Goal: Information Seeking & Learning: Find specific fact

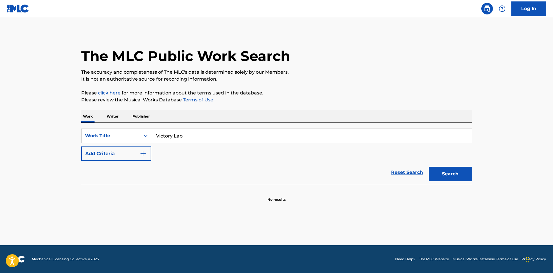
click at [103, 159] on button "Add Criteria" at bounding box center [116, 154] width 70 height 14
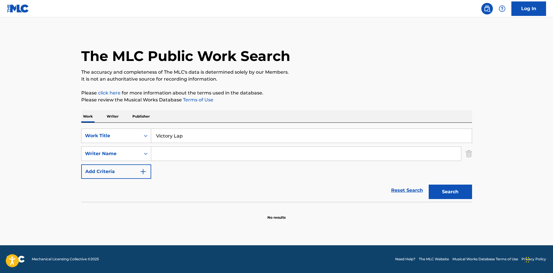
click at [155, 158] on input "Search Form" at bounding box center [306, 154] width 310 height 14
click at [165, 155] on input "Search Form" at bounding box center [306, 154] width 310 height 14
paste input "[PERSON_NAME]"
type input "[PERSON_NAME]"
click at [446, 188] on button "Search" at bounding box center [450, 192] width 43 height 14
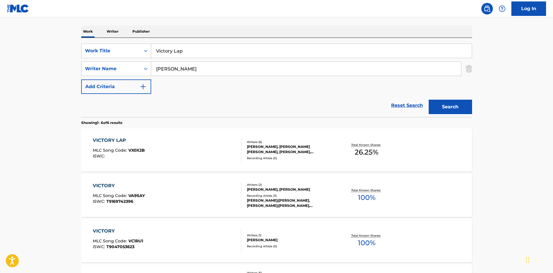
scroll to position [87, 0]
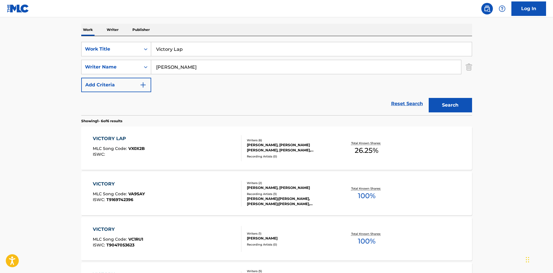
click at [161, 137] on div "VICTORY LAP MLC Song Code : VX0X2B ISWC :" at bounding box center [167, 148] width 149 height 26
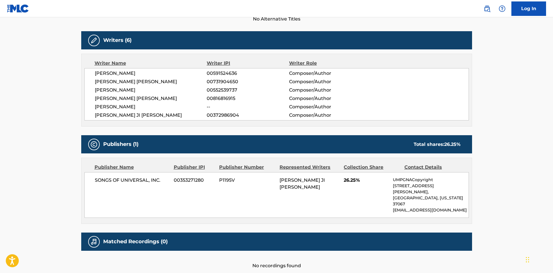
scroll to position [193, 0]
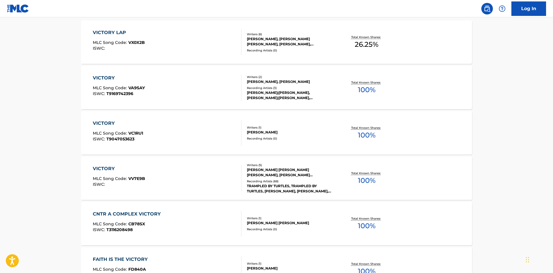
scroll to position [87, 0]
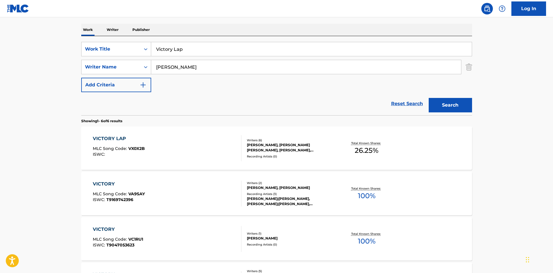
click at [177, 55] on input "Victory Lap" at bounding box center [311, 49] width 321 height 14
click at [178, 54] on input "Victory Lap" at bounding box center [311, 49] width 321 height 14
paste input "Four"
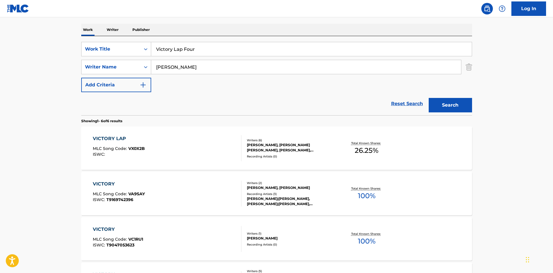
type input "Victory Lap Four"
click at [174, 68] on input "[PERSON_NAME]" at bounding box center [306, 67] width 310 height 14
click at [429, 98] on button "Search" at bounding box center [450, 105] width 43 height 14
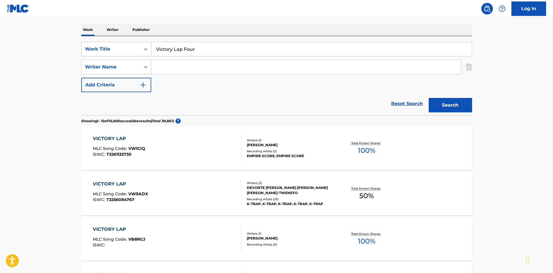
click at [183, 43] on input "Victory Lap Four" at bounding box center [311, 49] width 321 height 14
click at [183, 44] on input "Victory Lap Four" at bounding box center [311, 49] width 321 height 14
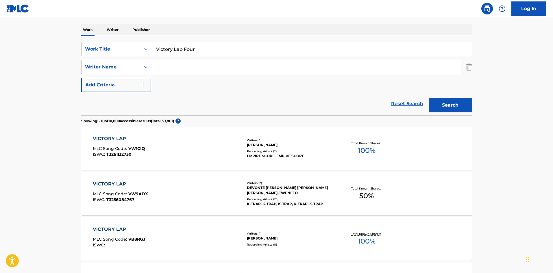
paste input "Search Form"
type input "Victory Lap"
click at [52, 107] on main "The MLC Public Work Search The accuracy and completeness of The MLC's data is d…" at bounding box center [276, 271] width 553 height 680
click at [255, 72] on input "Search Form" at bounding box center [306, 67] width 310 height 14
click at [440, 105] on button "Search" at bounding box center [450, 105] width 43 height 14
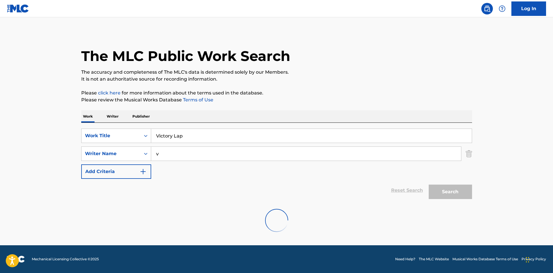
scroll to position [0, 0]
click at [229, 158] on input "v" at bounding box center [306, 154] width 310 height 14
paste input "[PERSON_NAME]"
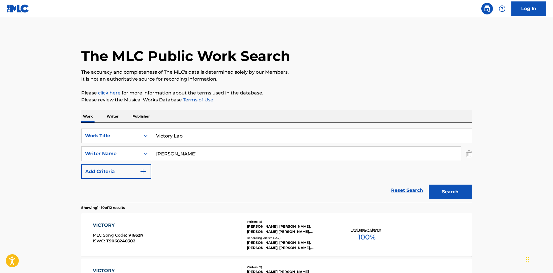
click at [451, 188] on button "Search" at bounding box center [450, 192] width 43 height 14
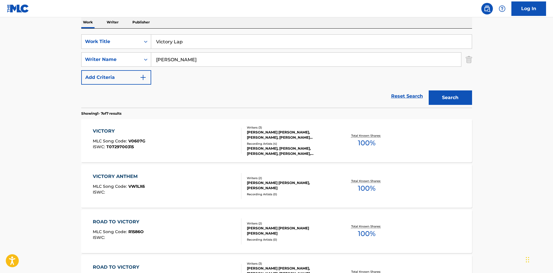
scroll to position [58, 0]
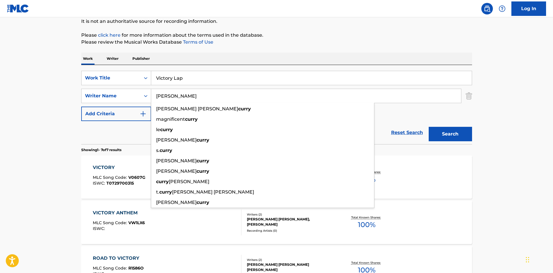
click at [180, 92] on input "[PERSON_NAME]" at bounding box center [306, 96] width 310 height 14
paste input "Be"
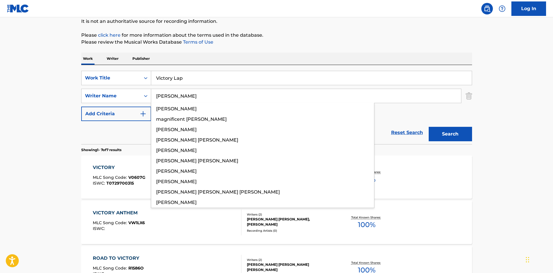
type input "[PERSON_NAME]"
click at [426, 128] on div "Search" at bounding box center [449, 132] width 46 height 23
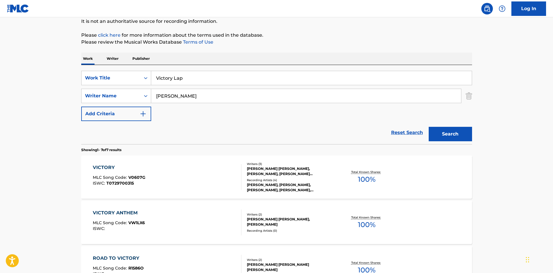
click at [453, 133] on button "Search" at bounding box center [450, 134] width 43 height 14
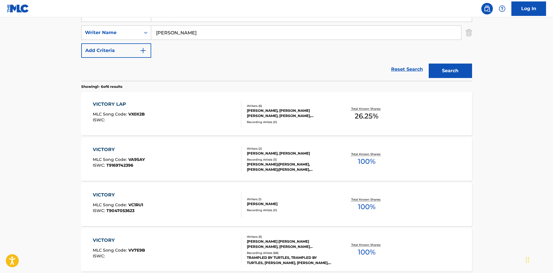
scroll to position [145, 0]
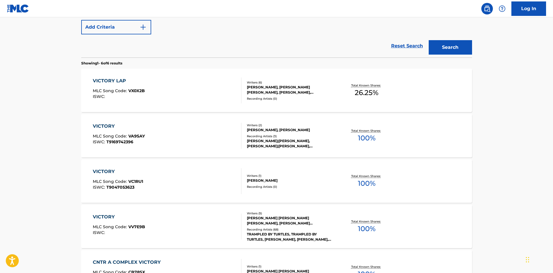
click at [140, 84] on div "VICTORY LAP MLC Song Code : VX0X2B ISWC :" at bounding box center [119, 90] width 52 height 26
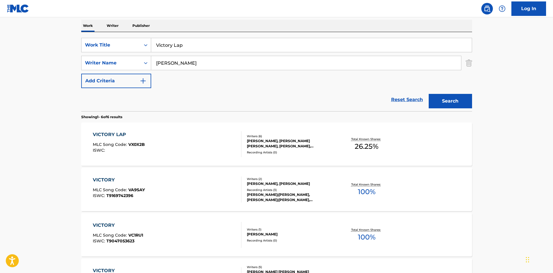
click at [181, 47] on input "Victory Lap" at bounding box center [311, 45] width 321 height 14
paste input "Extral"
type input "Extral"
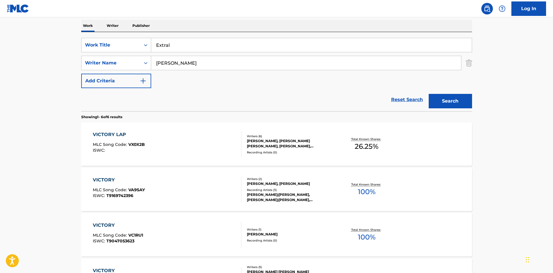
click at [40, 164] on main "The MLC Public Work Search The accuracy and completeness of The MLC's data is d…" at bounding box center [276, 175] width 553 height 496
click at [182, 53] on div "SearchWithCriteria1d6abbae-ebea-4e4c-992b-a02de1d0c0a3 Work Title Extral Search…" at bounding box center [276, 63] width 391 height 50
click at [182, 66] on input "[PERSON_NAME]" at bounding box center [306, 63] width 310 height 14
paste input "[PERSON_NAME]"
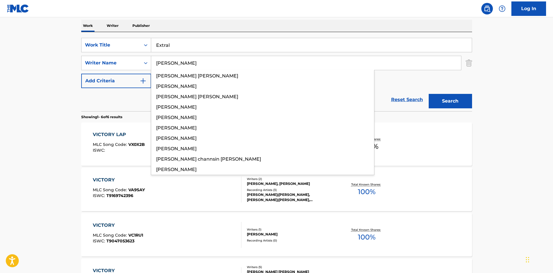
type input "[PERSON_NAME]"
click at [426, 98] on div "Search" at bounding box center [449, 99] width 46 height 23
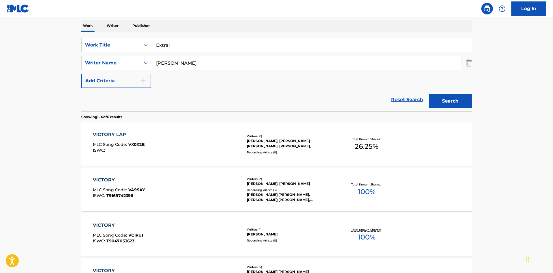
click at [442, 99] on button "Search" at bounding box center [450, 101] width 43 height 14
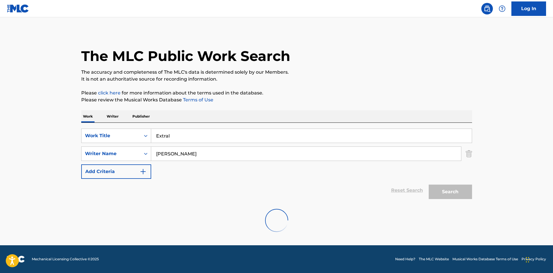
scroll to position [0, 0]
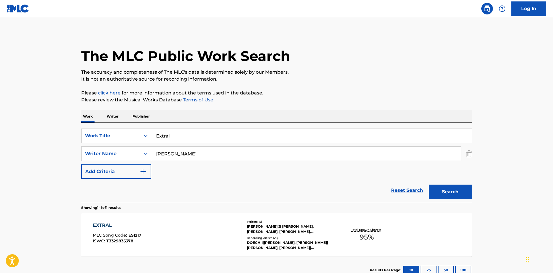
click at [200, 235] on div "EXTRAL MLC Song Code : ES1217 ISWC : T3329835378" at bounding box center [167, 235] width 149 height 26
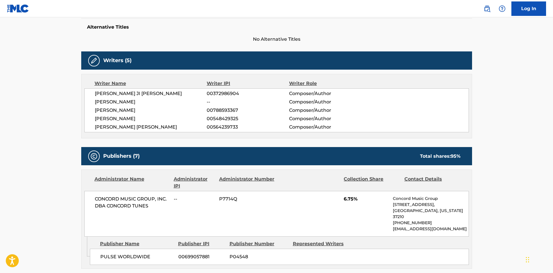
scroll to position [202, 0]
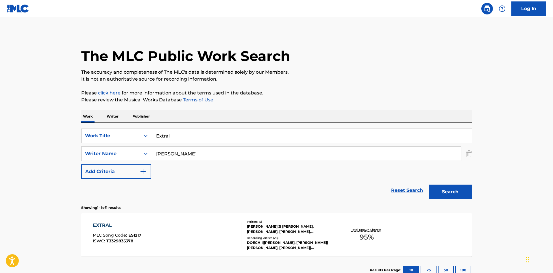
click at [219, 138] on input "Extral" at bounding box center [311, 136] width 321 height 14
paste input "Girls"
drag, startPoint x: 54, startPoint y: 125, endPoint x: 136, endPoint y: 149, distance: 85.7
click at [55, 125] on main "The MLC Public Work Search The accuracy and completeness of The MLC's data is d…" at bounding box center [276, 151] width 553 height 269
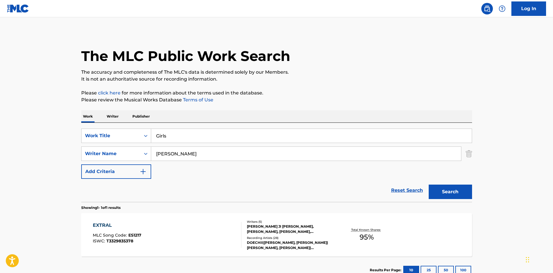
click at [197, 150] on input "[PERSON_NAME]" at bounding box center [306, 154] width 310 height 14
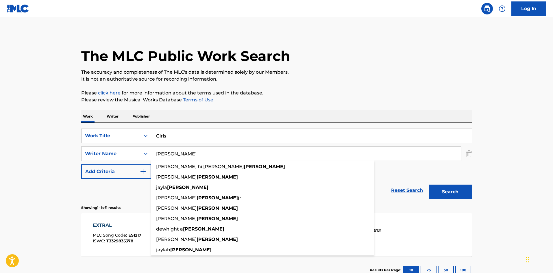
click at [445, 192] on button "Search" at bounding box center [450, 192] width 43 height 14
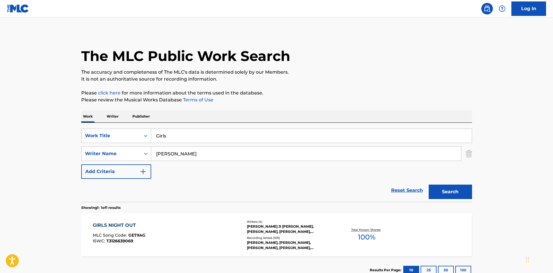
click at [198, 158] on input "[PERSON_NAME]" at bounding box center [306, 154] width 310 height 14
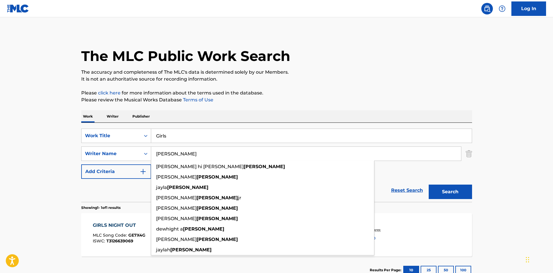
click at [455, 188] on button "Search" at bounding box center [450, 192] width 43 height 14
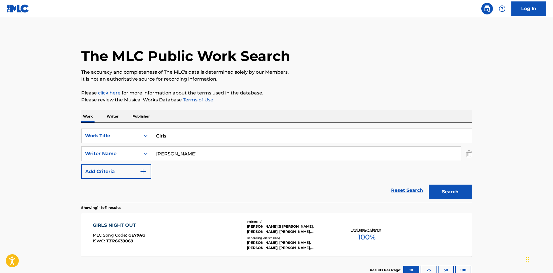
click at [182, 132] on input "Girls" at bounding box center [311, 136] width 321 height 14
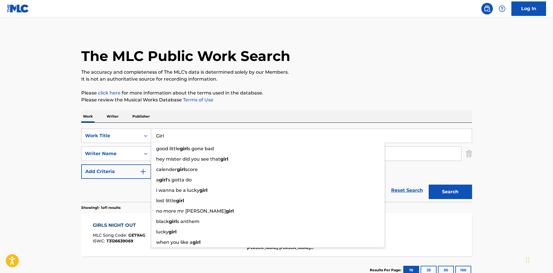
type input "Girl"
click at [429, 185] on button "Search" at bounding box center [450, 192] width 43 height 14
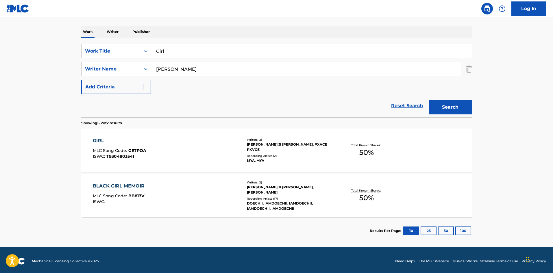
scroll to position [87, 0]
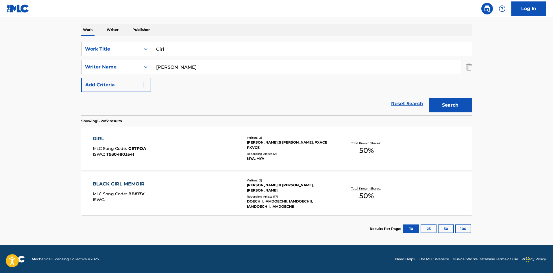
click at [218, 159] on div "GIRL MLC Song Code : GE7POA ISWC : T9304803541" at bounding box center [167, 148] width 149 height 26
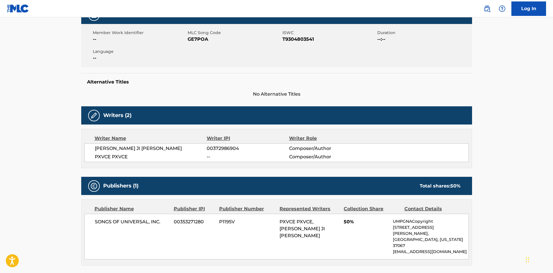
scroll to position [173, 0]
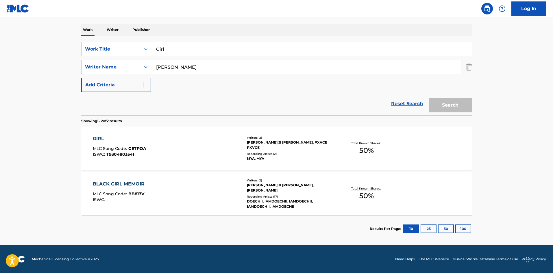
scroll to position [54, 0]
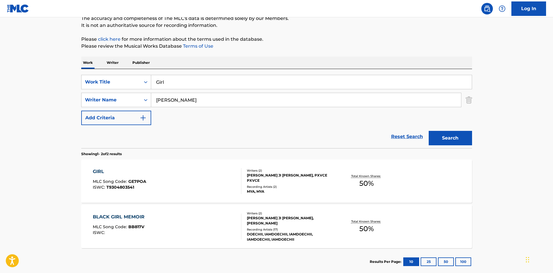
click at [168, 97] on input "[PERSON_NAME]" at bounding box center [306, 100] width 310 height 14
paste input "PXVCE"
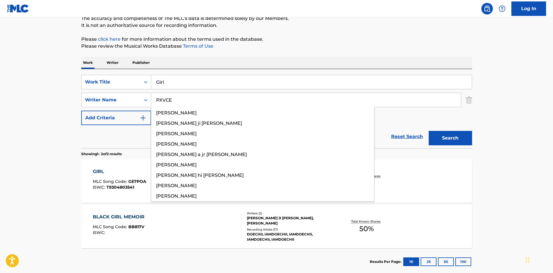
type input "PXVCE"
click at [459, 139] on button "Search" at bounding box center [450, 138] width 43 height 14
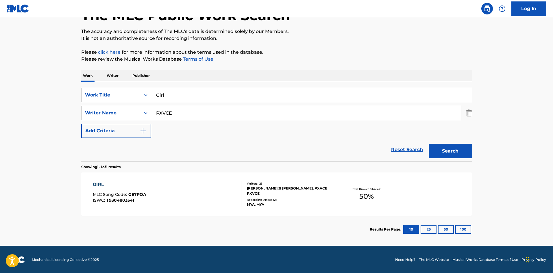
scroll to position [41, 0]
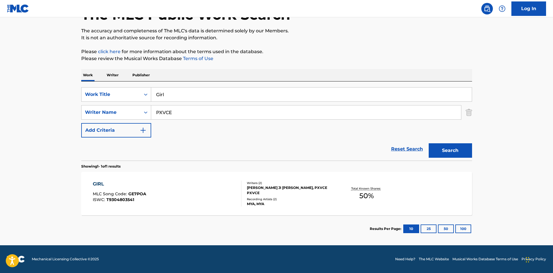
click at [137, 188] on div "GIRL MLC Song Code : GE7POA ISWC : T9304803541" at bounding box center [119, 194] width 53 height 26
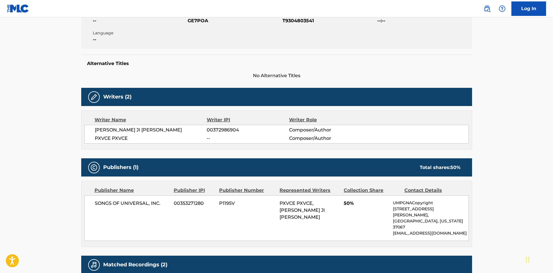
scroll to position [193, 0]
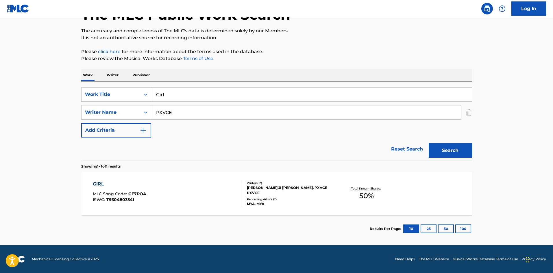
scroll to position [41, 0]
click at [181, 97] on input "Girl" at bounding box center [311, 95] width 321 height 14
paste input "[PERSON_NAME]"
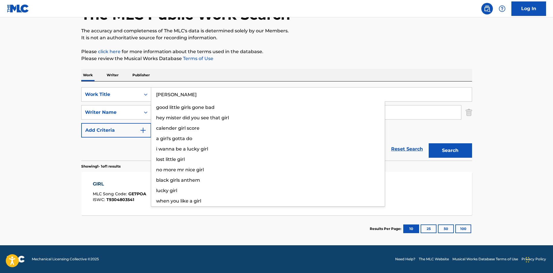
type input "[PERSON_NAME]"
click at [463, 150] on button "Search" at bounding box center [450, 150] width 43 height 14
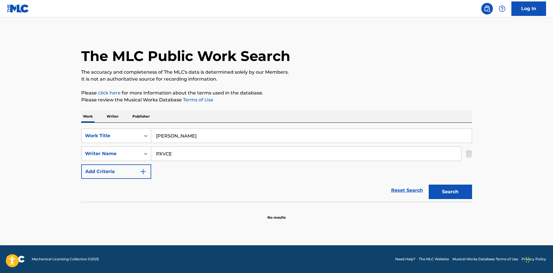
click at [243, 156] on input "PXVCE" at bounding box center [306, 154] width 310 height 14
paste input "xvce"
type input "Pxvce"
click at [325, 98] on p "Please review the Musical Works Database Terms of Use" at bounding box center [276, 100] width 391 height 7
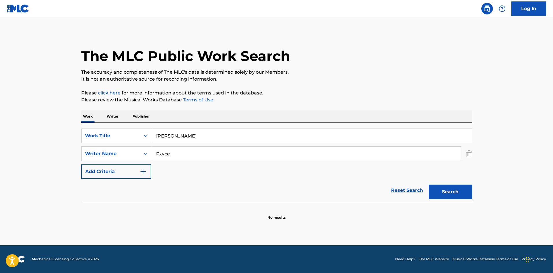
click at [429, 194] on button "Search" at bounding box center [450, 192] width 43 height 14
click at [193, 138] on input "[PERSON_NAME]" at bounding box center [311, 136] width 321 height 14
paste input "Girls"
type input "Girls"
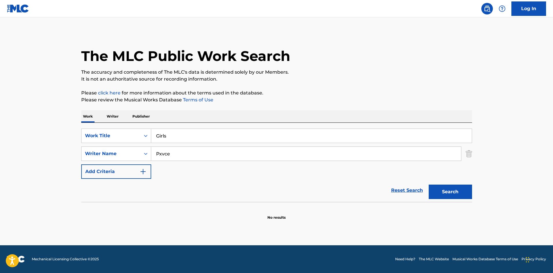
click at [451, 197] on button "Search" at bounding box center [450, 192] width 43 height 14
click at [194, 160] on div "Pxvce" at bounding box center [306, 154] width 310 height 14
click at [197, 155] on input "Pxvce" at bounding box center [306, 154] width 310 height 14
paste input "[PERSON_NAME]"
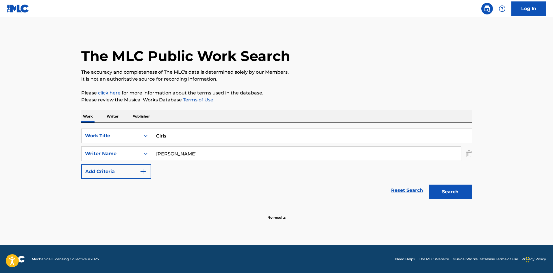
type input "[PERSON_NAME]"
click at [449, 189] on button "Search" at bounding box center [450, 192] width 43 height 14
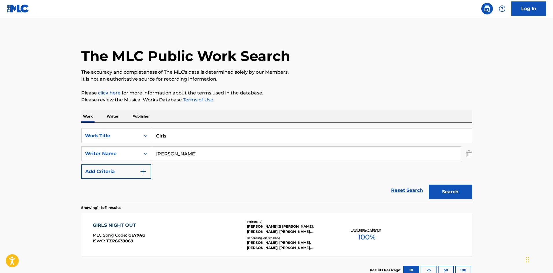
click at [149, 236] on div "GIRLS NIGHT OUT MLC Song Code : GE7X4G ISWC : T3126639069" at bounding box center [167, 235] width 149 height 26
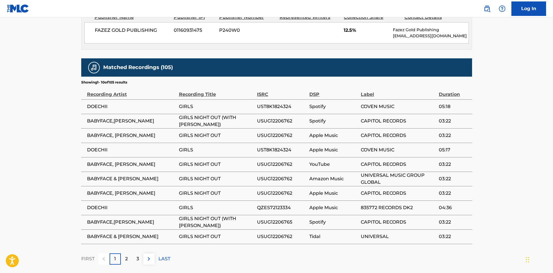
scroll to position [599, 0]
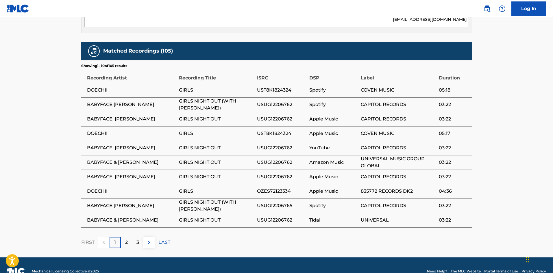
click at [125, 239] on p "2" at bounding box center [126, 242] width 3 height 7
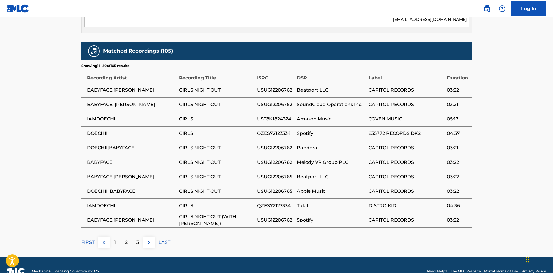
click at [135, 237] on div "3" at bounding box center [137, 242] width 11 height 11
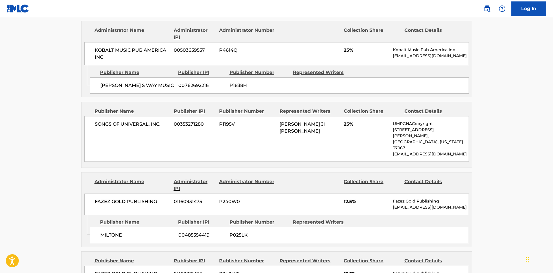
scroll to position [194, 0]
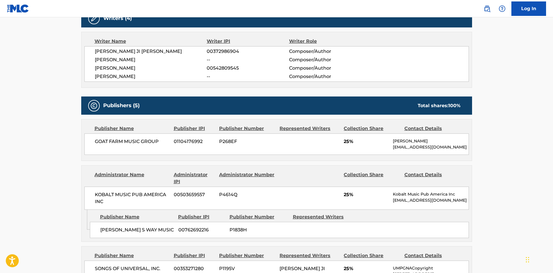
click at [146, 52] on span "[PERSON_NAME] JI [PERSON_NAME]" at bounding box center [151, 51] width 112 height 7
copy span "[PERSON_NAME]"
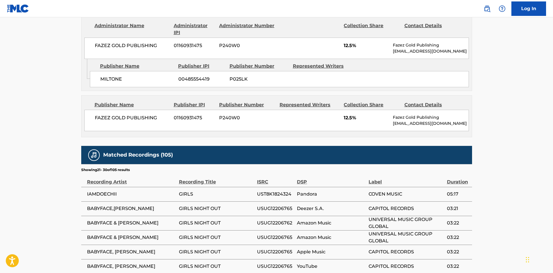
scroll to position [570, 0]
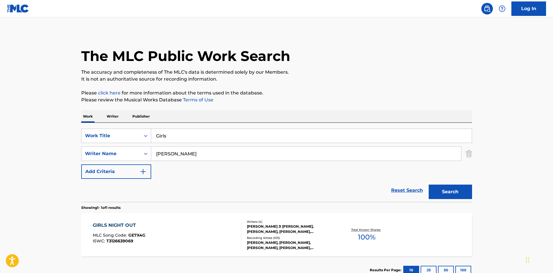
click at [169, 139] on input "Girls" at bounding box center [311, 136] width 321 height 14
paste input "Lost"
type input "Lost"
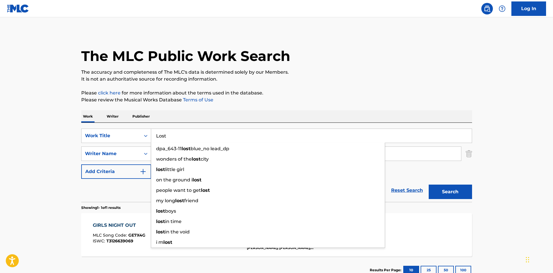
drag, startPoint x: 0, startPoint y: 158, endPoint x: 40, endPoint y: 162, distance: 40.7
click at [11, 161] on main "The MLC Public Work Search The accuracy and completeness of The MLC's data is d…" at bounding box center [276, 151] width 553 height 269
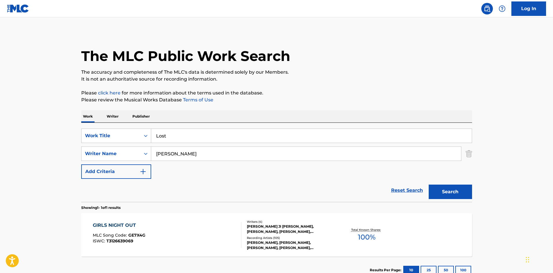
click at [184, 156] on input "[PERSON_NAME]" at bounding box center [306, 154] width 310 height 14
paste input "Mira"
type input "Mira"
click at [447, 190] on button "Search" at bounding box center [450, 192] width 43 height 14
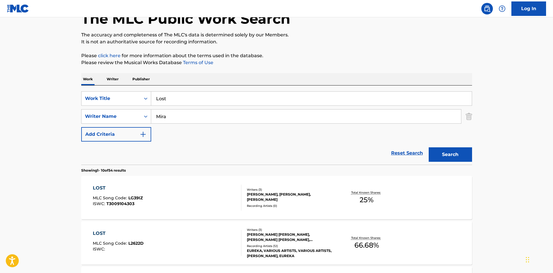
scroll to position [116, 0]
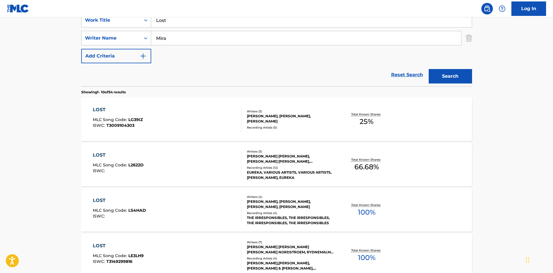
click at [120, 112] on div "LOST" at bounding box center [118, 109] width 50 height 7
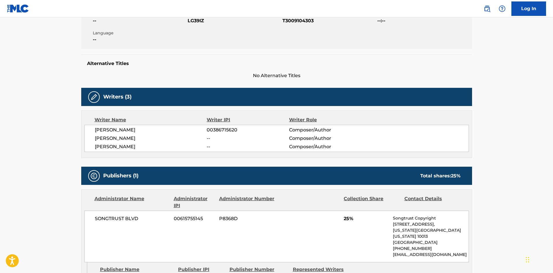
scroll to position [213, 0]
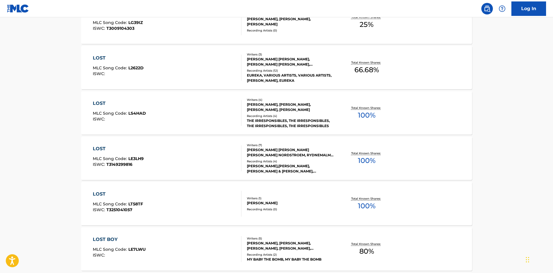
scroll to position [116, 0]
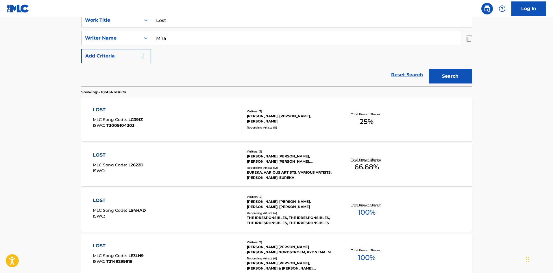
click at [188, 21] on input "Lost" at bounding box center [311, 20] width 321 height 14
paste input "Hollow"
type input "Hollow"
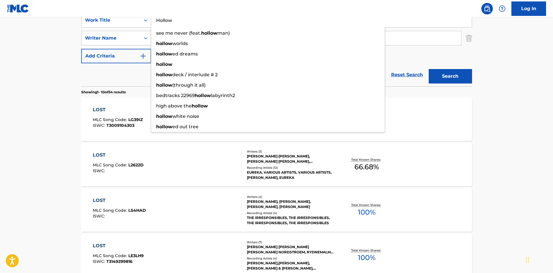
click at [178, 21] on input "Hollow" at bounding box center [311, 20] width 321 height 14
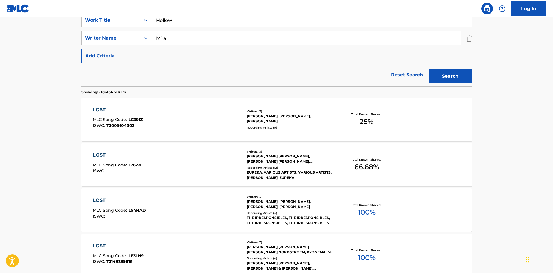
drag, startPoint x: 0, startPoint y: 66, endPoint x: 161, endPoint y: 53, distance: 161.6
click at [1, 67] on main "The MLC Public Work Search The accuracy and completeness of The MLC's data is d…" at bounding box center [276, 242] width 553 height 680
click at [189, 40] on input "Mira" at bounding box center [306, 38] width 310 height 14
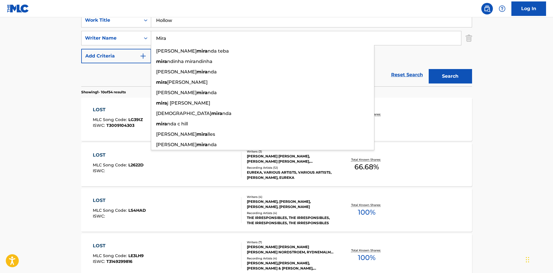
click at [464, 77] on button "Search" at bounding box center [450, 76] width 43 height 14
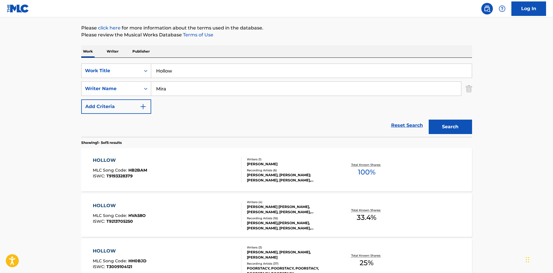
scroll to position [145, 0]
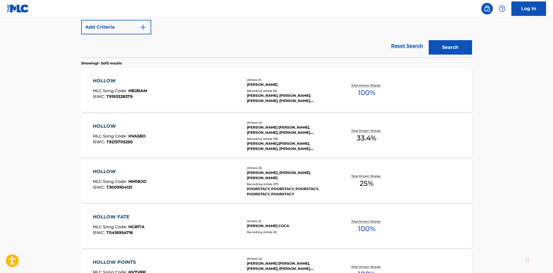
click at [140, 185] on div "ISWC : T3009104121" at bounding box center [120, 187] width 54 height 4
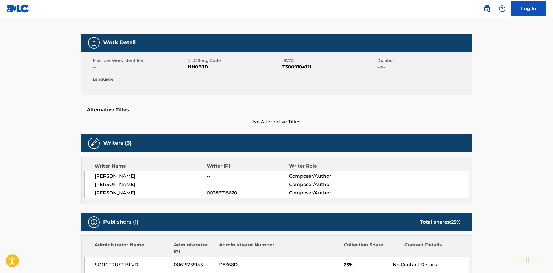
scroll to position [173, 0]
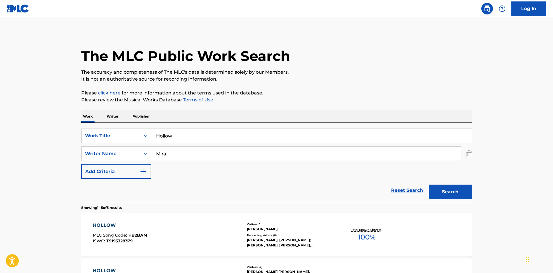
click at [181, 136] on input "Hollow" at bounding box center [311, 136] width 321 height 14
paste input "[PERSON_NAME]"
type input "[PERSON_NAME]"
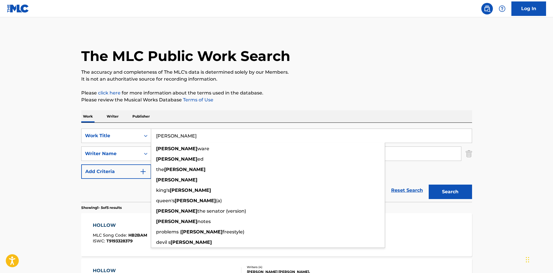
click at [27, 116] on main "The MLC Public Work Search The accuracy and completeness of The MLC's data is d…" at bounding box center [276, 242] width 553 height 451
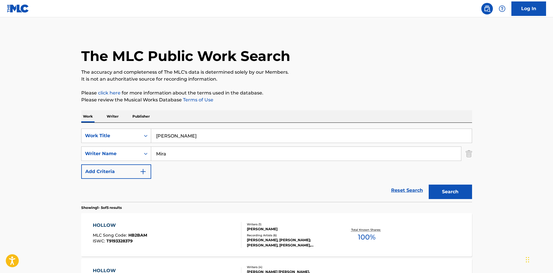
click at [208, 164] on div "SearchWithCriteria1d6abbae-ebea-4e4c-992b-a02de1d0c0a3 Work Title [PERSON_NAME]…" at bounding box center [276, 154] width 391 height 50
click at [212, 158] on input "Mira" at bounding box center [306, 154] width 310 height 14
paste input "[PERSON_NAME]"
type input "[PERSON_NAME]"
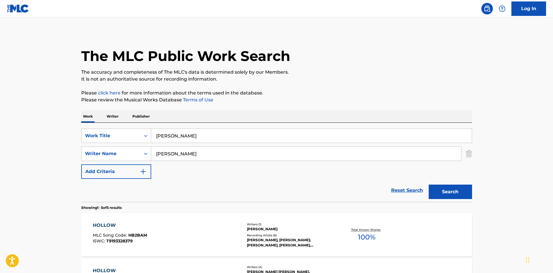
click at [463, 188] on button "Search" at bounding box center [450, 192] width 43 height 14
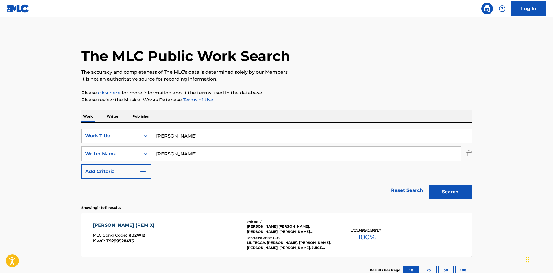
click at [196, 235] on div "[PERSON_NAME] (REMIX) MLC Song Code : RB2WI2 ISWC : T9299528475" at bounding box center [167, 235] width 149 height 26
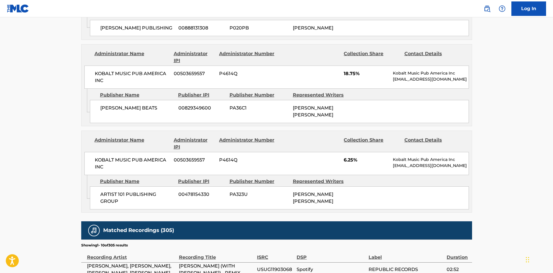
scroll to position [831, 0]
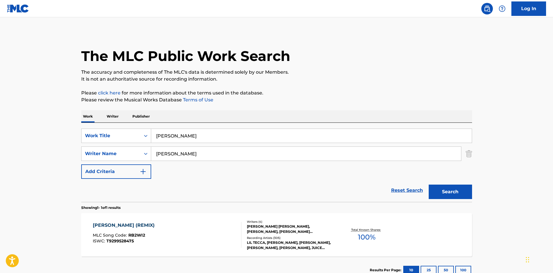
click at [180, 230] on div "[PERSON_NAME] (REMIX) MLC Song Code : RB2WI2 ISWC : T9299528475" at bounding box center [167, 235] width 149 height 26
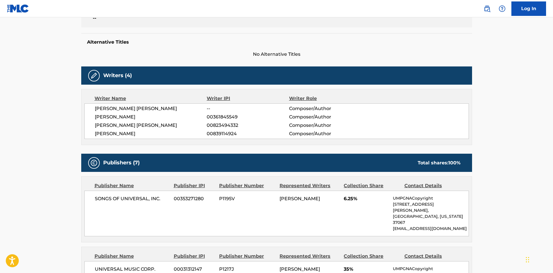
scroll to position [253, 0]
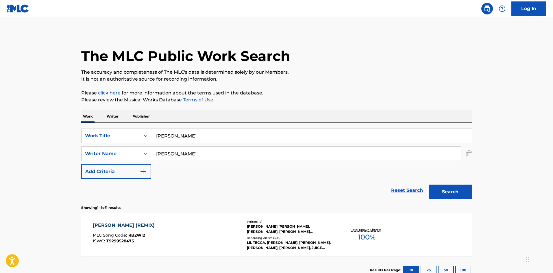
click at [201, 153] on input "[PERSON_NAME]" at bounding box center [306, 154] width 310 height 14
paste input "Mira"
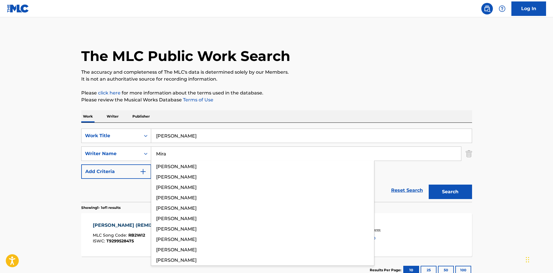
type input "Mira"
click at [450, 186] on button "Search" at bounding box center [450, 192] width 43 height 14
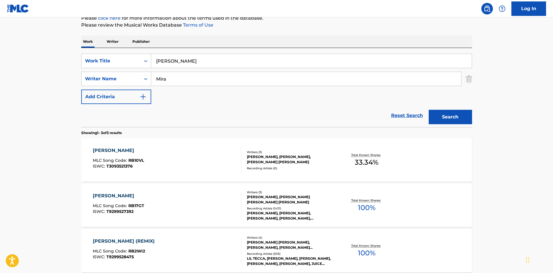
scroll to position [132, 0]
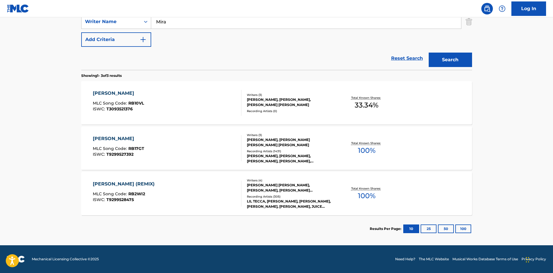
click at [165, 148] on div "[PERSON_NAME] MLC Song Code : RB17GT ISWC : T9299527392" at bounding box center [167, 148] width 149 height 26
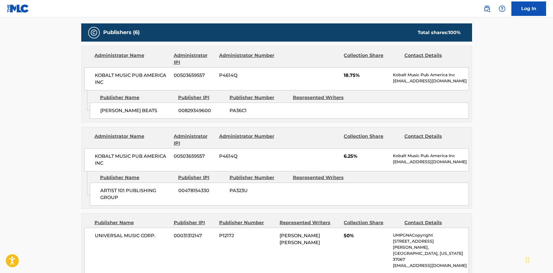
scroll to position [256, 0]
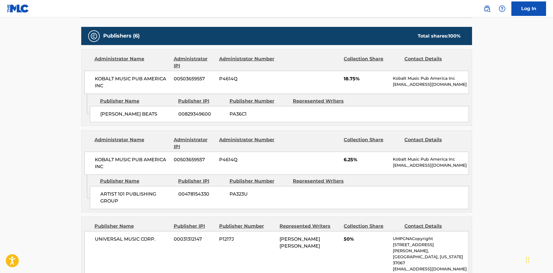
click at [112, 116] on span "[PERSON_NAME] BEATS" at bounding box center [137, 114] width 74 height 7
drag, startPoint x: 112, startPoint y: 116, endPoint x: 141, endPoint y: 114, distance: 29.0
click at [141, 114] on span "[PERSON_NAME] BEATS" at bounding box center [137, 114] width 74 height 7
click at [101, 112] on span "[PERSON_NAME] BEATS" at bounding box center [137, 114] width 74 height 7
drag, startPoint x: 101, startPoint y: 112, endPoint x: 133, endPoint y: 112, distance: 31.5
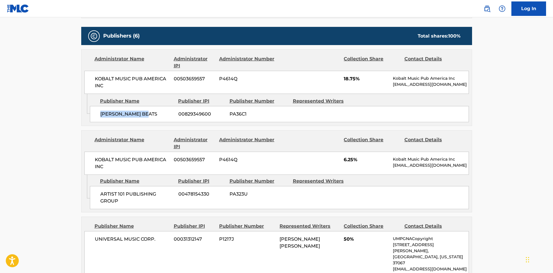
click at [133, 112] on span "[PERSON_NAME] BEATS" at bounding box center [137, 114] width 74 height 7
copy span "[PERSON_NAME] BEATS"
click at [102, 196] on span "ARTIST 101 PUBLISHING GROUP" at bounding box center [137, 198] width 74 height 14
drag, startPoint x: 102, startPoint y: 196, endPoint x: 119, endPoint y: 201, distance: 18.0
click at [119, 201] on span "ARTIST 101 PUBLISHING GROUP" at bounding box center [137, 198] width 74 height 14
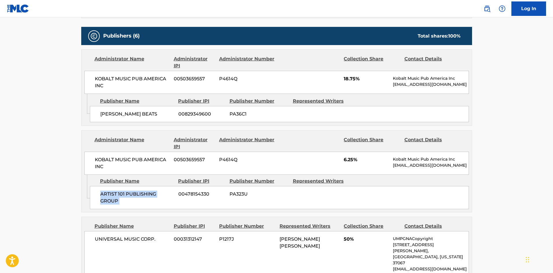
copy div "ARTIST 101 PUBLISHING GROUP"
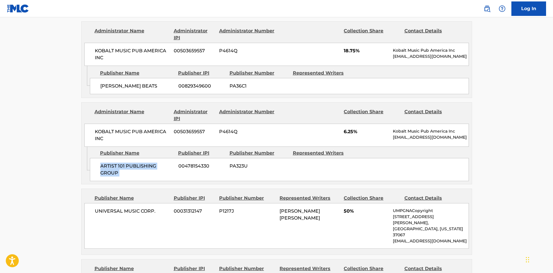
scroll to position [342, 0]
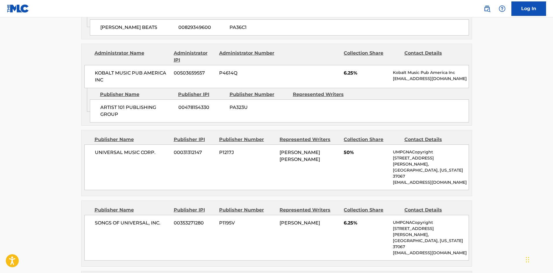
click at [100, 154] on span "UNIVERSAL MUSIC CORP." at bounding box center [132, 152] width 75 height 7
drag, startPoint x: 100, startPoint y: 154, endPoint x: 170, endPoint y: 158, distance: 69.8
click at [170, 158] on div "UNIVERSAL MUSIC CORP. 00031312147 P1217J [PERSON_NAME] [PERSON_NAME] 50% UMPGNA…" at bounding box center [276, 168] width 384 height 46
copy div "UNIVERSAL MUSIC CORP."
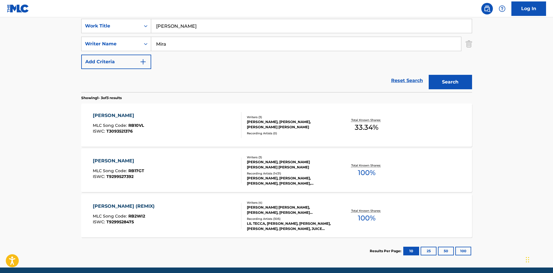
scroll to position [74, 0]
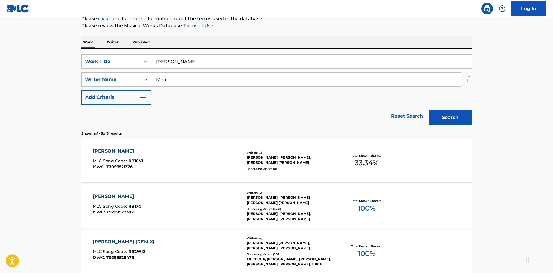
click at [179, 62] on input "[PERSON_NAME]" at bounding box center [311, 62] width 321 height 14
paste input "Tongue Tied"
type input "Tongue Tied"
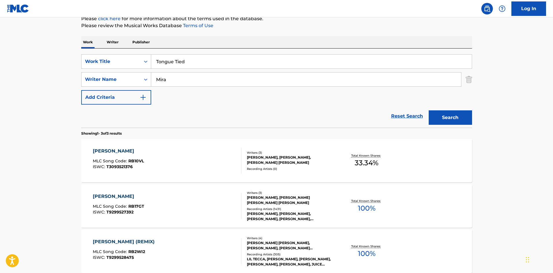
click at [176, 78] on input "Mira" at bounding box center [306, 80] width 310 height 14
click at [429, 110] on button "Search" at bounding box center [450, 117] width 43 height 14
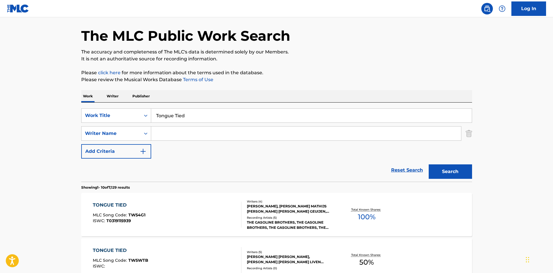
scroll to position [87, 0]
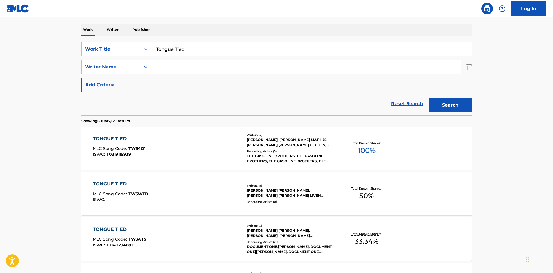
paste input "Bevolo"
click at [463, 107] on button "Search" at bounding box center [450, 105] width 43 height 14
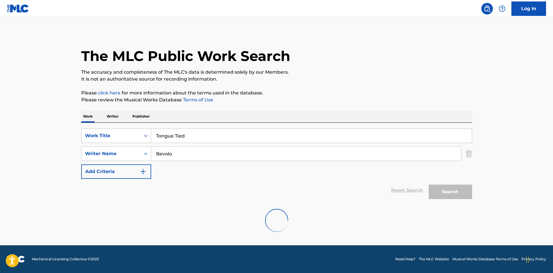
scroll to position [0, 0]
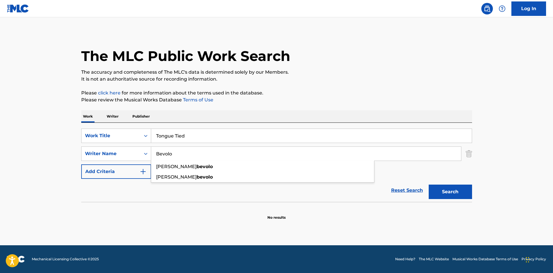
click at [232, 155] on input "Bevolo" at bounding box center [306, 154] width 310 height 14
paste input "Mira"
click at [464, 195] on button "Search" at bounding box center [450, 192] width 43 height 14
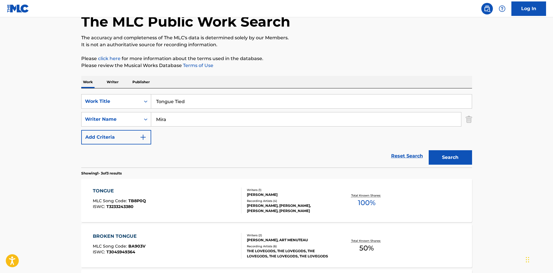
scroll to position [116, 0]
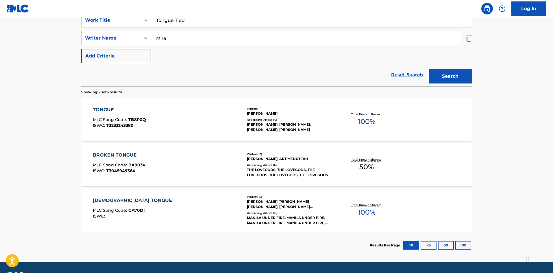
click at [179, 46] on div "SearchWithCriteria1d6abbae-ebea-4e4c-992b-a02de1d0c0a3 Work Title Tongue Tied S…" at bounding box center [276, 38] width 391 height 50
click at [184, 39] on input "Mira" at bounding box center [306, 38] width 310 height 14
paste input "[PERSON_NAME]"
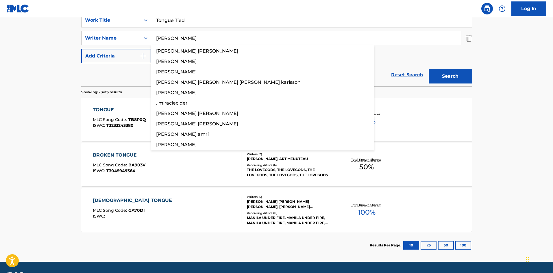
type input "[PERSON_NAME]"
click at [463, 77] on button "Search" at bounding box center [450, 76] width 43 height 14
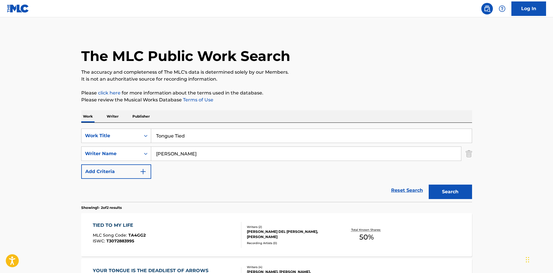
scroll to position [87, 0]
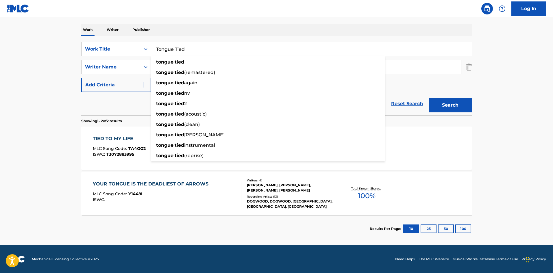
click at [209, 47] on input "Tongue Tied" at bounding box center [311, 49] width 321 height 14
click at [222, 24] on div "Work Writer Publisher" at bounding box center [276, 30] width 391 height 12
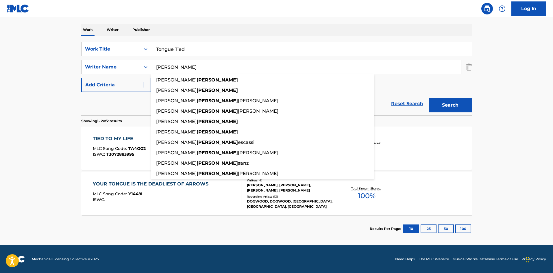
click at [204, 62] on input "[PERSON_NAME]" at bounding box center [306, 67] width 310 height 14
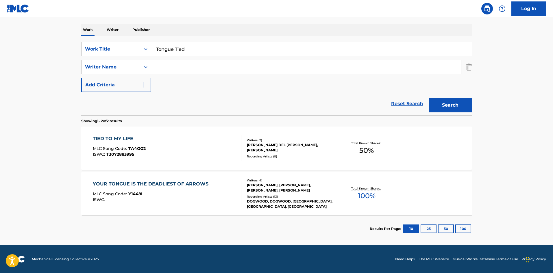
paste input "Mira"
type input "Mira"
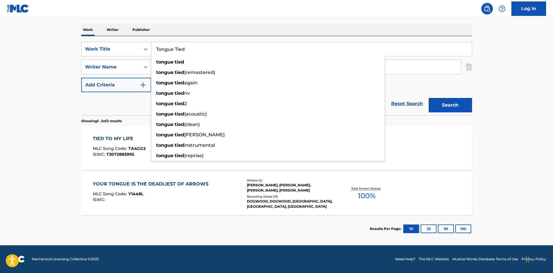
click at [283, 44] on input "Tongue Tied" at bounding box center [311, 49] width 321 height 14
paste input "Used To"
type input "Used To"
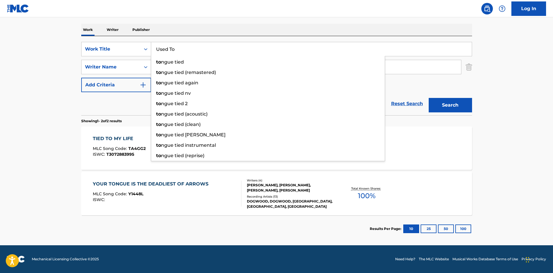
click at [445, 106] on button "Search" at bounding box center [450, 105] width 43 height 14
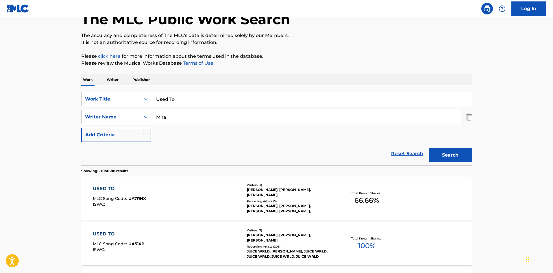
scroll to position [116, 0]
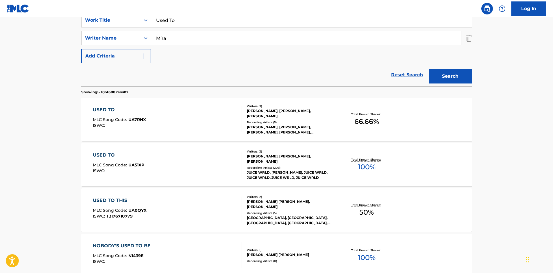
click at [158, 170] on div "USED TO MLC Song Code : UA51XP ISWC :" at bounding box center [167, 165] width 149 height 26
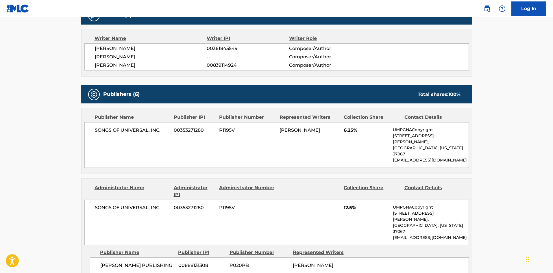
scroll to position [194, 0]
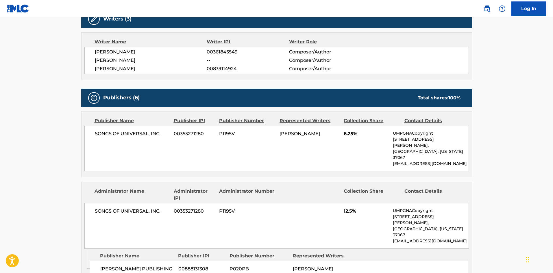
click at [103, 261] on div "[PERSON_NAME] PUBLISHING 00888131308 P020PB [PERSON_NAME]" at bounding box center [279, 269] width 379 height 16
drag, startPoint x: 103, startPoint y: 237, endPoint x: 135, endPoint y: 240, distance: 32.3
click at [135, 261] on div "[PERSON_NAME] PUBLISHING 00888131308 P020PB [PERSON_NAME]" at bounding box center [279, 269] width 379 height 16
copy span "[PERSON_NAME] PUBLISHING"
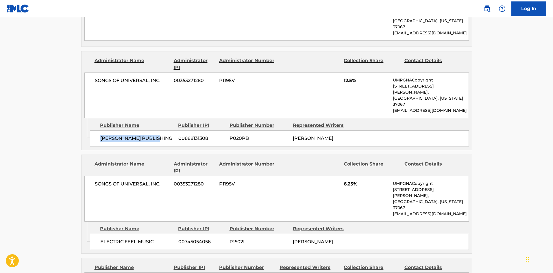
scroll to position [338, 0]
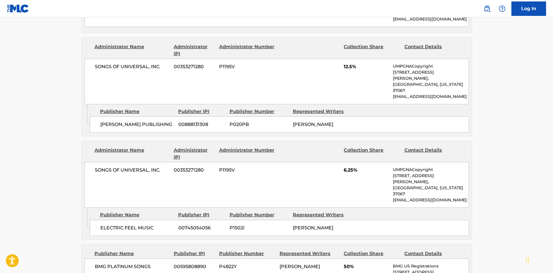
click at [103, 225] on span "ELECTRIC FEEL MUSIC" at bounding box center [137, 228] width 74 height 7
drag, startPoint x: 103, startPoint y: 190, endPoint x: 134, endPoint y: 193, distance: 31.1
click at [134, 225] on span "ELECTRIC FEEL MUSIC" at bounding box center [137, 228] width 74 height 7
copy span "ELECTRIC FEEL"
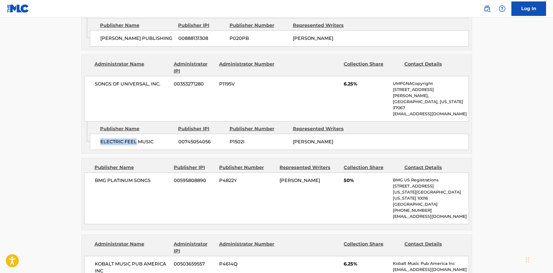
scroll to position [425, 0]
click at [102, 172] on div "BMG PLATINUM SONGS 00595808890 P4822Y [PERSON_NAME] 50% BMG US Registrations [S…" at bounding box center [276, 198] width 384 height 52
drag, startPoint x: 102, startPoint y: 137, endPoint x: 147, endPoint y: 142, distance: 45.9
click at [147, 172] on div "BMG PLATINUM SONGS 00595808890 P4822Y [PERSON_NAME] 50% BMG US Registrations [S…" at bounding box center [276, 198] width 384 height 52
copy span "BMG PLATINUM SONGS"
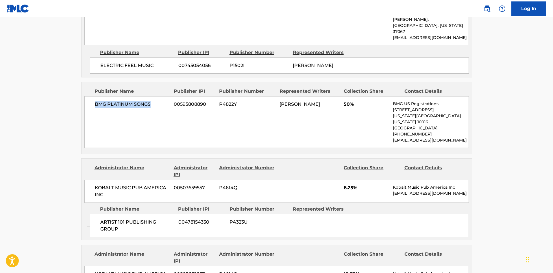
scroll to position [512, 0]
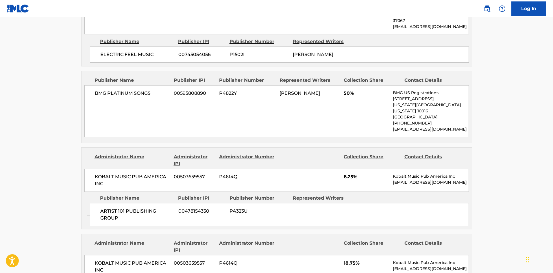
click at [104, 208] on span "ARTIST 101 PUBLISHING GROUP" at bounding box center [137, 215] width 74 height 14
drag, startPoint x: 104, startPoint y: 167, endPoint x: 114, endPoint y: 174, distance: 12.0
click at [114, 208] on span "ARTIST 101 PUBLISHING GROUP" at bounding box center [137, 215] width 74 height 14
copy span "ARTIST 101 PUBLISHING GROUP"
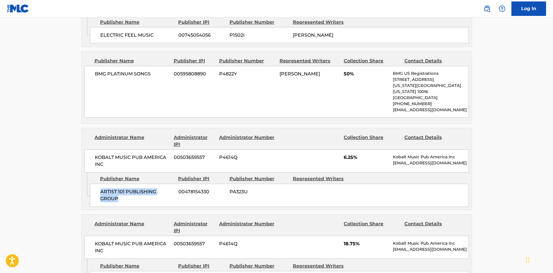
scroll to position [541, 0]
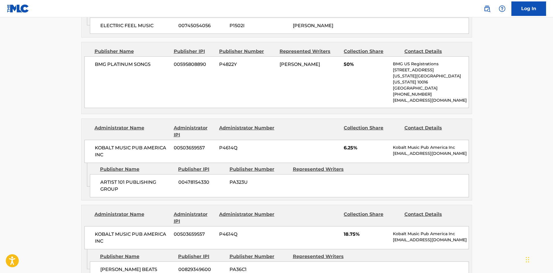
click at [95, 262] on div "[PERSON_NAME] BEATS 00829349600 PA36C1" at bounding box center [279, 270] width 379 height 16
drag, startPoint x: 95, startPoint y: 221, endPoint x: 134, endPoint y: 223, distance: 38.2
click at [134, 262] on div "[PERSON_NAME] BEATS 00829349600 PA36C1" at bounding box center [279, 270] width 379 height 16
copy span "[PERSON_NAME] BEATS"
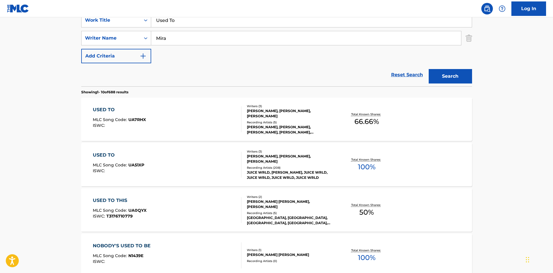
click at [200, 17] on nav "Log In" at bounding box center [276, 8] width 553 height 17
click at [200, 21] on input "Used To" at bounding box center [311, 20] width 321 height 14
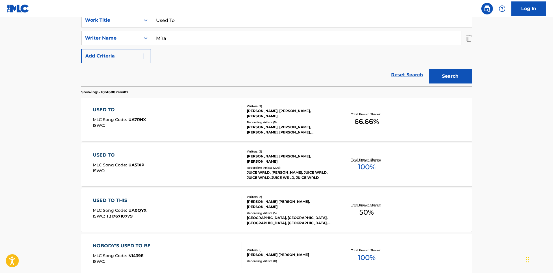
click at [200, 21] on input "Used To" at bounding box center [311, 20] width 321 height 14
click at [196, 24] on input "Used To" at bounding box center [311, 20] width 321 height 14
paste input "Mine"
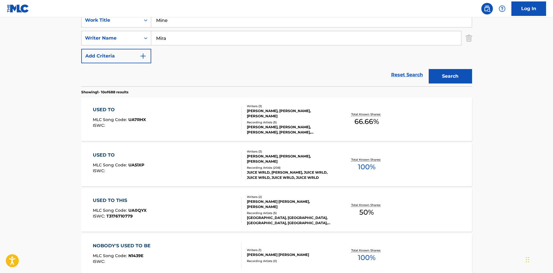
type input "Mine"
drag, startPoint x: 1, startPoint y: 55, endPoint x: 143, endPoint y: 53, distance: 141.9
click at [3, 56] on main "The MLC Public Work Search The accuracy and completeness of The MLC's data is d…" at bounding box center [276, 242] width 553 height 680
click at [211, 35] on input "Mira" at bounding box center [306, 38] width 310 height 14
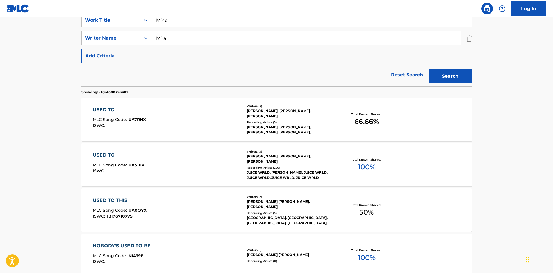
paste input "[PERSON_NAME]"
type input "[PERSON_NAME]"
click at [471, 72] on button "Search" at bounding box center [450, 76] width 43 height 14
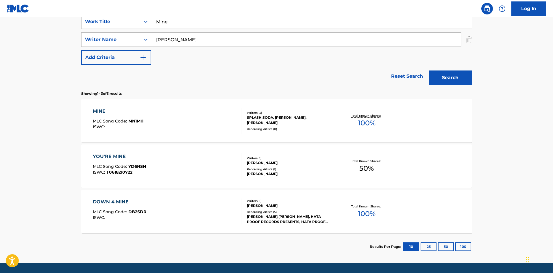
scroll to position [132, 0]
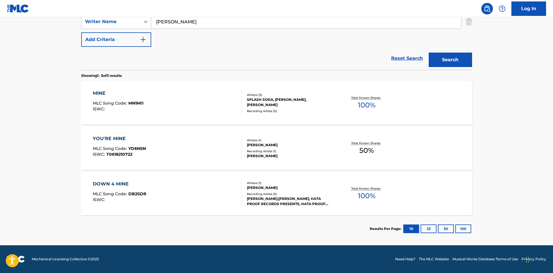
click at [178, 103] on div "MINE MLC Song Code : MN1MI1 ISWC :" at bounding box center [167, 103] width 149 height 26
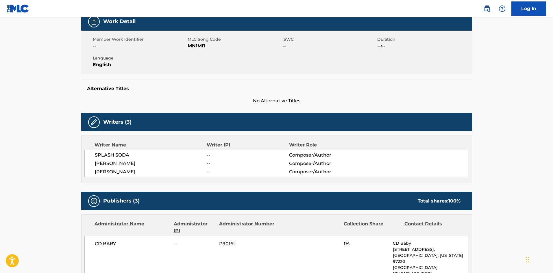
scroll to position [145, 0]
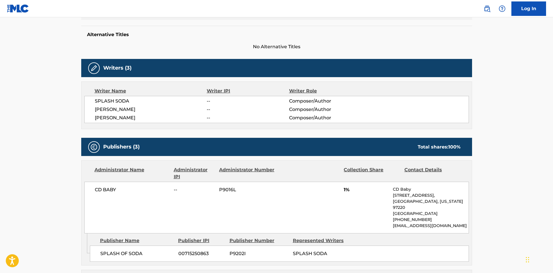
scroll to position [132, 0]
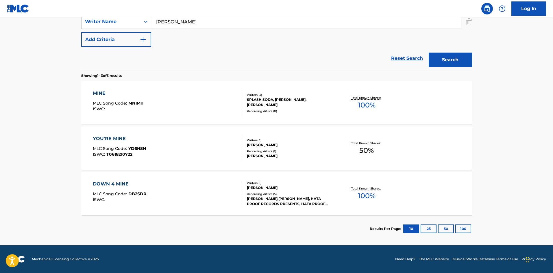
click at [201, 28] on input "[PERSON_NAME]" at bounding box center [306, 22] width 310 height 14
paste input "Mira"
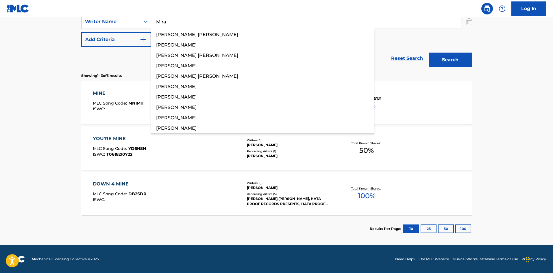
click at [464, 60] on button "Search" at bounding box center [450, 60] width 43 height 14
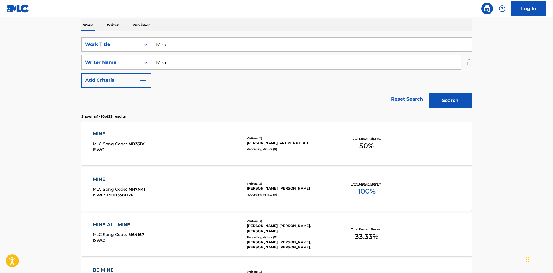
scroll to position [87, 0]
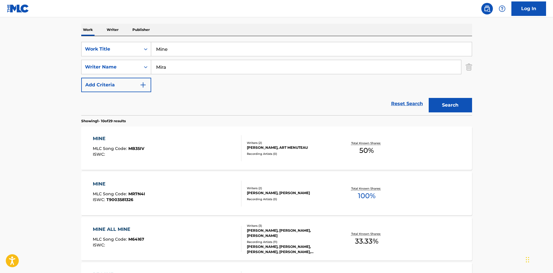
click at [245, 67] on input "Mira" at bounding box center [306, 67] width 310 height 14
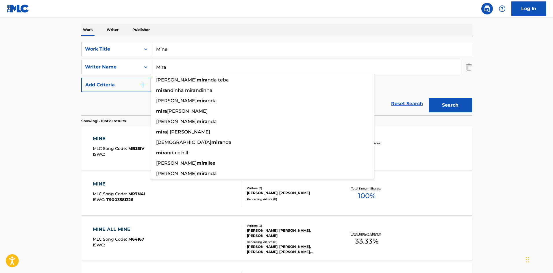
click at [245, 67] on input "Mira" at bounding box center [306, 67] width 310 height 14
paste input "Bevolo"
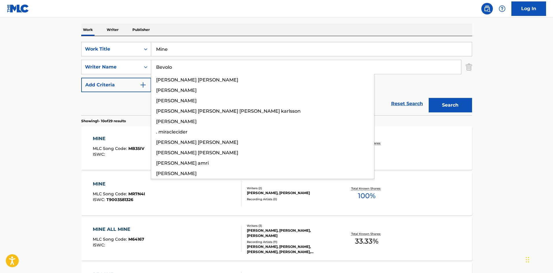
click at [442, 104] on button "Search" at bounding box center [450, 105] width 43 height 14
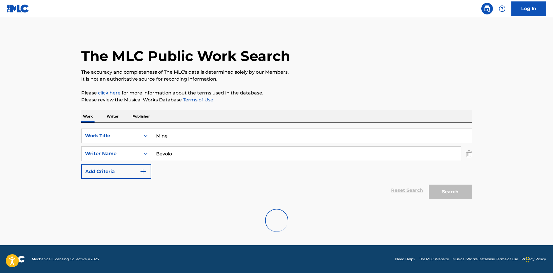
scroll to position [0, 0]
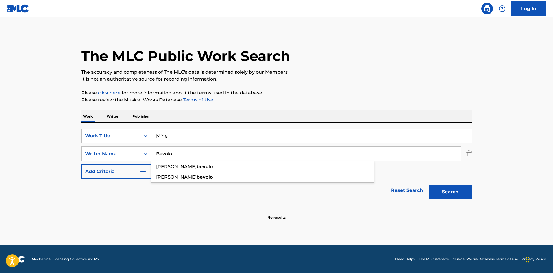
click at [161, 150] on input "Bevolo" at bounding box center [306, 154] width 310 height 14
paste input "Castil"
type input "[PERSON_NAME]"
click at [455, 192] on button "Search" at bounding box center [450, 192] width 43 height 14
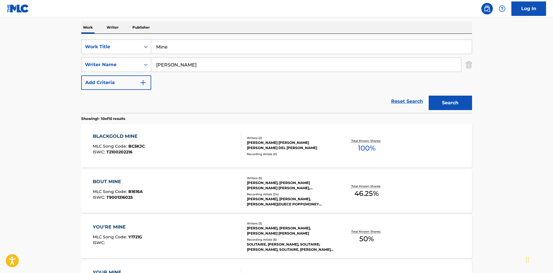
scroll to position [58, 0]
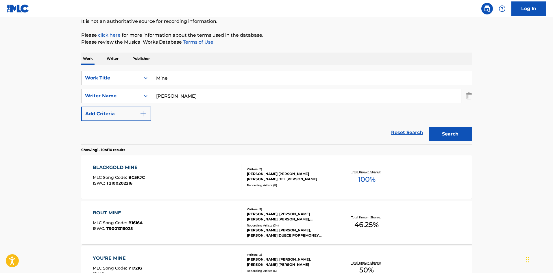
click at [162, 83] on input "Mine" at bounding box center [311, 78] width 321 height 14
paste input "U+I"
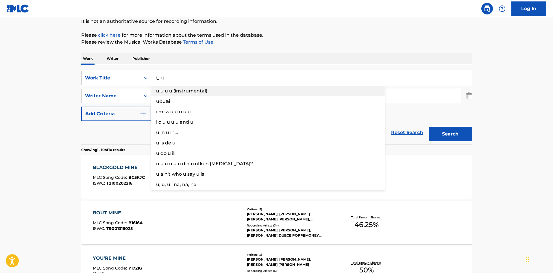
click at [195, 92] on span "u u u u (instrumental)" at bounding box center [181, 90] width 51 height 5
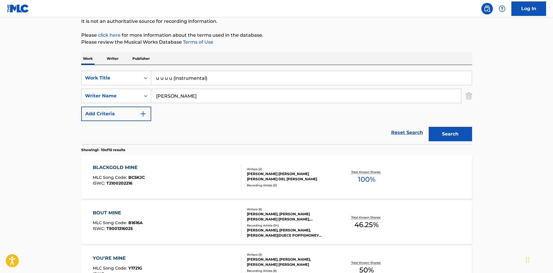
click at [240, 83] on input "u u u u (instrumental)" at bounding box center [311, 78] width 321 height 14
paste input "U+I"
type input "U+I"
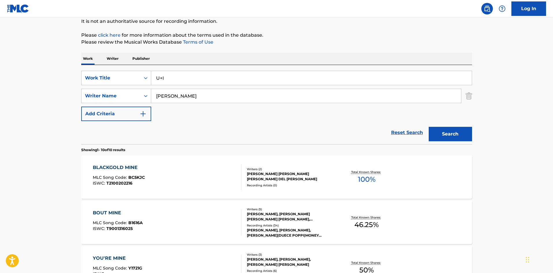
click at [226, 98] on input "[PERSON_NAME]" at bounding box center [306, 96] width 310 height 14
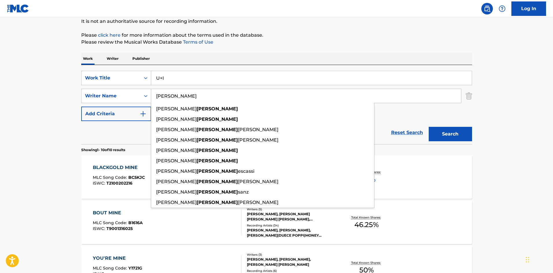
click at [226, 98] on input "[PERSON_NAME]" at bounding box center [306, 96] width 310 height 14
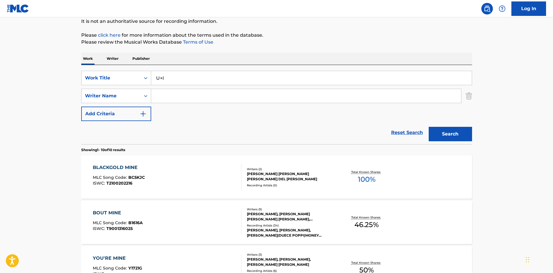
click at [429, 127] on button "Search" at bounding box center [450, 134] width 43 height 14
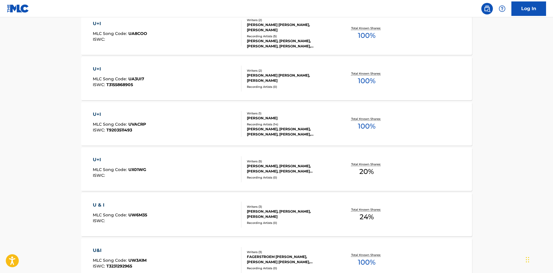
scroll to position [202, 0]
click at [186, 169] on div "U+I MLC Song Code : UX01WG ISWC :" at bounding box center [167, 169] width 149 height 26
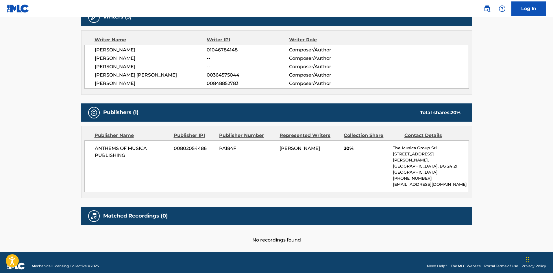
scroll to position [197, 0]
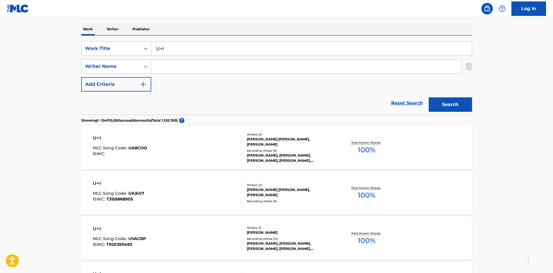
scroll to position [19, 0]
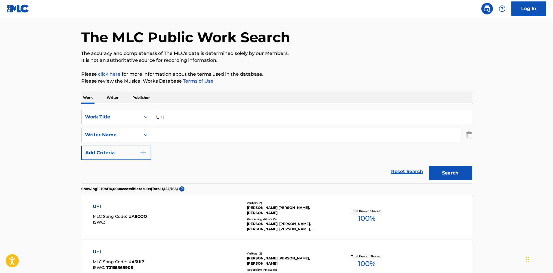
click at [182, 141] on input "Search Form" at bounding box center [306, 135] width 310 height 14
paste input "Lange"
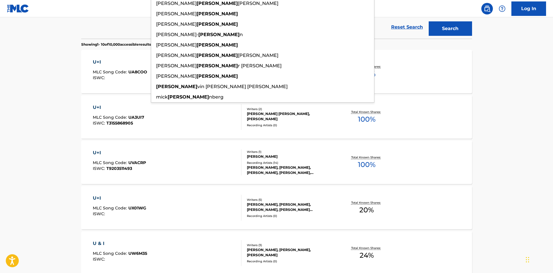
scroll to position [77, 0]
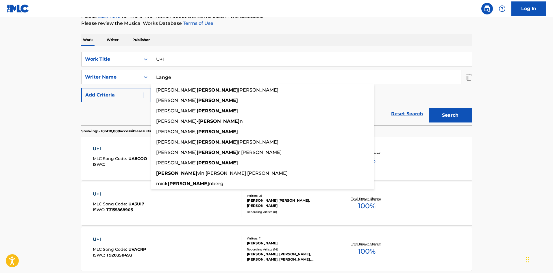
type input "Lange"
click at [465, 118] on button "Search" at bounding box center [450, 115] width 43 height 14
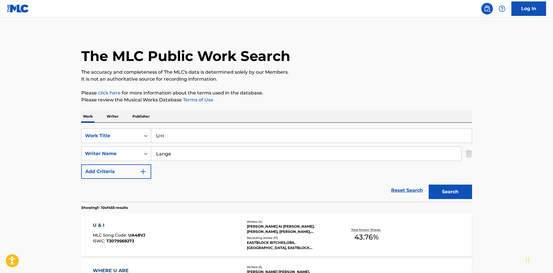
scroll to position [87, 0]
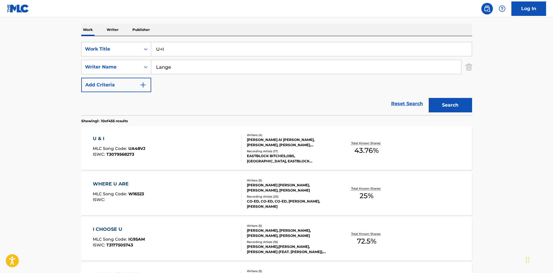
click at [178, 141] on div "U & I MLC Song Code : UA48VJ ISWC : T3079568273" at bounding box center [167, 148] width 149 height 26
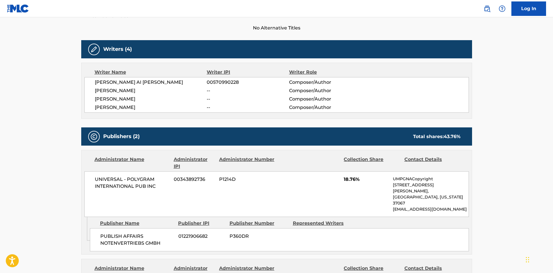
scroll to position [105, 0]
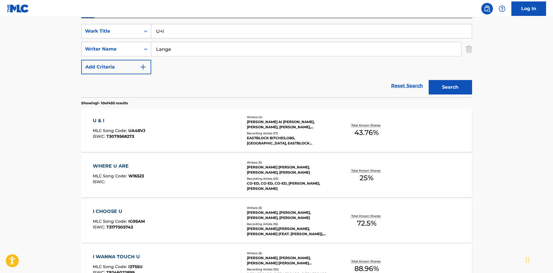
scroll to position [87, 0]
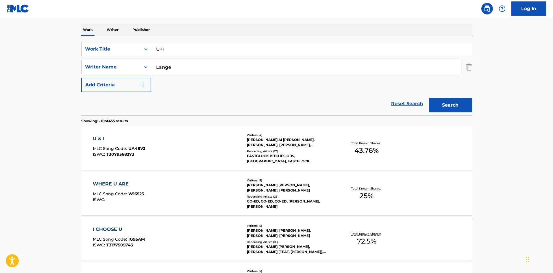
click at [250, 64] on input "Lange" at bounding box center [306, 67] width 310 height 14
paste input "Mira"
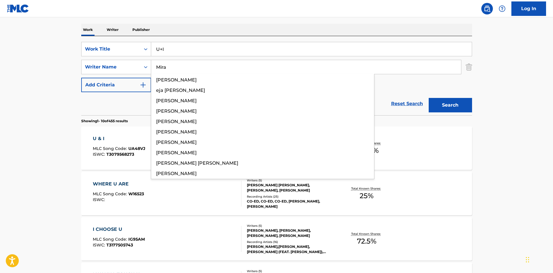
click at [461, 104] on button "Search" at bounding box center [450, 105] width 43 height 14
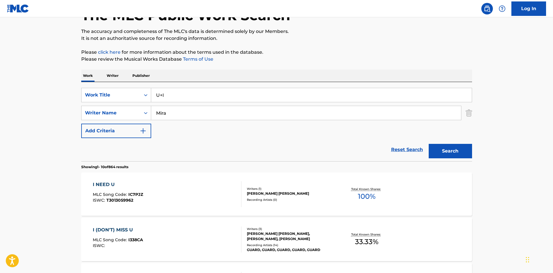
scroll to position [116, 0]
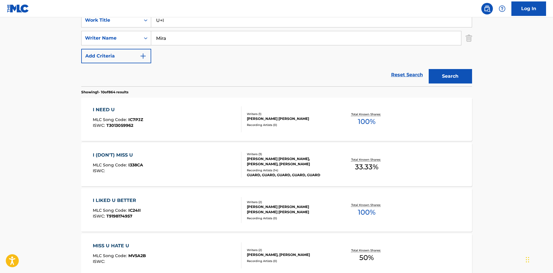
click at [192, 24] on input "U+I" at bounding box center [311, 20] width 321 height 14
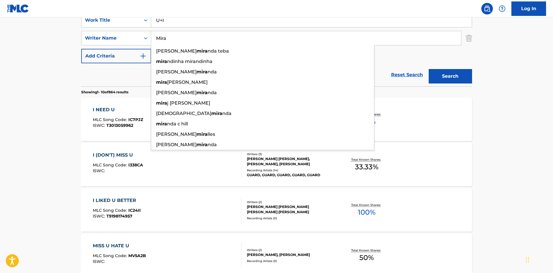
click at [193, 36] on input "Mira" at bounding box center [306, 38] width 310 height 14
paste input "Bevolo"
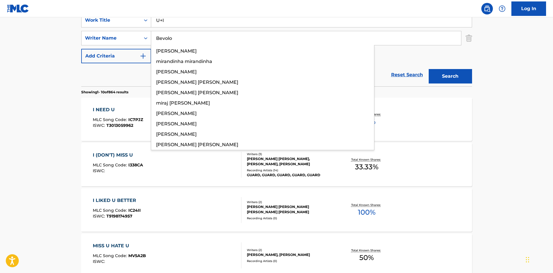
type input "Bevolo"
click at [443, 76] on button "Search" at bounding box center [450, 76] width 43 height 14
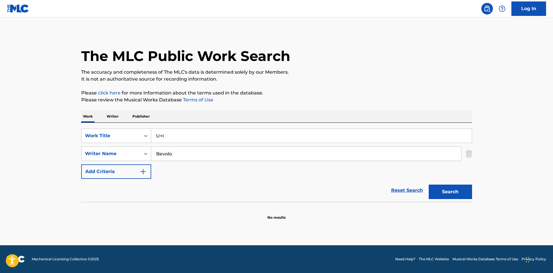
click at [166, 130] on input "U+I" at bounding box center [311, 136] width 321 height 14
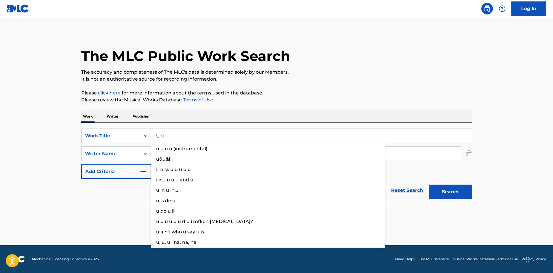
click at [166, 132] on input "U+I" at bounding box center [311, 136] width 321 height 14
paste input "Who Do You Run To?"
type input "Who Do You Run To?"
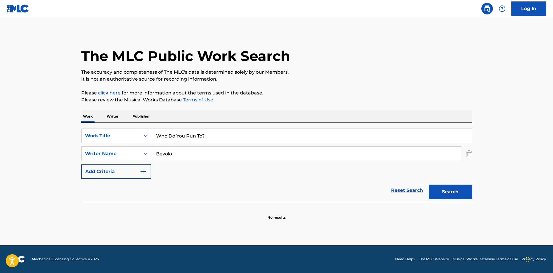
click at [208, 117] on div "Work Writer Publisher" at bounding box center [276, 116] width 391 height 12
click at [195, 159] on input "Bevolo" at bounding box center [306, 154] width 310 height 14
click at [429, 185] on button "Search" at bounding box center [450, 192] width 43 height 14
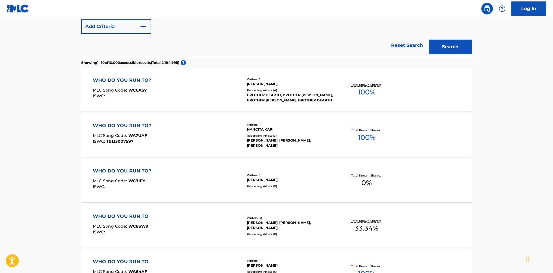
scroll to position [77, 0]
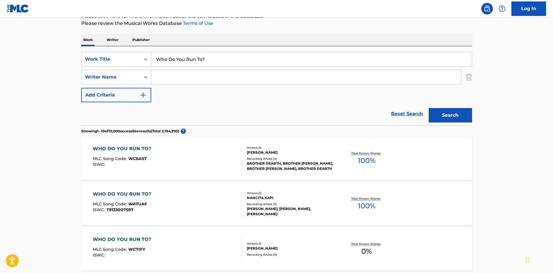
paste input "[PERSON_NAME]"
click at [436, 113] on button "Search" at bounding box center [450, 115] width 43 height 14
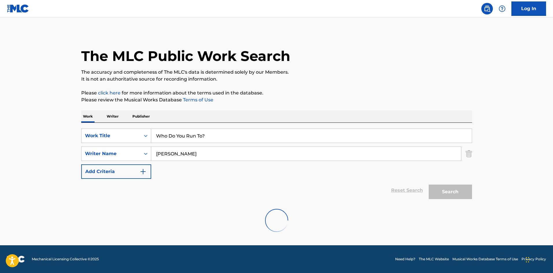
scroll to position [0, 0]
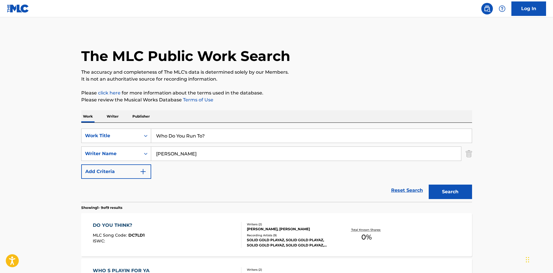
click at [182, 157] on input "[PERSON_NAME]" at bounding box center [306, 154] width 310 height 14
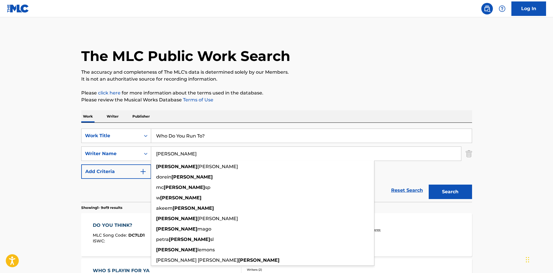
click at [182, 157] on input "[PERSON_NAME]" at bounding box center [306, 154] width 310 height 14
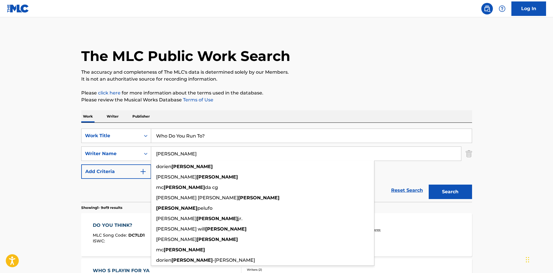
paste input "Mira"
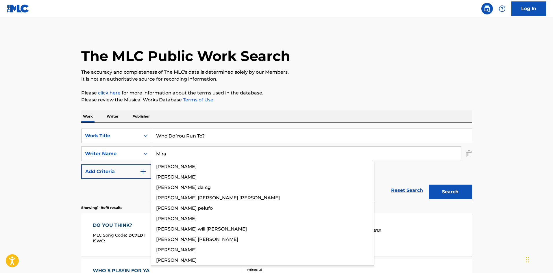
type input "Mira"
click at [457, 191] on button "Search" at bounding box center [450, 192] width 43 height 14
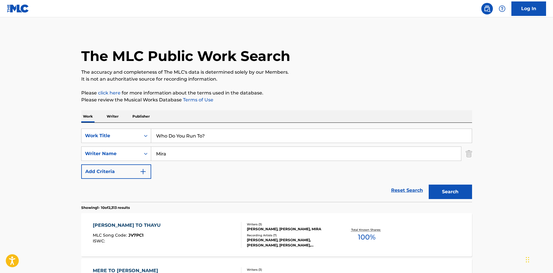
click at [250, 131] on input "Who Do You Run To?" at bounding box center [311, 136] width 321 height 14
type input "Who Do You Run To"
click at [449, 194] on button "Search" at bounding box center [450, 192] width 43 height 14
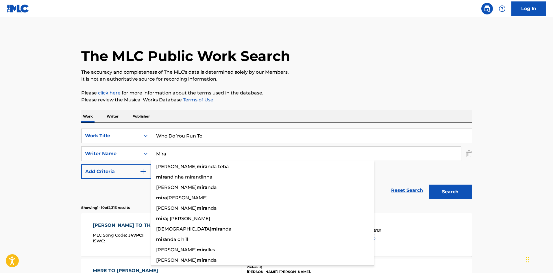
click at [201, 155] on input "Mira" at bounding box center [306, 154] width 310 height 14
paste input "Bevolo"
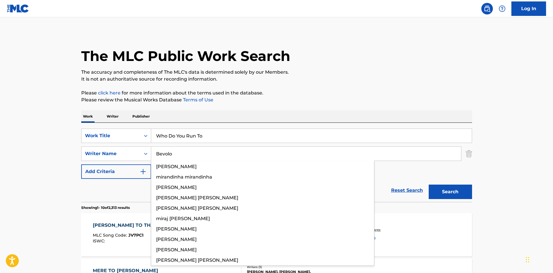
type input "Bevolo"
click at [451, 195] on button "Search" at bounding box center [450, 192] width 43 height 14
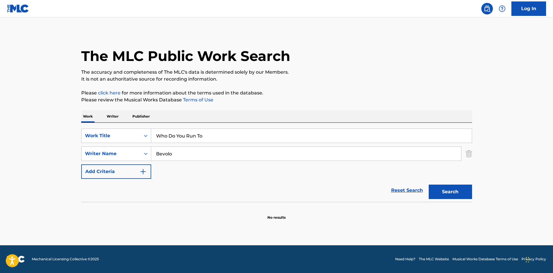
click at [180, 142] on input "Who Do You Run To" at bounding box center [311, 136] width 321 height 14
paste input "In Da Kitchen"
type input "In Da Kitchen"
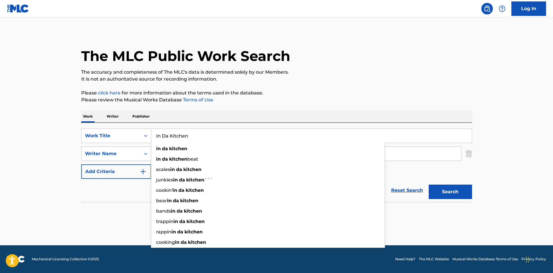
click at [176, 110] on div "The MLC Public Work Search The accuracy and completeness of The MLC's data is d…" at bounding box center [276, 126] width 405 height 188
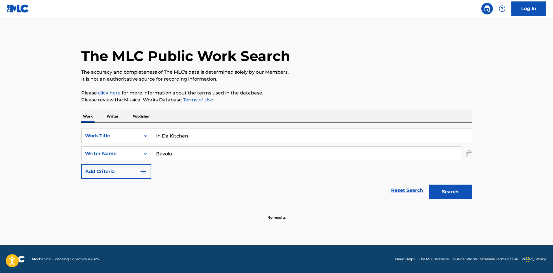
click at [179, 156] on input "Bevolo" at bounding box center [306, 154] width 310 height 14
paste input "Mira"
type input "Mira"
click at [453, 184] on div "Search" at bounding box center [449, 190] width 46 height 23
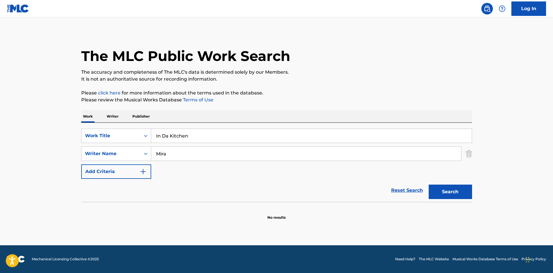
click at [456, 193] on button "Search" at bounding box center [450, 192] width 43 height 14
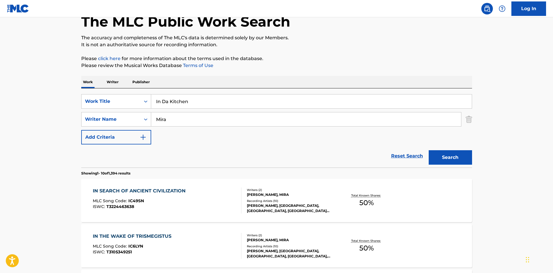
scroll to position [29, 0]
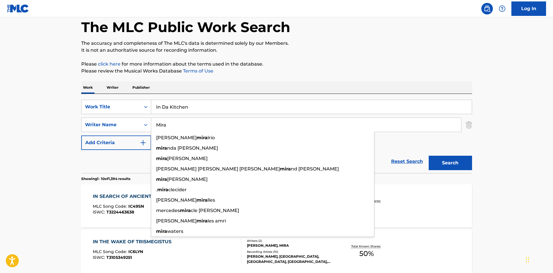
click at [192, 127] on input "Mira" at bounding box center [306, 125] width 310 height 14
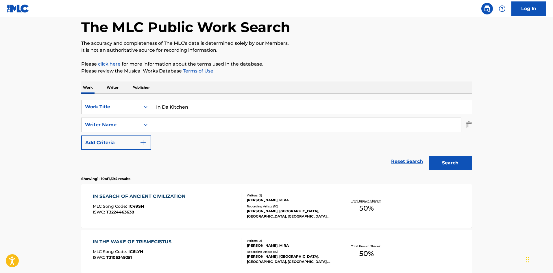
click at [429, 156] on button "Search" at bounding box center [450, 163] width 43 height 14
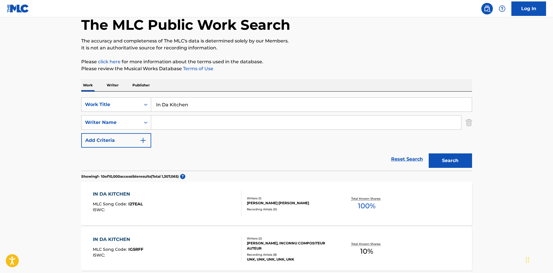
scroll to position [0, 0]
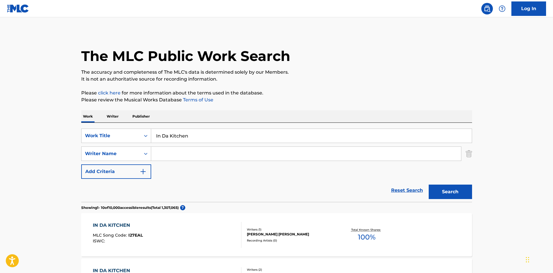
paste input "[PERSON_NAME]"
type input "[PERSON_NAME]"
click at [460, 196] on button "Search" at bounding box center [450, 192] width 43 height 14
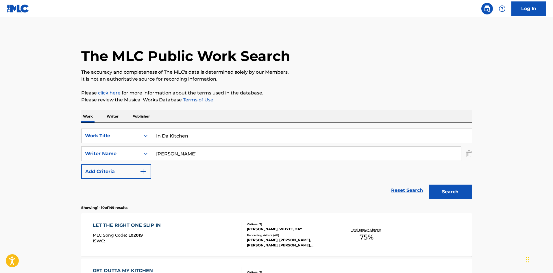
click at [169, 138] on input "In Da Kitchen" at bounding box center [311, 136] width 321 height 14
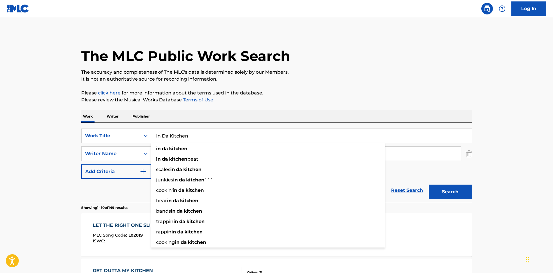
click at [168, 141] on input "In Da Kitchen" at bounding box center [311, 136] width 321 height 14
type input "In the Kitchen"
click at [441, 188] on button "Search" at bounding box center [450, 192] width 43 height 14
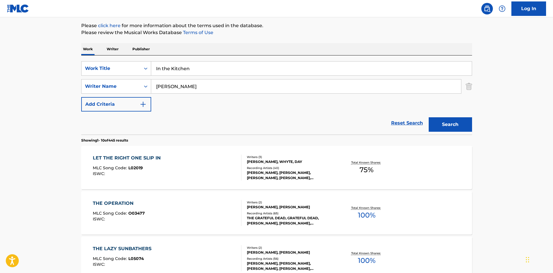
scroll to position [116, 0]
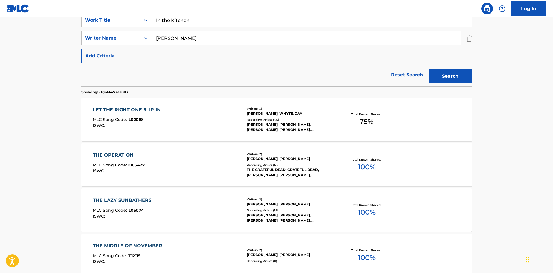
click at [240, 36] on input "[PERSON_NAME]" at bounding box center [306, 38] width 310 height 14
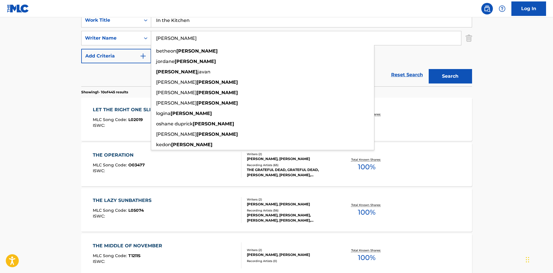
click at [240, 36] on input "[PERSON_NAME]" at bounding box center [306, 38] width 310 height 14
paste input "Mira"
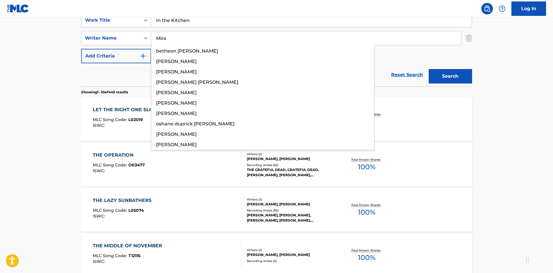
type input "Mira"
click at [475, 82] on div "The MLC Public Work Search The accuracy and completeness of The MLC's data is d…" at bounding box center [276, 247] width 405 height 663
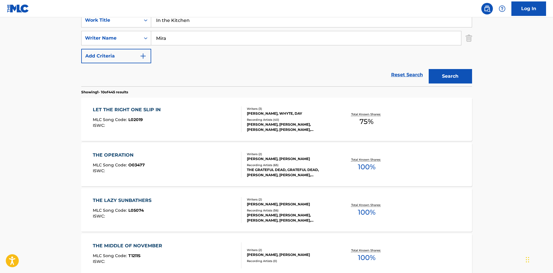
click at [461, 78] on button "Search" at bounding box center [450, 76] width 43 height 14
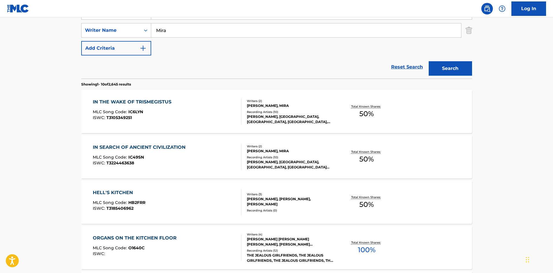
scroll to position [58, 0]
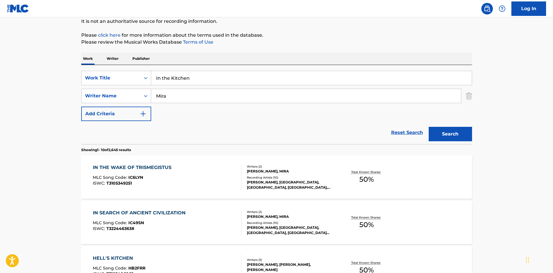
click at [256, 74] on input "In the Kitchen" at bounding box center [311, 78] width 321 height 14
paste input "Gone Girl (Now What's Next!)"
type input "in the chicken, in the kitchen"
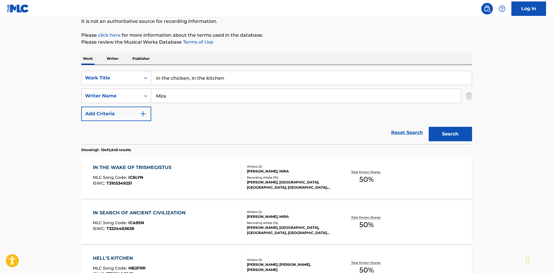
click at [241, 98] on input "Mira" at bounding box center [306, 96] width 310 height 14
click at [254, 77] on input "in the chicken, in the kitchen" at bounding box center [311, 78] width 321 height 14
paste input "Gone Girl (Now What's Next!)"
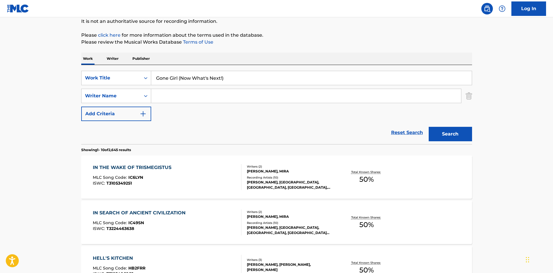
click at [445, 130] on button "Search" at bounding box center [450, 134] width 43 height 14
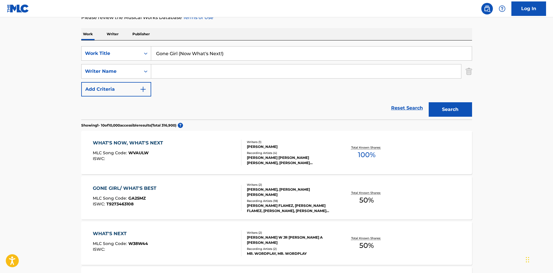
scroll to position [29, 0]
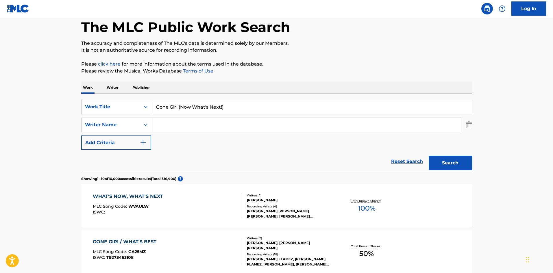
click at [193, 109] on input "Gone Girl (Now What's Next!)" at bounding box center [311, 107] width 321 height 14
paste input "Search Form"
type input "Gone Girl"
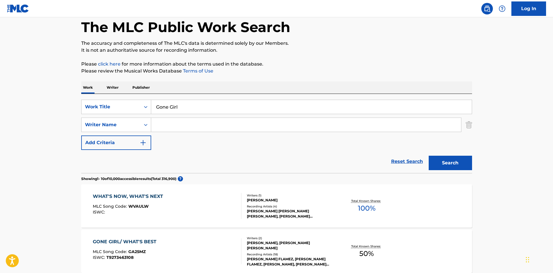
click at [217, 88] on div "Work Writer Publisher" at bounding box center [276, 88] width 391 height 12
click at [198, 129] on input "Search Form" at bounding box center [306, 125] width 310 height 14
paste input "[PERSON_NAME]"
type input "[PERSON_NAME]"
click at [462, 171] on div "Search" at bounding box center [449, 161] width 46 height 23
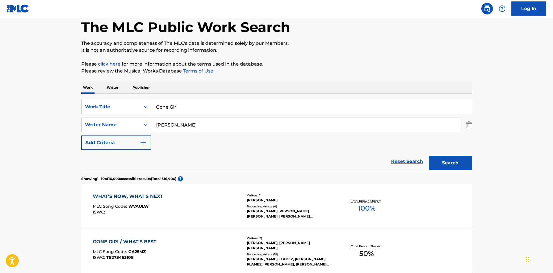
click at [462, 167] on button "Search" at bounding box center [450, 163] width 43 height 14
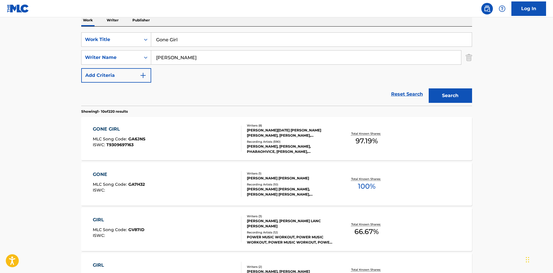
scroll to position [116, 0]
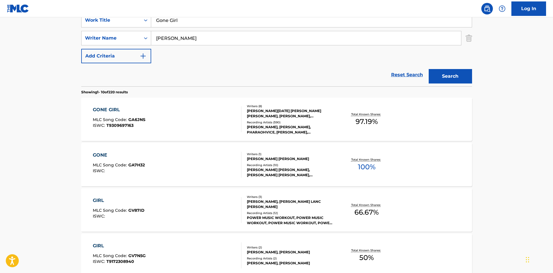
click at [178, 127] on div "GONE GIRL MLC Song Code : GA6JNS ISWC : T9309697163" at bounding box center [167, 119] width 149 height 26
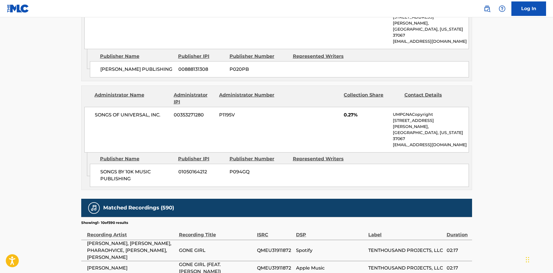
scroll to position [1278, 0]
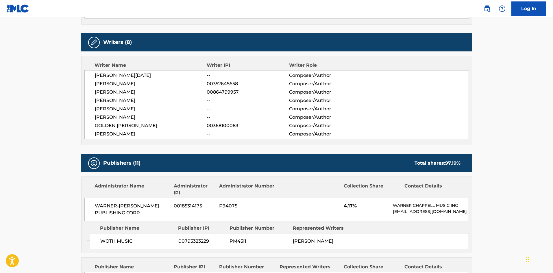
scroll to position [348, 0]
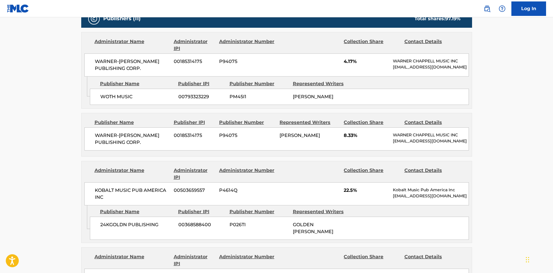
click at [99, 103] on div "WOTH MUSIC 00793323229 PM45I1 [PERSON_NAME]" at bounding box center [279, 97] width 379 height 16
drag, startPoint x: 99, startPoint y: 103, endPoint x: 123, endPoint y: 102, distance: 23.7
click at [123, 102] on div "WOTH MUSIC 00793323229 PM45I1 [PERSON_NAME]" at bounding box center [279, 97] width 379 height 16
copy span "WOTH MUSIC"
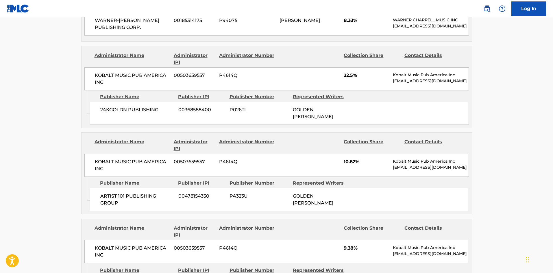
scroll to position [463, 0]
click at [106, 123] on div "24KGOLDN PUBLISHING 00368588400 P026TI GOLDEN [PERSON_NAME]" at bounding box center [279, 112] width 379 height 23
drag, startPoint x: 106, startPoint y: 123, endPoint x: 138, endPoint y: 121, distance: 31.3
click at [138, 121] on div "24KGOLDN PUBLISHING 00368588400 P026TI GOLDEN [PERSON_NAME]" at bounding box center [279, 112] width 379 height 23
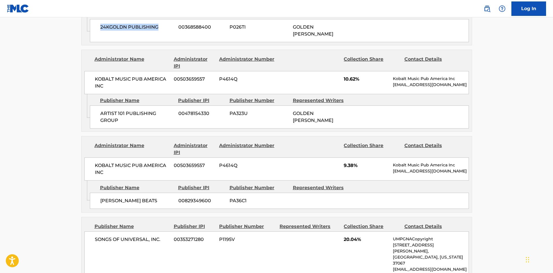
scroll to position [550, 0]
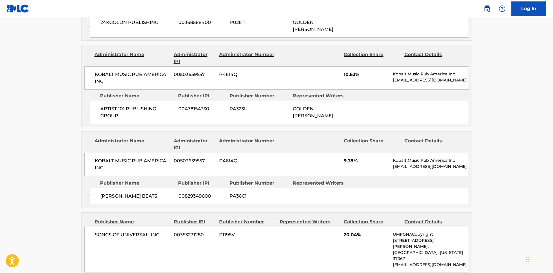
click at [110, 117] on span "ARTIST 101 PUBLISHING GROUP" at bounding box center [137, 113] width 74 height 14
drag, startPoint x: 110, startPoint y: 117, endPoint x: 225, endPoint y: 0, distance: 163.5
click at [123, 119] on span "ARTIST 101 PUBLISHING GROUP" at bounding box center [137, 113] width 74 height 14
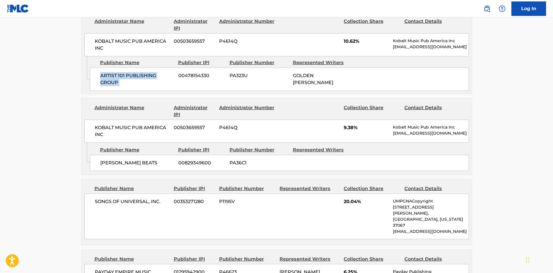
scroll to position [608, 0]
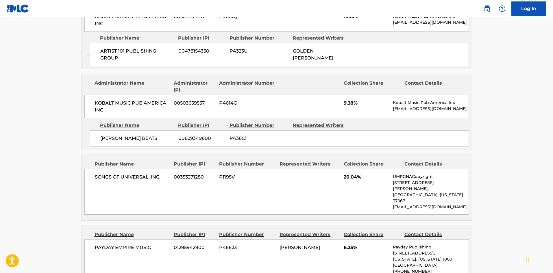
click at [104, 142] on span "[PERSON_NAME] BEATS" at bounding box center [137, 138] width 74 height 7
drag, startPoint x: 104, startPoint y: 149, endPoint x: 147, endPoint y: 150, distance: 42.8
click at [147, 142] on span "[PERSON_NAME] BEATS" at bounding box center [137, 138] width 74 height 7
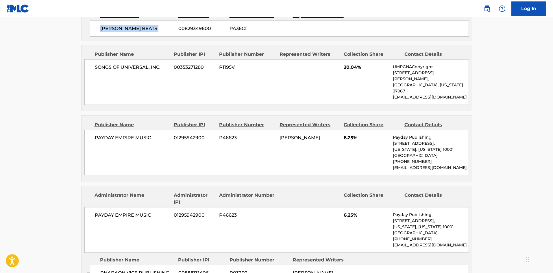
scroll to position [752, 0]
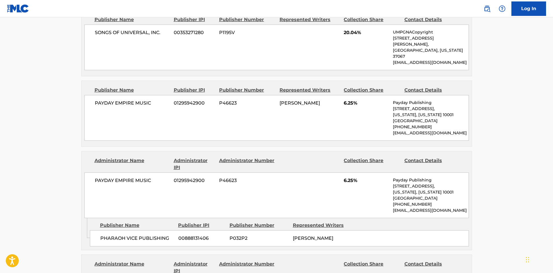
click at [102, 96] on div "PAYDAY EMPIRE MUSIC 01295942900 P46623 [PERSON_NAME] 6.25% Payday Publishing [S…" at bounding box center [276, 118] width 384 height 46
drag, startPoint x: 102, startPoint y: 96, endPoint x: 145, endPoint y: 99, distance: 42.9
click at [145, 99] on div "PAYDAY EMPIRE MUSIC 01295942900 P46623 [PERSON_NAME] 6.25% Payday Publishing [S…" at bounding box center [276, 118] width 384 height 46
click at [99, 100] on span "PAYDAY EMPIRE MUSIC" at bounding box center [132, 103] width 75 height 7
drag, startPoint x: 99, startPoint y: 96, endPoint x: 135, endPoint y: 97, distance: 36.1
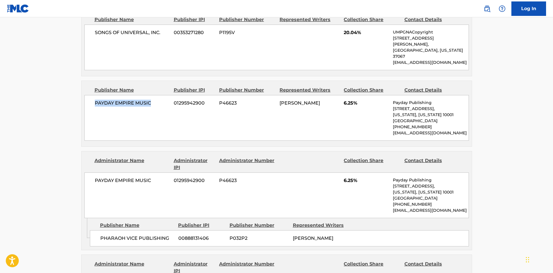
click at [135, 100] on span "PAYDAY EMPIRE MUSIC" at bounding box center [132, 103] width 75 height 7
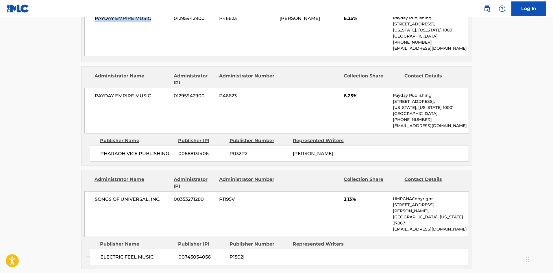
scroll to position [839, 0]
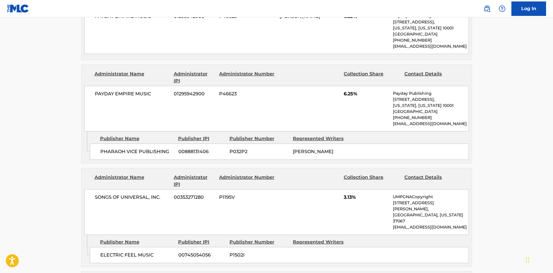
click at [110, 149] on span "PHARAOH VICE PUBLISHING" at bounding box center [137, 151] width 74 height 7
drag, startPoint x: 110, startPoint y: 149, endPoint x: 160, endPoint y: 147, distance: 50.3
click at [160, 148] on span "PHARAOH VICE PUBLISHING" at bounding box center [137, 151] width 74 height 7
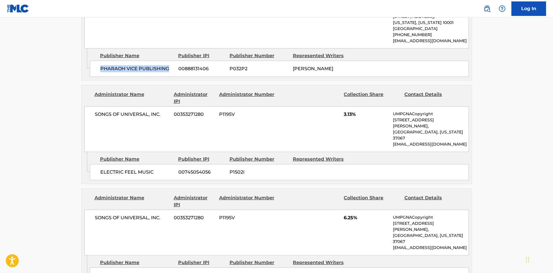
scroll to position [926, 0]
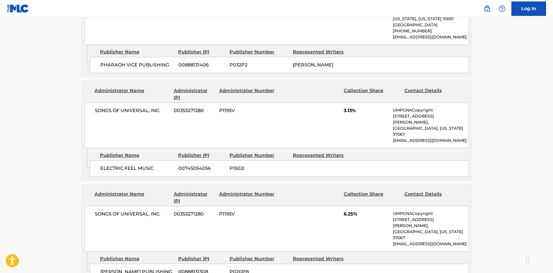
click at [101, 160] on div "ELECTRIC FEEL MUSIC 00745054056 P1502I" at bounding box center [279, 168] width 379 height 16
drag, startPoint x: 101, startPoint y: 145, endPoint x: 142, endPoint y: 145, distance: 40.8
click at [142, 160] on div "ELECTRIC FEEL MUSIC 00745054056 P1502I" at bounding box center [279, 168] width 379 height 16
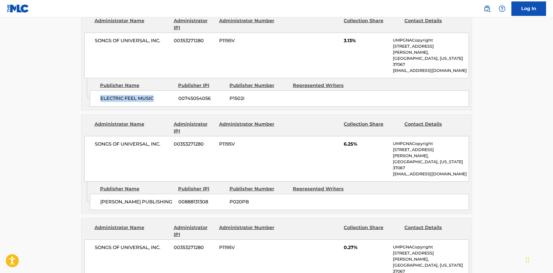
scroll to position [1013, 0]
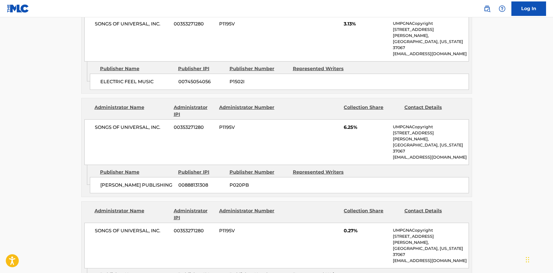
click at [97, 177] on div "[PERSON_NAME] PUBLISHING 00888131308 P020PB" at bounding box center [279, 185] width 379 height 16
drag, startPoint x: 97, startPoint y: 157, endPoint x: 141, endPoint y: 153, distance: 44.3
click at [141, 177] on div "[PERSON_NAME] PUBLISHING 00888131308 P020PB" at bounding box center [279, 185] width 379 height 16
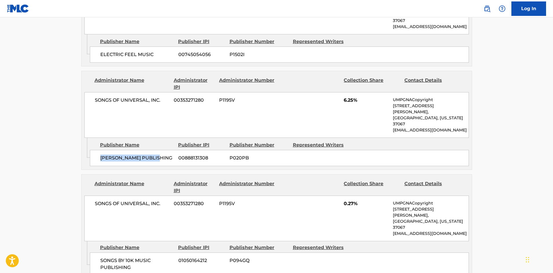
scroll to position [1099, 0]
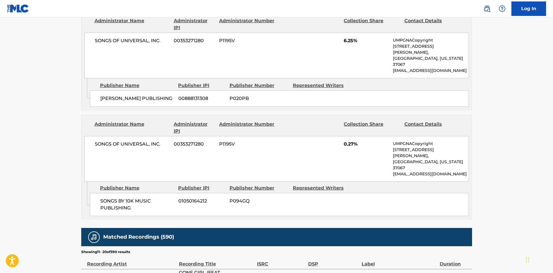
click at [110, 193] on div "SONGS BY 10K MUSIC PUBLISHING 01050164212 P094GQ" at bounding box center [279, 204] width 379 height 23
drag, startPoint x: 110, startPoint y: 157, endPoint x: 133, endPoint y: 166, distance: 25.3
click at [133, 193] on div "SONGS BY 10K MUSIC PUBLISHING 01050164212 P094GQ" at bounding box center [279, 204] width 379 height 23
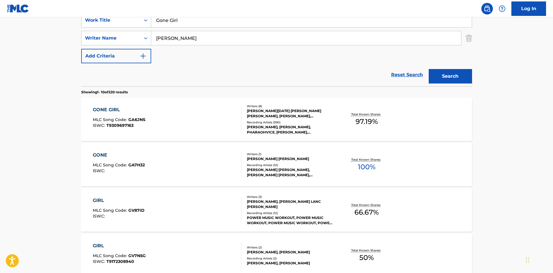
click at [174, 112] on div "GONE GIRL MLC Song Code : GA6JNS ISWC : T9309697163" at bounding box center [167, 119] width 149 height 26
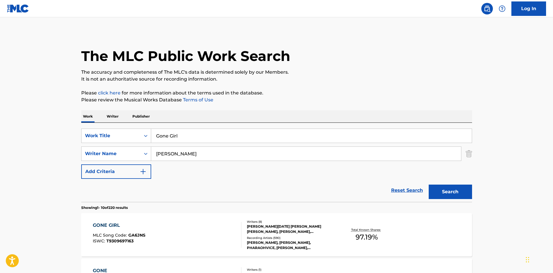
scroll to position [116, 0]
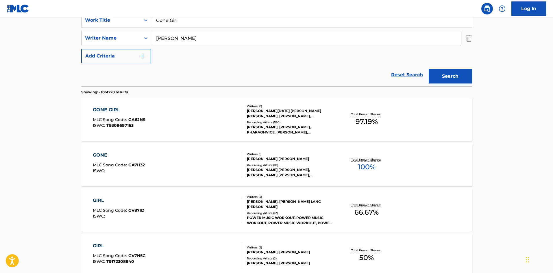
click at [171, 17] on nav "Log In" at bounding box center [276, 8] width 553 height 17
click at [172, 23] on input "Gone Girl" at bounding box center [311, 20] width 321 height 14
paste input "Alone"
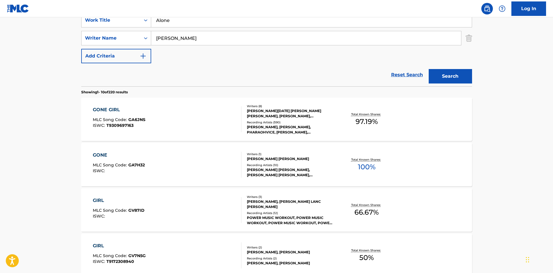
type input "Alone"
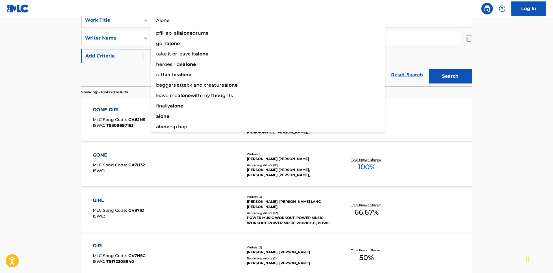
click at [6, 131] on main "The MLC Public Work Search The accuracy and completeness of The MLC's data is d…" at bounding box center [276, 242] width 553 height 680
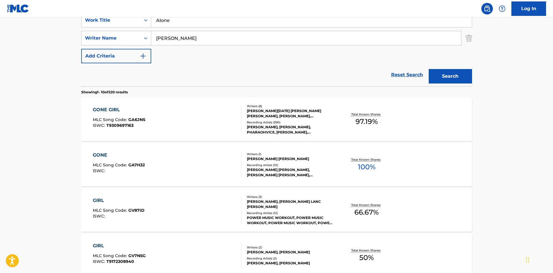
click at [201, 40] on input "[PERSON_NAME]" at bounding box center [306, 38] width 310 height 14
drag, startPoint x: 201, startPoint y: 40, endPoint x: 217, endPoint y: 41, distance: 16.3
click at [201, 40] on input "[PERSON_NAME]" at bounding box center [306, 38] width 310 height 14
paste input "Divide"
click at [455, 75] on button "Search" at bounding box center [450, 76] width 43 height 14
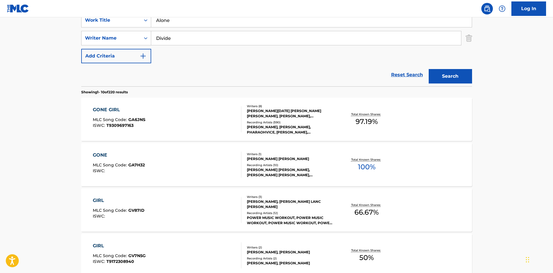
scroll to position [0, 0]
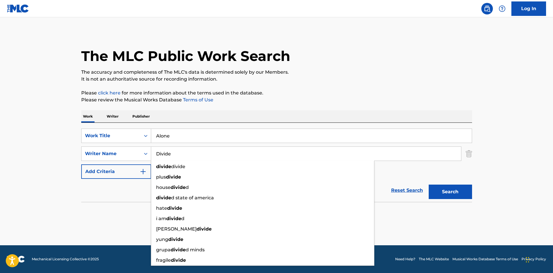
click at [201, 149] on input "Divide" at bounding box center [306, 154] width 310 height 14
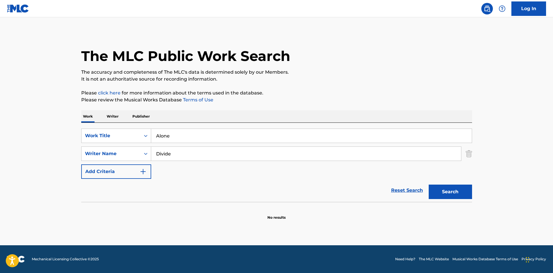
click at [184, 155] on input "Divide" at bounding box center [306, 154] width 310 height 14
drag, startPoint x: 184, startPoint y: 155, endPoint x: 272, endPoint y: 161, distance: 88.6
click at [184, 156] on input "Divide" at bounding box center [306, 154] width 310 height 14
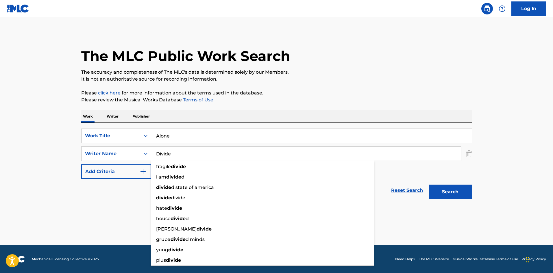
paste input "Mira"
type input "Mira"
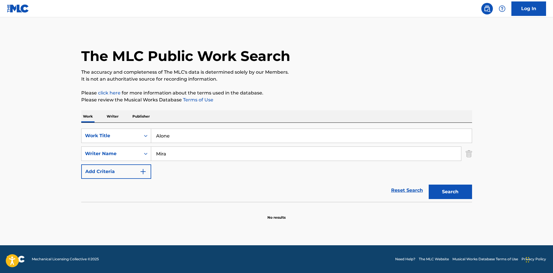
click at [462, 190] on button "Search" at bounding box center [450, 192] width 43 height 14
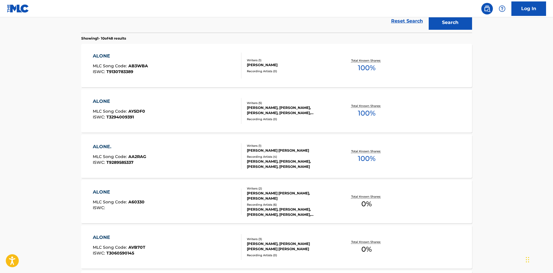
scroll to position [145, 0]
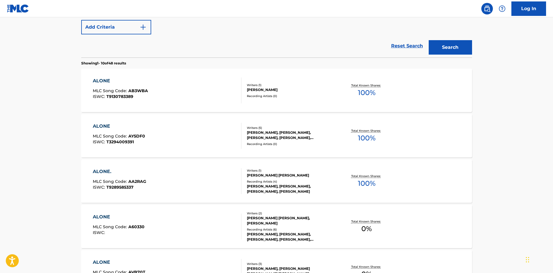
click at [173, 133] on div "ALONE MLC Song Code : AY5DF0 ISWC : T3294009391" at bounding box center [167, 136] width 149 height 26
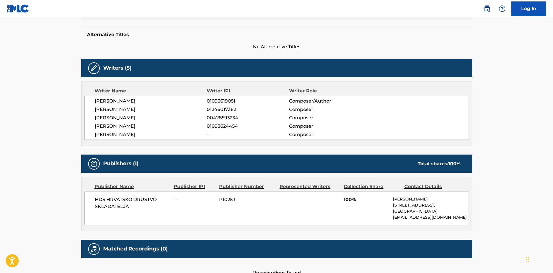
scroll to position [184, 0]
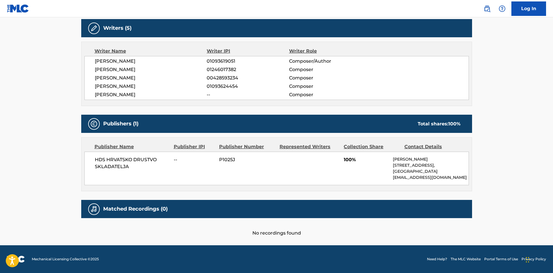
scroll to position [177, 0]
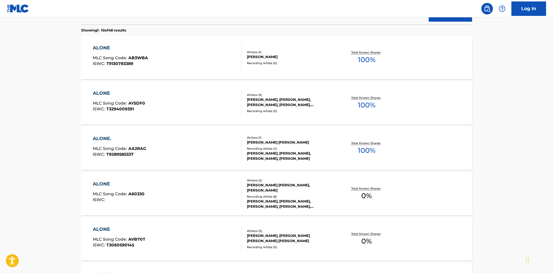
click at [168, 156] on div "ALONE. MLC Song Code : AA2RAG ISWC : T9289585337" at bounding box center [167, 148] width 149 height 26
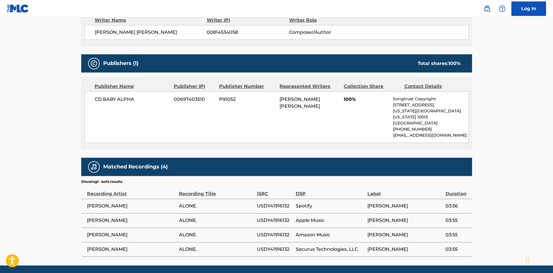
scroll to position [230, 0]
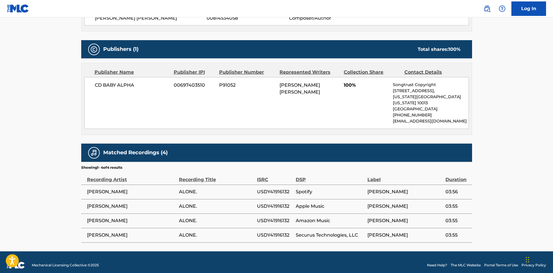
scroll to position [210, 0]
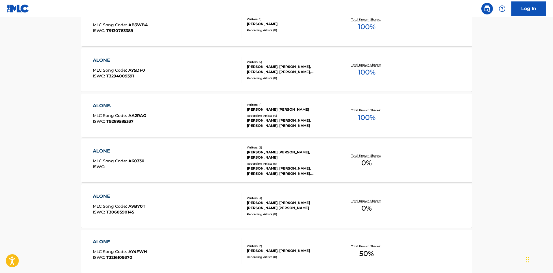
click at [198, 170] on div "ALONE MLC Song Code : A60330 ISWC :" at bounding box center [167, 161] width 149 height 26
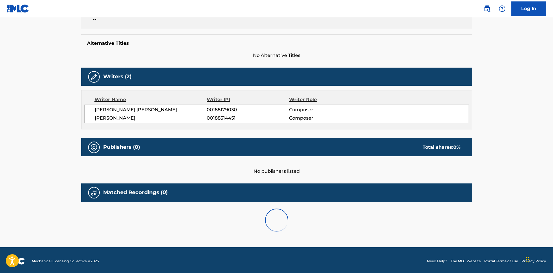
scroll to position [138, 0]
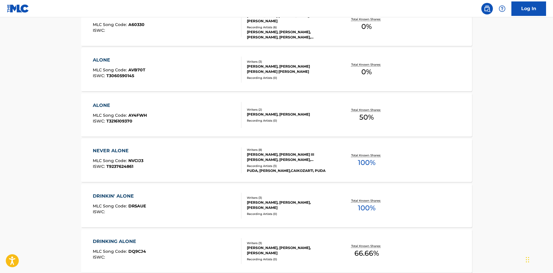
scroll to position [359, 0]
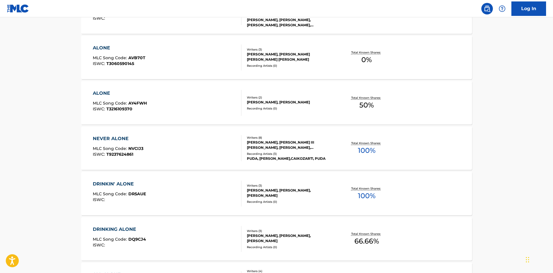
click at [147, 89] on div "ALONE MLC Song Code : AY4FWH ISWC : T3216109370 Writers ( 2 ) [PERSON_NAME], [P…" at bounding box center [276, 102] width 391 height 43
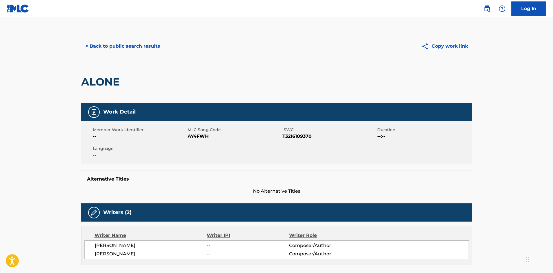
scroll to position [116, 0]
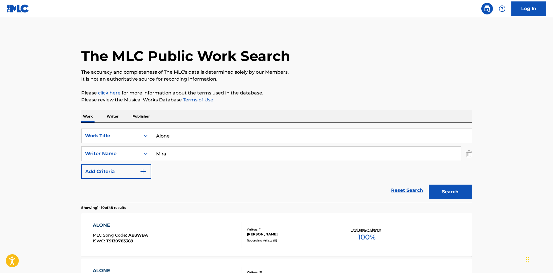
click at [184, 139] on input "Alone" at bounding box center [311, 136] width 321 height 14
paste input "Crowd Roars"
type input "Crowd Roars"
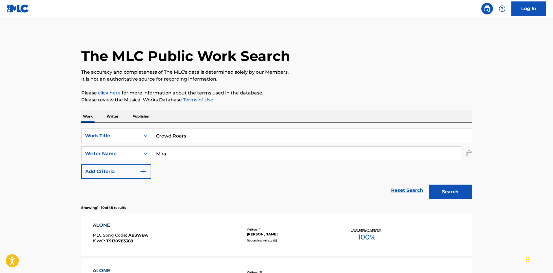
click at [222, 153] on input "Mira" at bounding box center [306, 154] width 310 height 14
paste input "[PERSON_NAME]"
type input "[PERSON_NAME]"
click at [454, 188] on button "Search" at bounding box center [450, 192] width 43 height 14
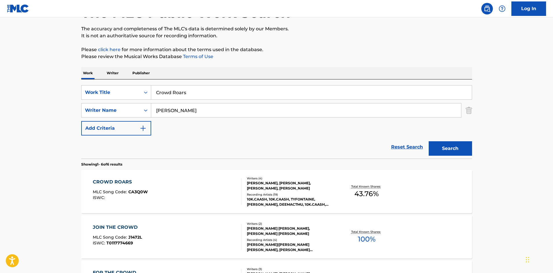
scroll to position [116, 0]
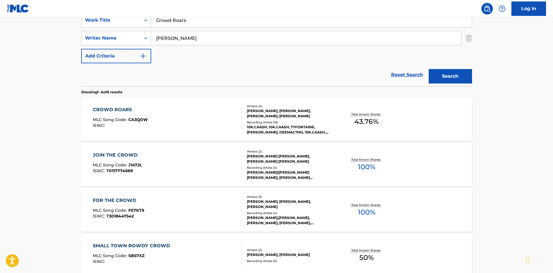
click at [161, 109] on div "CROWD ROARS MLC Song Code : CA3Q0W ISWC :" at bounding box center [167, 119] width 149 height 26
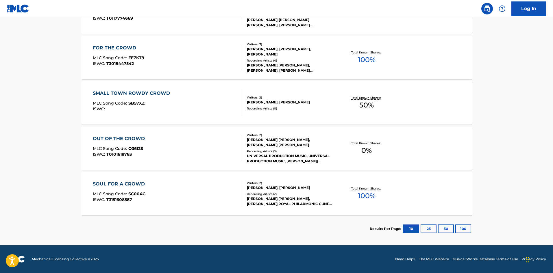
scroll to position [116, 0]
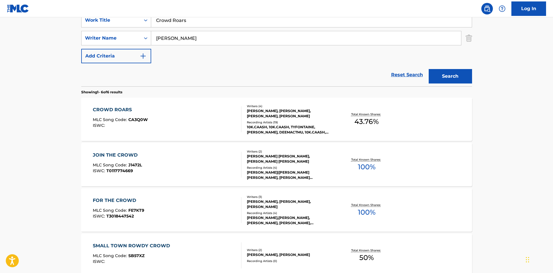
click at [146, 111] on div "CROWD ROARS" at bounding box center [120, 109] width 55 height 7
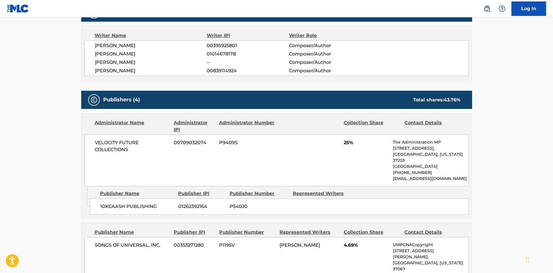
scroll to position [202, 0]
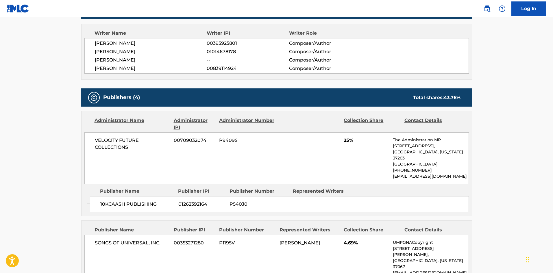
click at [104, 202] on div "10KCAASH PUBLISHING 01262392164 P540J0" at bounding box center [279, 204] width 379 height 16
drag, startPoint x: 104, startPoint y: 202, endPoint x: 136, endPoint y: 199, distance: 32.5
click at [136, 199] on div "10KCAASH PUBLISHING 01262392164 P540J0" at bounding box center [279, 204] width 379 height 16
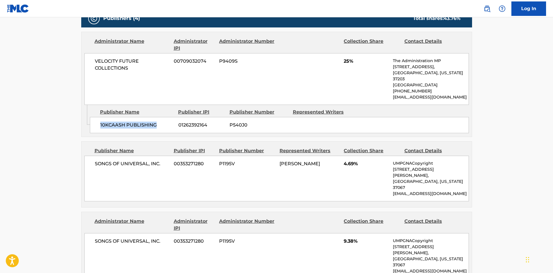
scroll to position [289, 0]
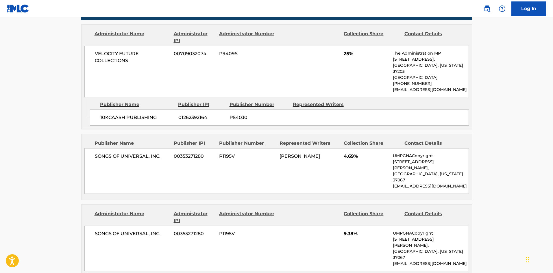
click at [104, 153] on span "SONGS OF UNIVERSAL, INC." at bounding box center [132, 156] width 75 height 7
drag, startPoint x: 104, startPoint y: 148, endPoint x: 160, endPoint y: 149, distance: 55.8
click at [160, 153] on span "SONGS OF UNIVERSAL, INC." at bounding box center [132, 156] width 75 height 7
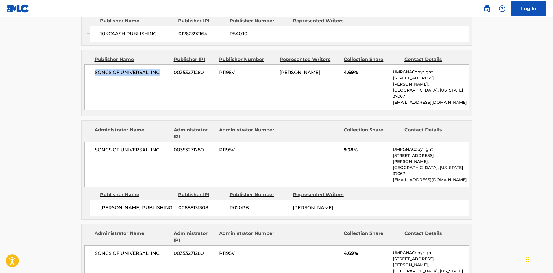
scroll to position [376, 0]
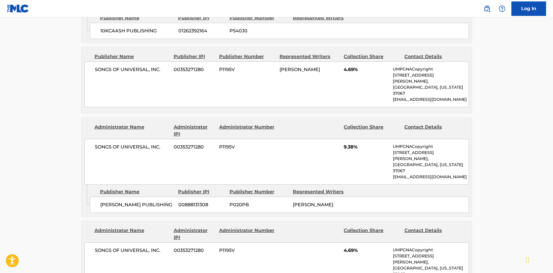
click at [102, 201] on span "[PERSON_NAME] PUBLISHING" at bounding box center [137, 204] width 74 height 7
drag, startPoint x: 102, startPoint y: 176, endPoint x: 149, endPoint y: 173, distance: 46.4
click at [149, 201] on span "[PERSON_NAME] PUBLISHING" at bounding box center [137, 204] width 74 height 7
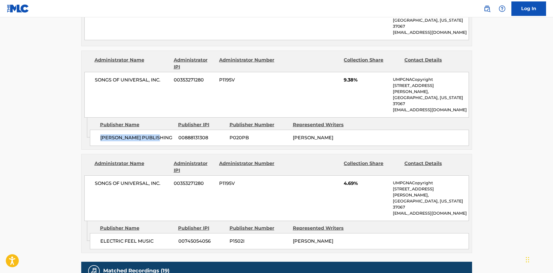
scroll to position [462, 0]
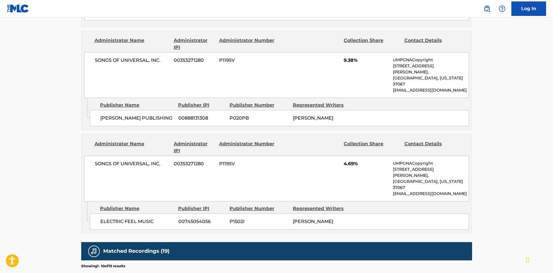
click at [108, 218] on span "ELECTRIC FEEL MUSIC" at bounding box center [137, 221] width 74 height 7
drag, startPoint x: 108, startPoint y: 176, endPoint x: 143, endPoint y: 175, distance: 35.0
click at [143, 218] on span "ELECTRIC FEEL MUSIC" at bounding box center [137, 221] width 74 height 7
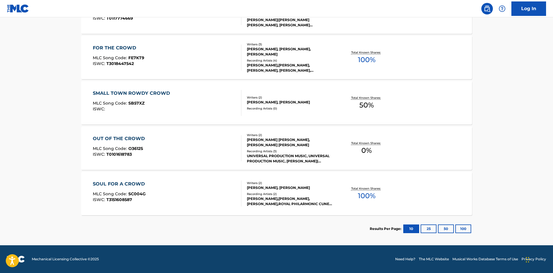
scroll to position [116, 0]
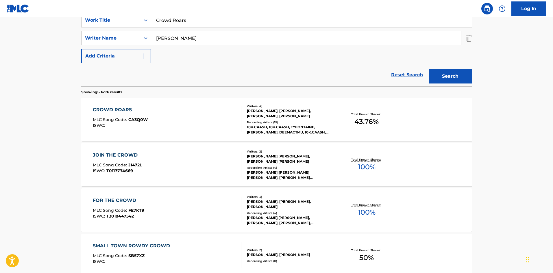
click at [186, 17] on input "Crowd Roars" at bounding box center [311, 20] width 321 height 14
paste input "She Gone Shake"
type input "She Gone Shake"
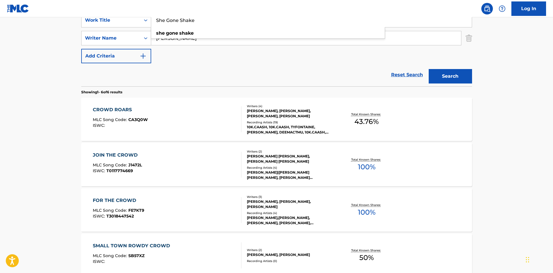
drag, startPoint x: 198, startPoint y: 64, endPoint x: 199, endPoint y: 46, distance: 18.0
click at [198, 64] on div "Reset Search Search" at bounding box center [276, 74] width 391 height 23
click at [201, 37] on input "[PERSON_NAME]" at bounding box center [306, 38] width 310 height 14
paste input "Queen"
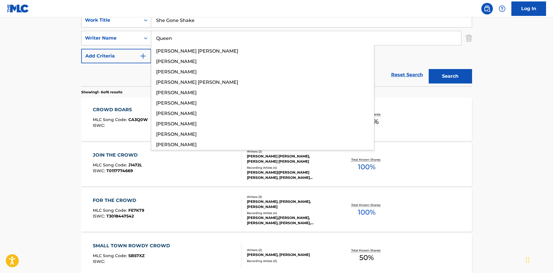
type input "Queen"
click at [447, 76] on button "Search" at bounding box center [450, 76] width 43 height 14
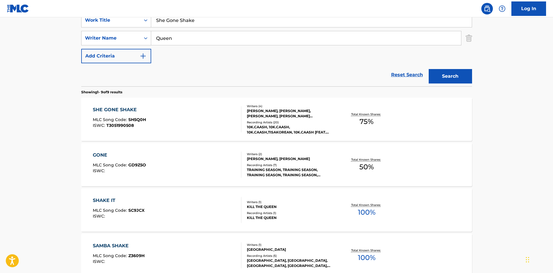
click at [168, 121] on div "SHE GONE SHAKE MLC Song Code : SH5Q0H ISWC : T3051990508" at bounding box center [167, 119] width 149 height 26
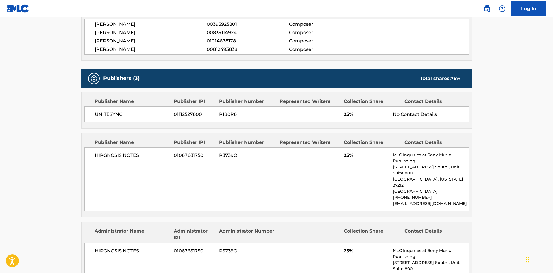
scroll to position [183, 0]
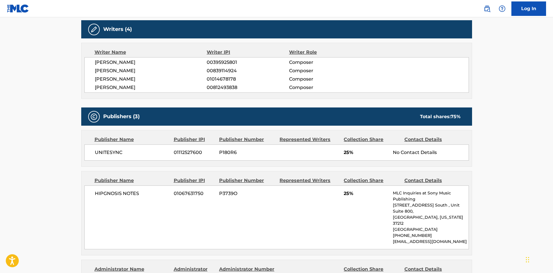
click at [104, 153] on span "UNITESYNC" at bounding box center [132, 152] width 75 height 7
drag, startPoint x: 22, startPoint y: 107, endPoint x: 27, endPoint y: 111, distance: 6.7
click at [26, 108] on main "< Back to public search results Copy work link SHE GONE SHAKE Work Detail Membe…" at bounding box center [276, 217] width 553 height 767
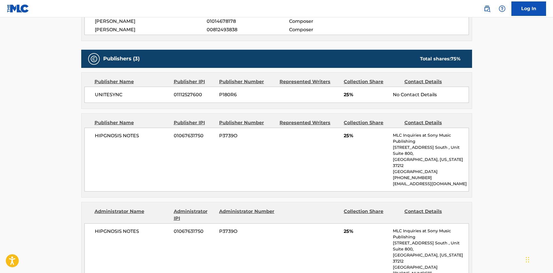
click at [99, 142] on div "HIPGNOSIS NOTES 01067631750 P3739O 25% MLC Inquiries at Sony Music Publishing […" at bounding box center [276, 160] width 384 height 64
drag, startPoint x: 99, startPoint y: 142, endPoint x: 134, endPoint y: 136, distance: 35.5
click at [134, 136] on div "HIPGNOSIS NOTES 01067631750 P3739O 25% MLC Inquiries at Sony Music Publishing […" at bounding box center [276, 160] width 384 height 64
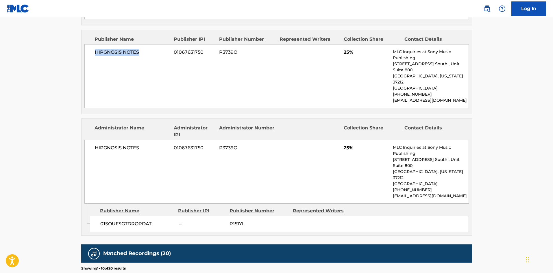
scroll to position [328, 0]
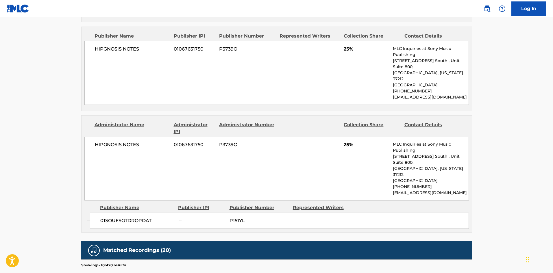
click at [110, 217] on span "01SOUFSGTDROPDAT" at bounding box center [137, 220] width 74 height 7
drag, startPoint x: 110, startPoint y: 198, endPoint x: 150, endPoint y: 193, distance: 40.0
click at [150, 213] on div "01SOUFSGTDROPDAT -- P151YL" at bounding box center [279, 221] width 379 height 16
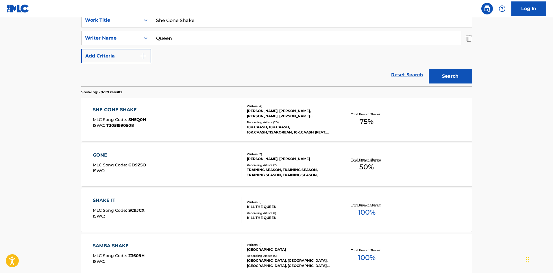
click at [176, 24] on input "She Gone Shake" at bounding box center [311, 20] width 321 height 14
paste input "5:00 AM"
click at [232, 19] on input "5:00 AM" at bounding box center [311, 20] width 321 height 14
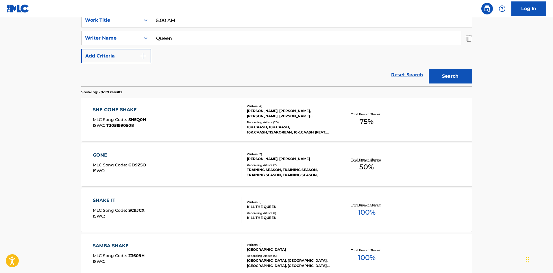
click at [232, 19] on input "5:00 AM" at bounding box center [311, 20] width 321 height 14
paste input "Am"
type input "5 Am"
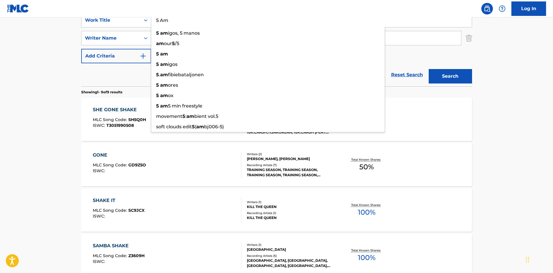
click at [1, 41] on main "The MLC Public Work Search The accuracy and completeness of The MLC's data is d…" at bounding box center [276, 218] width 553 height 632
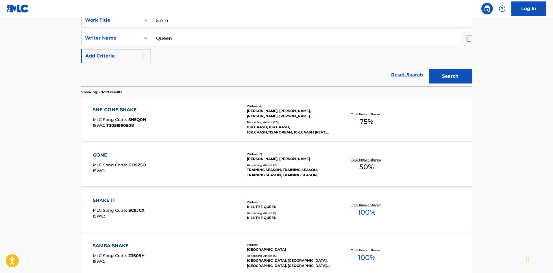
click at [216, 31] on input "Queen" at bounding box center [306, 38] width 310 height 14
paste input "Mira"
type input "Mira"
click at [451, 80] on button "Search" at bounding box center [450, 76] width 43 height 14
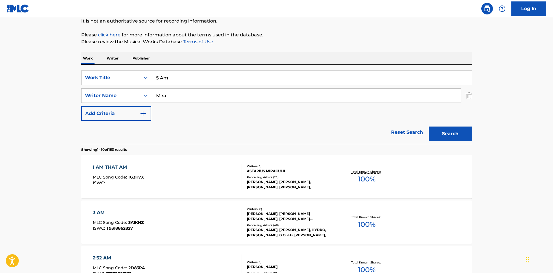
scroll to position [58, 0]
click at [186, 85] on input "5 Am" at bounding box center [311, 78] width 321 height 14
paste input "[PERSON_NAME]"
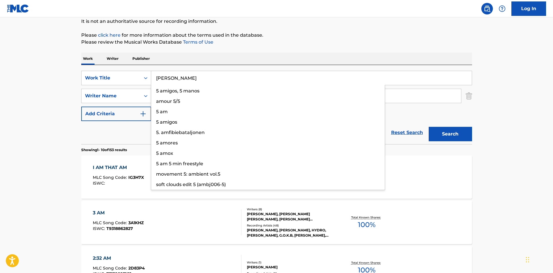
click at [447, 130] on button "Search" at bounding box center [450, 134] width 43 height 14
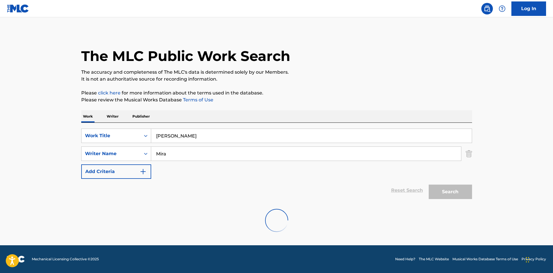
scroll to position [0, 0]
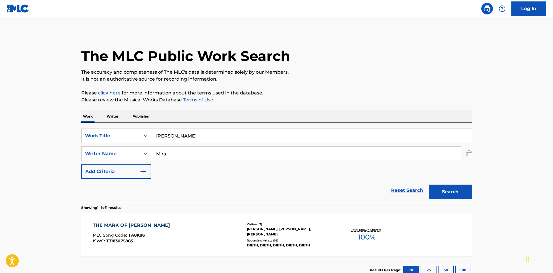
click at [183, 145] on div "SearchWithCriteria1d6abbae-ebea-4e4c-992b-a02de1d0c0a3 Work Title [PERSON_NAME]…" at bounding box center [276, 154] width 391 height 50
click at [185, 142] on input "[PERSON_NAME]" at bounding box center [311, 136] width 321 height 14
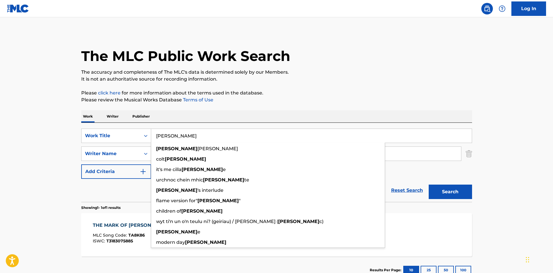
click at [185, 142] on input "[PERSON_NAME]" at bounding box center [311, 136] width 321 height 14
paste input "huinard"
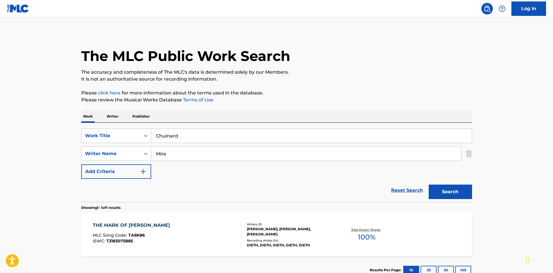
click at [443, 195] on button "Search" at bounding box center [450, 192] width 43 height 14
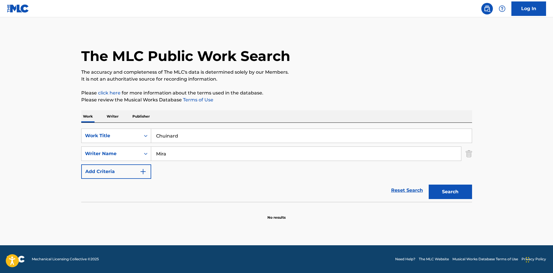
click at [204, 129] on input "Chuinard" at bounding box center [311, 136] width 321 height 14
paste input "5 Am"
type input "5 Am"
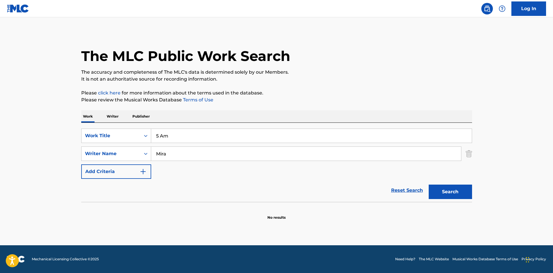
click at [443, 199] on button "Search" at bounding box center [450, 192] width 43 height 14
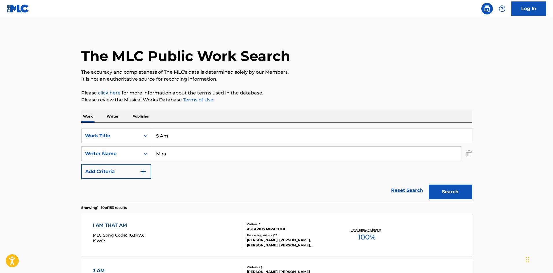
click at [214, 150] on input "Mira" at bounding box center [306, 154] width 310 height 14
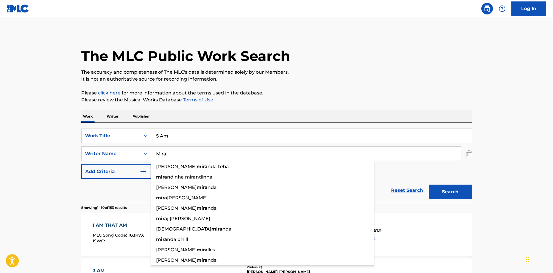
click at [214, 150] on input "Mira" at bounding box center [306, 154] width 310 height 14
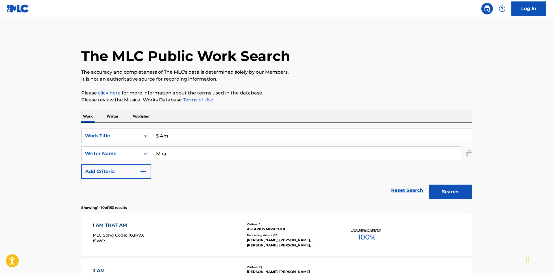
click at [230, 126] on div "SearchWithCriteria1d6abbae-ebea-4e4c-992b-a02de1d0c0a3 Work Title 5 Am SearchWi…" at bounding box center [276, 162] width 391 height 79
click at [224, 151] on input "Mira" at bounding box center [306, 154] width 310 height 14
paste input "Chuinard"
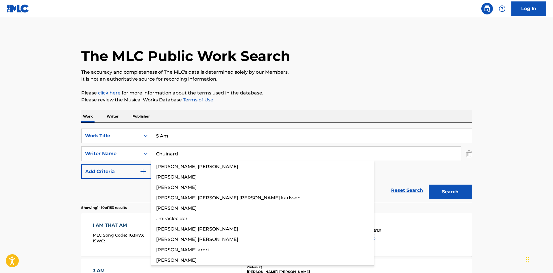
type input "Chuinard"
click at [466, 183] on div "Search" at bounding box center [449, 190] width 46 height 23
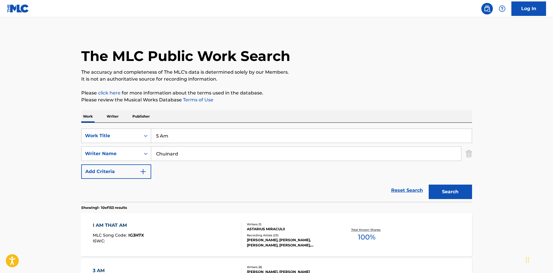
click at [465, 185] on button "Search" at bounding box center [450, 192] width 43 height 14
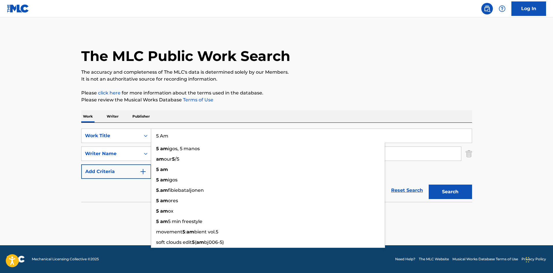
click at [196, 132] on input "5 Am" at bounding box center [311, 136] width 321 height 14
paste input "How I Was Raised"
type input "How I Was Raised"
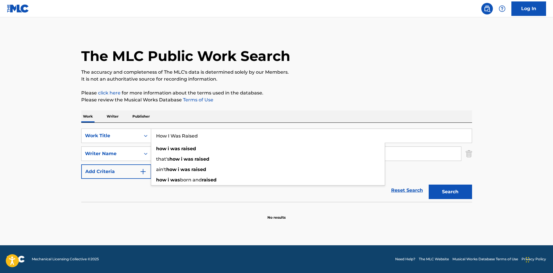
click at [252, 113] on div "Work Writer Publisher" at bounding box center [276, 116] width 391 height 12
click at [226, 150] on input "Chuinard" at bounding box center [306, 154] width 310 height 14
paste input "[PERSON_NAME]"
type input "[PERSON_NAME]"
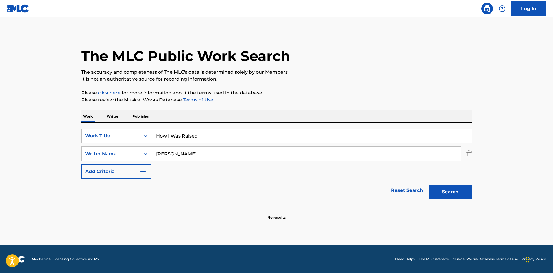
click at [460, 193] on button "Search" at bounding box center [450, 192] width 43 height 14
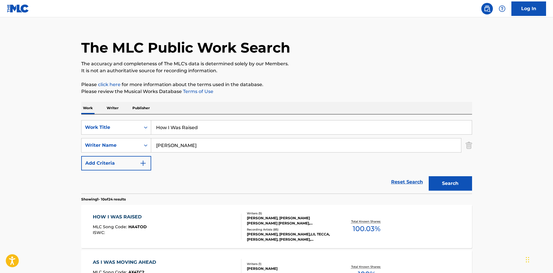
scroll to position [87, 0]
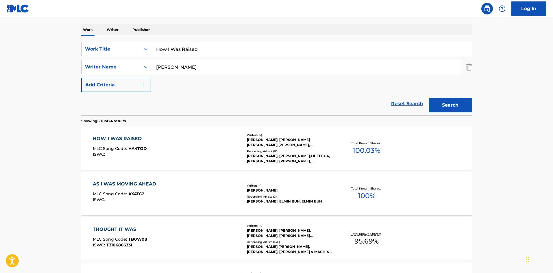
click at [170, 146] on div "HOW I WAS RAISED MLC Song Code : HA4TOD ISWC :" at bounding box center [167, 148] width 149 height 26
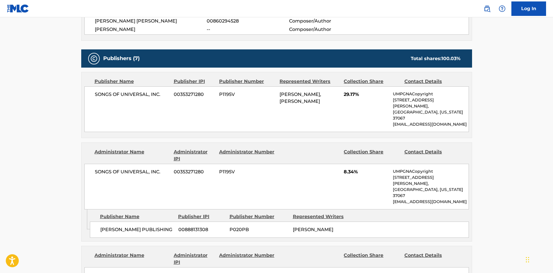
scroll to position [289, 0]
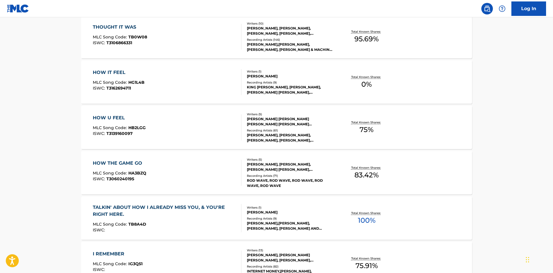
scroll to position [87, 0]
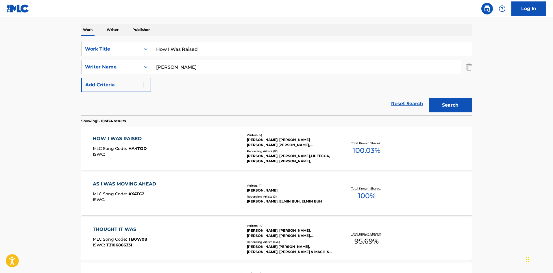
click at [169, 42] on input "How I Was Raised" at bounding box center [311, 49] width 321 height 14
click at [172, 51] on input "How I Was Raised" at bounding box center [311, 49] width 321 height 14
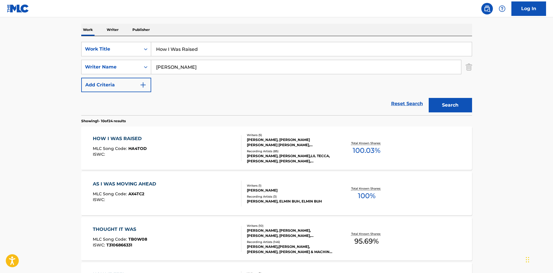
paste input "Ego Trip"
type input "Ego Trip"
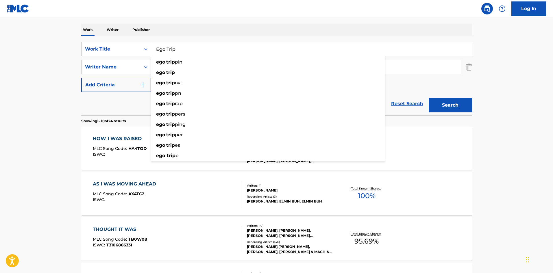
drag, startPoint x: 19, startPoint y: 96, endPoint x: 105, endPoint y: 79, distance: 87.5
click at [21, 95] on main "The MLC Public Work Search The accuracy and completeness of The MLC's data is d…" at bounding box center [276, 271] width 553 height 680
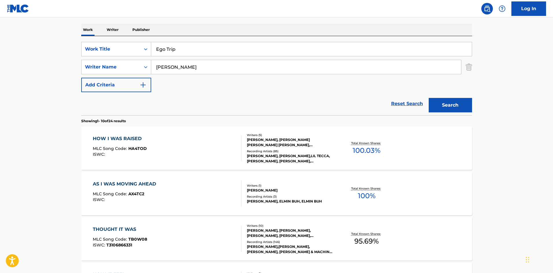
click at [230, 67] on input "[PERSON_NAME]" at bounding box center [306, 67] width 310 height 14
paste input "Mira"
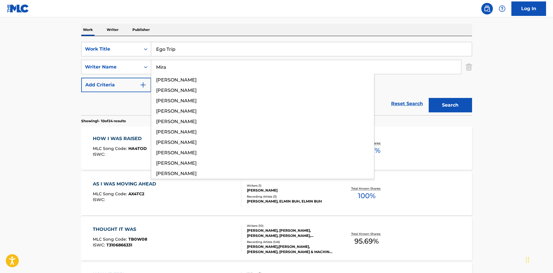
click at [444, 107] on button "Search" at bounding box center [450, 105] width 43 height 14
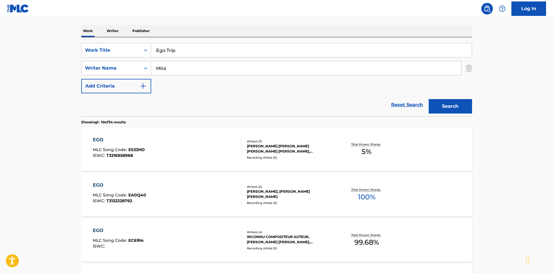
scroll to position [58, 0]
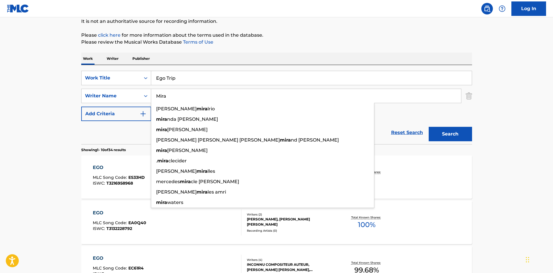
click at [189, 102] on input "Mira" at bounding box center [306, 96] width 310 height 14
paste input "[PERSON_NAME]"
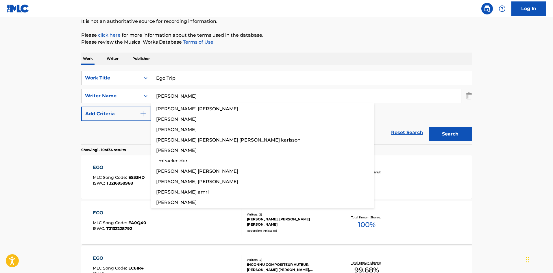
type input "[PERSON_NAME]"
click at [431, 135] on button "Search" at bounding box center [450, 134] width 43 height 14
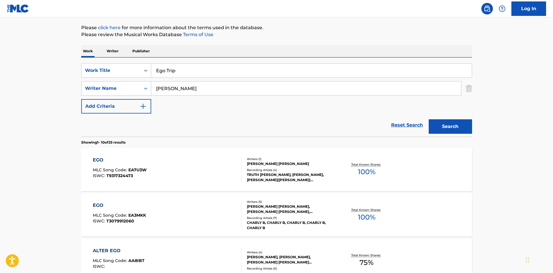
scroll to position [116, 0]
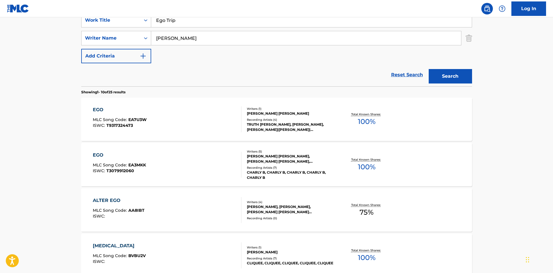
click at [208, 23] on input "Ego Trip" at bounding box center [311, 20] width 321 height 14
paste input "Dead Heroes"
type input "Dead Heroes"
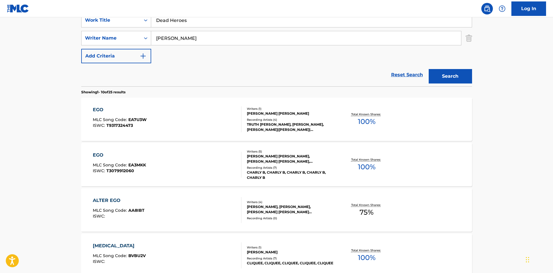
click at [202, 39] on input "[PERSON_NAME]" at bounding box center [306, 38] width 310 height 14
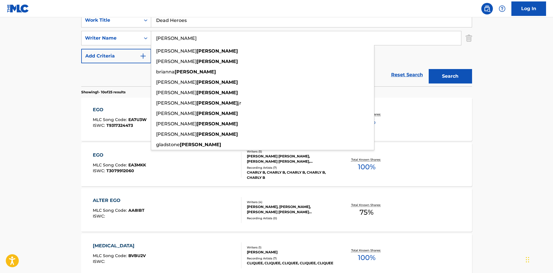
click at [202, 39] on input "[PERSON_NAME]" at bounding box center [306, 38] width 310 height 14
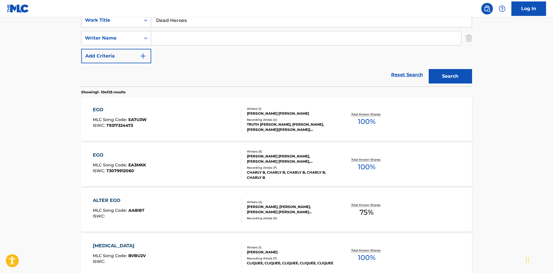
click at [429, 69] on button "Search" at bounding box center [450, 76] width 43 height 14
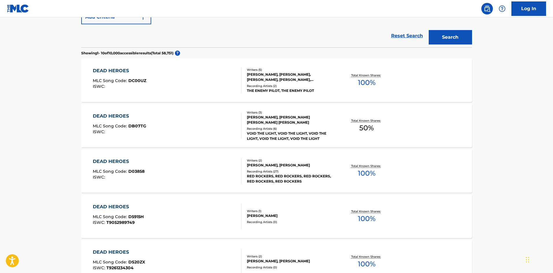
scroll to position [87, 0]
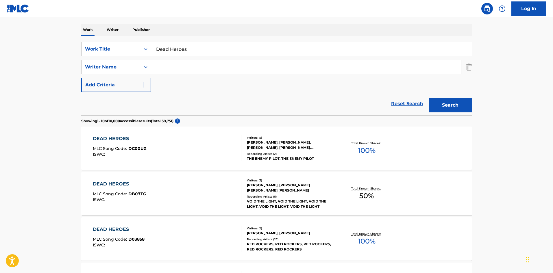
paste input "Mira"
click at [444, 107] on button "Search" at bounding box center [450, 105] width 43 height 14
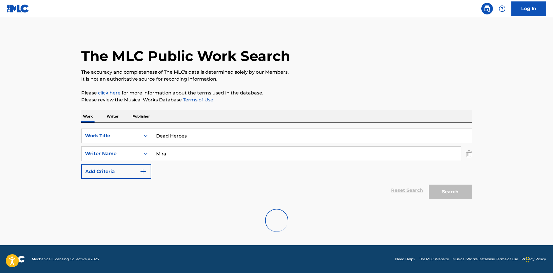
scroll to position [0, 0]
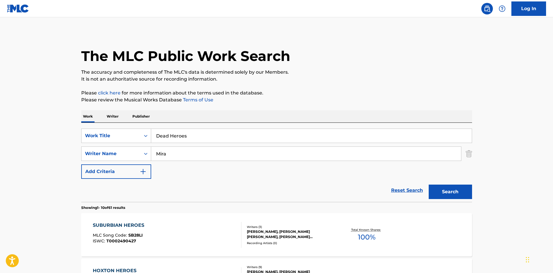
click at [224, 154] on input "Mira" at bounding box center [306, 154] width 310 height 14
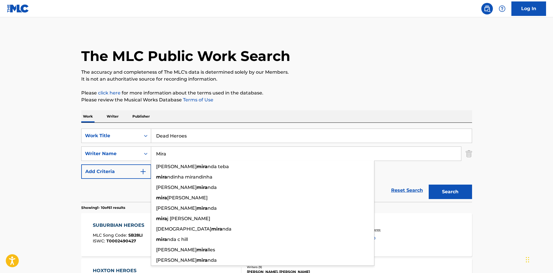
click at [224, 154] on input "Mira" at bounding box center [306, 154] width 310 height 14
paste input "[PERSON_NAME]"
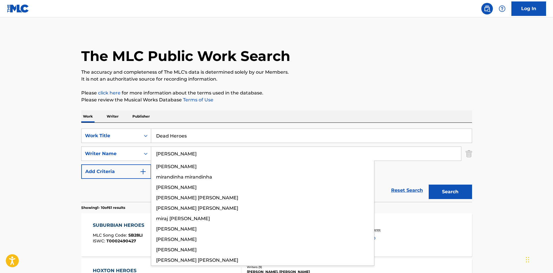
type input "[PERSON_NAME]"
click at [457, 187] on button "Search" at bounding box center [450, 192] width 43 height 14
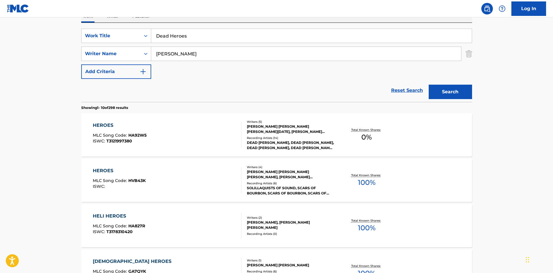
scroll to position [87, 0]
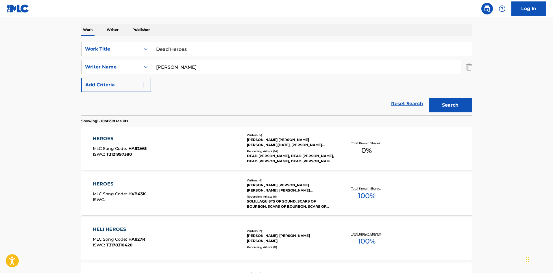
click at [175, 55] on input "Dead Heroes" at bounding box center [311, 49] width 321 height 14
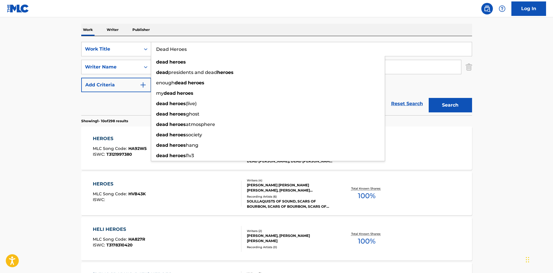
click at [175, 55] on input "Dead Heroes" at bounding box center [311, 49] width 321 height 14
paste input "[MEDICAL_DATA]"
type input "[MEDICAL_DATA]"
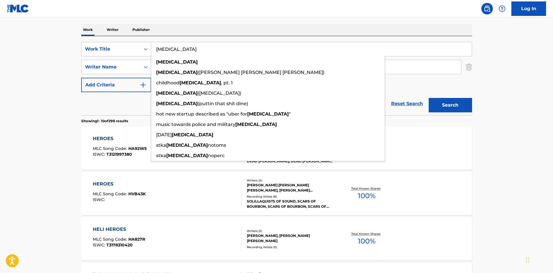
click at [4, 73] on main "The MLC Public Work Search The accuracy and completeness of The MLC's data is d…" at bounding box center [276, 271] width 553 height 680
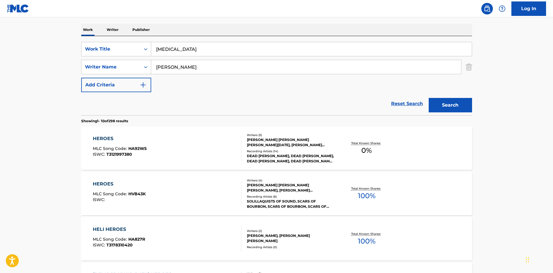
click at [185, 69] on input "[PERSON_NAME]" at bounding box center [306, 67] width 310 height 14
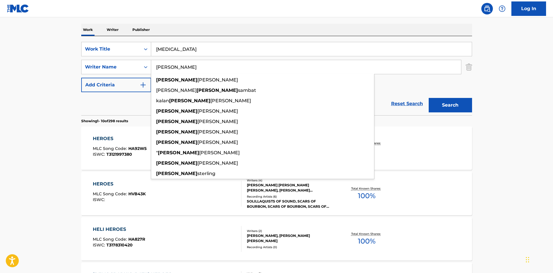
click at [185, 69] on input "[PERSON_NAME]" at bounding box center [306, 67] width 310 height 14
paste input "Mira"
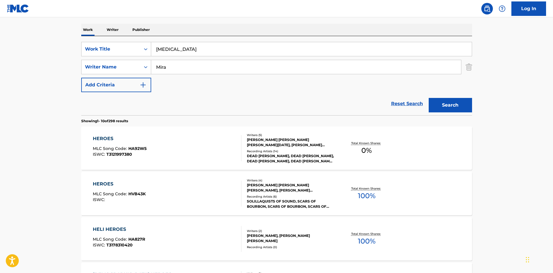
click at [459, 101] on button "Search" at bounding box center [450, 105] width 43 height 14
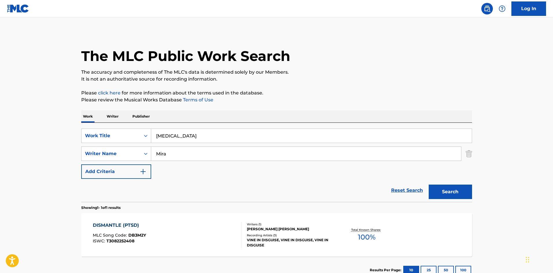
scroll to position [41, 0]
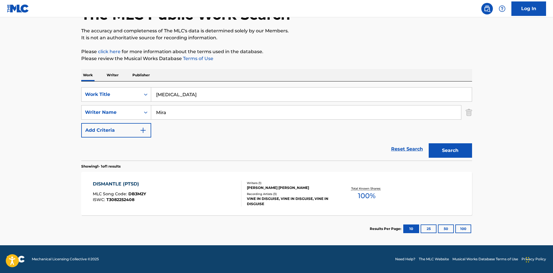
click at [193, 109] on input "Mira" at bounding box center [306, 113] width 310 height 14
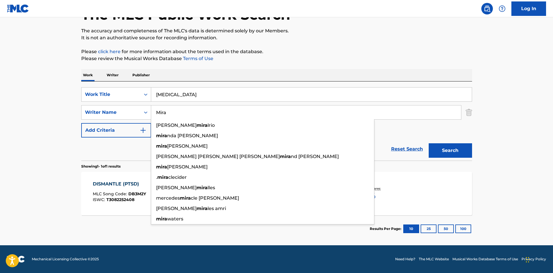
click at [193, 109] on input "Mira" at bounding box center [306, 113] width 310 height 14
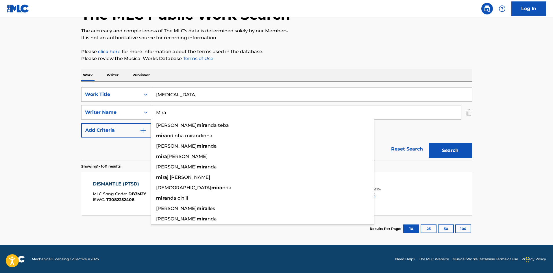
paste input "O’Brien"
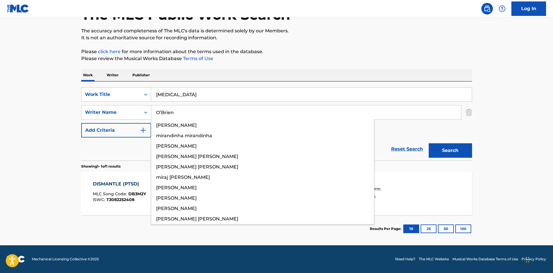
type input "O’Brien"
click at [461, 155] on button "Search" at bounding box center [450, 150] width 43 height 14
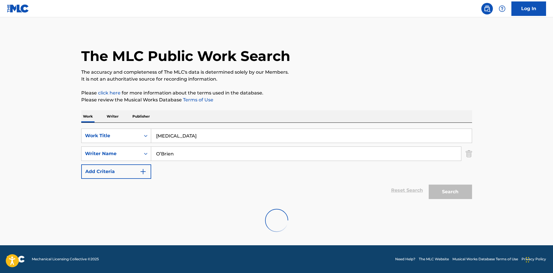
scroll to position [0, 0]
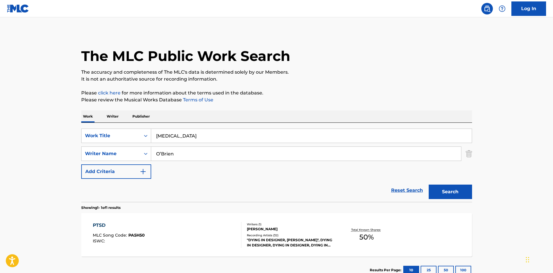
click at [178, 135] on input "[MEDICAL_DATA]" at bounding box center [311, 136] width 321 height 14
paste input "henom"
type input "Phenom"
click at [178, 107] on div "The MLC Public Work Search The accuracy and completeness of The MLC's data is d…" at bounding box center [276, 158] width 405 height 252
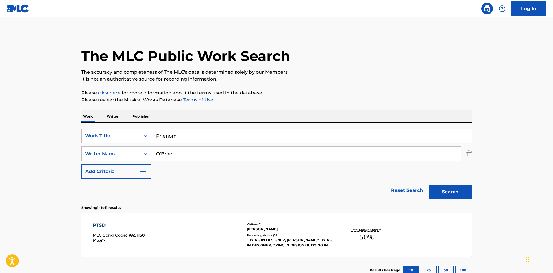
click at [175, 156] on input "O’Brien" at bounding box center [306, 154] width 310 height 14
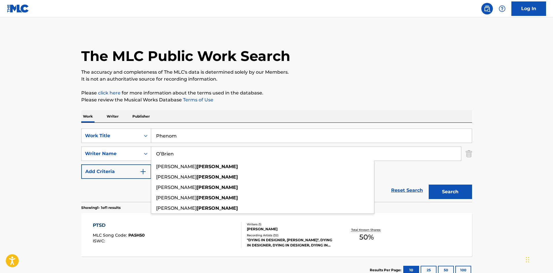
click at [175, 156] on input "O’Brien" at bounding box center [306, 154] width 310 height 14
paste input "Mira"
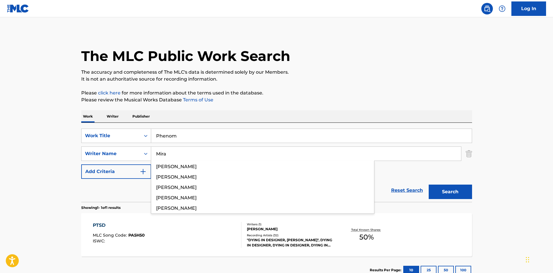
type input "Mira"
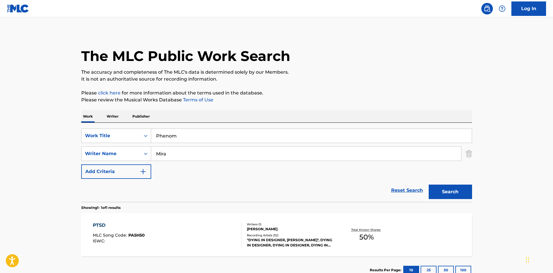
click at [461, 191] on button "Search" at bounding box center [450, 192] width 43 height 14
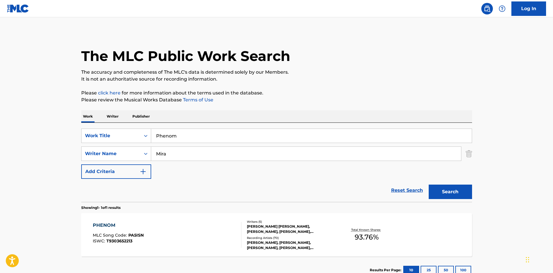
click at [202, 226] on div "PHENOM MLC Song Code : PA5ISN ISWC : T9303652213" at bounding box center [167, 235] width 149 height 26
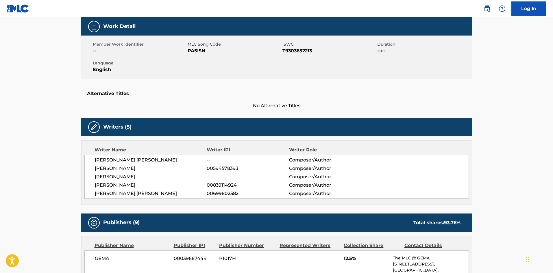
scroll to position [173, 0]
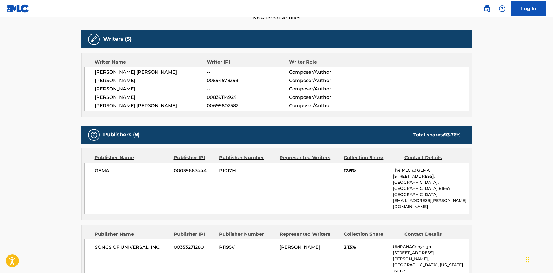
click at [105, 169] on span "GEMA" at bounding box center [132, 170] width 75 height 7
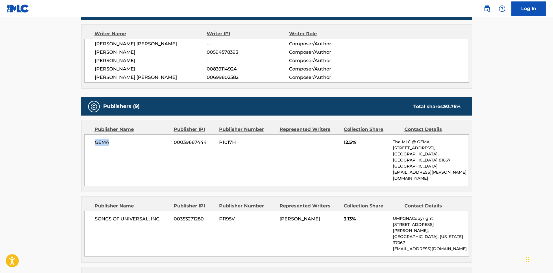
scroll to position [289, 0]
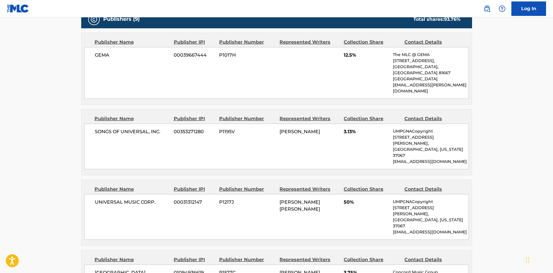
click at [97, 115] on div "Publisher Name" at bounding box center [132, 118] width 75 height 7
click at [99, 128] on span "SONGS OF UNIVERSAL, INC." at bounding box center [132, 131] width 75 height 7
drag, startPoint x: 99, startPoint y: 118, endPoint x: 161, endPoint y: 118, distance: 62.4
click at [161, 128] on span "SONGS OF UNIVERSAL, INC." at bounding box center [132, 131] width 75 height 7
click at [94, 194] on div "UNIVERSAL MUSIC CORP. 00031312147 P1217J [PERSON_NAME] [PERSON_NAME] 50% UMPGNA…" at bounding box center [276, 217] width 384 height 46
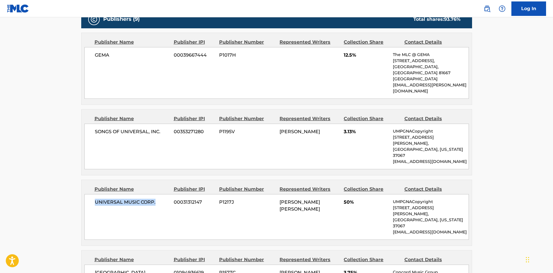
drag, startPoint x: 94, startPoint y: 178, endPoint x: 152, endPoint y: 177, distance: 58.7
click at [152, 194] on div "UNIVERSAL MUSIC CORP. 00031312147 P1217J [PERSON_NAME] [PERSON_NAME] 50% UMPGNA…" at bounding box center [276, 217] width 384 height 46
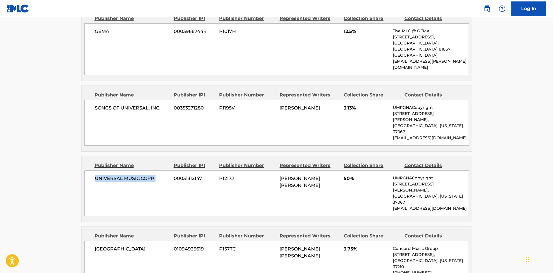
scroll to position [376, 0]
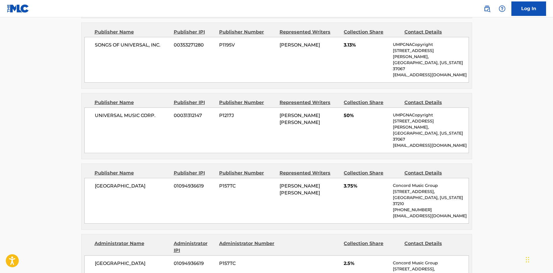
click at [99, 183] on span "[GEOGRAPHIC_DATA]" at bounding box center [132, 186] width 75 height 7
drag, startPoint x: 99, startPoint y: 147, endPoint x: 139, endPoint y: 153, distance: 40.7
click at [139, 178] on div "CONCORD LANE 01094936619 P157TC [PERSON_NAME] [PERSON_NAME] 3.75% Concord Music…" at bounding box center [276, 201] width 384 height 46
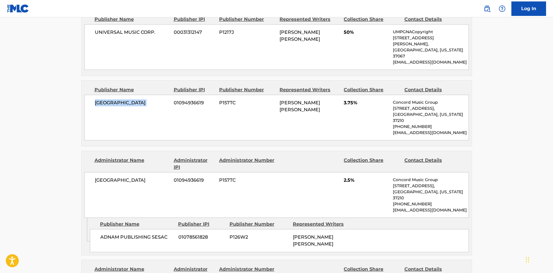
scroll to position [462, 0]
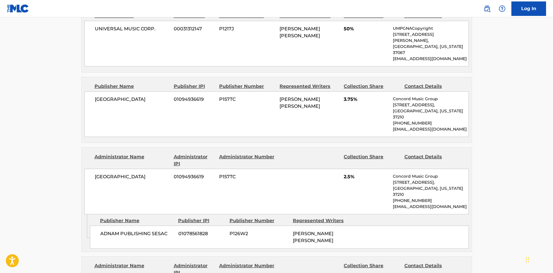
click at [108, 230] on span "ADNAM PUBLISHING SESAC" at bounding box center [137, 233] width 74 height 7
drag, startPoint x: 108, startPoint y: 183, endPoint x: 136, endPoint y: 183, distance: 28.9
click at [136, 230] on span "ADNAM PUBLISHING SESAC" at bounding box center [137, 233] width 74 height 7
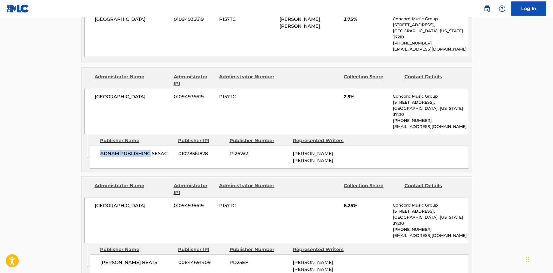
scroll to position [549, 0]
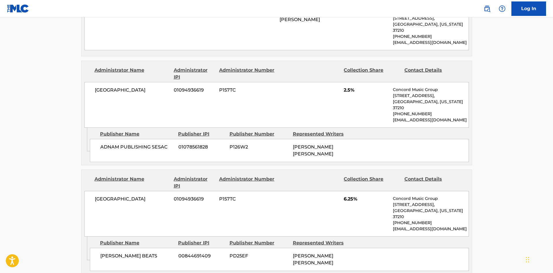
click at [109, 253] on span "[PERSON_NAME] BEATS" at bounding box center [137, 256] width 74 height 7
drag, startPoint x: 109, startPoint y: 202, endPoint x: 138, endPoint y: 202, distance: 28.9
click at [138, 253] on span "[PERSON_NAME] BEATS" at bounding box center [137, 256] width 74 height 7
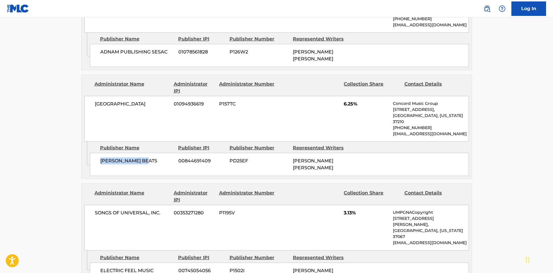
scroll to position [665, 0]
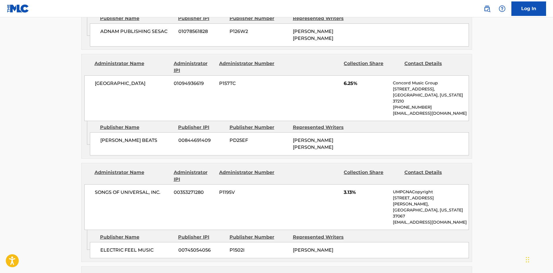
click at [105, 247] on span "ELECTRIC FEEL MUSIC" at bounding box center [137, 250] width 74 height 7
drag, startPoint x: 105, startPoint y: 185, endPoint x: 156, endPoint y: 179, distance: 51.8
click at [156, 242] on div "ELECTRIC FEEL MUSIC 00745054056 P1502I [PERSON_NAME]" at bounding box center [279, 250] width 379 height 16
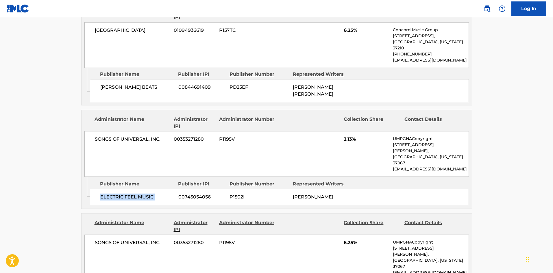
scroll to position [723, 0]
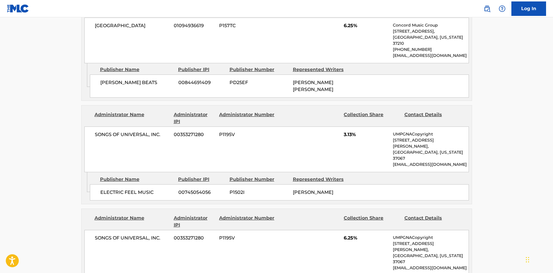
drag, startPoint x: 108, startPoint y: 215, endPoint x: 145, endPoint y: 216, distance: 37.9
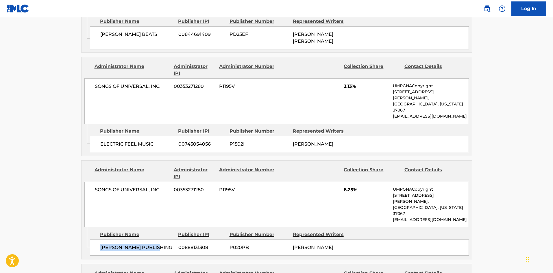
scroll to position [809, 0]
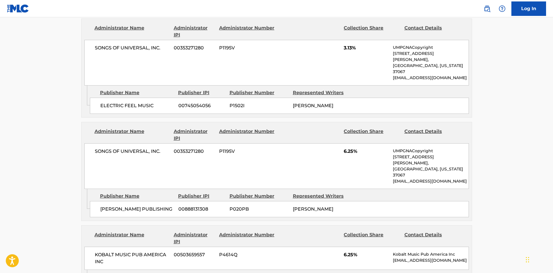
drag, startPoint x: 99, startPoint y: 215, endPoint x: 132, endPoint y: 214, distance: 33.0
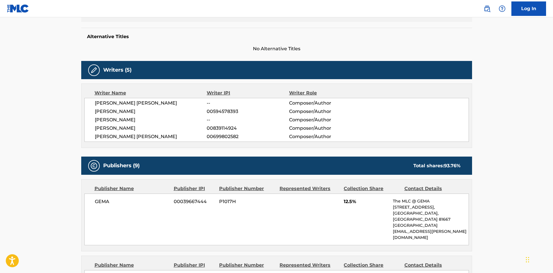
scroll to position [614, 0]
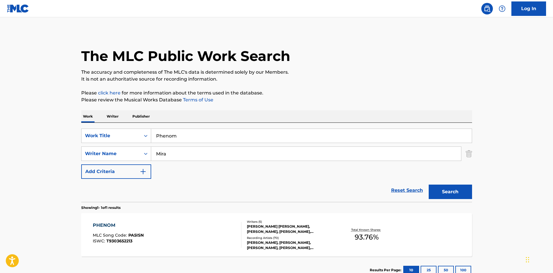
click at [200, 141] on input "Phenom" at bounding box center [311, 136] width 321 height 14
paste input "Bestfriend"
type input "Bestfriend"
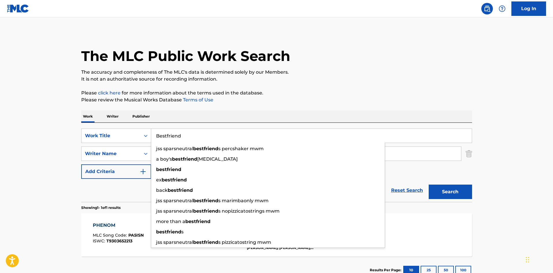
click at [220, 119] on div "Work Writer Publisher" at bounding box center [276, 116] width 391 height 12
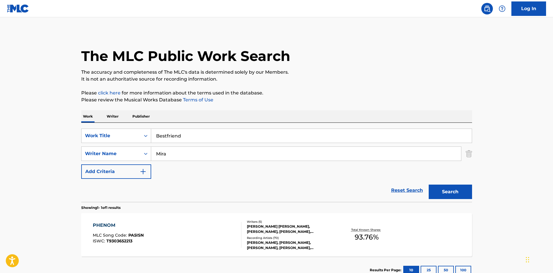
click at [206, 152] on input "Mira" at bounding box center [306, 154] width 310 height 14
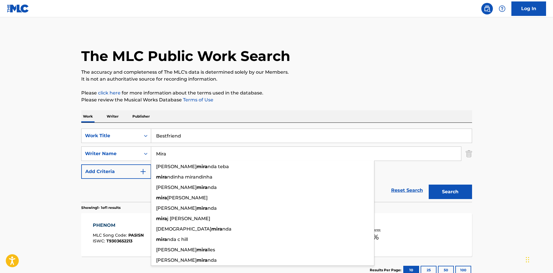
click at [460, 184] on div "Search" at bounding box center [449, 190] width 46 height 23
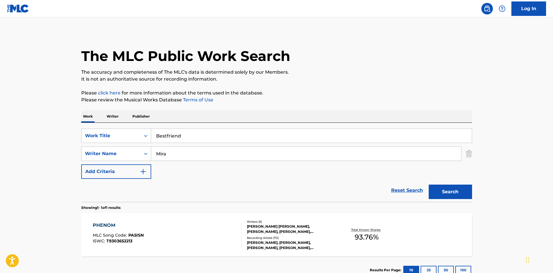
click at [459, 188] on button "Search" at bounding box center [450, 192] width 43 height 14
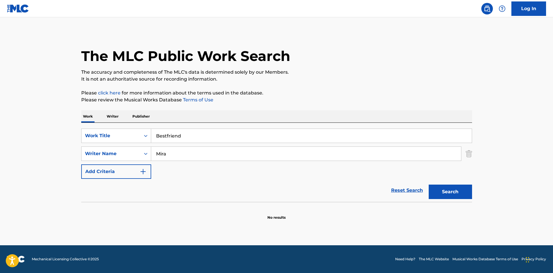
click at [211, 149] on input "Mira" at bounding box center [306, 154] width 310 height 14
paste input "[PERSON_NAME]"
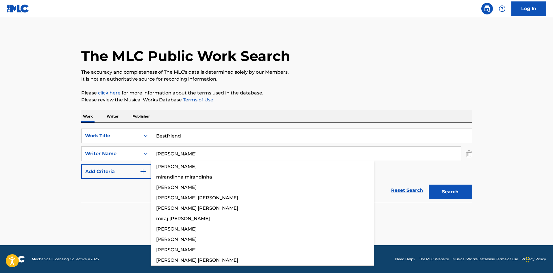
click at [444, 194] on button "Search" at bounding box center [450, 192] width 43 height 14
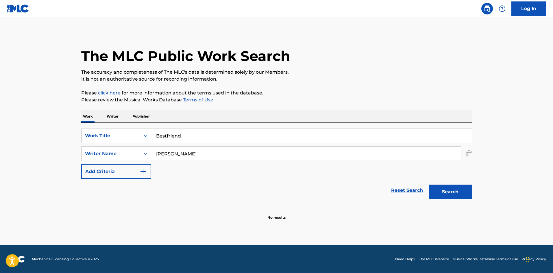
click at [442, 192] on button "Search" at bounding box center [450, 192] width 43 height 14
click at [432, 188] on button "Search" at bounding box center [450, 192] width 43 height 14
click at [455, 193] on button "Search" at bounding box center [450, 192] width 43 height 14
click at [454, 193] on button "Search" at bounding box center [450, 192] width 43 height 14
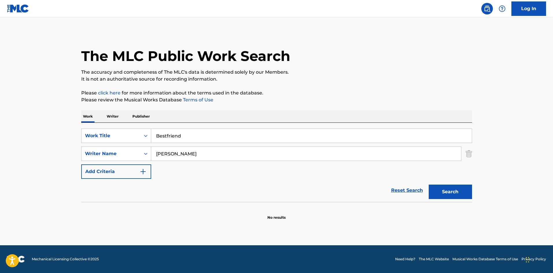
click at [182, 140] on input "Bestfriend" at bounding box center [311, 136] width 321 height 14
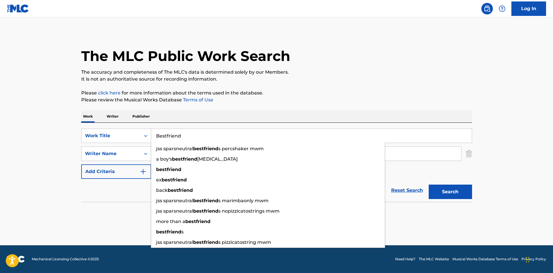
click at [295, 117] on div "Work Writer Publisher" at bounding box center [276, 116] width 391 height 12
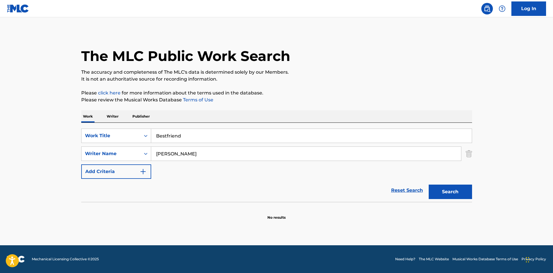
click at [438, 186] on button "Search" at bounding box center [450, 192] width 43 height 14
click at [198, 151] on input "[PERSON_NAME]" at bounding box center [306, 154] width 310 height 14
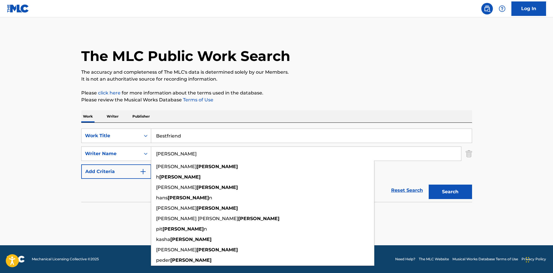
click at [198, 151] on input "[PERSON_NAME]" at bounding box center [306, 154] width 310 height 14
paste input "Best friend"
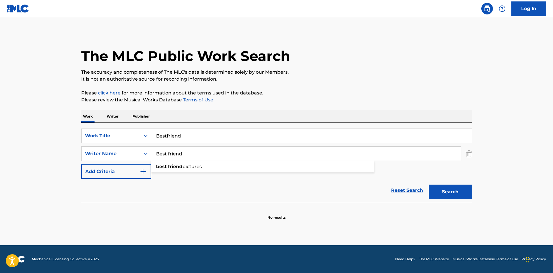
click at [232, 156] on input "Best friend" at bounding box center [306, 154] width 310 height 14
paste input "Mira"
type input "Mira"
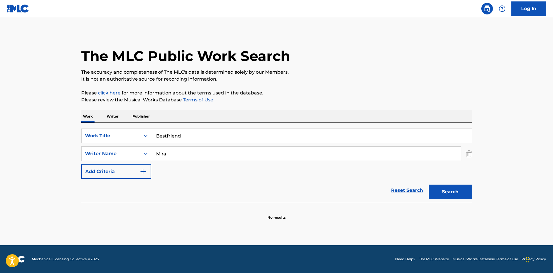
click at [431, 188] on button "Search" at bounding box center [450, 192] width 43 height 14
click at [165, 137] on input "Bestfriend" at bounding box center [311, 136] width 321 height 14
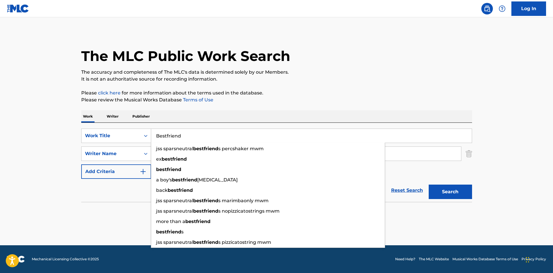
click at [167, 136] on input "Bestfriend" at bounding box center [311, 136] width 321 height 14
type input "Best friend"
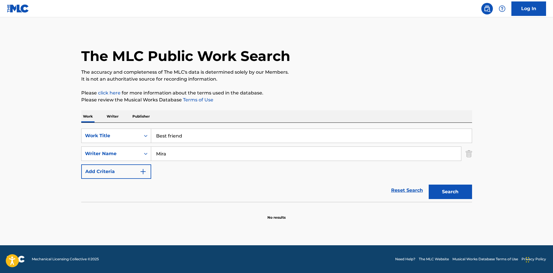
click at [447, 190] on button "Search" at bounding box center [450, 192] width 43 height 14
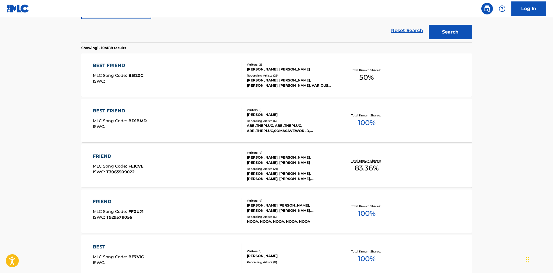
scroll to position [87, 0]
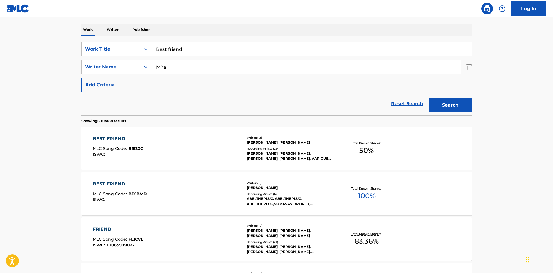
click at [196, 63] on input "Mira" at bounding box center [306, 67] width 310 height 14
paste input "[PERSON_NAME]"
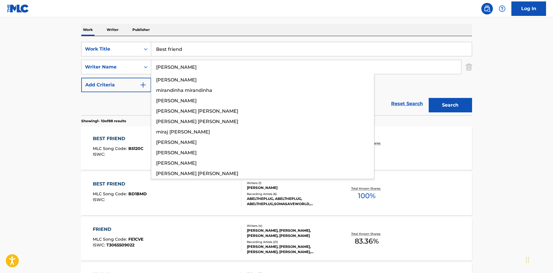
type input "[PERSON_NAME]"
click at [446, 104] on button "Search" at bounding box center [450, 105] width 43 height 14
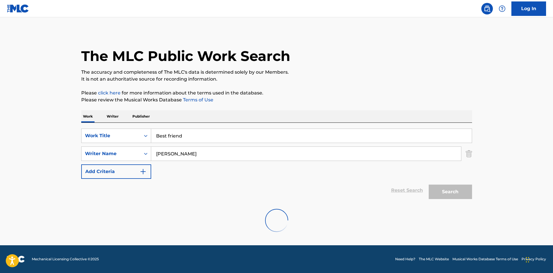
scroll to position [0, 0]
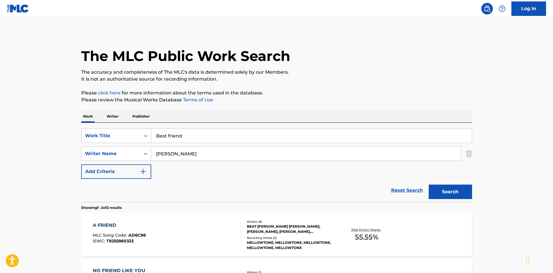
click at [245, 142] on input "Best friend" at bounding box center [311, 136] width 321 height 14
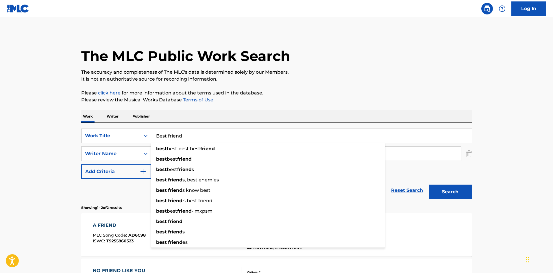
click at [245, 142] on input "Best friend" at bounding box center [311, 136] width 321 height 14
paste input "Dead Heroes"
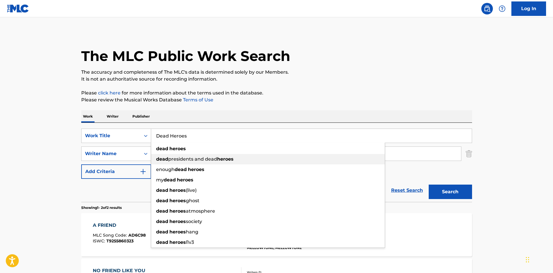
click at [194, 155] on div "dead presidents and dead heroes" at bounding box center [268, 159] width 234 height 10
type input "dead presidents and dead heroes"
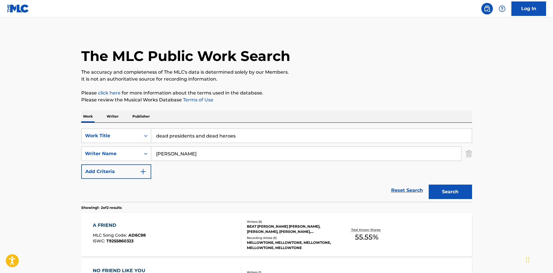
click at [191, 165] on div "SearchWithCriteria1d6abbae-ebea-4e4c-992b-a02de1d0c0a3 Work Title dead presiden…" at bounding box center [276, 154] width 391 height 50
click at [199, 157] on input "[PERSON_NAME]" at bounding box center [306, 154] width 310 height 14
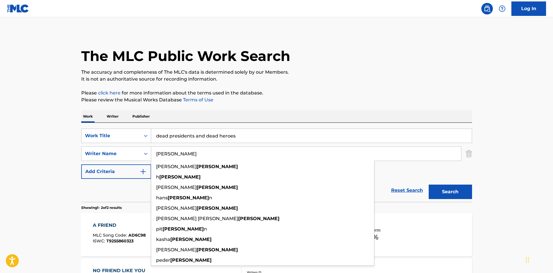
click at [199, 157] on input "[PERSON_NAME]" at bounding box center [306, 154] width 310 height 14
paste input "Mira"
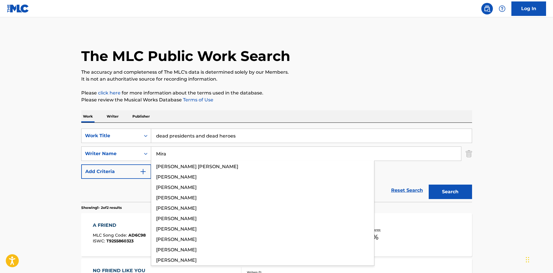
type input "Mira"
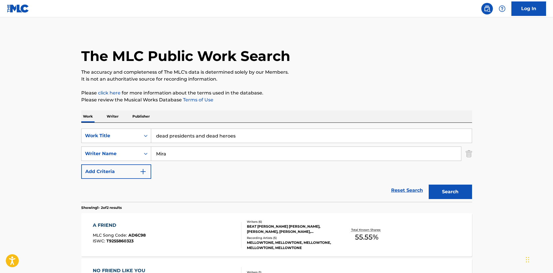
click at [256, 127] on div "SearchWithCriteria1d6abbae-ebea-4e4c-992b-a02de1d0c0a3 Work Title dead presiden…" at bounding box center [276, 162] width 391 height 79
click at [259, 138] on input "dead presidents and dead heroes" at bounding box center [311, 136] width 321 height 14
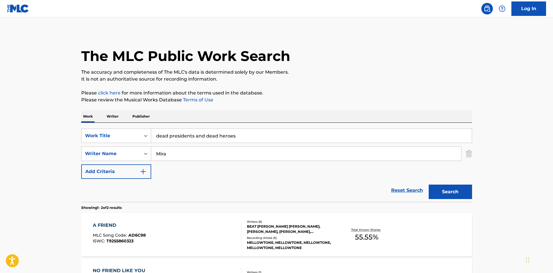
click at [259, 138] on input "dead presidents and dead heroes" at bounding box center [311, 136] width 321 height 14
paste input "Dead H"
type input "Dead Heroes"
click at [447, 192] on button "Search" at bounding box center [450, 192] width 43 height 14
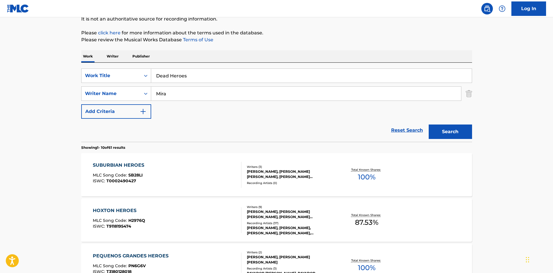
scroll to position [116, 0]
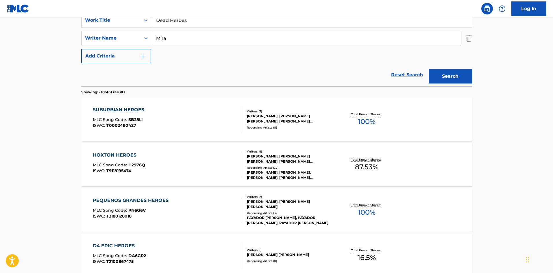
click at [236, 37] on input "Mira" at bounding box center [306, 38] width 310 height 14
paste input "[PERSON_NAME]"
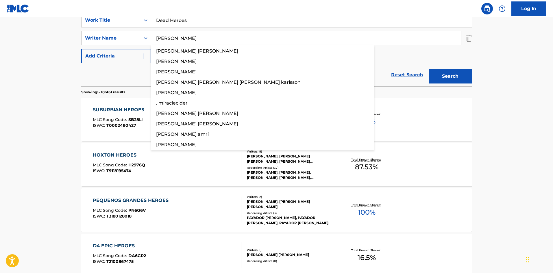
type input "[PERSON_NAME]"
click at [458, 74] on button "Search" at bounding box center [450, 76] width 43 height 14
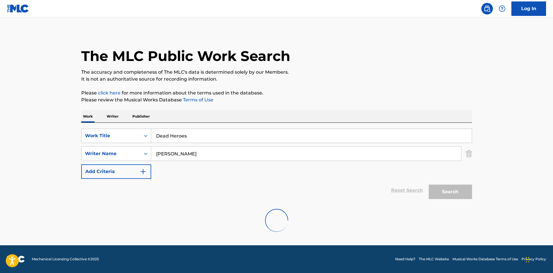
scroll to position [0, 0]
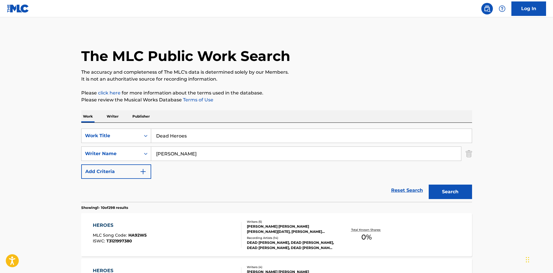
click at [196, 137] on input "Dead Heroes" at bounding box center [311, 136] width 321 height 14
paste input "Emotion"
type input "Emotions"
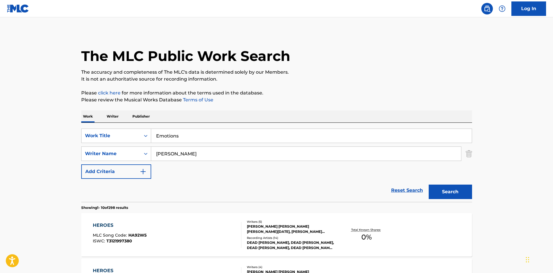
click at [241, 158] on input "[PERSON_NAME]" at bounding box center [306, 154] width 310 height 14
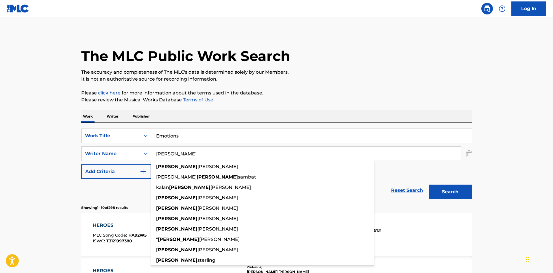
click at [241, 158] on input "[PERSON_NAME]" at bounding box center [306, 154] width 310 height 14
paste input "Mira"
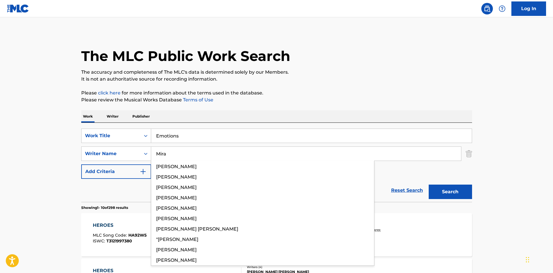
type input "Mira"
click at [465, 195] on button "Search" at bounding box center [450, 192] width 43 height 14
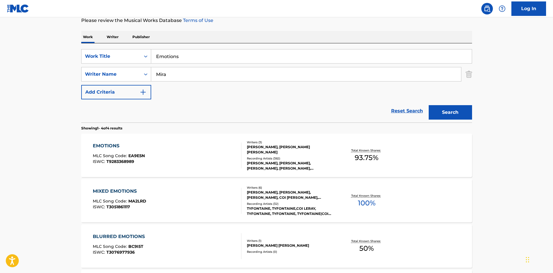
scroll to position [116, 0]
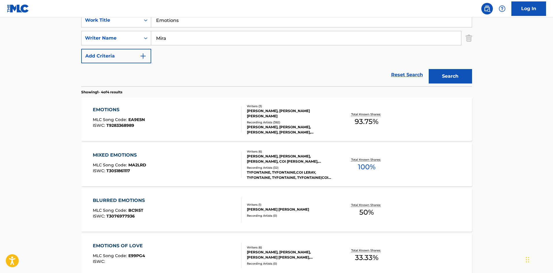
click at [164, 124] on div "EMOTIONS MLC Song Code : EA9E5N ISWC : T9283368989" at bounding box center [167, 119] width 149 height 26
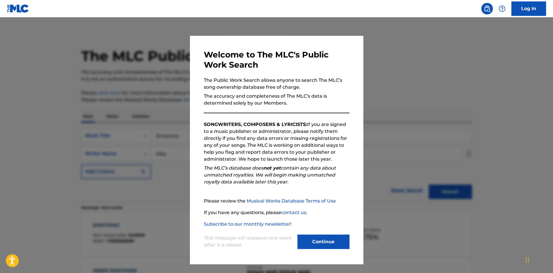
scroll to position [116, 0]
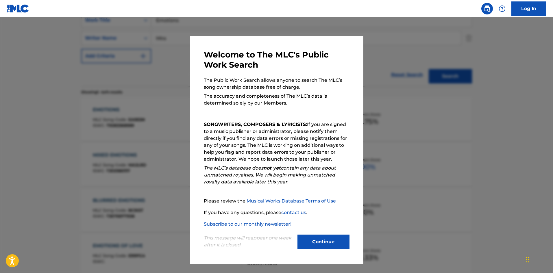
click at [336, 245] on button "Continue" at bounding box center [323, 242] width 52 height 14
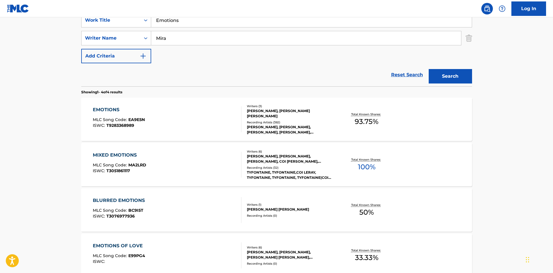
click at [177, 130] on div "EMOTIONS MLC Song Code : EA9E5N ISWC : T9283368989" at bounding box center [167, 119] width 149 height 26
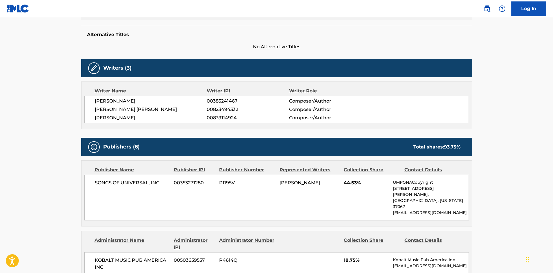
scroll to position [173, 0]
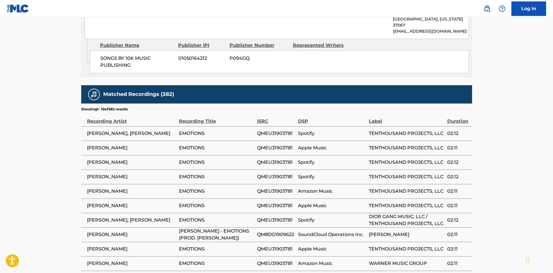
scroll to position [116, 0]
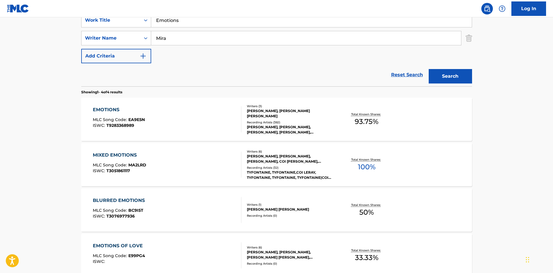
click at [212, 42] on input "Mira" at bounding box center [306, 38] width 310 height 14
paste input "[PERSON_NAME]"
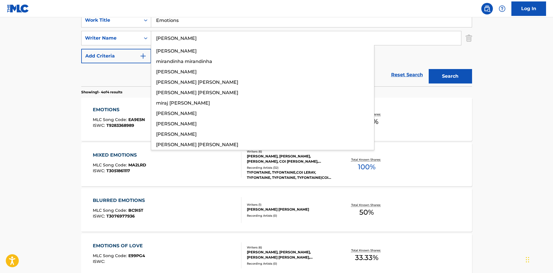
type input "[PERSON_NAME]"
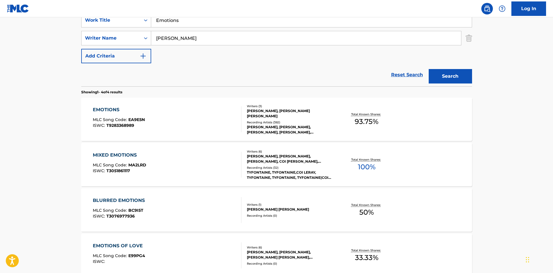
click at [455, 78] on button "Search" at bounding box center [450, 76] width 43 height 14
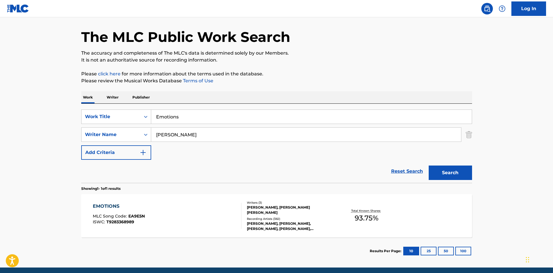
scroll to position [41, 0]
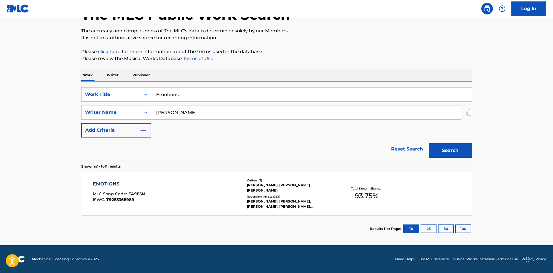
click at [151, 197] on div "EMOTIONS MLC Song Code : EA9E5N ISWC : T9283368989" at bounding box center [167, 194] width 149 height 26
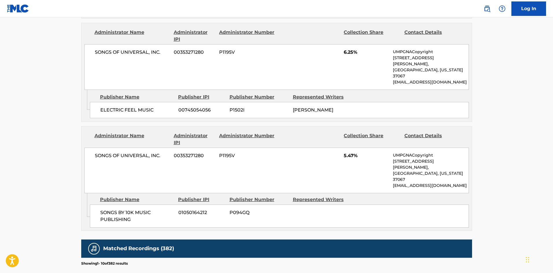
scroll to position [790, 0]
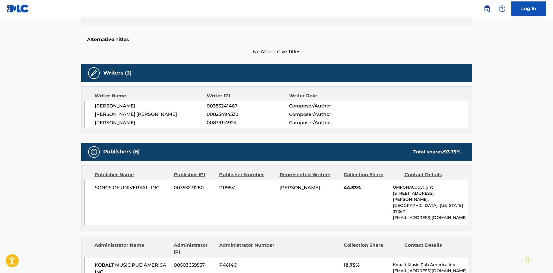
scroll to position [255, 0]
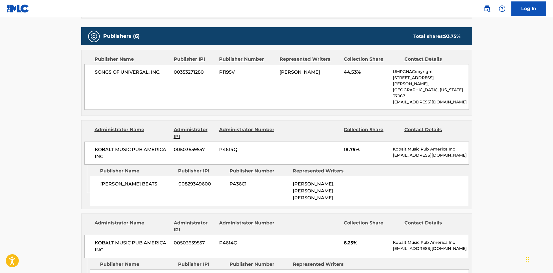
click at [102, 181] on span "[PERSON_NAME] BEATS" at bounding box center [137, 184] width 74 height 7
drag, startPoint x: 102, startPoint y: 172, endPoint x: 143, endPoint y: 167, distance: 40.8
click at [143, 176] on div "[PERSON_NAME] BEATS 00829349600 PA36C1 [PERSON_NAME], [PERSON_NAME] [PERSON_NAM…" at bounding box center [279, 191] width 379 height 30
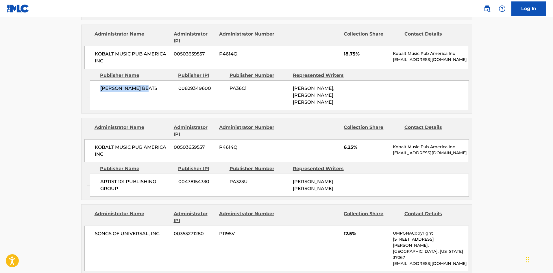
scroll to position [371, 0]
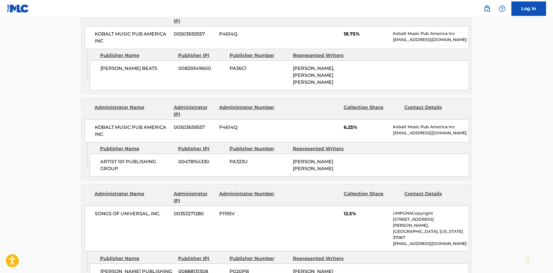
click at [109, 158] on span "ARTIST 101 PUBLISHING GROUP" at bounding box center [137, 165] width 74 height 14
drag, startPoint x: 109, startPoint y: 144, endPoint x: 122, endPoint y: 155, distance: 17.1
click at [122, 155] on div "ARTIST 101 PUBLISHING GROUP 00478154330 PA323U [PERSON_NAME] [PERSON_NAME]" at bounding box center [279, 165] width 379 height 23
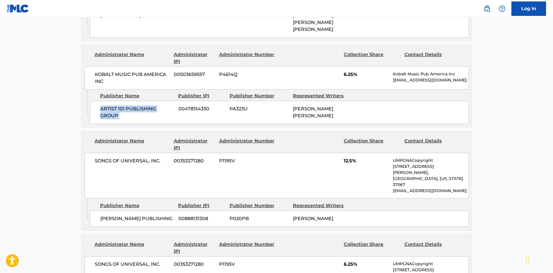
scroll to position [429, 0]
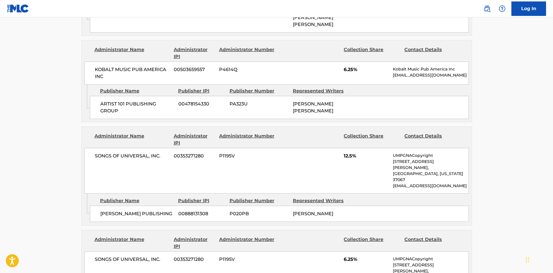
click at [104, 210] on span "[PERSON_NAME] PUBLISHING" at bounding box center [137, 213] width 74 height 7
drag, startPoint x: 104, startPoint y: 181, endPoint x: 145, endPoint y: 183, distance: 40.5
click at [145, 210] on span "[PERSON_NAME] PUBLISHING" at bounding box center [137, 213] width 74 height 7
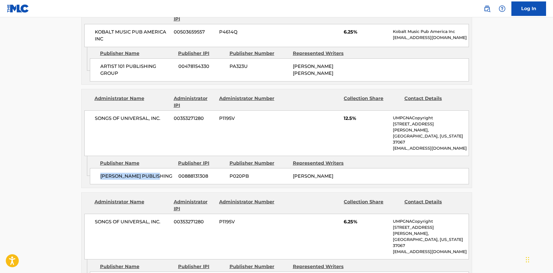
scroll to position [573, 0]
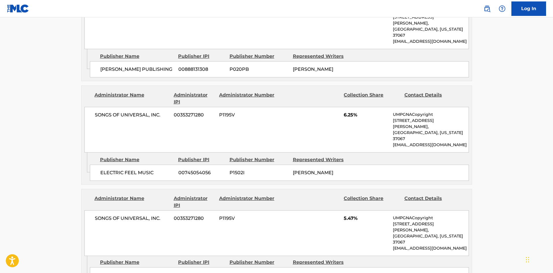
click at [105, 169] on span "ELECTRIC FEEL MUSIC" at bounding box center [137, 172] width 74 height 7
drag, startPoint x: 105, startPoint y: 127, endPoint x: 145, endPoint y: 130, distance: 40.4
click at [145, 169] on span "ELECTRIC FEEL MUSIC" at bounding box center [137, 172] width 74 height 7
drag, startPoint x: 99, startPoint y: 218, endPoint x: 144, endPoint y: 224, distance: 45.5
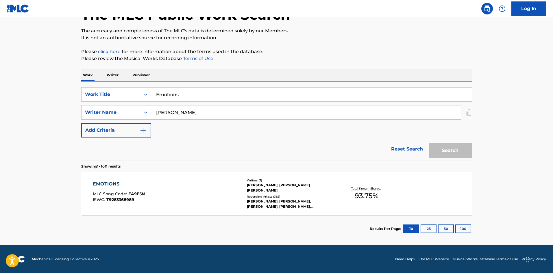
scroll to position [41, 0]
click at [205, 177] on div "EMOTIONS MLC Song Code : EA9E5N ISWC : T9283368989 Writers ( 3 ) [PERSON_NAME],…" at bounding box center [276, 193] width 391 height 43
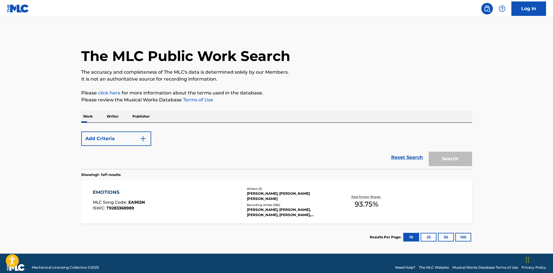
scroll to position [8, 0]
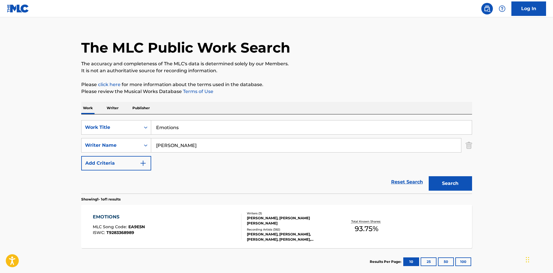
click at [233, 145] on input "[PERSON_NAME]" at bounding box center [306, 145] width 310 height 14
paste input "[PERSON_NAME]"
type input "[PERSON_NAME]"
click at [191, 127] on input "Emotions" at bounding box center [311, 128] width 321 height 14
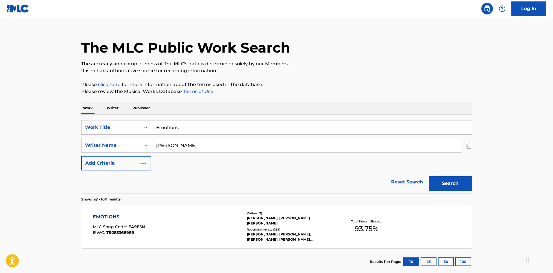
click at [191, 127] on input "Emotions" at bounding box center [311, 128] width 321 height 14
drag, startPoint x: 191, startPoint y: 127, endPoint x: 449, endPoint y: 189, distance: 264.8
click at [194, 127] on input "Emotions" at bounding box center [311, 128] width 321 height 14
paste input "Dark Shit"
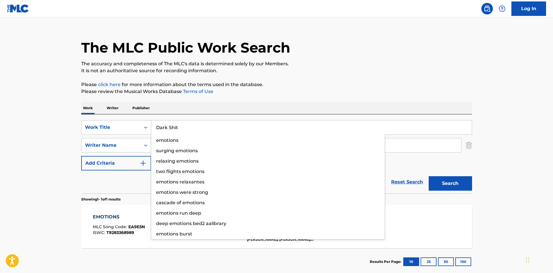
type input "Dark Shit"
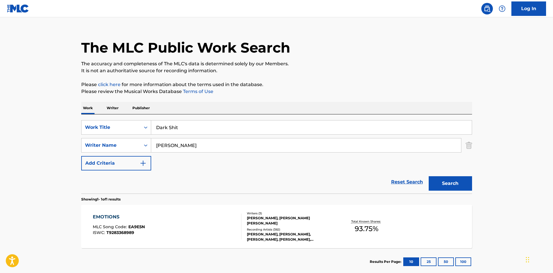
click at [455, 188] on button "Search" at bounding box center [450, 183] width 43 height 14
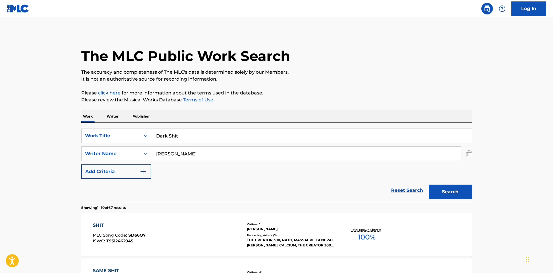
click at [243, 151] on input "[PERSON_NAME]" at bounding box center [306, 154] width 310 height 14
paste input "Mira"
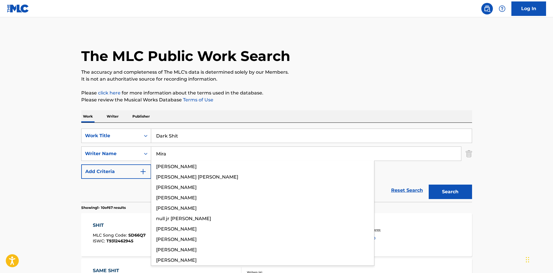
type input "Mira"
click at [449, 197] on button "Search" at bounding box center [450, 192] width 43 height 14
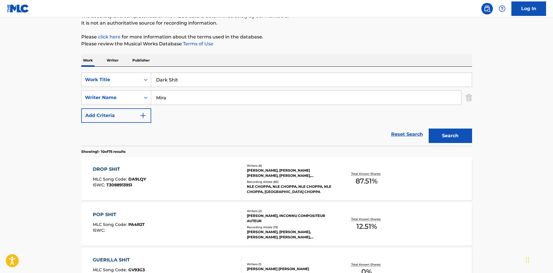
scroll to position [87, 0]
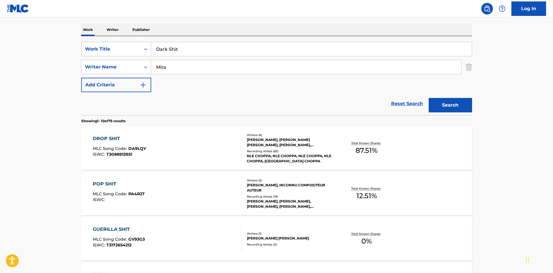
click at [151, 149] on div "DROP SHIT MLC Song Code : DA9LQY ISWC : T3088913951" at bounding box center [167, 148] width 149 height 26
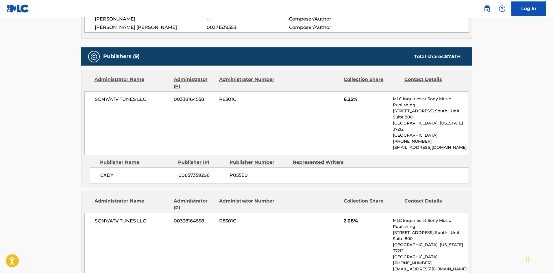
scroll to position [1118, 0]
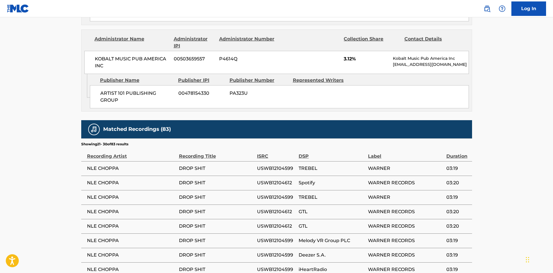
scroll to position [87, 0]
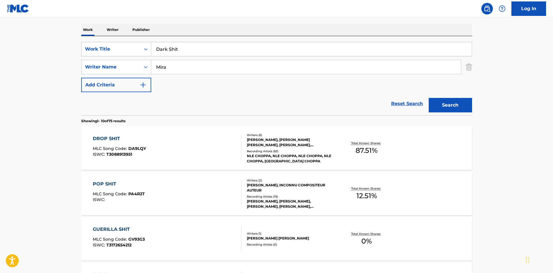
click at [178, 53] on input "Dark Shit" at bounding box center [311, 49] width 321 height 14
paste input "Phenom"
type input "Phenom"
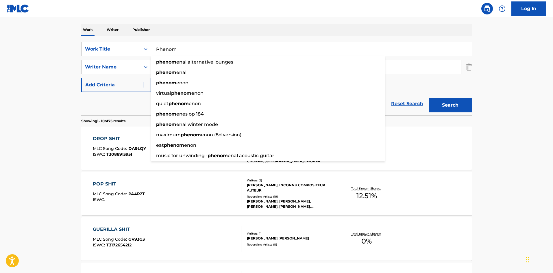
click at [82, 37] on div "SearchWithCriteria1d6abbae-ebea-4e4c-992b-a02de1d0c0a3 Work Title Phenom phenom…" at bounding box center [276, 75] width 391 height 79
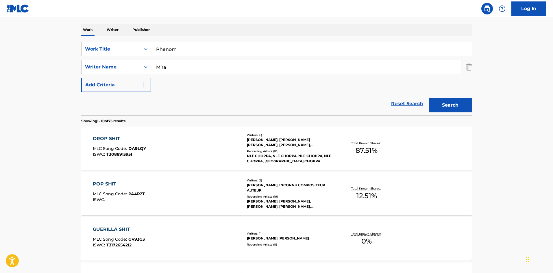
click at [185, 62] on input "Mira" at bounding box center [306, 67] width 310 height 14
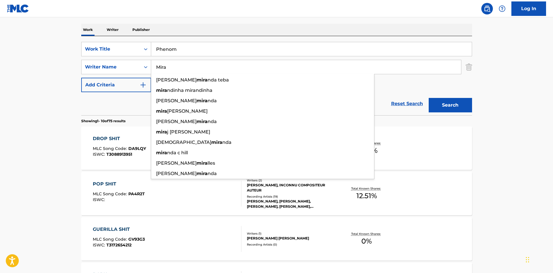
click at [467, 111] on button "Search" at bounding box center [450, 105] width 43 height 14
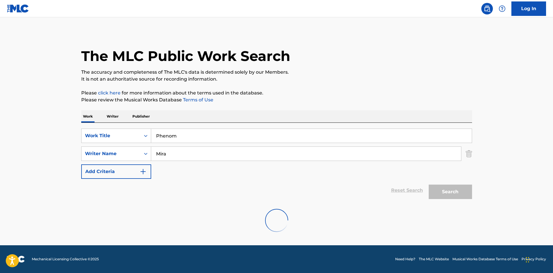
scroll to position [0, 0]
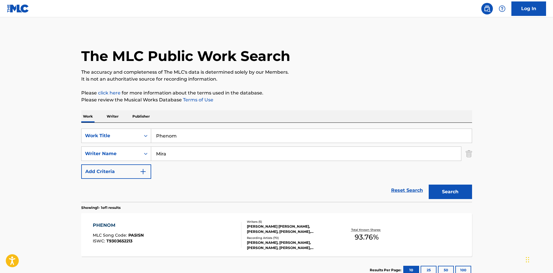
click at [177, 222] on div "PHENOM MLC Song Code : PA5ISN ISWC : T9303652213 Writers ( 5 ) [PERSON_NAME] [P…" at bounding box center [276, 234] width 391 height 43
click at [208, 137] on input "Phenom" at bounding box center [311, 136] width 321 height 14
paste input "Show Me Love"
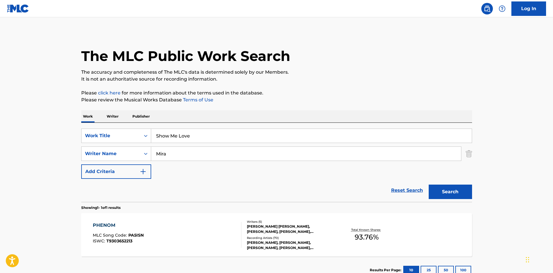
type input "Show Me Love"
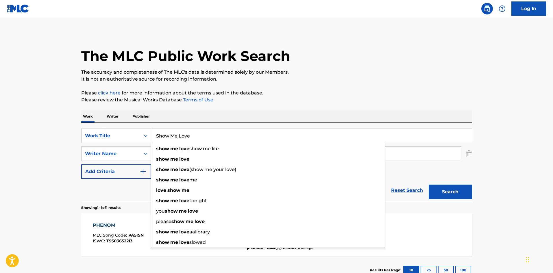
click at [264, 111] on div "Work Writer Publisher" at bounding box center [276, 116] width 391 height 12
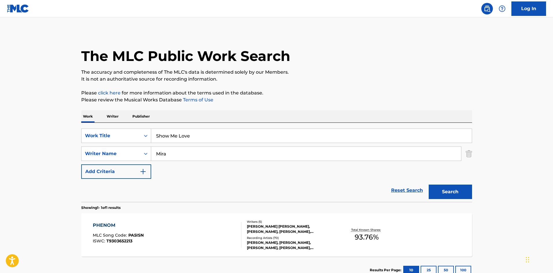
click at [241, 157] on input "Mira" at bounding box center [306, 154] width 310 height 14
paste input "[PERSON_NAME]"
click at [458, 189] on button "Search" at bounding box center [450, 192] width 43 height 14
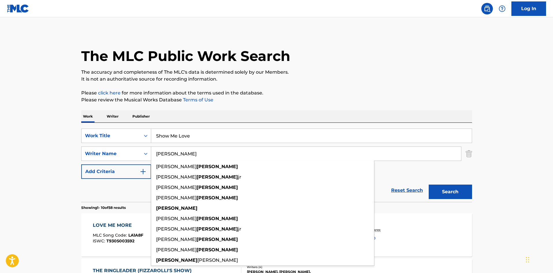
click at [206, 154] on input "[PERSON_NAME]" at bounding box center [306, 154] width 310 height 14
paste input "[PERSON_NAME]"
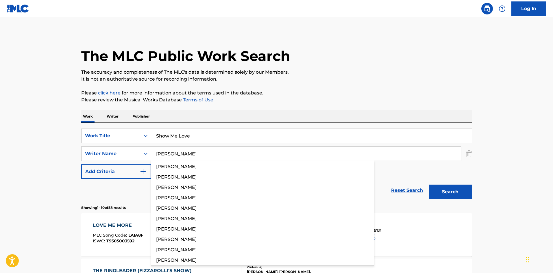
type input "[PERSON_NAME]"
click at [445, 189] on button "Search" at bounding box center [450, 192] width 43 height 14
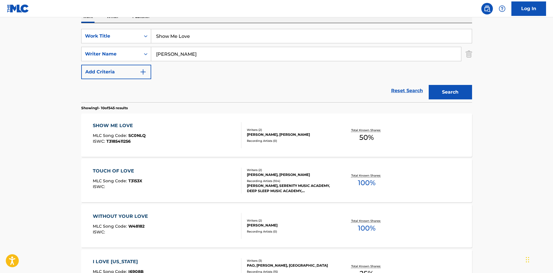
scroll to position [116, 0]
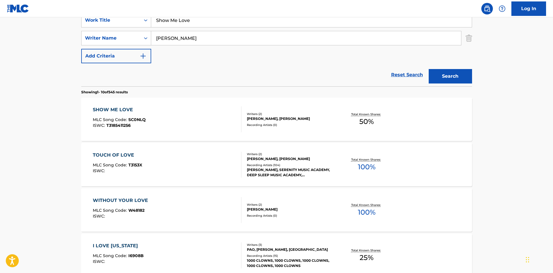
click at [190, 45] on input "[PERSON_NAME]" at bounding box center [306, 38] width 310 height 14
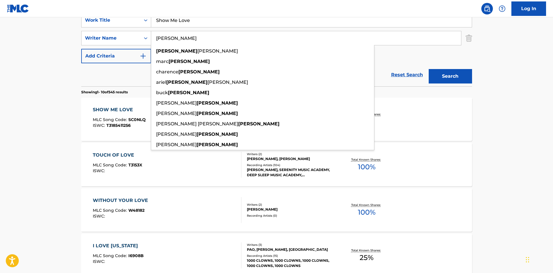
click at [190, 45] on input "[PERSON_NAME]" at bounding box center [306, 38] width 310 height 14
drag, startPoint x: 71, startPoint y: 144, endPoint x: 101, endPoint y: 138, distance: 30.3
click at [71, 143] on main "The MLC Public Work Search The accuracy and completeness of The MLC's data is d…" at bounding box center [276, 242] width 553 height 680
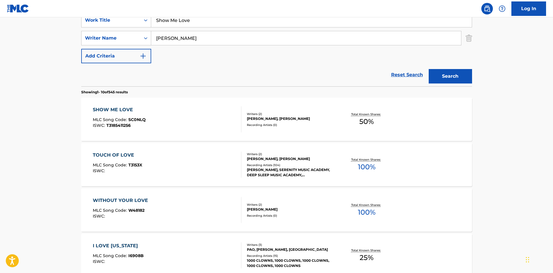
click at [149, 124] on div "SHOW ME LOVE MLC Song Code : SC0NLQ ISWC : T3185411256" at bounding box center [167, 119] width 149 height 26
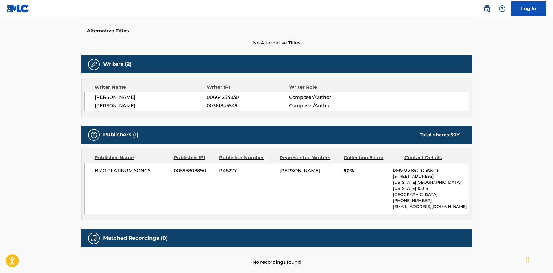
scroll to position [114, 0]
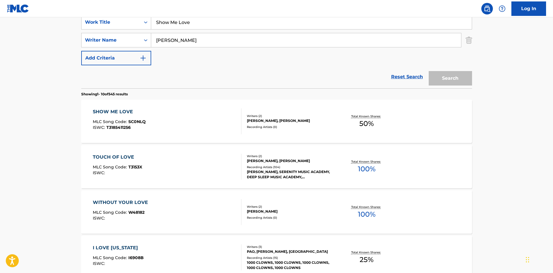
scroll to position [116, 0]
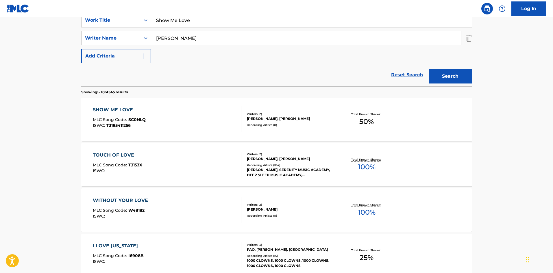
click at [218, 38] on input "[PERSON_NAME]" at bounding box center [306, 38] width 310 height 14
paste input "Ailin"
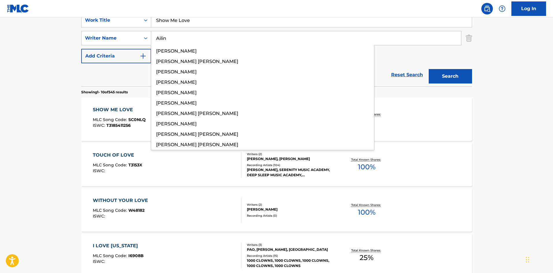
type input "Ailin"
click at [433, 83] on button "Search" at bounding box center [450, 76] width 43 height 14
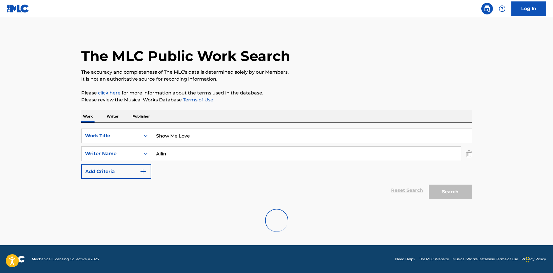
scroll to position [0, 0]
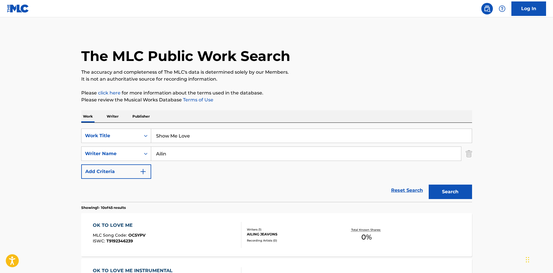
click at [182, 134] on input "Show Me Love" at bounding box center [311, 136] width 321 height 14
paste input "Feel The Wa"
type input "Feel The Wave"
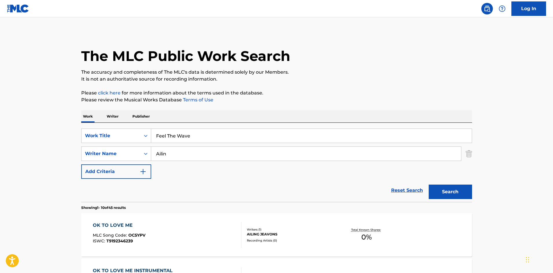
click at [461, 193] on button "Search" at bounding box center [450, 192] width 43 height 14
click at [220, 150] on input "Ailin" at bounding box center [306, 154] width 310 height 14
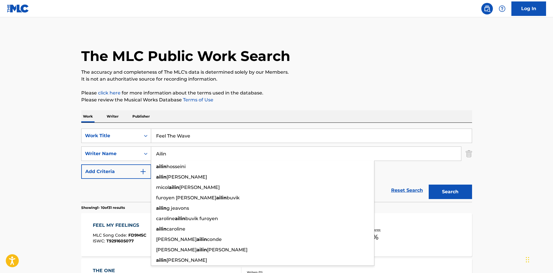
click at [220, 150] on input "Ailin" at bounding box center [306, 154] width 310 height 14
paste input "[PERSON_NAME]"
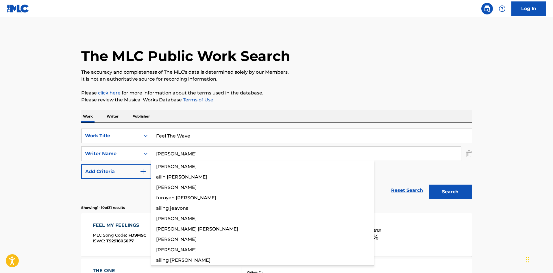
click at [457, 194] on button "Search" at bounding box center [450, 192] width 43 height 14
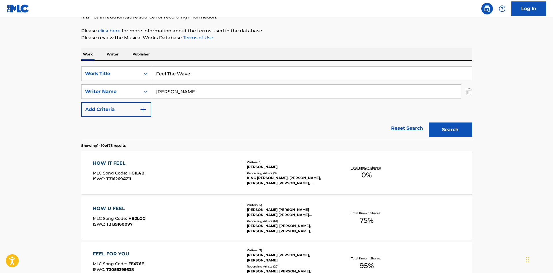
scroll to position [58, 0]
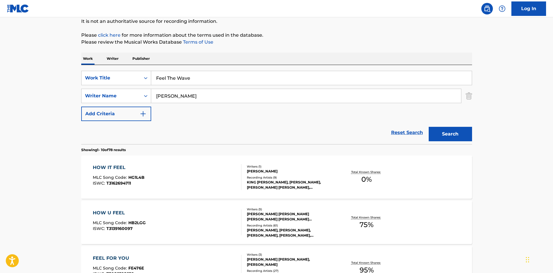
click at [222, 99] on input "[PERSON_NAME]" at bounding box center [306, 96] width 310 height 14
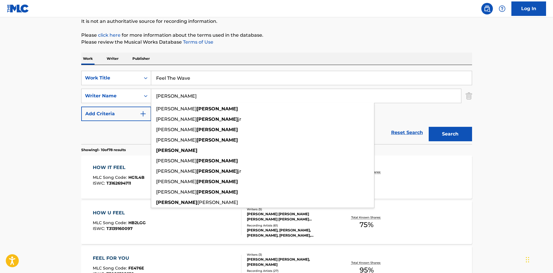
click at [222, 99] on input "[PERSON_NAME]" at bounding box center [306, 96] width 310 height 14
paste input "[PERSON_NAME]"
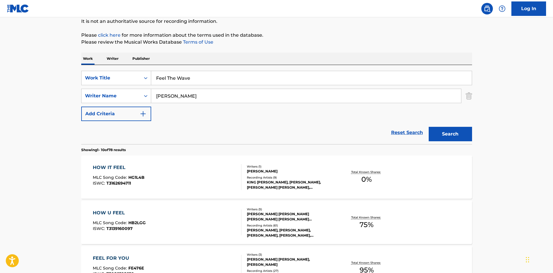
click at [430, 126] on div "Search" at bounding box center [449, 132] width 46 height 23
click at [447, 135] on button "Search" at bounding box center [450, 134] width 43 height 14
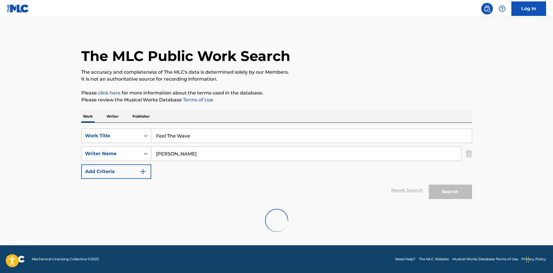
scroll to position [0, 0]
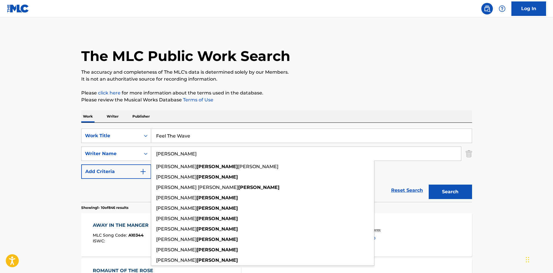
click at [224, 147] on input "[PERSON_NAME]" at bounding box center [306, 154] width 310 height 14
paste input "[PERSON_NAME]"
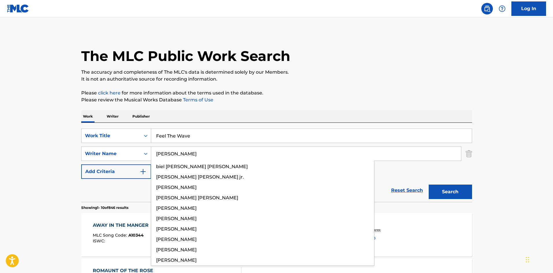
click at [439, 188] on button "Search" at bounding box center [450, 192] width 43 height 14
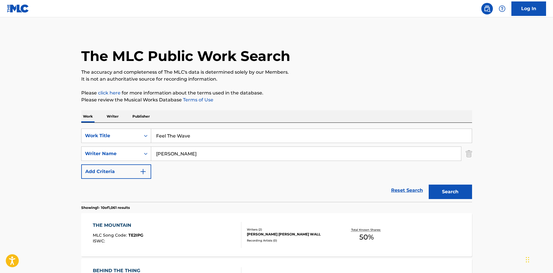
click at [203, 155] on input "[PERSON_NAME]" at bounding box center [306, 154] width 310 height 14
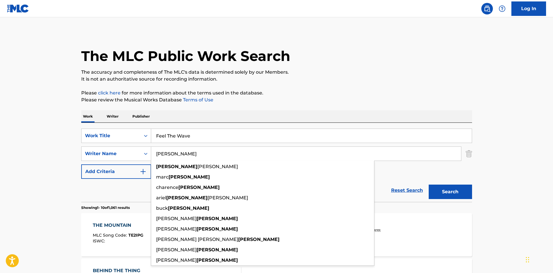
click at [203, 155] on input "[PERSON_NAME]" at bounding box center [306, 154] width 310 height 14
paste input "Mira"
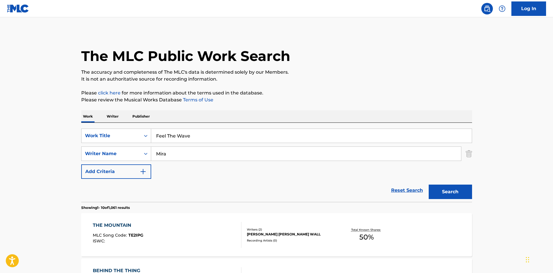
click at [448, 192] on button "Search" at bounding box center [450, 192] width 43 height 14
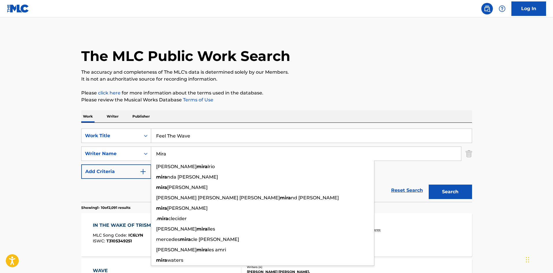
click at [247, 154] on input "Mira" at bounding box center [306, 154] width 310 height 14
paste input "[PERSON_NAME]"
type input "[PERSON_NAME]"
click at [433, 186] on button "Search" at bounding box center [450, 192] width 43 height 14
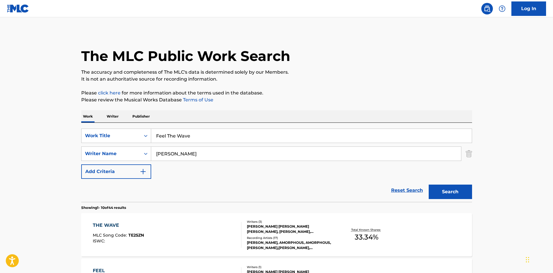
click at [230, 139] on input "Feel The Wave" at bounding box center [311, 136] width 321 height 14
paste
type input "Hey Ya (Punk Rock Style)"
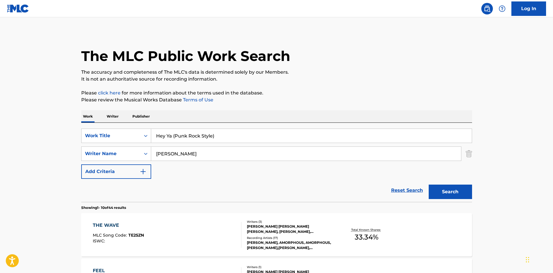
click at [214, 151] on input "[PERSON_NAME]" at bounding box center [306, 154] width 310 height 14
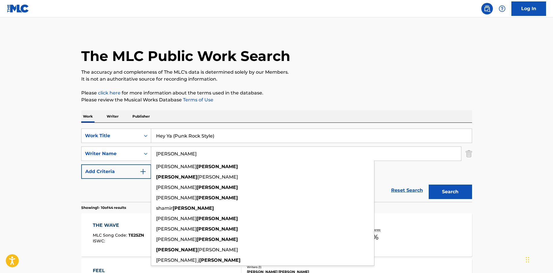
click at [214, 151] on input "[PERSON_NAME]" at bounding box center [306, 154] width 310 height 14
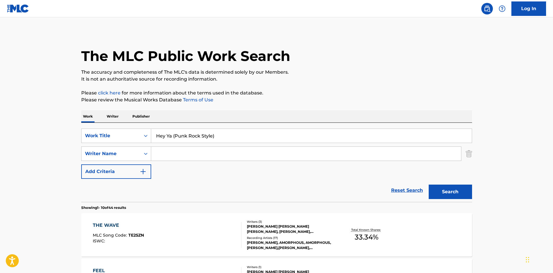
click at [429, 185] on button "Search" at bounding box center [450, 192] width 43 height 14
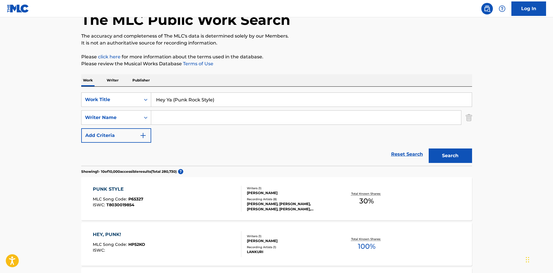
scroll to position [116, 0]
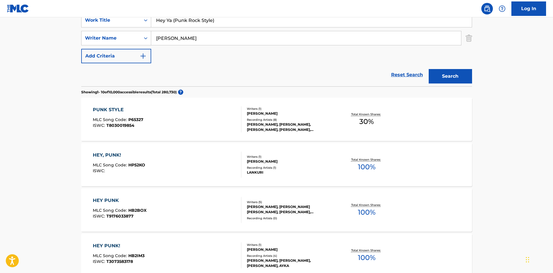
type input "[PERSON_NAME]"
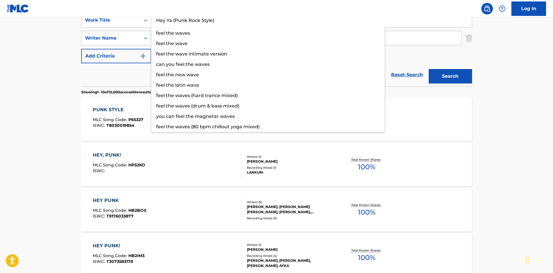
drag, startPoint x: 173, startPoint y: 21, endPoint x: 276, endPoint y: 13, distance: 103.4
click at [276, 13] on input "Hey Ya (Punk Rock Style)" at bounding box center [311, 20] width 321 height 14
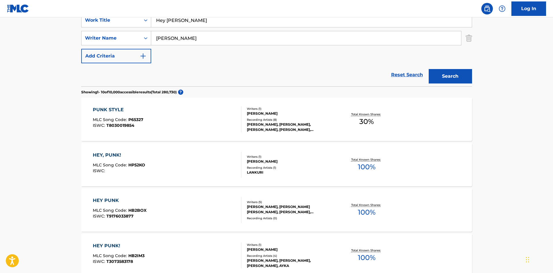
type input "Hey [PERSON_NAME]"
click at [429, 69] on button "Search" at bounding box center [450, 76] width 43 height 14
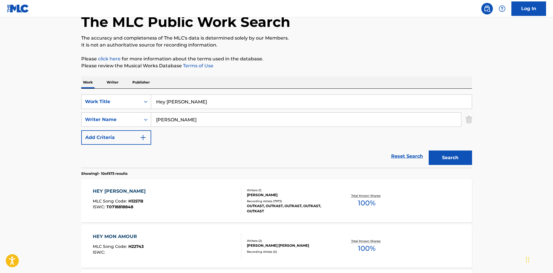
scroll to position [87, 0]
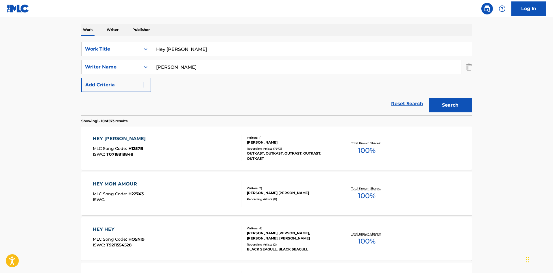
click at [149, 143] on div "HEY YA MLC Song Code : H1257B ISWC : T0718818848" at bounding box center [167, 148] width 149 height 26
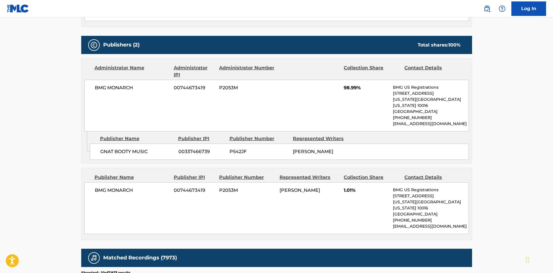
scroll to position [260, 0]
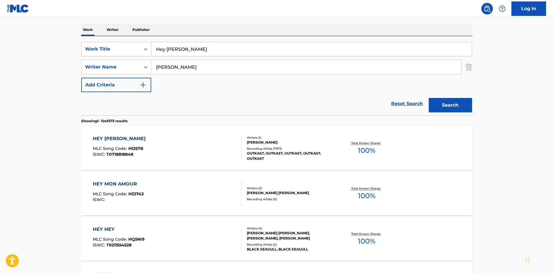
click at [164, 49] on input "Hey [PERSON_NAME]" at bounding box center [311, 49] width 321 height 14
type input "Trumpets"
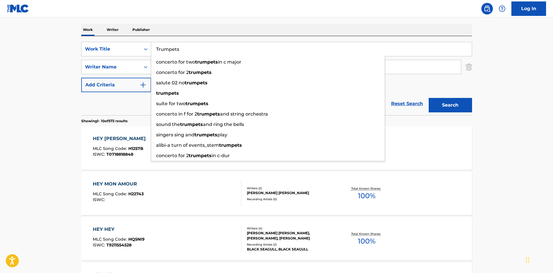
click at [0, 115] on main "The MLC Public Work Search The accuracy and completeness of The MLC's data is d…" at bounding box center [276, 271] width 553 height 680
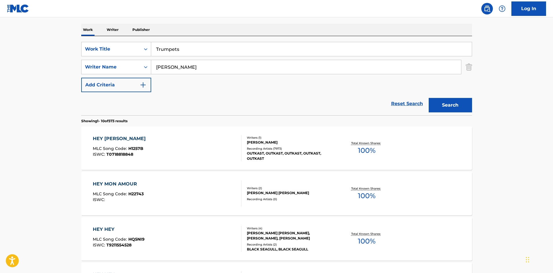
click at [171, 73] on input "[PERSON_NAME]" at bounding box center [306, 67] width 310 height 14
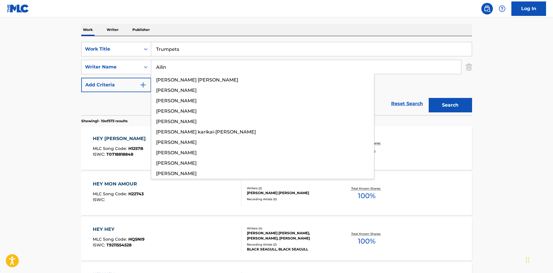
click at [453, 99] on button "Search" at bounding box center [450, 105] width 43 height 14
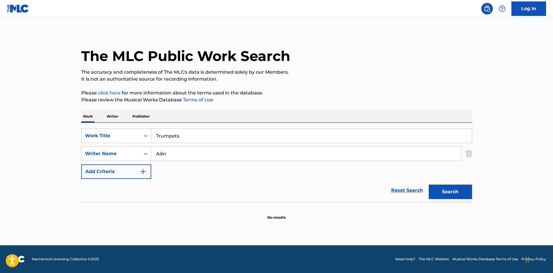
click at [184, 160] on input "Ailin" at bounding box center [306, 154] width 310 height 14
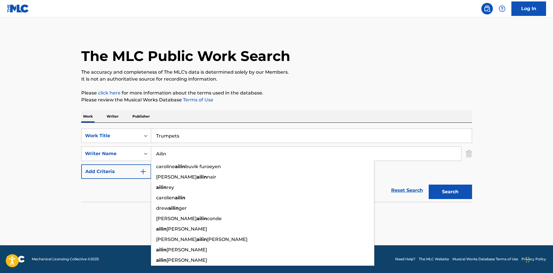
click at [184, 160] on input "Ailin" at bounding box center [306, 154] width 310 height 14
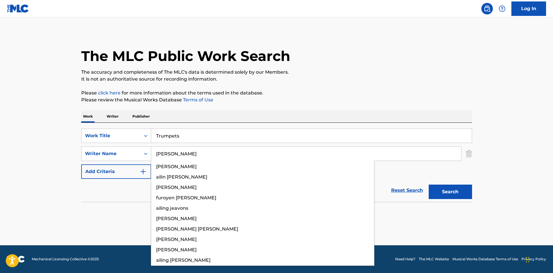
click at [434, 187] on button "Search" at bounding box center [450, 192] width 43 height 14
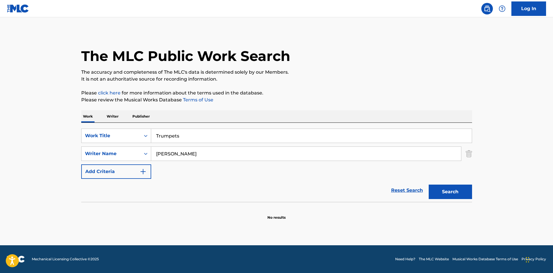
click at [216, 155] on input "[PERSON_NAME]" at bounding box center [306, 154] width 310 height 14
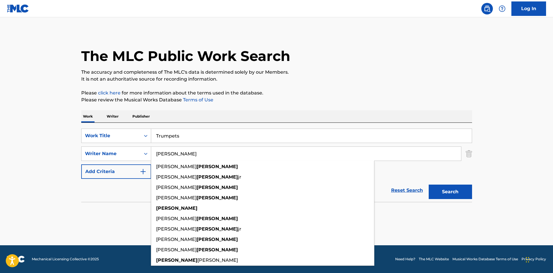
click at [216, 155] on input "[PERSON_NAME]" at bounding box center [306, 154] width 310 height 14
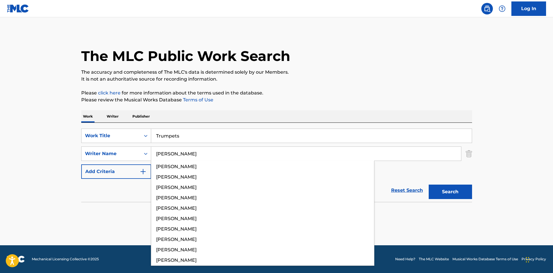
click at [441, 193] on button "Search" at bounding box center [450, 192] width 43 height 14
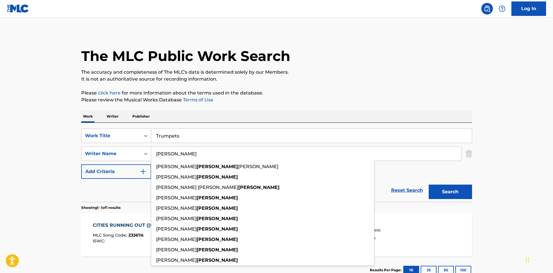
click at [194, 156] on input "[PERSON_NAME]" at bounding box center [306, 154] width 310 height 14
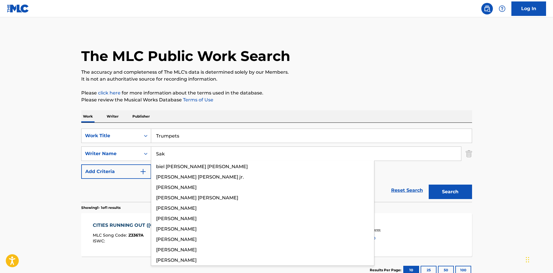
click at [441, 195] on button "Search" at bounding box center [450, 192] width 43 height 14
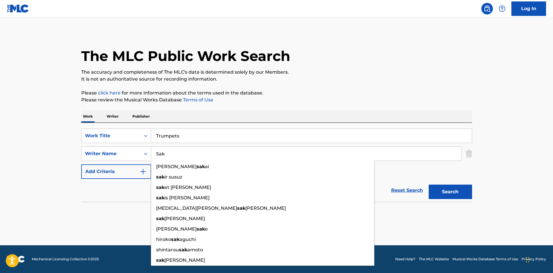
click at [205, 158] on input "Sak" at bounding box center [306, 154] width 310 height 14
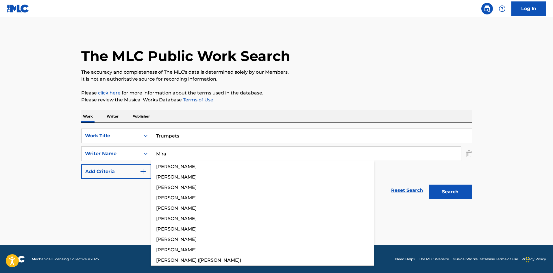
click at [441, 189] on button "Search" at bounding box center [450, 192] width 43 height 14
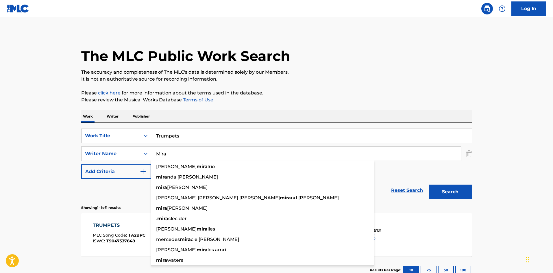
click at [253, 157] on input "Mira" at bounding box center [306, 154] width 310 height 14
click at [288, 116] on div "Work Writer Publisher" at bounding box center [276, 116] width 391 height 12
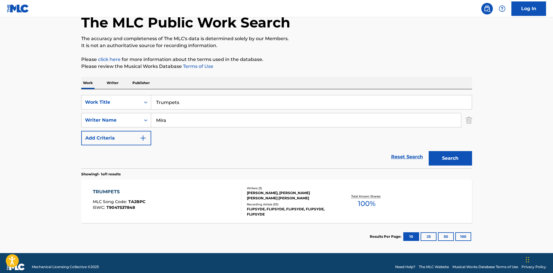
scroll to position [41, 0]
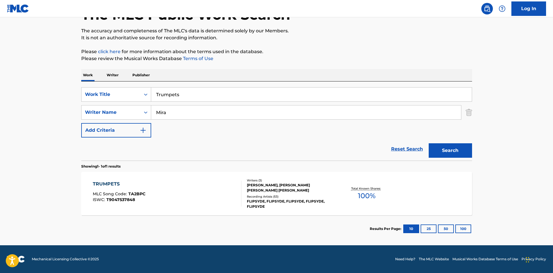
click at [231, 115] on input "Mira" at bounding box center [306, 113] width 310 height 14
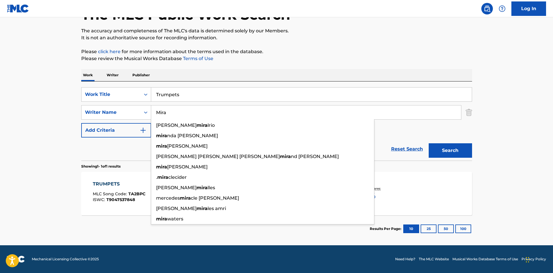
click at [423, 114] on input "Mira" at bounding box center [306, 113] width 310 height 14
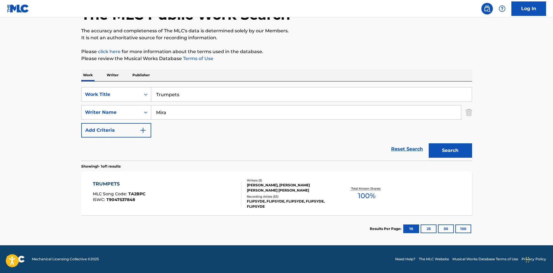
click at [403, 73] on div "Work Writer Publisher" at bounding box center [276, 75] width 391 height 12
click at [207, 97] on input "Trumpets" at bounding box center [311, 95] width 321 height 14
click at [203, 119] on input "Mira" at bounding box center [306, 113] width 310 height 14
click at [455, 150] on button "Search" at bounding box center [450, 150] width 43 height 14
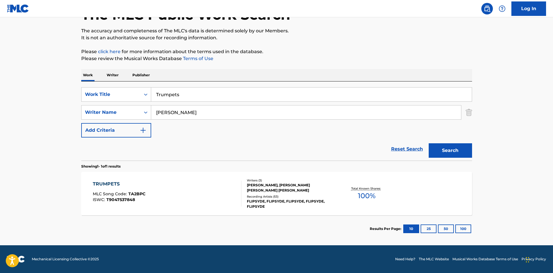
scroll to position [0, 0]
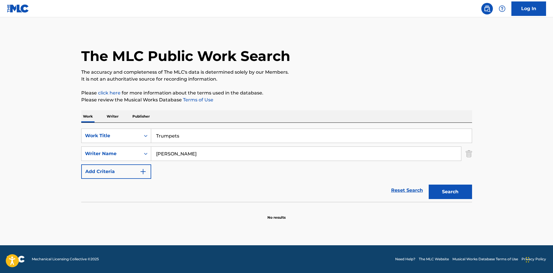
click at [233, 151] on input "[PERSON_NAME]" at bounding box center [306, 154] width 310 height 14
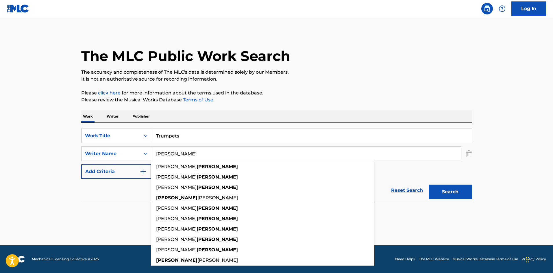
click at [233, 151] on input "[PERSON_NAME]" at bounding box center [306, 154] width 310 height 14
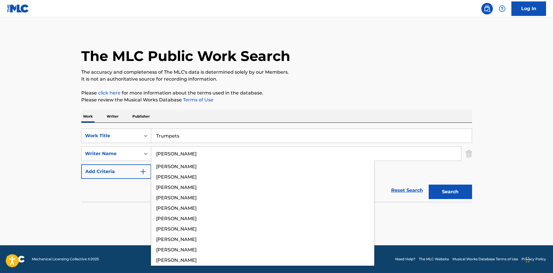
type input "[PERSON_NAME]"
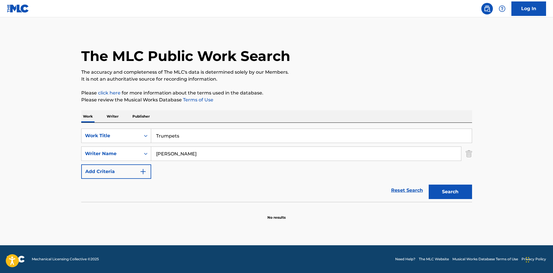
click at [445, 199] on div "Search" at bounding box center [449, 190] width 46 height 23
drag, startPoint x: 451, startPoint y: 164, endPoint x: 454, endPoint y: 157, distance: 8.4
click at [452, 159] on div "SearchWithCriteria1d6abbae-ebea-4e4c-992b-a02de1d0c0a3 Work Title Trumpets Sear…" at bounding box center [276, 154] width 391 height 50
click at [453, 184] on div "Search" at bounding box center [449, 190] width 46 height 23
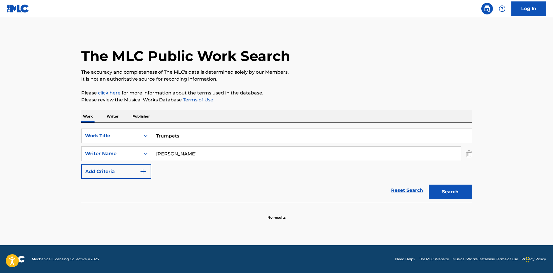
click at [456, 192] on button "Search" at bounding box center [450, 192] width 43 height 14
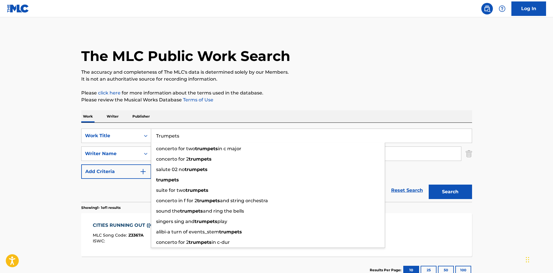
click at [173, 138] on input "Trumpets" at bounding box center [311, 136] width 321 height 14
type input "My Blood"
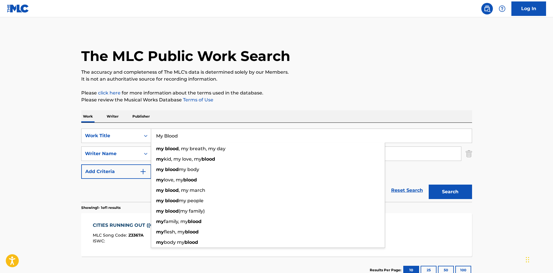
click at [228, 97] on p "Please review the Musical Works Database Terms of Use" at bounding box center [276, 100] width 391 height 7
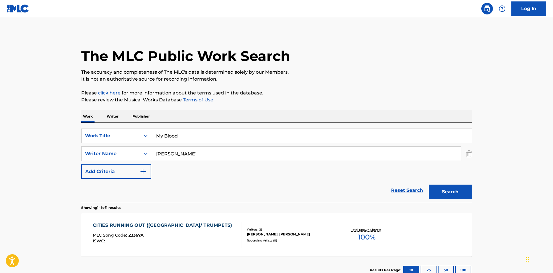
click at [194, 157] on input "[PERSON_NAME]" at bounding box center [306, 154] width 310 height 14
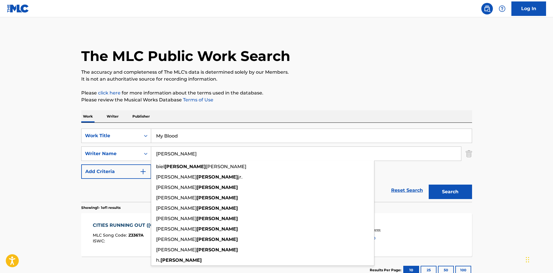
click at [194, 157] on input "[PERSON_NAME]" at bounding box center [306, 154] width 310 height 14
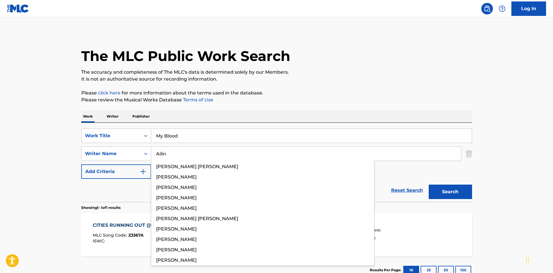
click at [448, 189] on button "Search" at bounding box center [450, 192] width 43 height 14
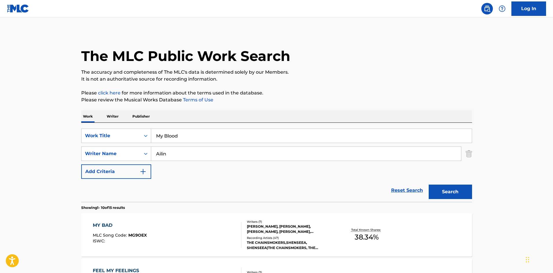
click at [225, 158] on input "Ailin" at bounding box center [306, 154] width 310 height 14
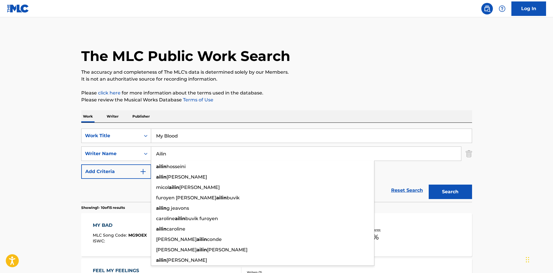
click at [225, 158] on input "Ailin" at bounding box center [306, 154] width 310 height 14
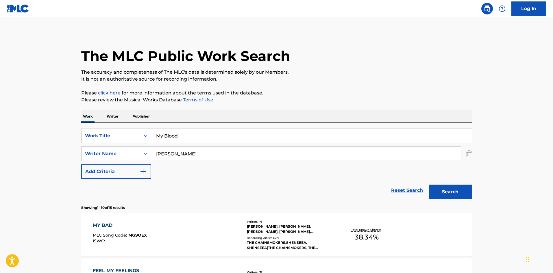
click at [454, 196] on button "Search" at bounding box center [450, 192] width 43 height 14
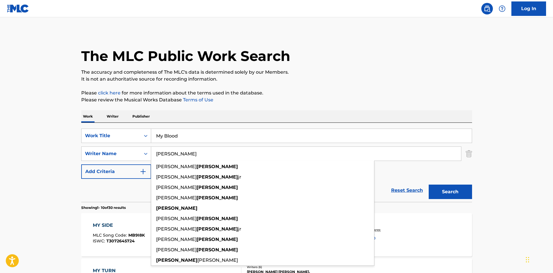
click at [236, 158] on input "[PERSON_NAME]" at bounding box center [306, 154] width 310 height 14
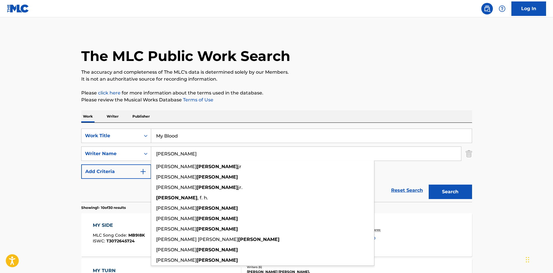
click at [238, 156] on input "[PERSON_NAME]" at bounding box center [306, 154] width 310 height 14
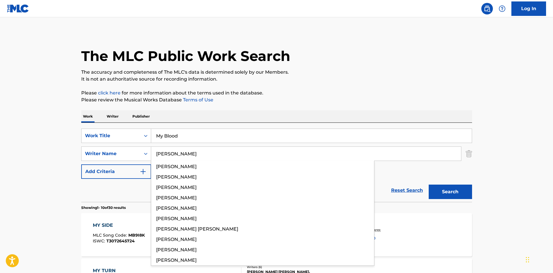
click at [450, 193] on button "Search" at bounding box center [450, 192] width 43 height 14
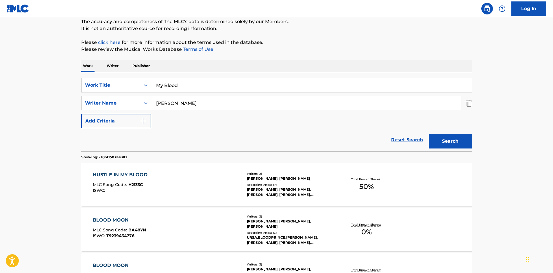
scroll to position [116, 0]
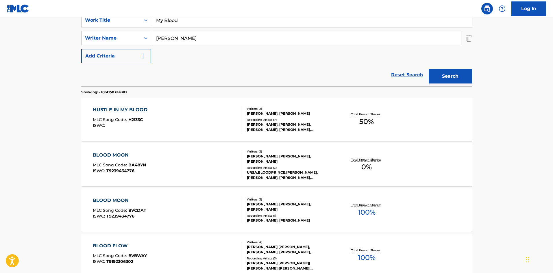
click at [190, 36] on input "[PERSON_NAME]" at bounding box center [306, 38] width 310 height 14
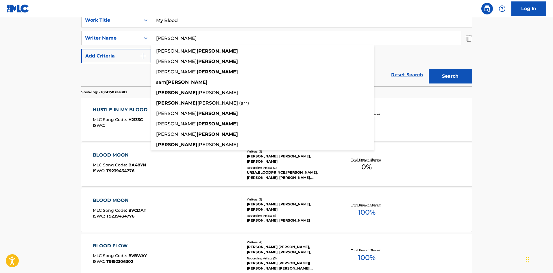
click at [190, 36] on input "[PERSON_NAME]" at bounding box center [306, 38] width 310 height 14
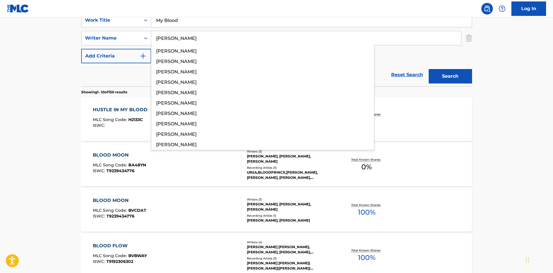
click at [456, 75] on button "Search" at bounding box center [450, 76] width 43 height 14
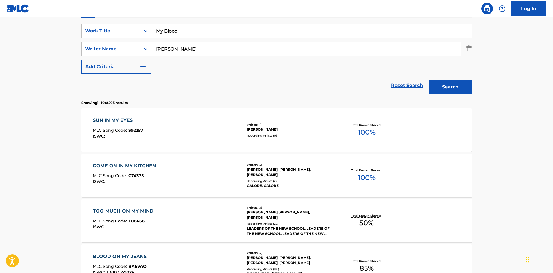
scroll to position [58, 0]
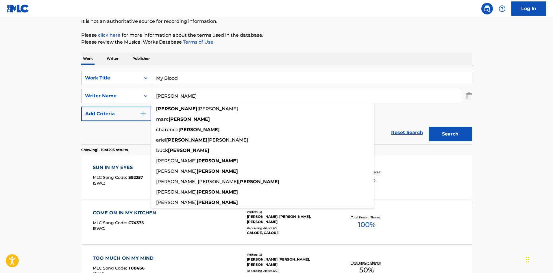
click at [176, 91] on input "[PERSON_NAME]" at bounding box center [306, 96] width 310 height 14
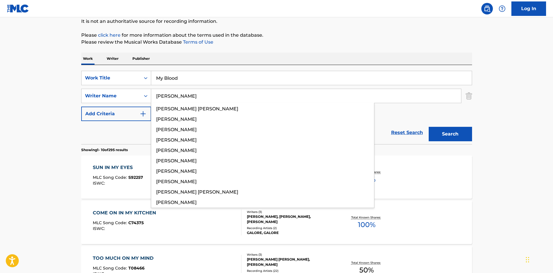
type input "[PERSON_NAME]"
click at [448, 133] on button "Search" at bounding box center [450, 134] width 43 height 14
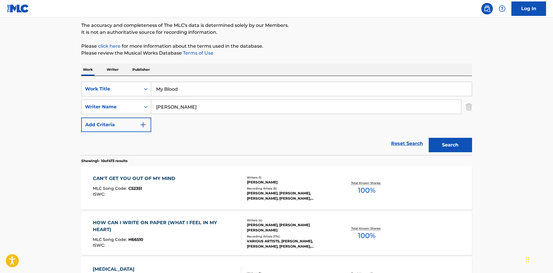
scroll to position [116, 0]
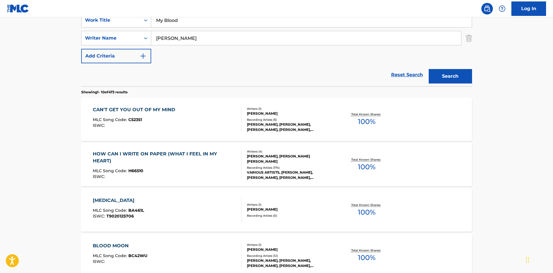
click at [179, 23] on input "My Blood" at bounding box center [311, 20] width 321 height 14
type input "Unstoppable"
drag, startPoint x: 0, startPoint y: 98, endPoint x: 158, endPoint y: 53, distance: 164.5
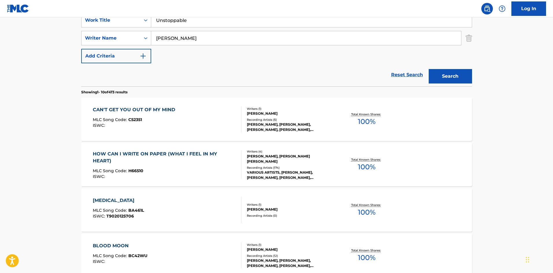
click at [4, 97] on main "The MLC Public Work Search The accuracy and completeness of The MLC's data is d…" at bounding box center [276, 242] width 553 height 680
click at [178, 29] on div "SearchWithCriteria1d6abbae-ebea-4e4c-992b-a02de1d0c0a3 Work Title Unstoppable S…" at bounding box center [276, 38] width 391 height 50
click at [178, 33] on input "[PERSON_NAME]" at bounding box center [306, 38] width 310 height 14
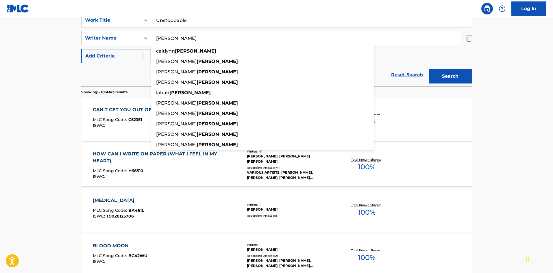
click at [178, 33] on input "[PERSON_NAME]" at bounding box center [306, 38] width 310 height 14
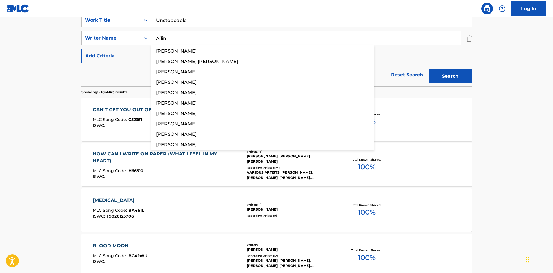
click at [445, 73] on button "Search" at bounding box center [450, 76] width 43 height 14
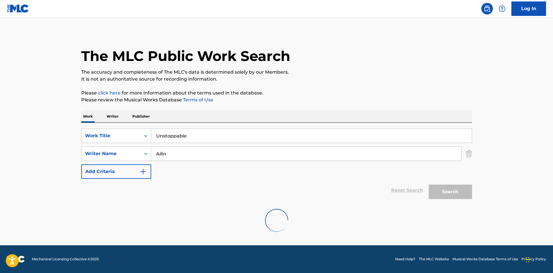
scroll to position [0, 0]
click at [272, 152] on input "Ailin" at bounding box center [306, 154] width 310 height 14
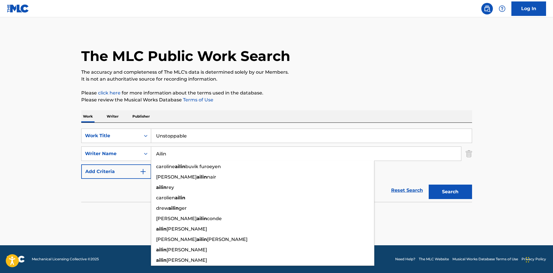
click at [272, 152] on input "Ailin" at bounding box center [306, 154] width 310 height 14
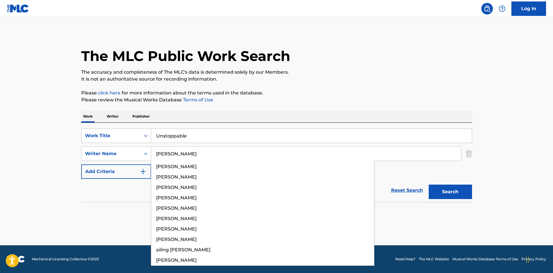
type input "[PERSON_NAME]"
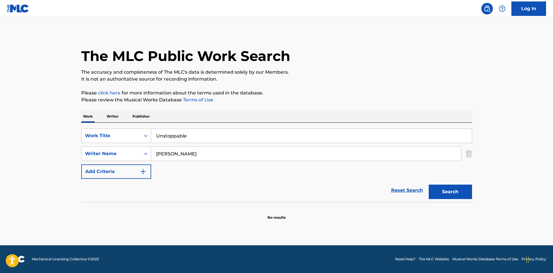
click at [445, 191] on button "Search" at bounding box center [450, 192] width 43 height 14
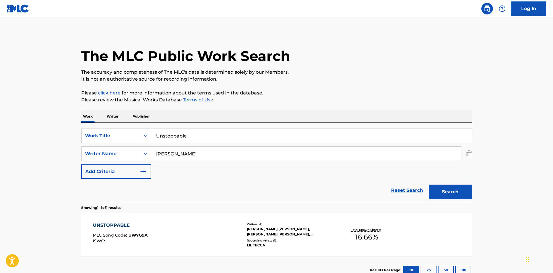
click at [196, 230] on div "UNSTOPPABLE MLC Song Code : UW7G9A ISWC :" at bounding box center [167, 235] width 149 height 26
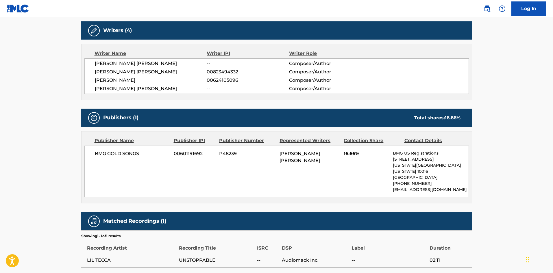
scroll to position [207, 0]
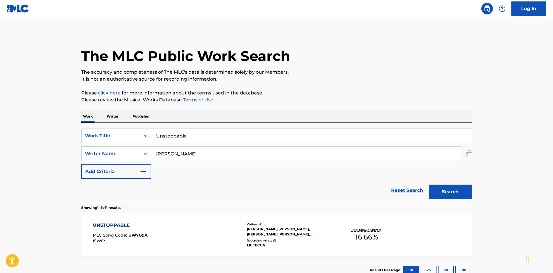
click at [188, 134] on input "Unstoppable" at bounding box center [311, 136] width 321 height 14
type input "Work From Home"
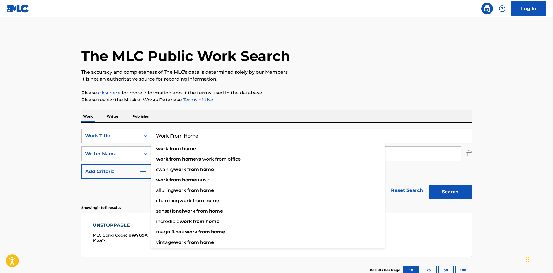
click at [176, 117] on div "Work Writer Publisher" at bounding box center [276, 116] width 391 height 12
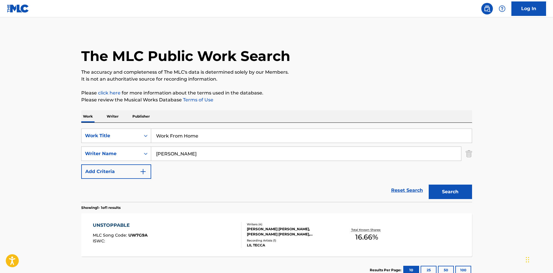
click at [167, 162] on div "SearchWithCriteria1d6abbae-ebea-4e4c-992b-a02de1d0c0a3 Work Title Work From Hom…" at bounding box center [276, 154] width 391 height 50
click at [171, 155] on input "[PERSON_NAME]" at bounding box center [306, 154] width 310 height 14
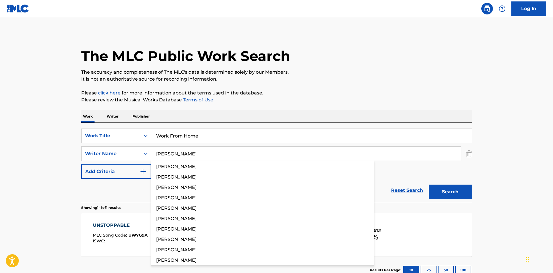
type input "[PERSON_NAME]"
click at [444, 187] on button "Search" at bounding box center [450, 192] width 43 height 14
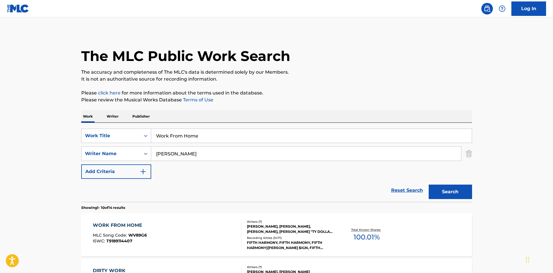
click at [182, 224] on div "WORK FROM HOME MLC Song Code : WV89G6 ISWC : T9189114407" at bounding box center [167, 235] width 149 height 26
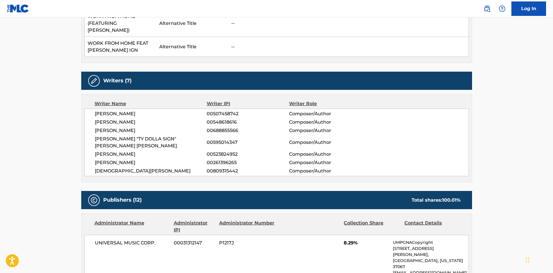
scroll to position [289, 0]
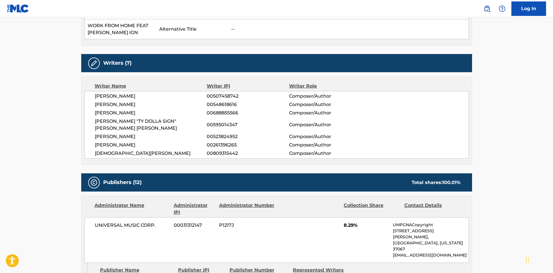
drag, startPoint x: 106, startPoint y: 255, endPoint x: 87, endPoint y: 32, distance: 224.5
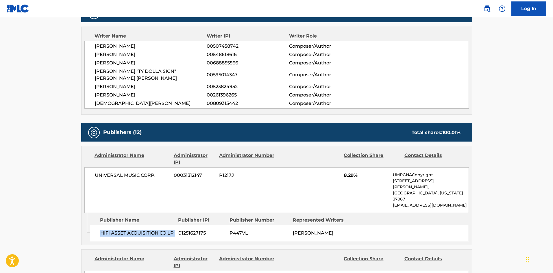
scroll to position [405, 0]
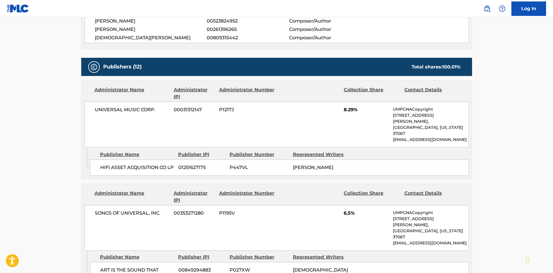
click at [101, 262] on div "ART IS THE SOUND THAT SEALS MAKE PUBLISHING 00849294883 P027XW [PERSON_NAME]" at bounding box center [279, 273] width 379 height 23
drag, startPoint x: 101, startPoint y: 230, endPoint x: 156, endPoint y: 233, distance: 55.0
click at [156, 262] on div "ART IS THE SOUND THAT SEALS MAKE PUBLISHING 00849294883 P027XW [PERSON_NAME]" at bounding box center [279, 273] width 379 height 23
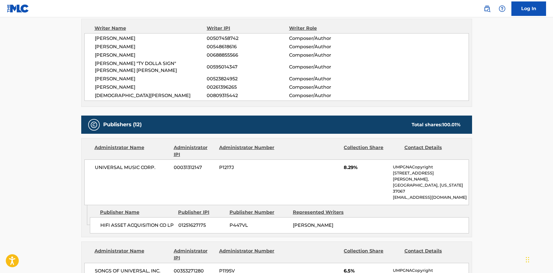
click at [102, 222] on span "HIFI ASSET ACQUISITION CO LP" at bounding box center [137, 225] width 74 height 7
drag, startPoint x: 102, startPoint y: 200, endPoint x: 114, endPoint y: 199, distance: 12.2
click at [114, 222] on span "HIFI ASSET ACQUISITION CO LP" at bounding box center [137, 225] width 74 height 7
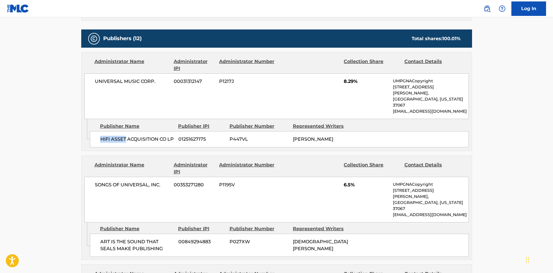
scroll to position [434, 0]
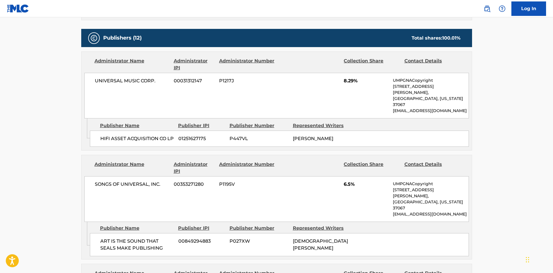
click at [108, 233] on div "ART IS THE SOUND THAT SEALS MAKE PUBLISHING 00849294883 P027XW [PERSON_NAME]" at bounding box center [279, 244] width 379 height 23
click at [106, 233] on div "ART IS THE SOUND THAT SEALS MAKE PUBLISHING 00849294883 P027XW [PERSON_NAME]" at bounding box center [279, 244] width 379 height 23
click at [100, 238] on span "ART IS THE SOUND THAT SEALS MAKE PUBLISHING" at bounding box center [137, 245] width 74 height 14
drag, startPoint x: 100, startPoint y: 210, endPoint x: 152, endPoint y: 210, distance: 52.0
click at [152, 238] on span "ART IS THE SOUND THAT SEALS MAKE PUBLISHING" at bounding box center [137, 245] width 74 height 14
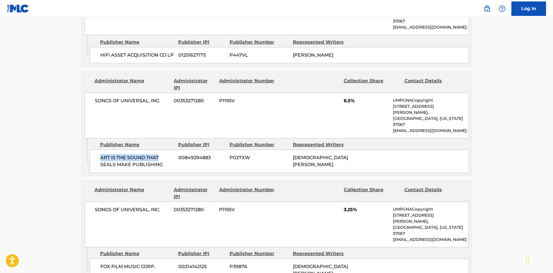
scroll to position [520, 0]
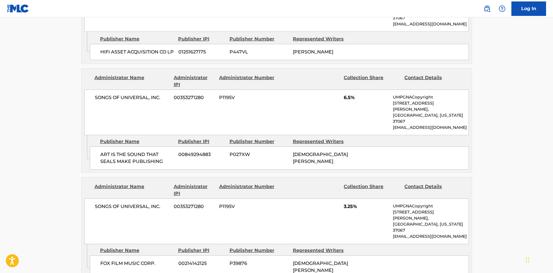
click at [103, 260] on span "FOX FILM MUSIC CORP." at bounding box center [137, 263] width 74 height 7
drag, startPoint x: 103, startPoint y: 223, endPoint x: 118, endPoint y: 222, distance: 15.0
click at [118, 260] on span "FOX FILM MUSIC CORP." at bounding box center [137, 263] width 74 height 7
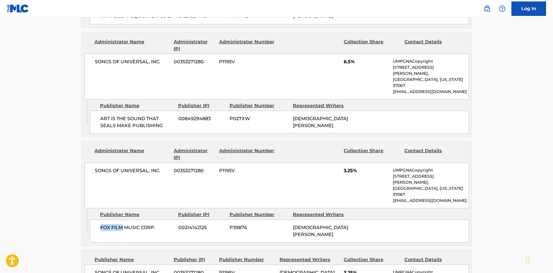
scroll to position [636, 0]
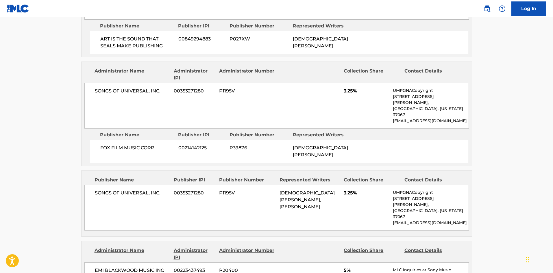
click at [91, 185] on div "SONGS OF UNIVERSAL, INC. 00353271280 P1195V [PERSON_NAME], [PERSON_NAME] 3.25% …" at bounding box center [276, 208] width 384 height 46
drag, startPoint x: 91, startPoint y: 143, endPoint x: 145, endPoint y: 144, distance: 53.5
click at [145, 185] on div "SONGS OF UNIVERSAL, INC. 00353271280 P1195V [PERSON_NAME], [PERSON_NAME] 3.25% …" at bounding box center [276, 208] width 384 height 46
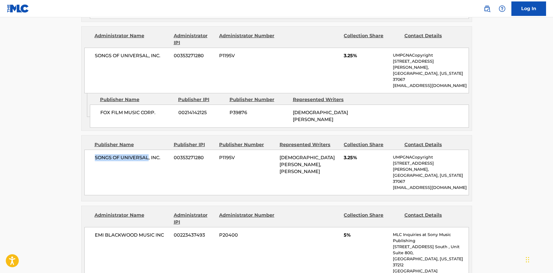
scroll to position [694, 0]
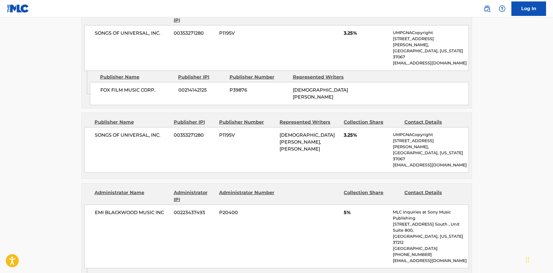
drag, startPoint x: 104, startPoint y: 214, endPoint x: 116, endPoint y: 214, distance: 11.3
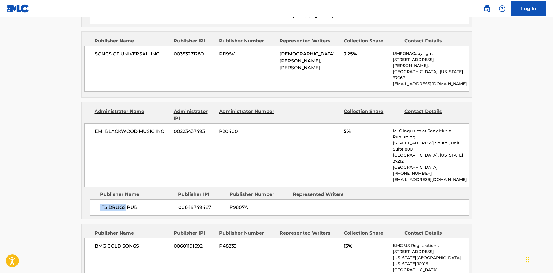
scroll to position [780, 0]
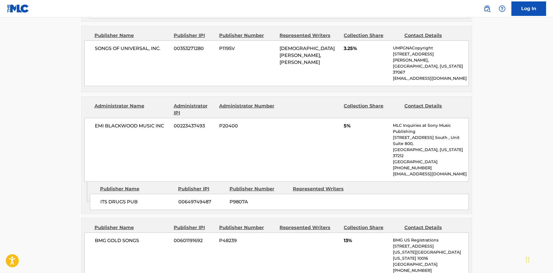
click at [100, 237] on span "BMG GOLD SONGS" at bounding box center [132, 240] width 75 height 7
drag, startPoint x: 100, startPoint y: 168, endPoint x: 133, endPoint y: 164, distance: 33.7
click at [133, 237] on span "BMG GOLD SONGS" at bounding box center [132, 240] width 75 height 7
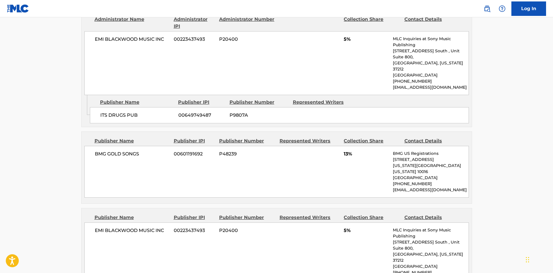
click at [91, 223] on div "EMI [PERSON_NAME] MUSIC INC 00223437493 P20400 5% MLC Inquiries at Sony Music P…" at bounding box center [276, 255] width 384 height 64
drag, startPoint x: 91, startPoint y: 155, endPoint x: 149, endPoint y: 150, distance: 58.6
click at [149, 223] on div "EMI [PERSON_NAME] MUSIC INC 00223437493 P20400 5% MLC Inquiries at Sony Music P…" at bounding box center [276, 255] width 384 height 64
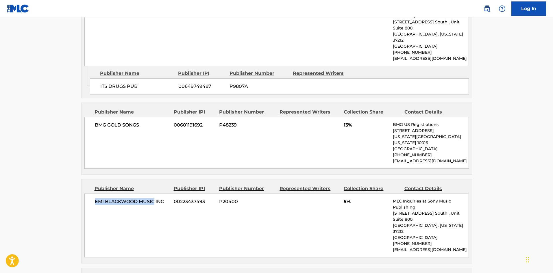
scroll to position [954, 0]
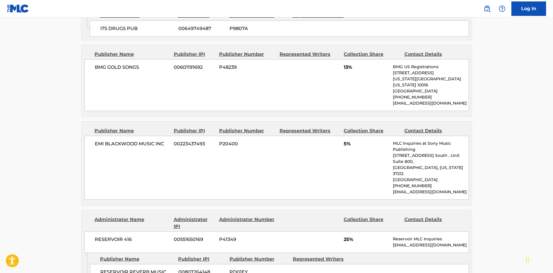
click at [106, 264] on div "RESERVOIR REVERB MUSIC LTD 00807264148 PD01EY" at bounding box center [279, 275] width 379 height 23
drag, startPoint x: 106, startPoint y: 175, endPoint x: 134, endPoint y: 181, distance: 28.6
click at [134, 264] on div "RESERVOIR REVERB MUSIC LTD 00807264148 PD01EY" at bounding box center [279, 275] width 379 height 23
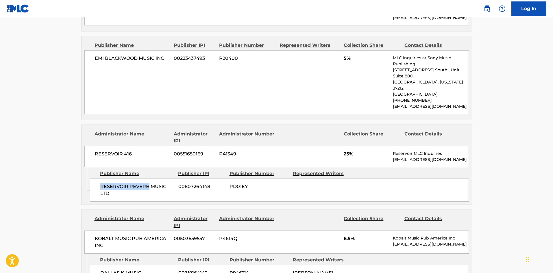
scroll to position [1041, 0]
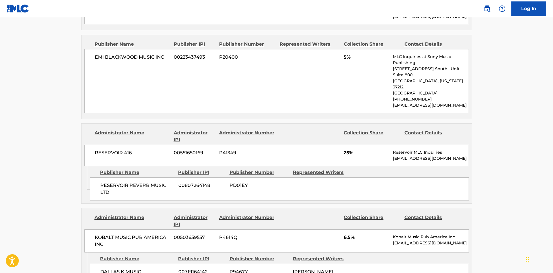
click at [107, 269] on span "DALLAS K MUSIC" at bounding box center [137, 272] width 74 height 7
drag, startPoint x: 107, startPoint y: 180, endPoint x: 132, endPoint y: 178, distance: 24.9
click at [132, 269] on span "DALLAS K MUSIC" at bounding box center [137, 272] width 74 height 7
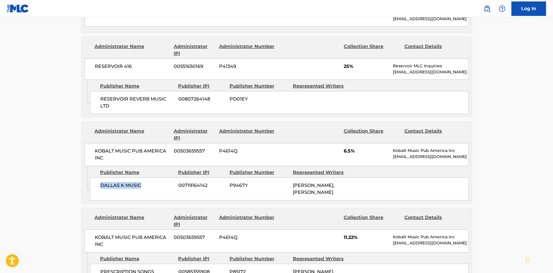
scroll to position [1127, 0]
click at [110, 268] on span "PRESCRIPTION SONGS" at bounding box center [137, 271] width 74 height 7
drag, startPoint x: 110, startPoint y: 184, endPoint x: 145, endPoint y: 177, distance: 35.7
click at [145, 252] on div "Publisher Name Publisher IPI Publisher Number Represented Writers PRESCRIPTION …" at bounding box center [281, 272] width 382 height 41
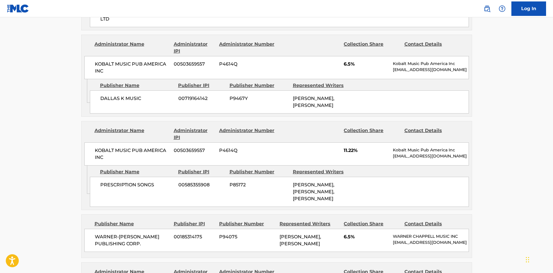
click at [105, 234] on span "WARNER-[PERSON_NAME] PUBLISHING CORP." at bounding box center [132, 241] width 75 height 14
drag, startPoint x: 105, startPoint y: 165, endPoint x: 153, endPoint y: 173, distance: 49.2
click at [153, 234] on span "WARNER-[PERSON_NAME] PUBLISHING CORP." at bounding box center [132, 241] width 75 height 14
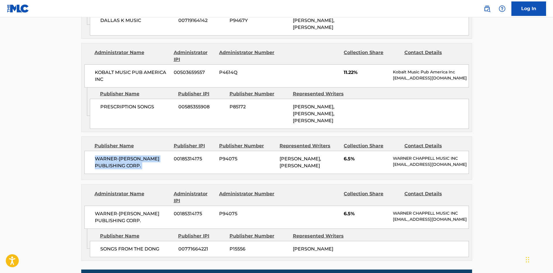
scroll to position [1330, 0]
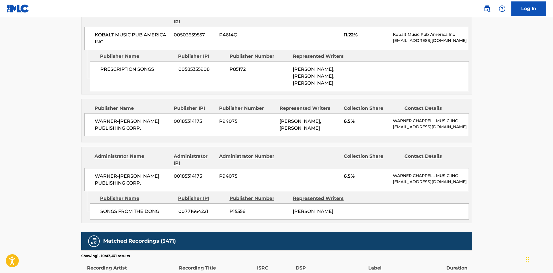
click at [113, 208] on span "SONGS FROM THE DONG" at bounding box center [137, 211] width 74 height 7
drag, startPoint x: 113, startPoint y: 146, endPoint x: 151, endPoint y: 144, distance: 38.5
click at [151, 203] on div "SONGS FROM THE DONG 00771664221 P15556 [PERSON_NAME]" at bounding box center [279, 211] width 379 height 16
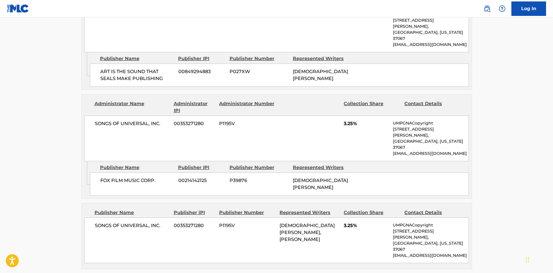
scroll to position [997, 0]
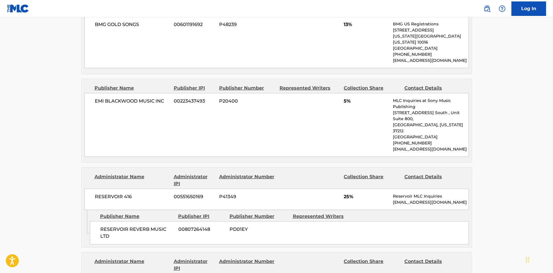
click at [101, 226] on span "RESERVOIR REVERB MUSIC LTD" at bounding box center [137, 233] width 74 height 14
drag, startPoint x: 101, startPoint y: 135, endPoint x: 114, endPoint y: 141, distance: 14.6
click at [114, 226] on span "RESERVOIR REVERB MUSIC LTD" at bounding box center [137, 233] width 74 height 14
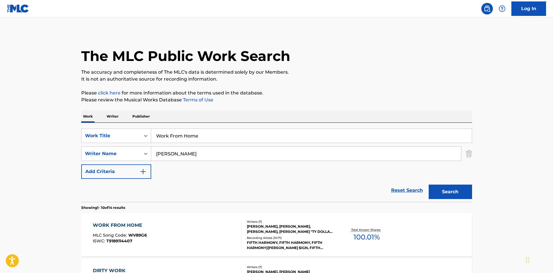
click at [186, 142] on input "Work From Home" at bounding box center [311, 136] width 321 height 14
type input "Tip Toe"
click at [184, 119] on div "Work Writer Publisher" at bounding box center [276, 116] width 391 height 12
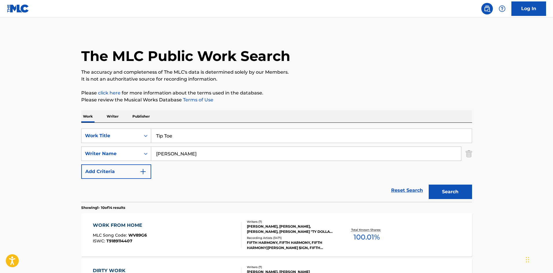
click at [182, 156] on input "[PERSON_NAME]" at bounding box center [306, 154] width 310 height 14
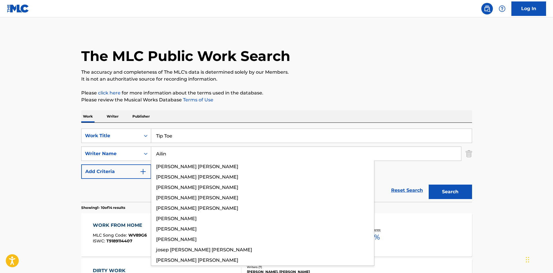
click at [451, 190] on button "Search" at bounding box center [450, 192] width 43 height 14
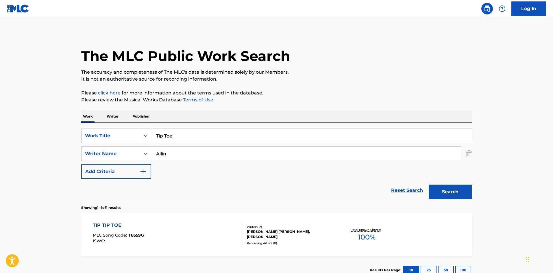
click at [230, 151] on input "Ailin" at bounding box center [306, 154] width 310 height 14
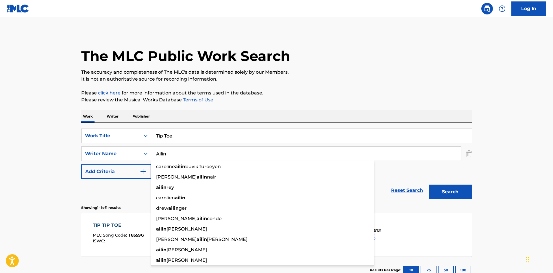
click at [230, 151] on input "Ailin" at bounding box center [306, 154] width 310 height 14
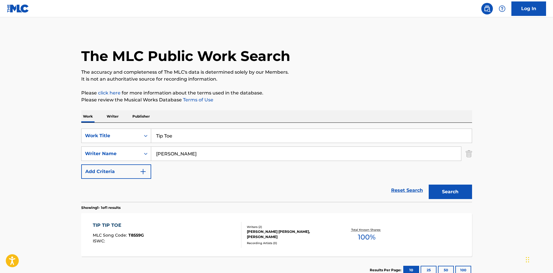
click at [454, 188] on button "Search" at bounding box center [450, 192] width 43 height 14
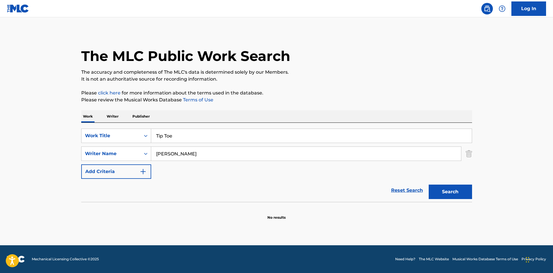
click at [227, 155] on input "[PERSON_NAME]" at bounding box center [306, 154] width 310 height 14
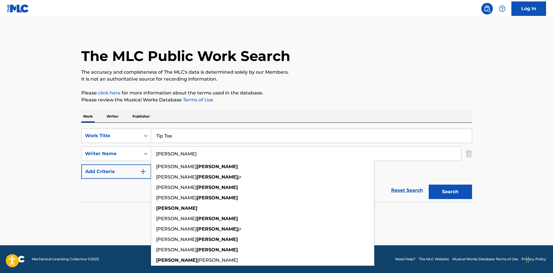
drag, startPoint x: 227, startPoint y: 155, endPoint x: 259, endPoint y: 161, distance: 32.4
click at [227, 155] on input "[PERSON_NAME]" at bounding box center [306, 154] width 310 height 14
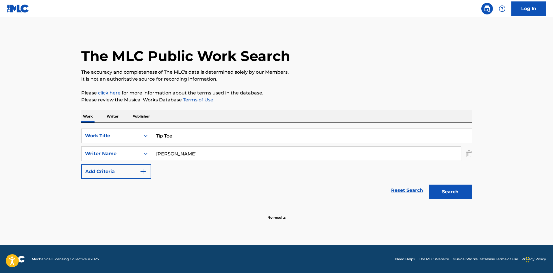
click at [444, 193] on button "Search" at bounding box center [450, 192] width 43 height 14
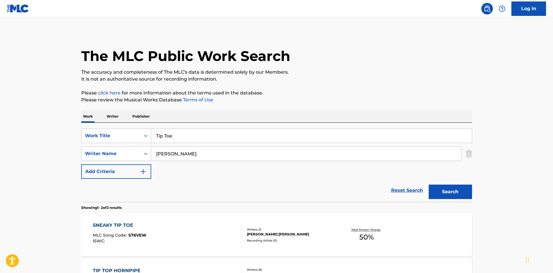
click at [199, 159] on input "[PERSON_NAME]" at bounding box center [306, 154] width 310 height 14
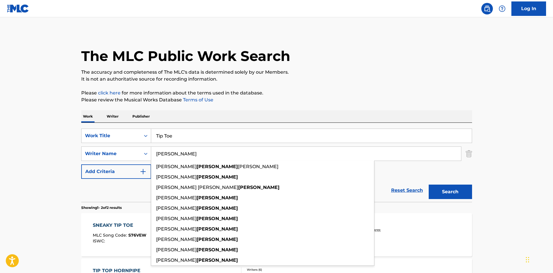
click at [199, 159] on input "[PERSON_NAME]" at bounding box center [306, 154] width 310 height 14
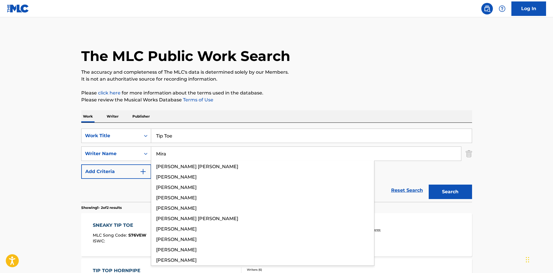
click at [478, 199] on div "The MLC Public Work Search The accuracy and completeness of The MLC's data is d…" at bounding box center [276, 180] width 405 height 297
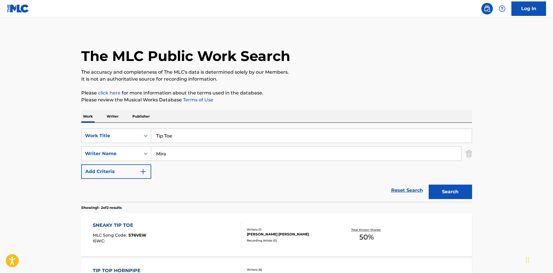
click at [462, 195] on button "Search" at bounding box center [450, 192] width 43 height 14
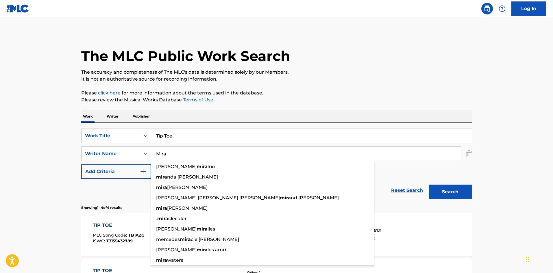
click at [248, 157] on input "Mira" at bounding box center [306, 154] width 310 height 14
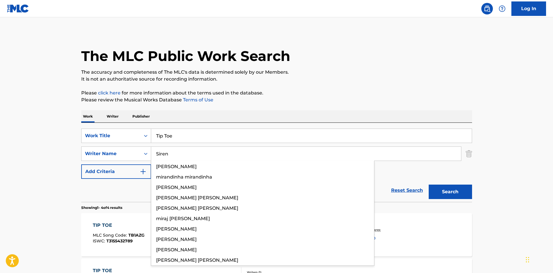
click at [458, 190] on button "Search" at bounding box center [450, 192] width 43 height 14
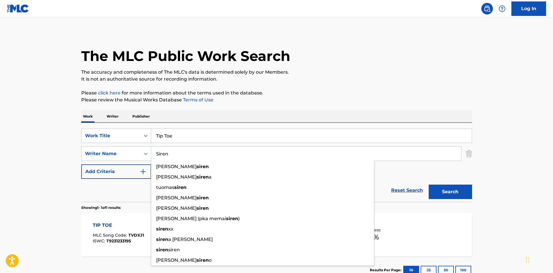
click at [209, 153] on input "Siren" at bounding box center [306, 154] width 310 height 14
type input "Sibanda"
click at [374, 98] on p "Please review the Musical Works Database Terms of Use" at bounding box center [276, 100] width 391 height 7
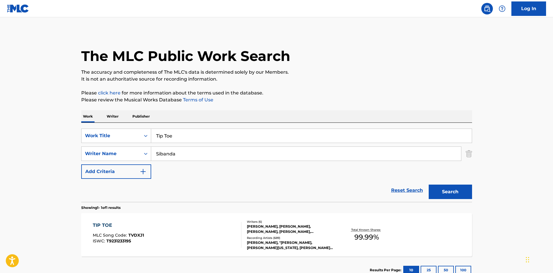
click at [186, 223] on div "TIP TOE MLC Song Code : TVDXJ1 ISWC : T9231233195" at bounding box center [167, 235] width 149 height 26
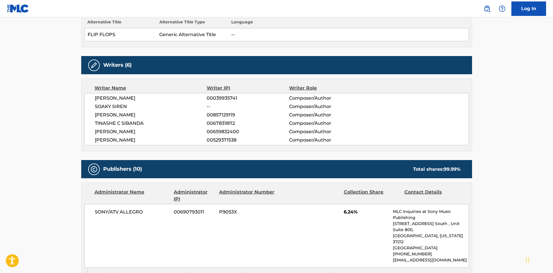
scroll to position [289, 0]
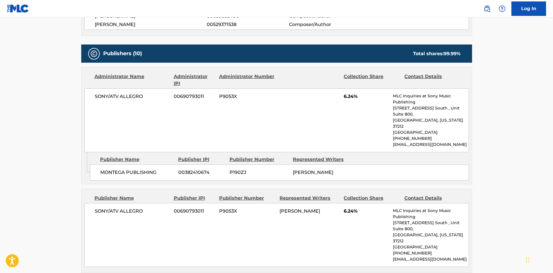
click at [101, 165] on div "MONTEGA PUBLISHING 00382410674 P190ZJ [PERSON_NAME]" at bounding box center [279, 172] width 379 height 16
drag, startPoint x: 101, startPoint y: 165, endPoint x: 140, endPoint y: 162, distance: 39.4
click at [140, 164] on div "MONTEGA PUBLISHING 00382410674 P190ZJ [PERSON_NAME]" at bounding box center [279, 172] width 379 height 16
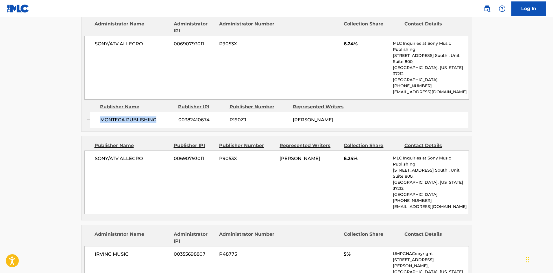
scroll to position [347, 0]
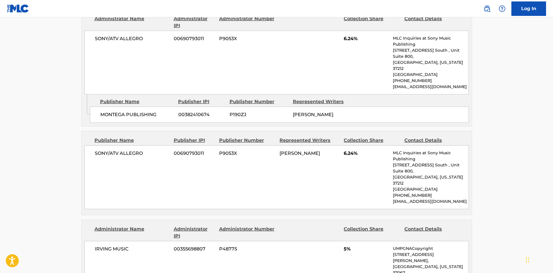
click at [96, 150] on span "SONY/ATV ALLEGRO" at bounding box center [132, 153] width 75 height 7
drag, startPoint x: 96, startPoint y: 140, endPoint x: 148, endPoint y: 144, distance: 51.6
click at [148, 150] on span "SONY/ATV ALLEGRO" at bounding box center [132, 153] width 75 height 7
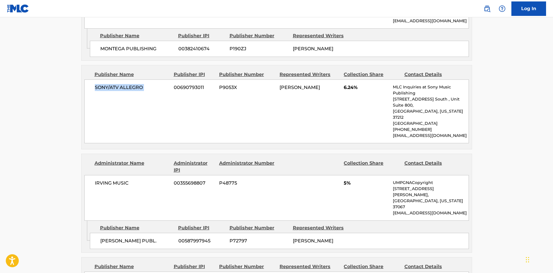
scroll to position [434, 0]
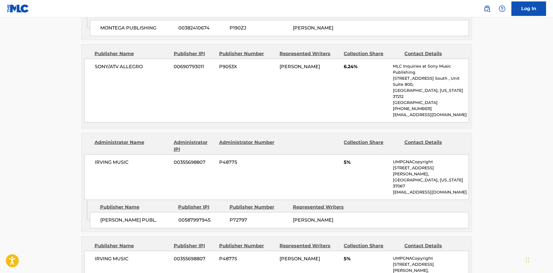
click at [108, 217] on span "[PERSON_NAME] PUBL." at bounding box center [137, 220] width 74 height 7
drag, startPoint x: 108, startPoint y: 183, endPoint x: 123, endPoint y: 183, distance: 14.8
click at [123, 217] on span "[PERSON_NAME] PUBL." at bounding box center [137, 220] width 74 height 7
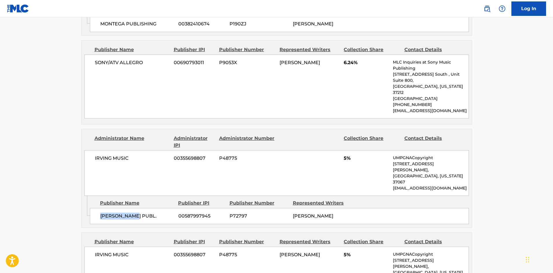
scroll to position [491, 0]
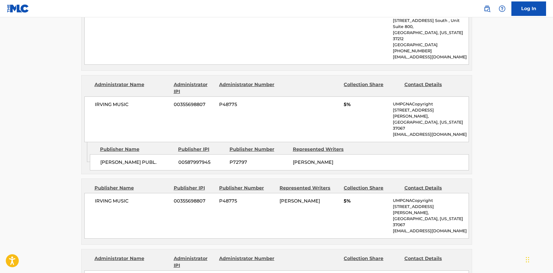
click at [98, 198] on span "IRVING MUSIC" at bounding box center [132, 201] width 75 height 7
drag, startPoint x: 98, startPoint y: 171, endPoint x: 114, endPoint y: 171, distance: 15.9
click at [114, 198] on span "IRVING MUSIC" at bounding box center [132, 201] width 75 height 7
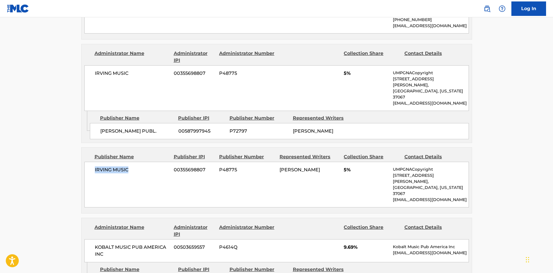
scroll to position [578, 0]
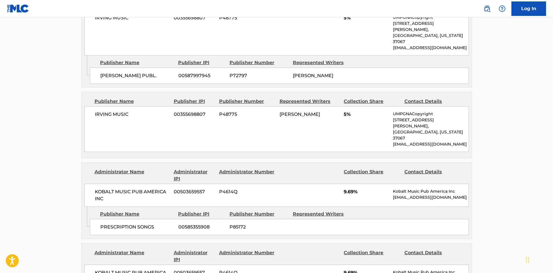
click at [101, 224] on span "PRESCRIPTION SONGS" at bounding box center [137, 227] width 74 height 7
drag, startPoint x: 101, startPoint y: 184, endPoint x: 142, endPoint y: 184, distance: 41.3
click at [142, 224] on span "PRESCRIPTION SONGS" at bounding box center [137, 227] width 74 height 7
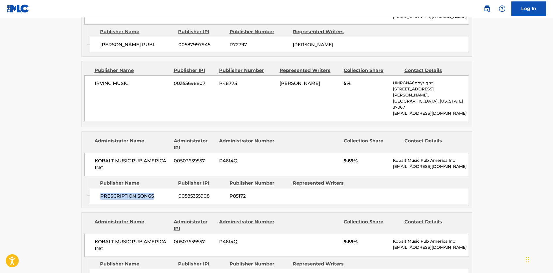
scroll to position [665, 0]
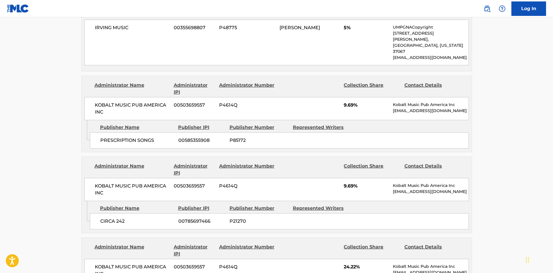
click at [105, 218] on span "CIRCA 242" at bounding box center [137, 221] width 74 height 7
drag, startPoint x: 105, startPoint y: 176, endPoint x: 119, endPoint y: 180, distance: 13.7
click at [119, 218] on span "CIRCA 242" at bounding box center [137, 221] width 74 height 7
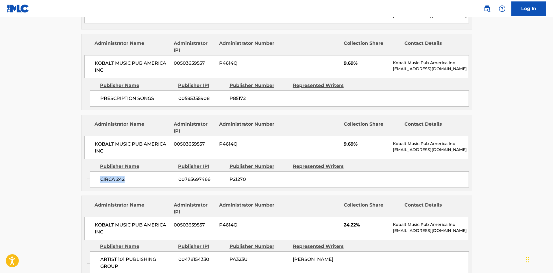
scroll to position [752, 0]
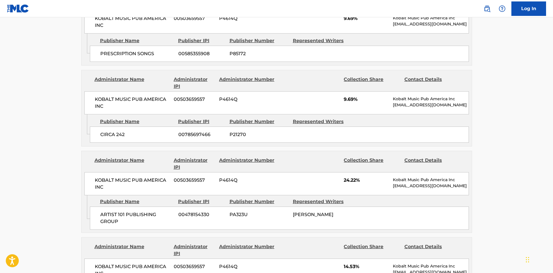
click at [99, 207] on div "ARTIST 101 PUBLISHING GROUP 00478154330 PA323U [PERSON_NAME]" at bounding box center [279, 218] width 379 height 23
drag, startPoint x: 99, startPoint y: 168, endPoint x: 127, endPoint y: 177, distance: 29.2
click at [127, 207] on div "ARTIST 101 PUBLISHING GROUP 00478154330 PA323U [PERSON_NAME]" at bounding box center [279, 218] width 379 height 23
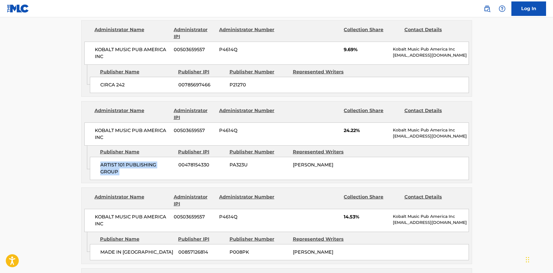
scroll to position [838, 0]
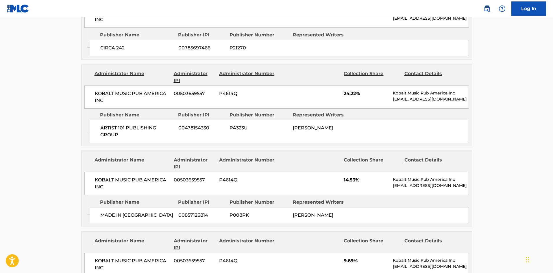
click at [107, 212] on span "MADE IN [GEOGRAPHIC_DATA]" at bounding box center [137, 215] width 74 height 7
drag, startPoint x: 107, startPoint y: 171, endPoint x: 138, endPoint y: 171, distance: 30.9
click at [138, 212] on span "MADE IN [GEOGRAPHIC_DATA]" at bounding box center [137, 215] width 74 height 7
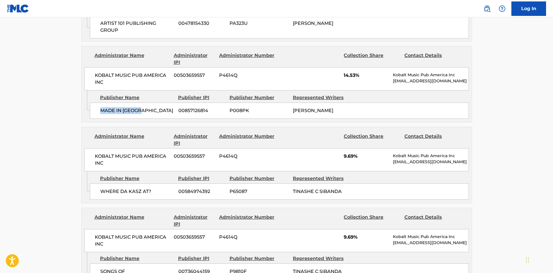
scroll to position [954, 0]
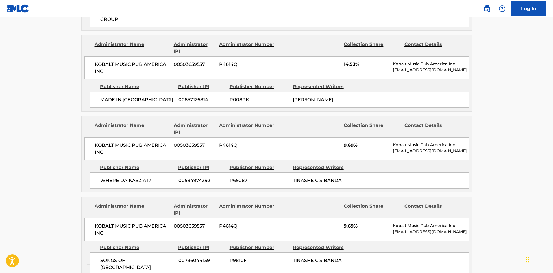
click at [110, 177] on span "WHERE DA KASZ AT?" at bounding box center [137, 180] width 74 height 7
drag, startPoint x: 110, startPoint y: 140, endPoint x: 150, endPoint y: 139, distance: 40.5
click at [150, 177] on span "WHERE DA KASZ AT?" at bounding box center [137, 180] width 74 height 7
click at [107, 257] on span "SONGS OF [GEOGRAPHIC_DATA]" at bounding box center [137, 264] width 74 height 14
drag, startPoint x: 107, startPoint y: 217, endPoint x: 133, endPoint y: 217, distance: 26.0
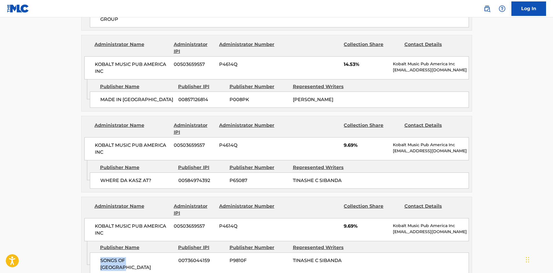
click at [133, 257] on span "SONGS OF [GEOGRAPHIC_DATA]" at bounding box center [137, 264] width 74 height 14
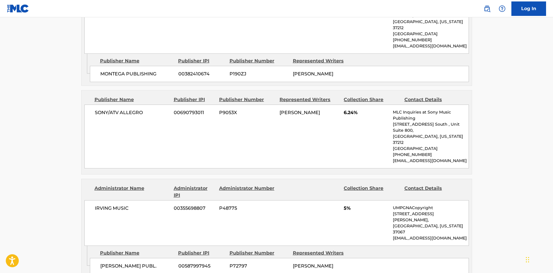
scroll to position [249, 0]
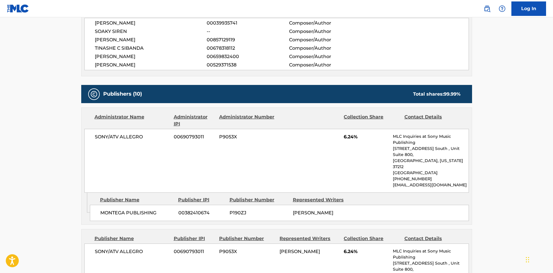
click at [486, 8] on img at bounding box center [487, 8] width 7 height 7
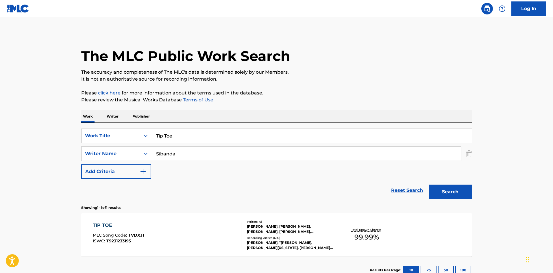
click at [486, 8] on img at bounding box center [487, 8] width 7 height 7
click at [180, 240] on div "TIP TOE MLC Song Code : TVDXJ1 ISWC : T9231233195" at bounding box center [167, 235] width 149 height 26
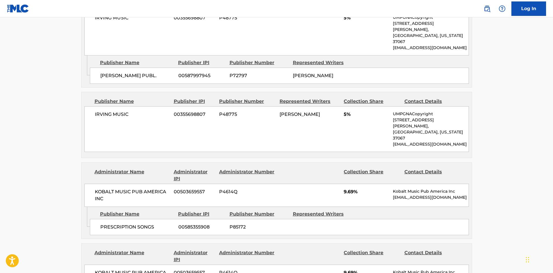
scroll to position [723, 0]
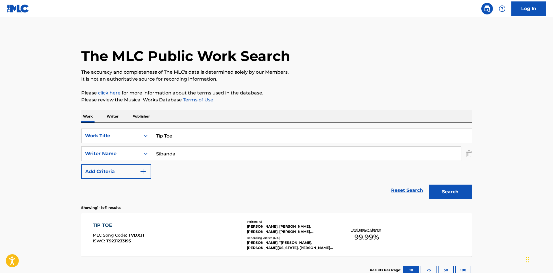
click at [134, 231] on div "TIP TOE MLC Song Code : TVDXJ1 ISWC : T9231233195" at bounding box center [118, 235] width 51 height 26
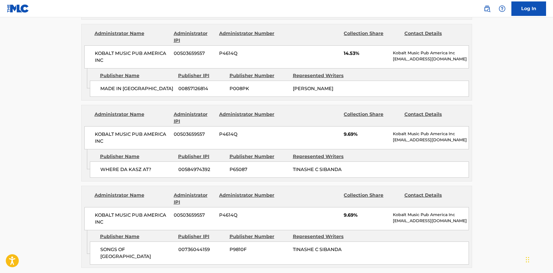
scroll to position [1025, 0]
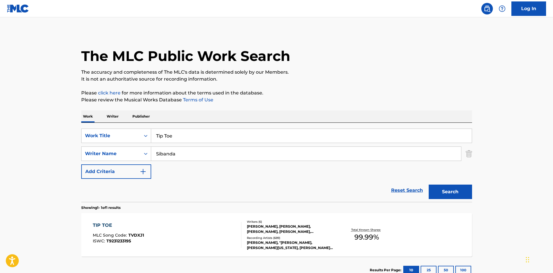
click at [181, 136] on input "Tip Toe" at bounding box center [311, 136] width 321 height 14
type input "New Rules"
click at [169, 113] on div "Work Writer Publisher" at bounding box center [276, 116] width 391 height 12
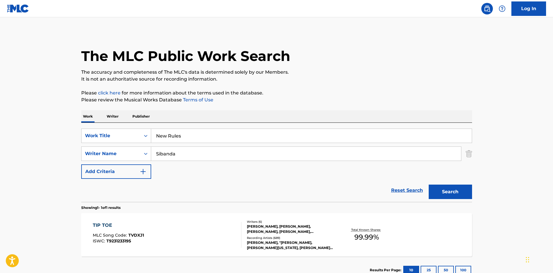
click at [208, 149] on input "Sibanda" at bounding box center [306, 154] width 310 height 14
click at [440, 190] on button "Search" at bounding box center [450, 192] width 43 height 14
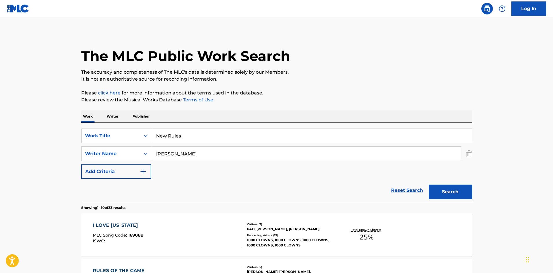
click at [196, 159] on input "[PERSON_NAME]" at bounding box center [306, 154] width 310 height 14
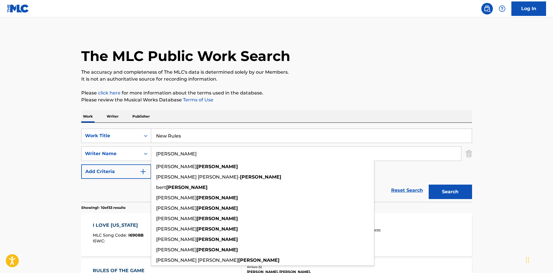
click at [196, 159] on input "[PERSON_NAME]" at bounding box center [306, 154] width 310 height 14
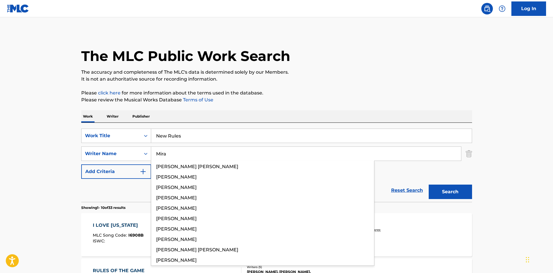
click at [456, 197] on button "Search" at bounding box center [450, 192] width 43 height 14
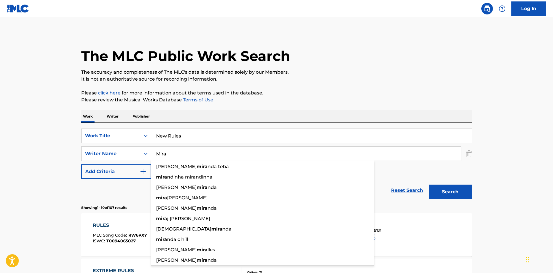
click at [181, 153] on input "Mira" at bounding box center [306, 154] width 310 height 14
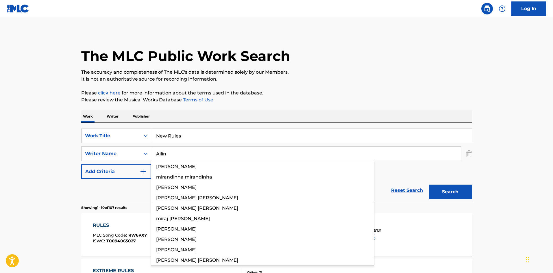
type input "Ailin"
click at [456, 192] on button "Search" at bounding box center [450, 192] width 43 height 14
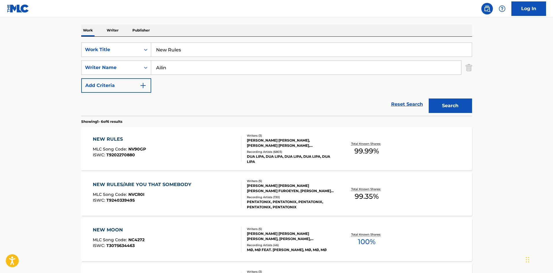
scroll to position [87, 0]
click at [164, 144] on div "NEW RULES MLC Song Code : NV90GP ISWC : T9202270880" at bounding box center [167, 148] width 149 height 26
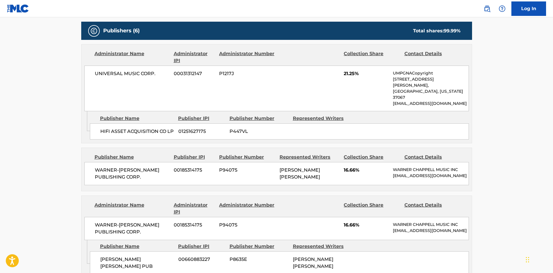
scroll to position [289, 0]
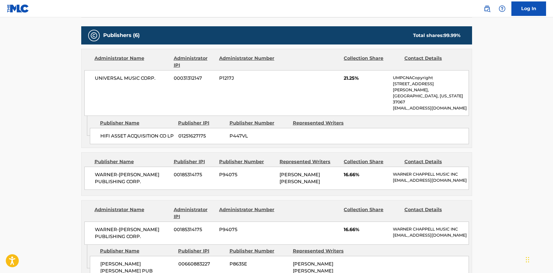
click at [107, 133] on span "HIFI ASSET ACQUISITION CO LP" at bounding box center [137, 136] width 74 height 7
drag, startPoint x: 107, startPoint y: 123, endPoint x: 153, endPoint y: 3, distance: 128.8
click at [117, 133] on span "HIFI ASSET ACQUISITION CO LP" at bounding box center [137, 136] width 74 height 7
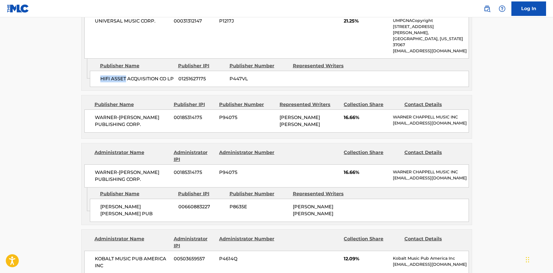
scroll to position [347, 0]
click at [106, 109] on div "WARNER-[PERSON_NAME] PUBLISHING CORP. 00185314175 P94075 [PERSON_NAME] [PERSON_…" at bounding box center [276, 120] width 384 height 23
drag, startPoint x: 106, startPoint y: 106, endPoint x: 141, endPoint y: 124, distance: 39.4
click at [141, 124] on div "WARNER-[PERSON_NAME] PUBLISHING CORP. 00185314175 P94075 [PERSON_NAME] [PERSON_…" at bounding box center [276, 120] width 384 height 23
click at [97, 209] on div "[PERSON_NAME] [PERSON_NAME] PUB 00660883227 P8635E [PERSON_NAME] [PERSON_NAME]" at bounding box center [279, 209] width 379 height 23
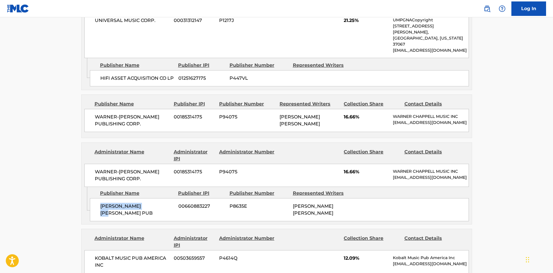
drag, startPoint x: 97, startPoint y: 209, endPoint x: 129, endPoint y: 208, distance: 32.7
click at [129, 208] on div "[PERSON_NAME] [PERSON_NAME] PUB 00660883227 P8635E [PERSON_NAME] [PERSON_NAME]" at bounding box center [279, 209] width 379 height 23
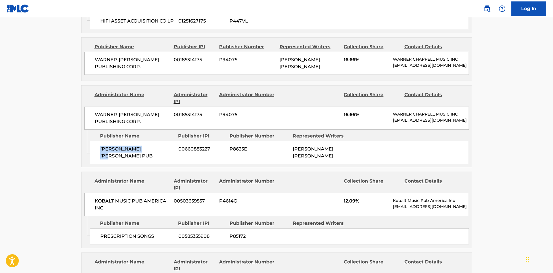
scroll to position [405, 0]
click at [109, 236] on div "PRESCRIPTION SONGS 00585355908 P85172" at bounding box center [279, 236] width 379 height 16
drag, startPoint x: 109, startPoint y: 236, endPoint x: 142, endPoint y: 231, distance: 33.6
click at [142, 231] on div "PRESCRIPTION SONGS 00585355908 P85172" at bounding box center [279, 236] width 379 height 16
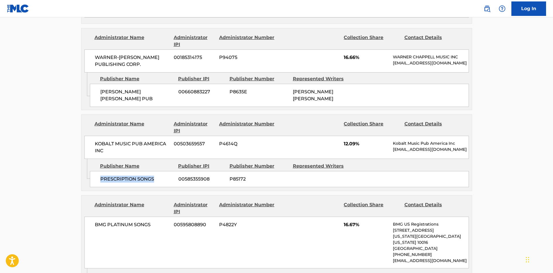
scroll to position [520, 0]
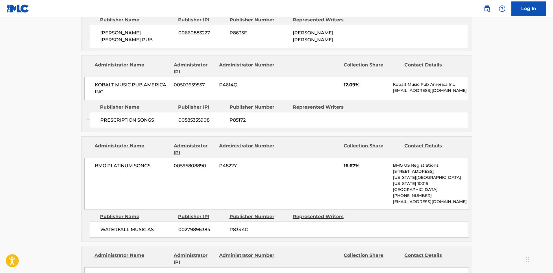
click at [105, 226] on span "WATERFALL MUSIC AS" at bounding box center [137, 229] width 74 height 7
drag, startPoint x: 105, startPoint y: 221, endPoint x: 155, endPoint y: 232, distance: 51.7
click at [155, 232] on div "Administrator Name Administrator IPI Administrator Number Collection Share Cont…" at bounding box center [276, 188] width 391 height 105
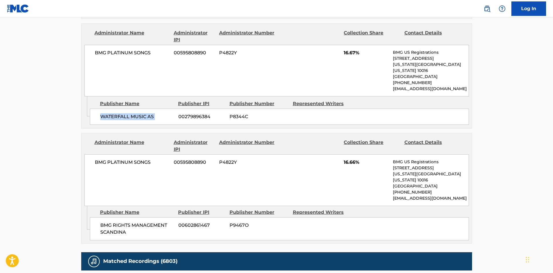
scroll to position [636, 0]
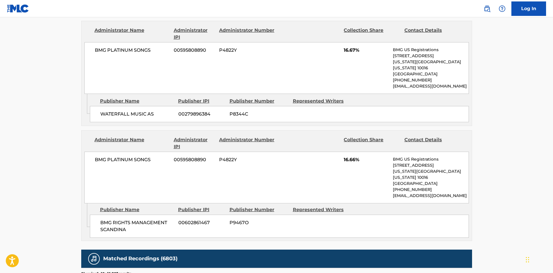
click at [105, 219] on span "BMG RIGHTS MANAGEMENT SCANDINA" at bounding box center [137, 226] width 74 height 14
drag, startPoint x: 105, startPoint y: 208, endPoint x: 127, endPoint y: 212, distance: 22.5
click at [127, 219] on span "BMG RIGHTS MANAGEMENT SCANDINA" at bounding box center [137, 226] width 74 height 14
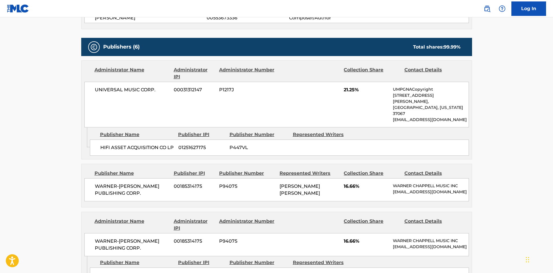
scroll to position [289, 0]
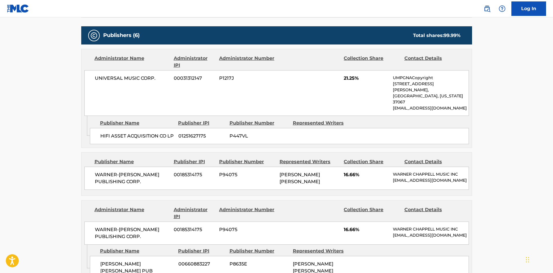
click at [99, 171] on span "WARNER-[PERSON_NAME] PUBLISHING CORP." at bounding box center [132, 178] width 75 height 14
drag, startPoint x: 99, startPoint y: 170, endPoint x: 161, endPoint y: 177, distance: 62.0
click at [161, 177] on span "WARNER-[PERSON_NAME] PUBLISHING CORP." at bounding box center [132, 178] width 75 height 14
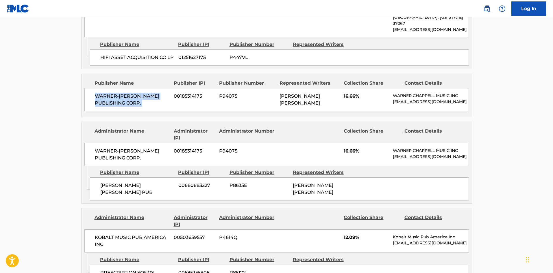
scroll to position [376, 0]
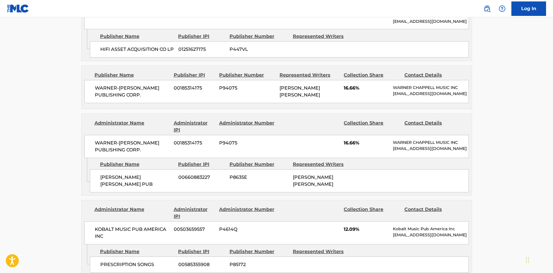
click at [98, 177] on div "[PERSON_NAME] [PERSON_NAME] PUB 00660883227 P8635E [PERSON_NAME] [PERSON_NAME]" at bounding box center [279, 180] width 379 height 23
drag, startPoint x: 98, startPoint y: 177, endPoint x: 155, endPoint y: 184, distance: 57.3
click at [155, 184] on div "[PERSON_NAME] [PERSON_NAME] PUB 00660883227 P8635E [PERSON_NAME] [PERSON_NAME]" at bounding box center [279, 180] width 379 height 23
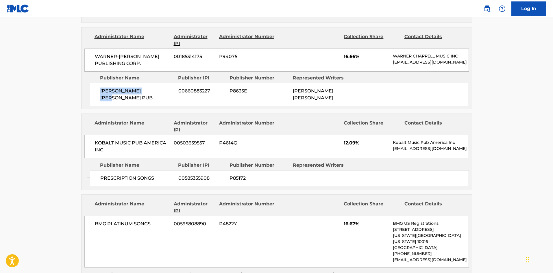
scroll to position [462, 0]
click at [106, 180] on div "PRESCRIPTION SONGS 00585355908 P85172" at bounding box center [279, 178] width 379 height 16
drag, startPoint x: 106, startPoint y: 180, endPoint x: 146, endPoint y: 176, distance: 39.8
click at [146, 176] on div "PRESCRIPTION SONGS 00585355908 P85172" at bounding box center [279, 178] width 379 height 16
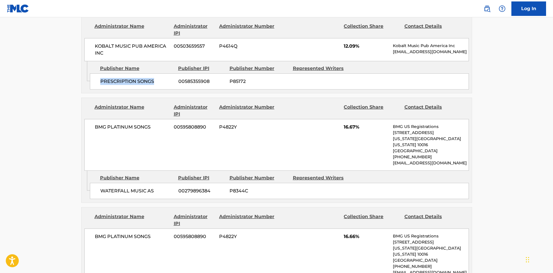
scroll to position [578, 0]
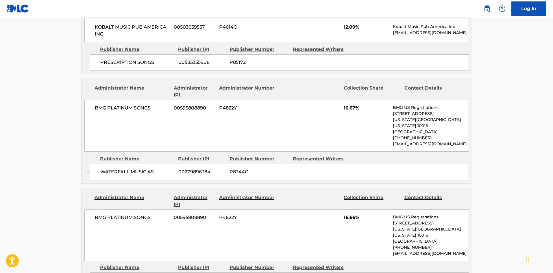
click at [109, 169] on span "WATERFALL MUSIC AS" at bounding box center [137, 172] width 74 height 7
drag, startPoint x: 109, startPoint y: 166, endPoint x: 154, endPoint y: 166, distance: 44.5
click at [154, 169] on span "WATERFALL MUSIC AS" at bounding box center [137, 172] width 74 height 7
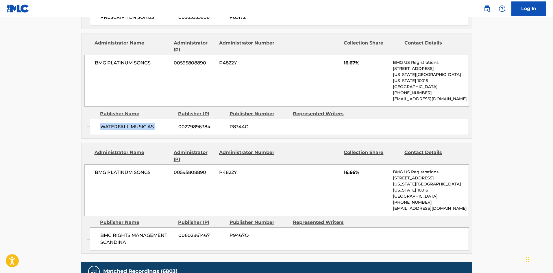
scroll to position [636, 0]
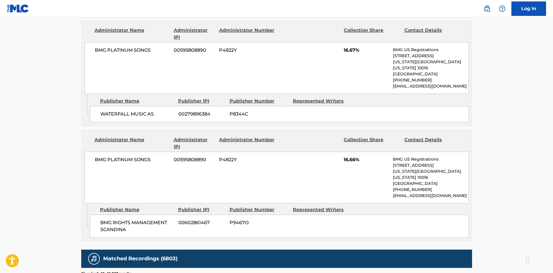
click at [101, 215] on div "BMG RIGHTS MANAGEMENT SCANDINA 00602861467 P9467O" at bounding box center [279, 226] width 379 height 23
drag, startPoint x: 101, startPoint y: 203, endPoint x: 110, endPoint y: 57, distance: 146.6
click at [125, 217] on div "BMG RIGHTS MANAGEMENT SCANDINA 00602861467 P9467O" at bounding box center [279, 226] width 379 height 23
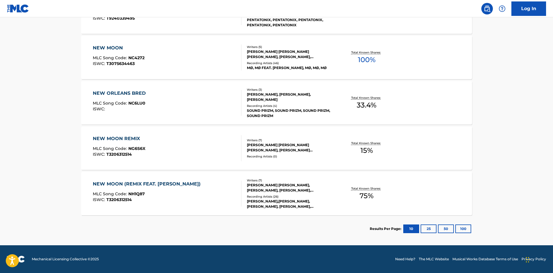
scroll to position [87, 0]
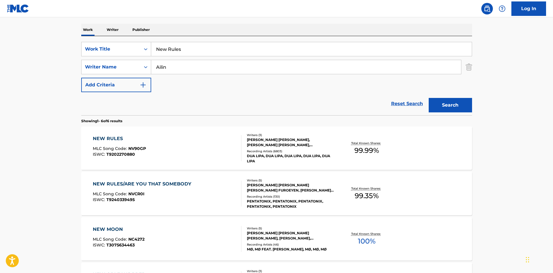
click at [169, 50] on input "New Rules" at bounding box center [311, 49] width 321 height 14
type input "Connection"
drag, startPoint x: 75, startPoint y: 106, endPoint x: 227, endPoint y: 75, distance: 154.5
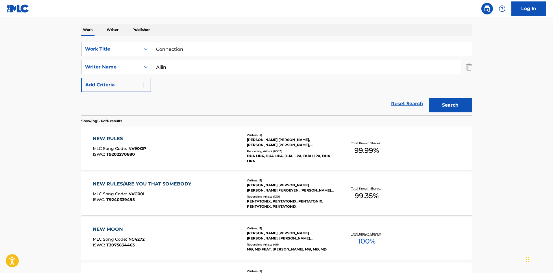
click at [75, 106] on div "The MLC Public Work Search The accuracy and completeness of The MLC's data is d…" at bounding box center [276, 184] width 405 height 479
click at [227, 75] on div "SearchWithCriteria1d6abbae-ebea-4e4c-992b-a02de1d0c0a3 Work Title Connection Se…" at bounding box center [276, 67] width 391 height 50
click at [454, 105] on button "Search" at bounding box center [450, 105] width 43 height 14
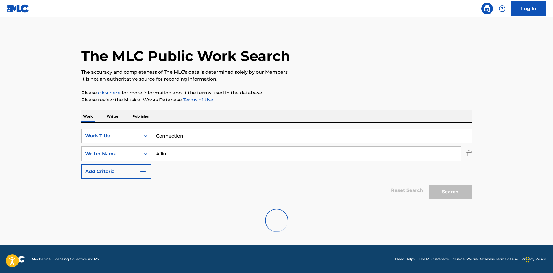
scroll to position [0, 0]
click at [210, 159] on input "Ailin" at bounding box center [306, 154] width 310 height 14
click at [455, 192] on button "Search" at bounding box center [450, 192] width 43 height 14
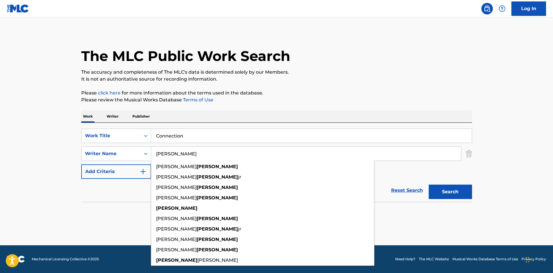
click at [202, 154] on input "[PERSON_NAME]" at bounding box center [306, 154] width 310 height 14
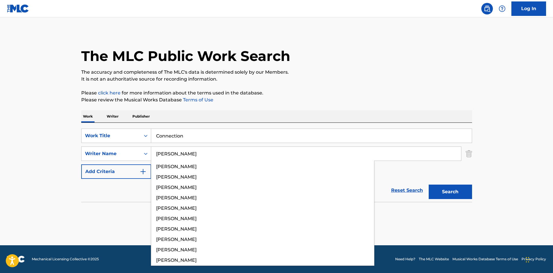
click at [454, 189] on button "Search" at bounding box center [450, 192] width 43 height 14
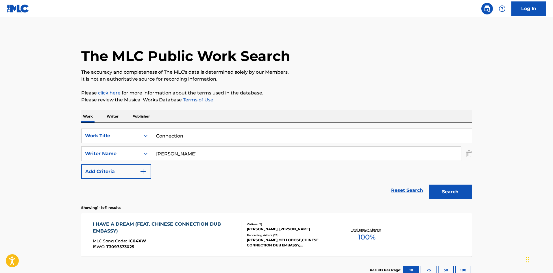
click at [197, 153] on input "[PERSON_NAME]" at bounding box center [306, 154] width 310 height 14
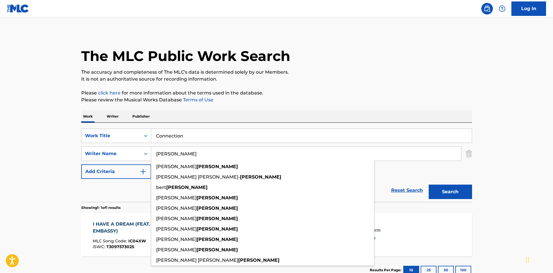
click at [197, 153] on input "[PERSON_NAME]" at bounding box center [306, 154] width 310 height 14
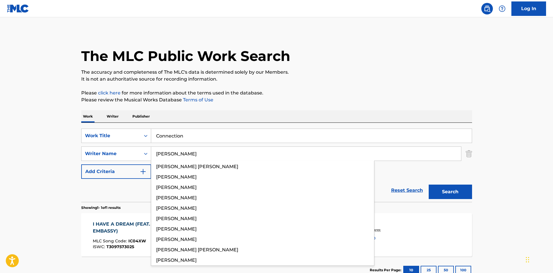
click at [455, 189] on button "Search" at bounding box center [450, 192] width 43 height 14
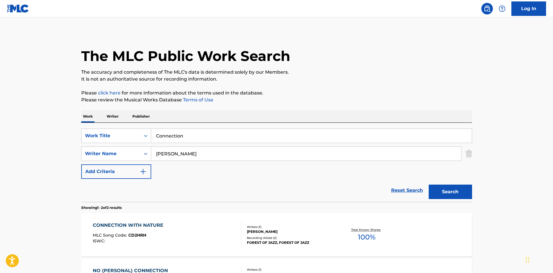
click at [204, 146] on div "SearchWithCriteria1d6abbae-ebea-4e4c-992b-a02de1d0c0a3 Work Title Connection Se…" at bounding box center [276, 154] width 391 height 50
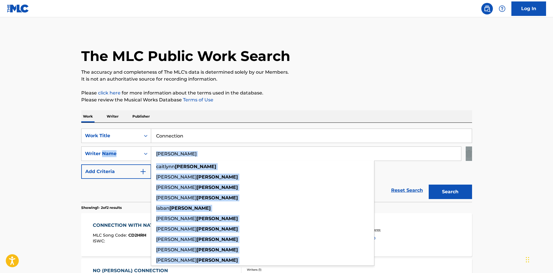
click at [206, 155] on input "[PERSON_NAME]" at bounding box center [306, 154] width 310 height 14
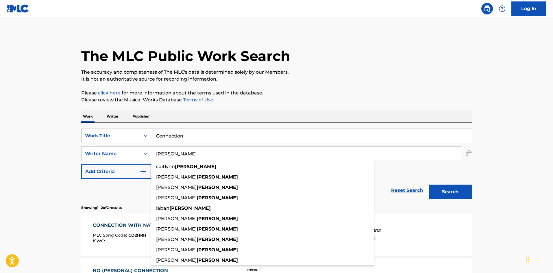
click at [206, 155] on input "[PERSON_NAME]" at bounding box center [306, 154] width 310 height 14
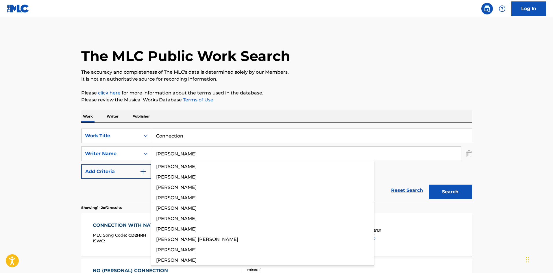
type input "[PERSON_NAME]"
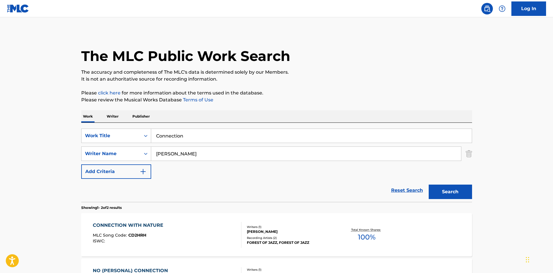
click at [446, 193] on button "Search" at bounding box center [450, 192] width 43 height 14
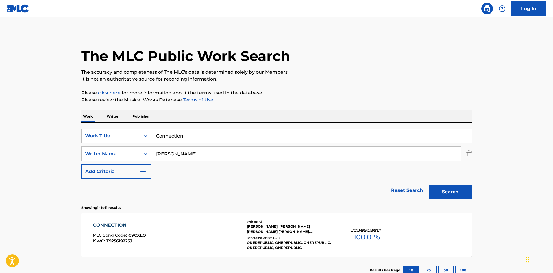
click at [150, 241] on div "CONNECTION MLC Song Code : CVCXEO ISWC : T9256192253" at bounding box center [167, 235] width 149 height 26
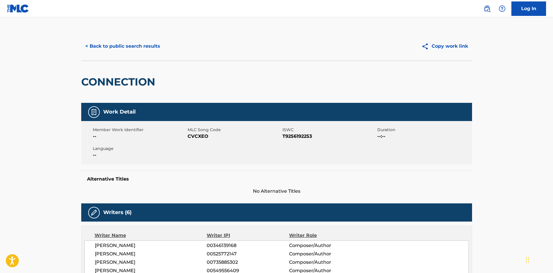
scroll to position [173, 0]
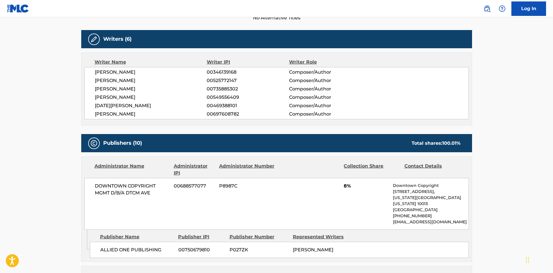
click at [106, 248] on div "ALLIED ONE PUBLISHING 00750679810 P027ZK [PERSON_NAME]" at bounding box center [279, 250] width 379 height 16
drag, startPoint x: 106, startPoint y: 248, endPoint x: 128, endPoint y: 242, distance: 23.3
click at [128, 242] on div "ALLIED ONE PUBLISHING 00750679810 P027ZK [PERSON_NAME]" at bounding box center [279, 250] width 379 height 16
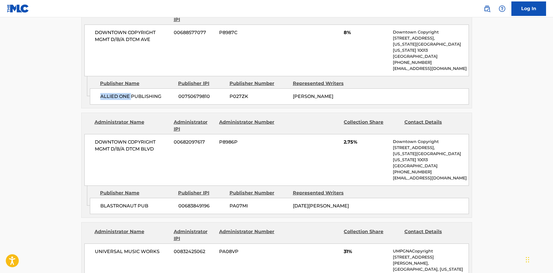
scroll to position [347, 0]
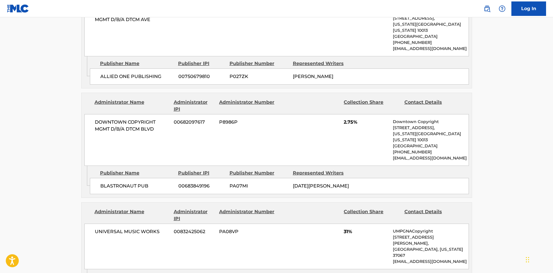
click at [105, 178] on div "BLASTRONAUT PUB 00683849196 PA07MI [DATE][PERSON_NAME]" at bounding box center [279, 186] width 379 height 16
drag, startPoint x: 105, startPoint y: 174, endPoint x: 129, endPoint y: 175, distance: 23.7
click at [129, 178] on div "BLASTRONAUT PUB 00683849196 PA07MI [DATE][PERSON_NAME]" at bounding box center [279, 186] width 379 height 16
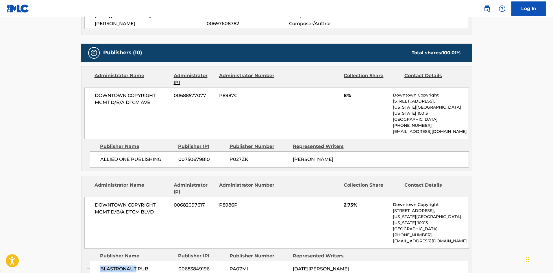
scroll to position [231, 0]
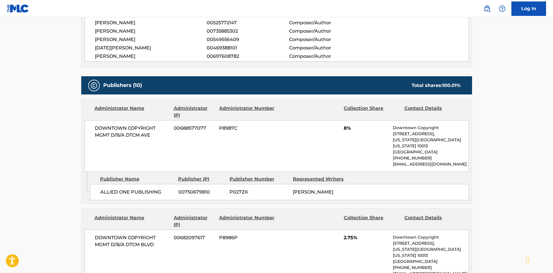
click at [104, 189] on span "ALLIED ONE PUBLISHING" at bounding box center [137, 192] width 74 height 7
drag, startPoint x: 104, startPoint y: 185, endPoint x: 144, endPoint y: 185, distance: 40.2
click at [144, 189] on span "ALLIED ONE PUBLISHING" at bounding box center [137, 192] width 74 height 7
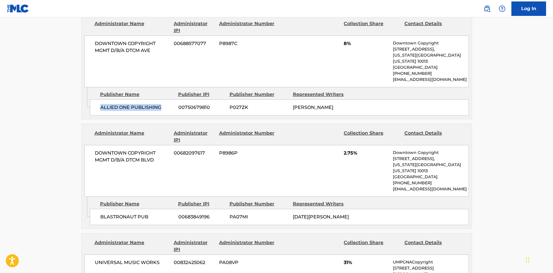
scroll to position [318, 0]
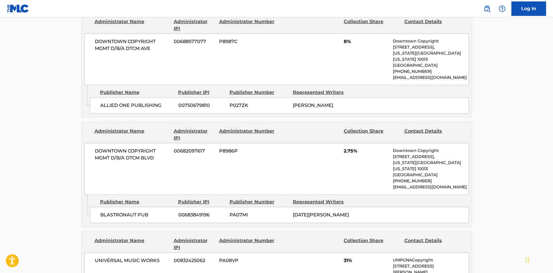
click at [103, 212] on span "BLASTRONAUT PUB" at bounding box center [137, 215] width 74 height 7
drag, startPoint x: 103, startPoint y: 204, endPoint x: 146, endPoint y: 209, distance: 43.0
click at [146, 212] on span "BLASTRONAUT PUB" at bounding box center [137, 215] width 74 height 7
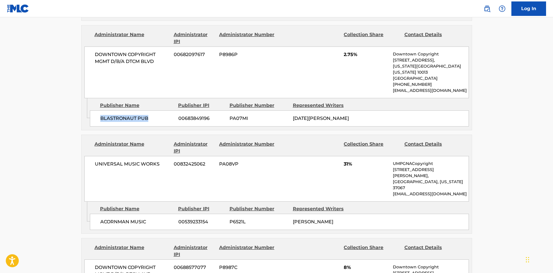
scroll to position [434, 0]
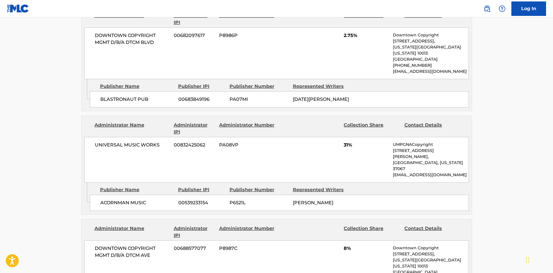
click at [101, 199] on span "ACORNMAN MUSIC" at bounding box center [137, 202] width 74 height 7
drag, startPoint x: 101, startPoint y: 191, endPoint x: 144, endPoint y: 191, distance: 43.6
click at [144, 199] on span "ACORNMAN MUSIC" at bounding box center [137, 202] width 74 height 7
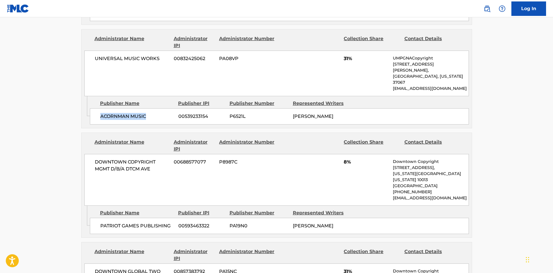
scroll to position [520, 0]
click at [104, 222] on span "PATRIOT GAMES PUBLISHING" at bounding box center [137, 225] width 74 height 7
drag, startPoint x: 104, startPoint y: 203, endPoint x: 124, endPoint y: 204, distance: 19.4
click at [124, 222] on span "PATRIOT GAMES PUBLISHING" at bounding box center [137, 225] width 74 height 7
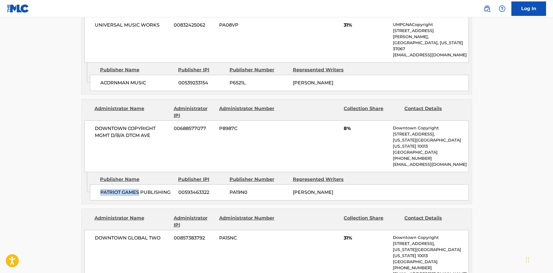
scroll to position [607, 0]
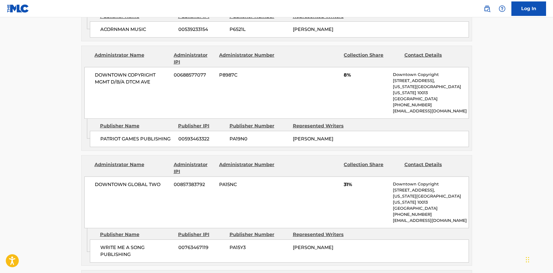
click at [107, 244] on span "WRITE ME A SONG PUBLISHING" at bounding box center [137, 251] width 74 height 14
drag, startPoint x: 107, startPoint y: 230, endPoint x: 137, endPoint y: 236, distance: 31.0
click at [137, 244] on span "WRITE ME A SONG PUBLISHING" at bounding box center [137, 251] width 74 height 14
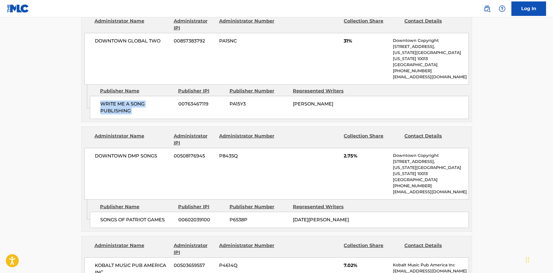
scroll to position [780, 0]
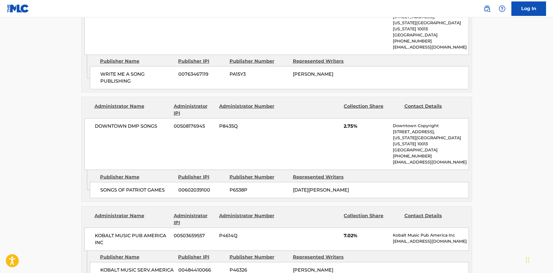
click at [110, 187] on span "SONGS OF PATRIOT GAMES" at bounding box center [137, 190] width 74 height 7
drag, startPoint x: 110, startPoint y: 162, endPoint x: 159, endPoint y: 163, distance: 49.4
click at [159, 187] on span "SONGS OF PATRIOT GAMES" at bounding box center [137, 190] width 74 height 7
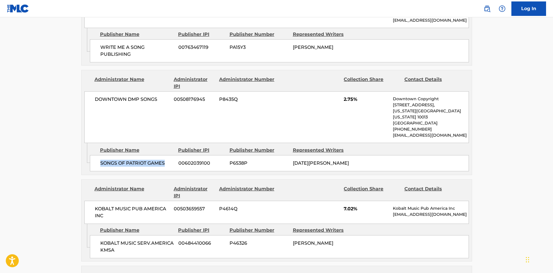
scroll to position [867, 0]
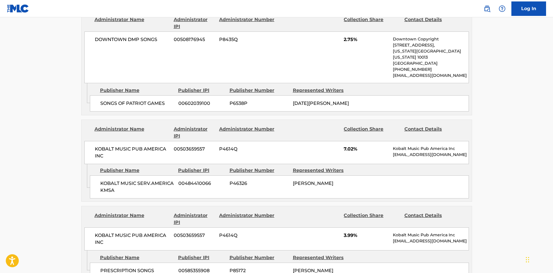
click at [110, 180] on span "KOBALT MUSIC SERV.AMERICA KMSA" at bounding box center [137, 187] width 74 height 14
drag, startPoint x: 110, startPoint y: 162, endPoint x: 127, endPoint y: 173, distance: 20.0
click at [127, 180] on span "KOBALT MUSIC SERV.AMERICA KMSA" at bounding box center [137, 187] width 74 height 14
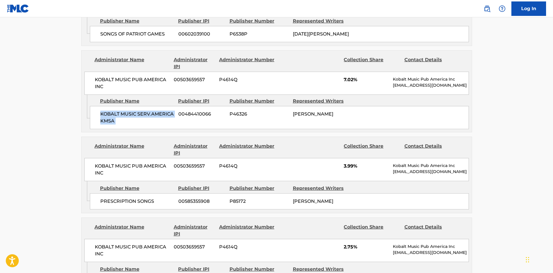
scroll to position [954, 0]
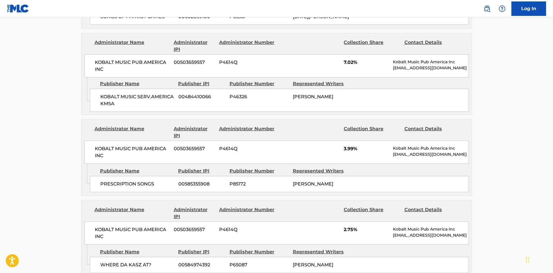
click at [119, 176] on div "PRESCRIPTION SONGS 00585355908 P85172 [PERSON_NAME]" at bounding box center [279, 184] width 379 height 16
drag, startPoint x: 119, startPoint y: 166, endPoint x: 145, endPoint y: 163, distance: 25.3
click at [145, 176] on div "PRESCRIPTION SONGS 00585355908 P85172 [PERSON_NAME]" at bounding box center [279, 184] width 379 height 16
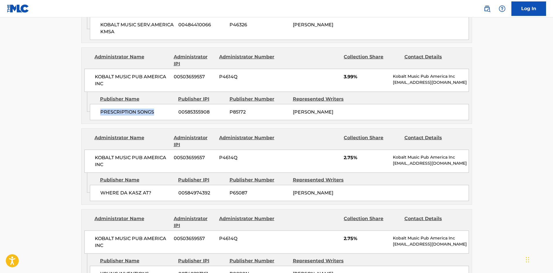
scroll to position [1041, 0]
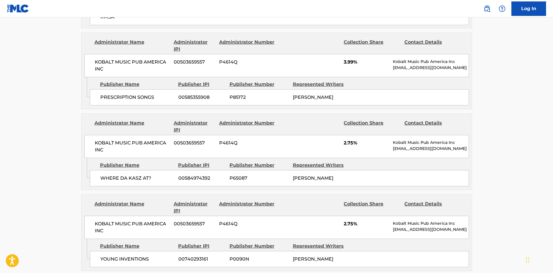
click at [108, 175] on span "WHERE DA KASZ AT?" at bounding box center [137, 178] width 74 height 7
drag, startPoint x: 108, startPoint y: 166, endPoint x: 151, endPoint y: 164, distance: 43.4
click at [151, 175] on span "WHERE DA KASZ AT?" at bounding box center [137, 178] width 74 height 7
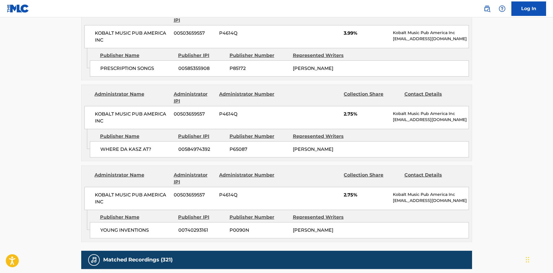
click at [106, 222] on div "YOUNG INVENTIONS 00740293161 P0090N [PERSON_NAME]" at bounding box center [279, 230] width 379 height 16
drag, startPoint x: 106, startPoint y: 209, endPoint x: 151, endPoint y: 212, distance: 44.6
click at [151, 222] on div "YOUNG INVENTIONS 00740293161 P0090N [PERSON_NAME]" at bounding box center [279, 230] width 379 height 16
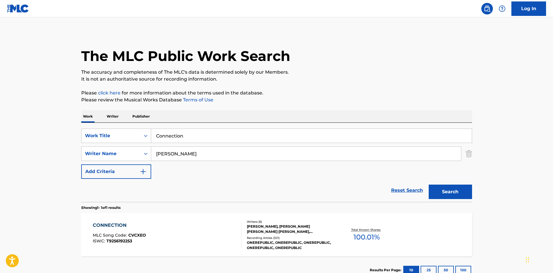
click at [191, 131] on input "Connection" at bounding box center [311, 136] width 321 height 14
type input "Heartbeat Song"
click at [271, 78] on p "It is not an authoritative source for recording information." at bounding box center [276, 79] width 391 height 7
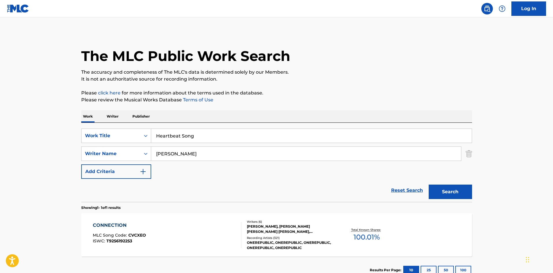
click at [242, 155] on input "[PERSON_NAME]" at bounding box center [306, 154] width 310 height 14
click at [451, 191] on button "Search" at bounding box center [450, 192] width 43 height 14
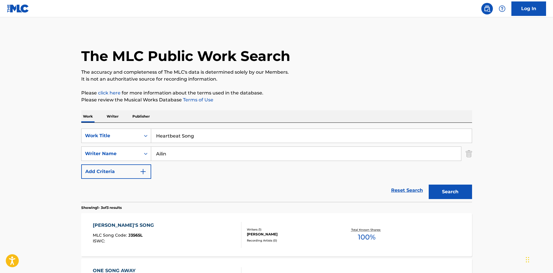
click at [219, 157] on input "Ailin" at bounding box center [306, 154] width 310 height 14
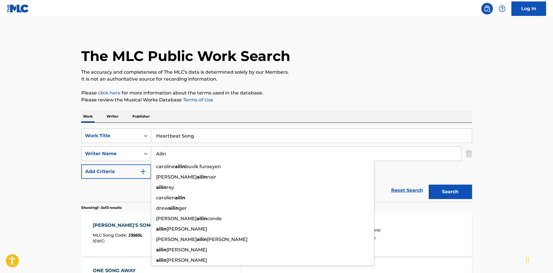
click at [219, 157] on input "Ailin" at bounding box center [306, 154] width 310 height 14
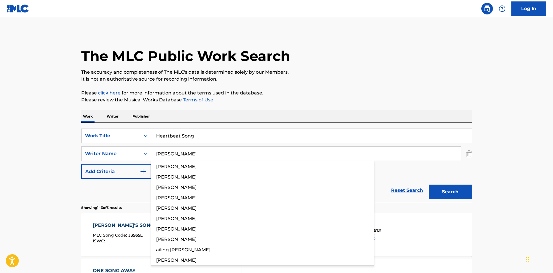
click at [467, 197] on button "Search" at bounding box center [450, 192] width 43 height 14
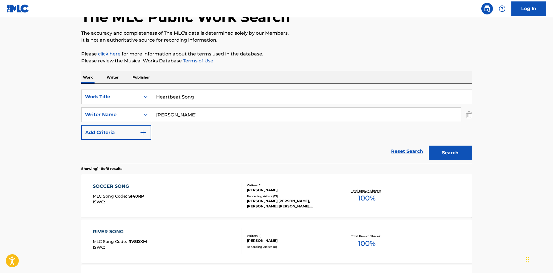
scroll to position [29, 0]
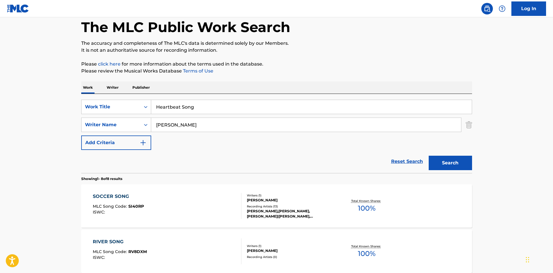
click at [206, 128] on input "[PERSON_NAME]" at bounding box center [306, 125] width 310 height 14
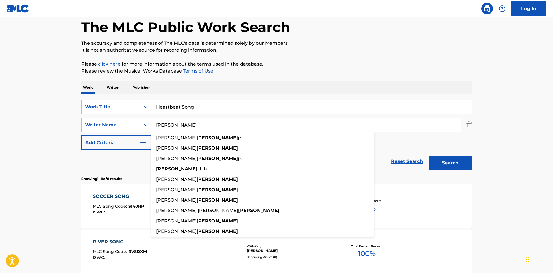
click at [206, 128] on input "[PERSON_NAME]" at bounding box center [306, 125] width 310 height 14
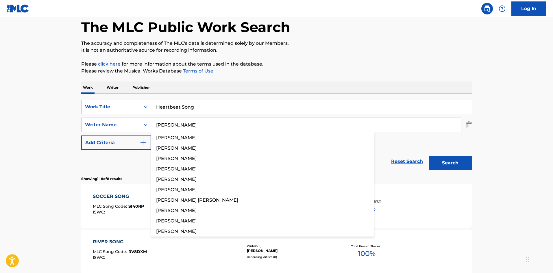
click at [441, 165] on button "Search" at bounding box center [450, 163] width 43 height 14
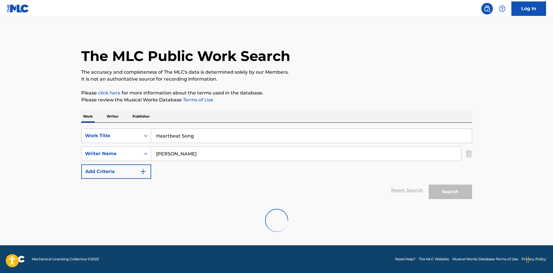
scroll to position [0, 0]
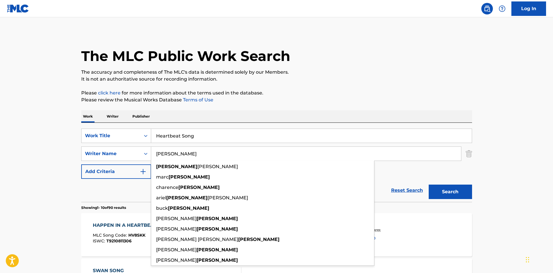
click at [210, 153] on input "[PERSON_NAME]" at bounding box center [306, 154] width 310 height 14
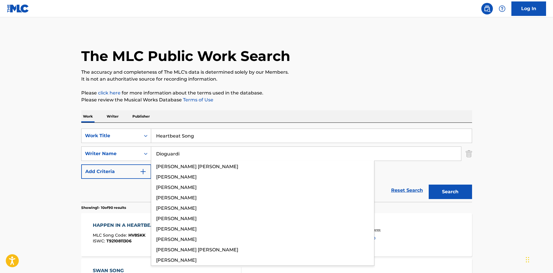
type input "Dioguardi"
click at [460, 190] on button "Search" at bounding box center [450, 192] width 43 height 14
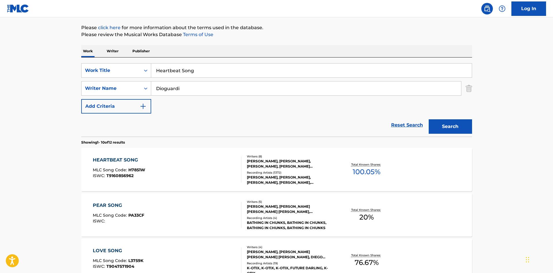
scroll to position [87, 0]
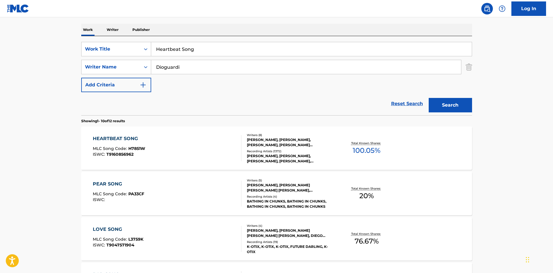
click at [180, 155] on div "HEARTBEAT SONG MLC Song Code : H7851W ISWC : T9160856962" at bounding box center [167, 148] width 149 height 26
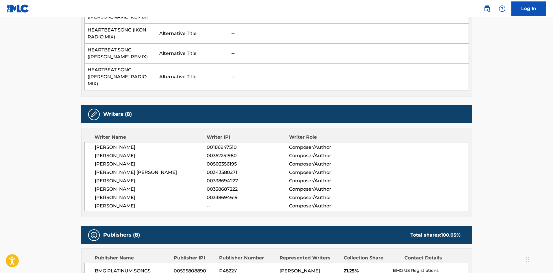
scroll to position [231, 0]
click at [107, 152] on span "[PERSON_NAME]" at bounding box center [151, 155] width 112 height 7
drag, startPoint x: 107, startPoint y: 148, endPoint x: 119, endPoint y: 148, distance: 12.1
click at [119, 152] on span "[PERSON_NAME]" at bounding box center [151, 155] width 112 height 7
click at [115, 160] on span "[PERSON_NAME]" at bounding box center [151, 163] width 112 height 7
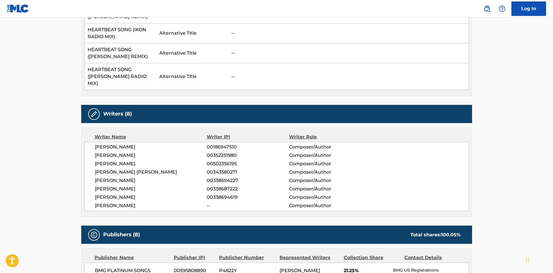
click at [140, 162] on div "[PERSON_NAME] 00186947510 Composer/Author [PERSON_NAME] 00352251980 Composer/Au…" at bounding box center [276, 176] width 384 height 69
click at [138, 160] on span "[PERSON_NAME]" at bounding box center [151, 163] width 112 height 7
click at [117, 202] on span "[PERSON_NAME]" at bounding box center [151, 205] width 112 height 7
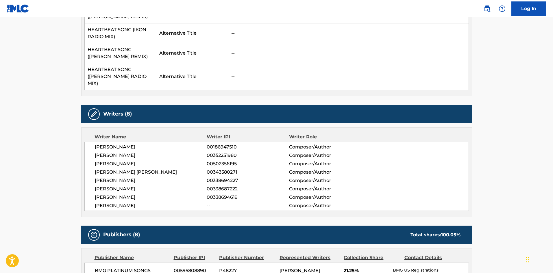
click at [143, 194] on span "[PERSON_NAME]" at bounding box center [151, 197] width 112 height 7
click at [129, 186] on span "[PERSON_NAME]" at bounding box center [151, 189] width 112 height 7
click at [130, 186] on span "[PERSON_NAME]" at bounding box center [151, 189] width 112 height 7
click at [121, 177] on span "[PERSON_NAME]" at bounding box center [151, 180] width 112 height 7
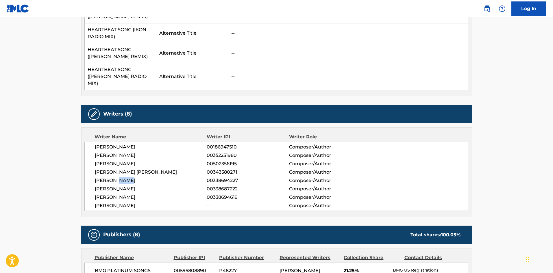
click at [121, 177] on span "[PERSON_NAME]" at bounding box center [151, 180] width 112 height 7
click at [112, 177] on span "[PERSON_NAME]" at bounding box center [151, 180] width 112 height 7
drag, startPoint x: 112, startPoint y: 175, endPoint x: 109, endPoint y: 175, distance: 3.8
click at [109, 177] on span "[PERSON_NAME]" at bounding box center [151, 180] width 112 height 7
click at [139, 169] on span "[PERSON_NAME] [PERSON_NAME]" at bounding box center [151, 172] width 112 height 7
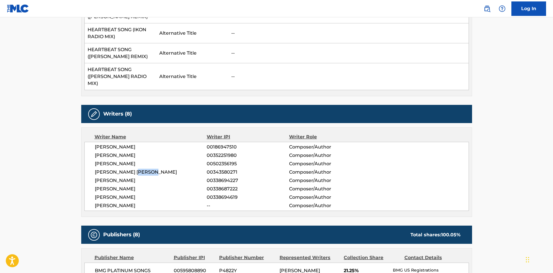
click at [139, 169] on span "[PERSON_NAME] [PERSON_NAME]" at bounding box center [151, 172] width 112 height 7
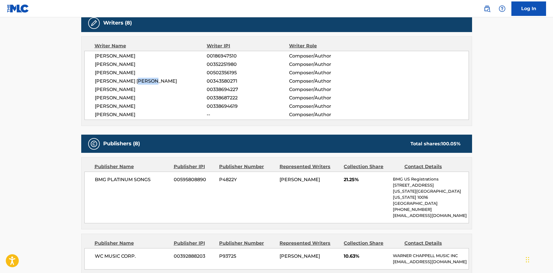
scroll to position [405, 0]
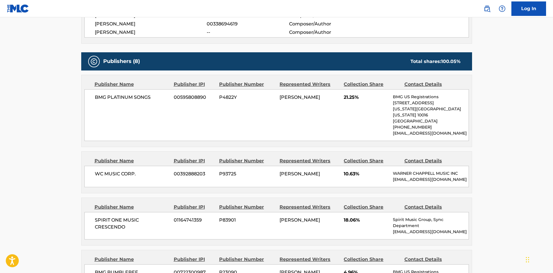
click at [91, 92] on div "BMG PLATINUM SONGS 00595808890 P4822Y [PERSON_NAME] 21.25% BMG US Registrations…" at bounding box center [276, 115] width 384 height 52
drag, startPoint x: 91, startPoint y: 92, endPoint x: 145, endPoint y: 92, distance: 54.3
click at [145, 92] on div "BMG PLATINUM SONGS 00595808890 P4822Y [PERSON_NAME] 21.25% BMG US Registrations…" at bounding box center [276, 115] width 384 height 52
click at [93, 166] on div "WC MUSIC CORP. 00392888203 P93725 [PERSON_NAME] 10.63% [PERSON_NAME] MUSIC INC …" at bounding box center [276, 176] width 384 height 21
drag, startPoint x: 93, startPoint y: 164, endPoint x: 132, endPoint y: 162, distance: 39.4
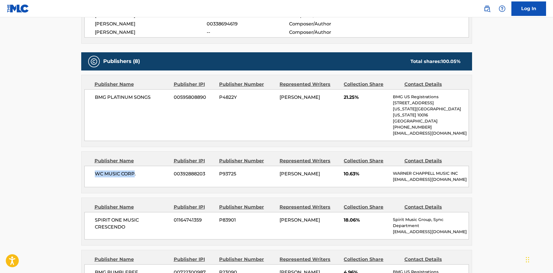
click at [132, 166] on div "WC MUSIC CORP. 00392888203 P93725 [PERSON_NAME] 10.63% [PERSON_NAME] MUSIC INC …" at bounding box center [276, 176] width 384 height 21
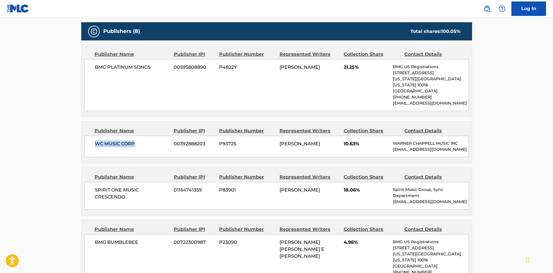
scroll to position [462, 0]
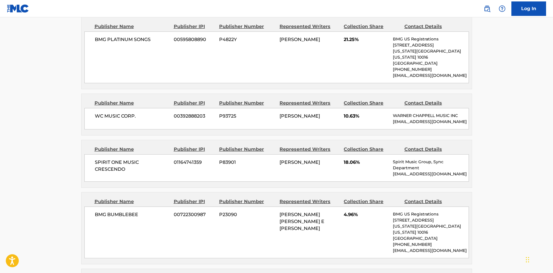
click at [101, 159] on span "SPIRIT ONE MUSIC CRESCENDO" at bounding box center [132, 166] width 75 height 14
drag, startPoint x: 101, startPoint y: 158, endPoint x: 123, endPoint y: 161, distance: 22.8
click at [123, 161] on span "SPIRIT ONE MUSIC CRESCENDO" at bounding box center [132, 166] width 75 height 14
click at [94, 108] on div "WC MUSIC CORP. 00392888203 P93725 [PERSON_NAME] 10.63% [PERSON_NAME] MUSIC INC …" at bounding box center [276, 118] width 384 height 21
drag, startPoint x: 94, startPoint y: 99, endPoint x: 145, endPoint y: 102, distance: 50.7
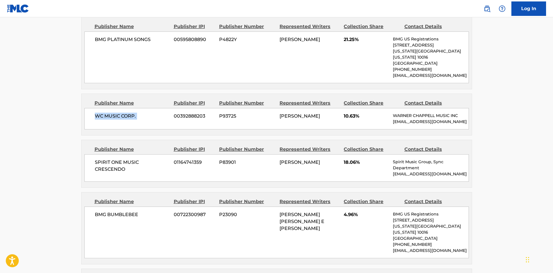
click at [145, 108] on div "WC MUSIC CORP. 00392888203 P93725 [PERSON_NAME] 10.63% [PERSON_NAME] MUSIC INC …" at bounding box center [276, 118] width 384 height 21
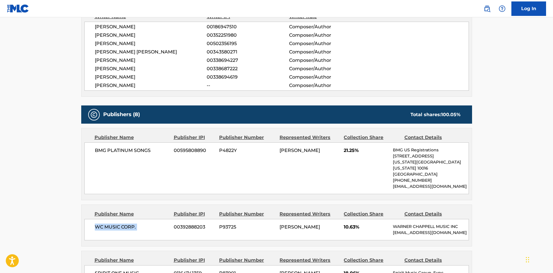
scroll to position [347, 0]
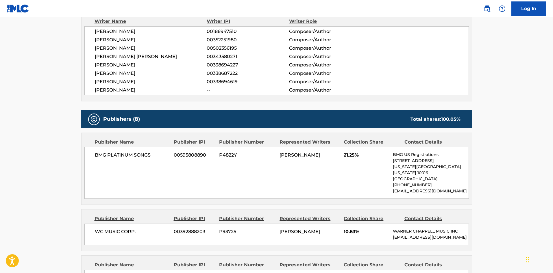
click at [102, 152] on span "BMG PLATINUM SONGS" at bounding box center [132, 155] width 75 height 7
drag, startPoint x: 102, startPoint y: 149, endPoint x: 140, endPoint y: 146, distance: 38.3
click at [140, 152] on span "BMG PLATINUM SONGS" at bounding box center [132, 155] width 75 height 7
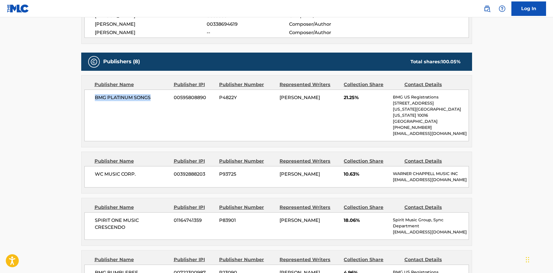
scroll to position [405, 0]
click at [90, 166] on div "WC MUSIC CORP. 00392888203 P93725 [PERSON_NAME] 10.63% [PERSON_NAME] MUSIC INC …" at bounding box center [276, 176] width 384 height 21
drag, startPoint x: 90, startPoint y: 161, endPoint x: 134, endPoint y: 162, distance: 44.2
click at [134, 166] on div "WC MUSIC CORP. 00392888203 P93725 [PERSON_NAME] 10.63% [PERSON_NAME] MUSIC INC …" at bounding box center [276, 176] width 384 height 21
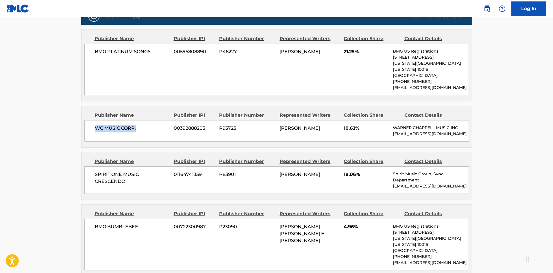
scroll to position [462, 0]
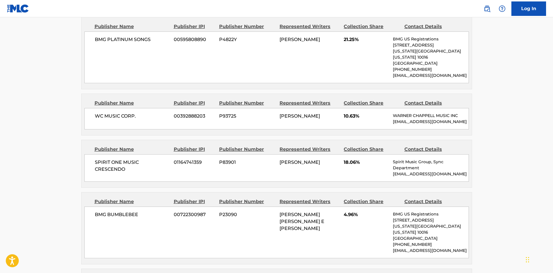
click at [94, 154] on div "SPIRIT ONE MUSIC CRESCENDO 01164741359 P83901 [PERSON_NAME] 18.06% Spirit Music…" at bounding box center [276, 167] width 384 height 27
drag, startPoint x: 94, startPoint y: 151, endPoint x: 121, endPoint y: 164, distance: 30.2
click at [121, 164] on div "SPIRIT ONE MUSIC CRESCENDO 01164741359 P83901 [PERSON_NAME] 18.06% Spirit Music…" at bounding box center [276, 167] width 384 height 27
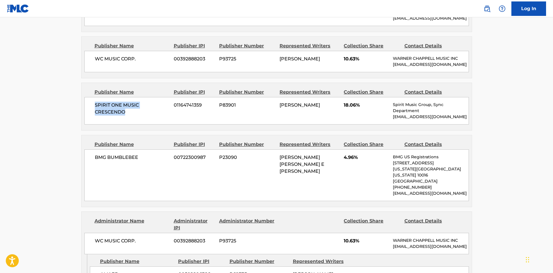
scroll to position [520, 0]
click at [107, 153] on span "BMG BUMBLEBEE" at bounding box center [132, 156] width 75 height 7
drag, startPoint x: 107, startPoint y: 149, endPoint x: 124, endPoint y: 149, distance: 17.6
click at [124, 153] on span "BMG BUMBLEBEE" at bounding box center [132, 156] width 75 height 7
click at [99, 153] on span "BMG BUMBLEBEE" at bounding box center [132, 156] width 75 height 7
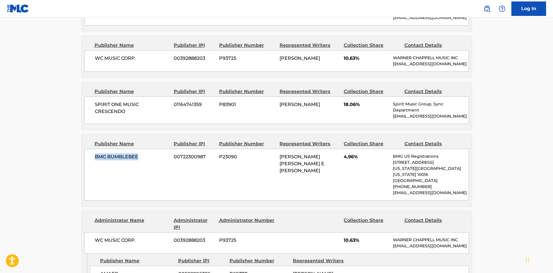
drag, startPoint x: 99, startPoint y: 149, endPoint x: 126, endPoint y: 151, distance: 27.8
click at [126, 153] on span "BMG BUMBLEBEE" at bounding box center [132, 156] width 75 height 7
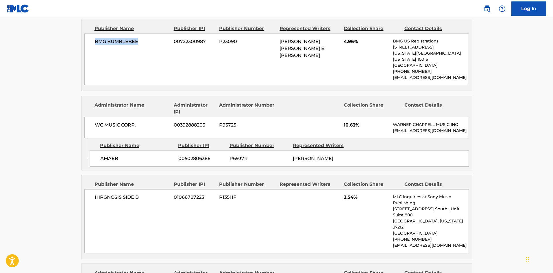
scroll to position [636, 0]
click at [105, 155] on span "AMAEB" at bounding box center [137, 158] width 74 height 7
drag, startPoint x: 105, startPoint y: 149, endPoint x: 114, endPoint y: 151, distance: 9.6
click at [114, 155] on span "AMAEB" at bounding box center [137, 158] width 74 height 7
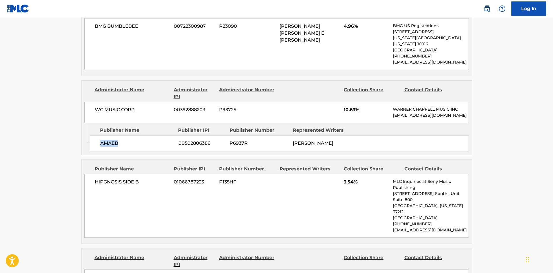
scroll to position [665, 0]
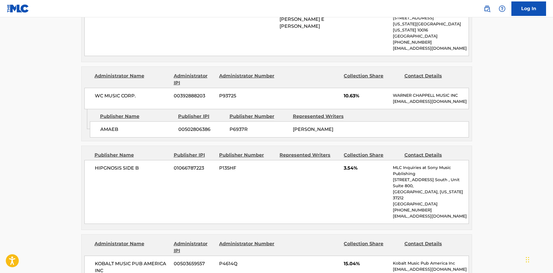
click at [100, 152] on div "Publisher Name" at bounding box center [132, 155] width 75 height 7
click at [99, 160] on div "HIPGNOSIS SIDE B 01066787223 P135HF 3.54% MLC Inquiries at Sony Music Publishin…" at bounding box center [276, 192] width 384 height 64
drag, startPoint x: 99, startPoint y: 156, endPoint x: 96, endPoint y: 13, distance: 143.1
click at [116, 160] on div "HIPGNOSIS SIDE B 01066787223 P135HF 3.54% MLC Inquiries at Sony Music Publishin…" at bounding box center [276, 192] width 384 height 64
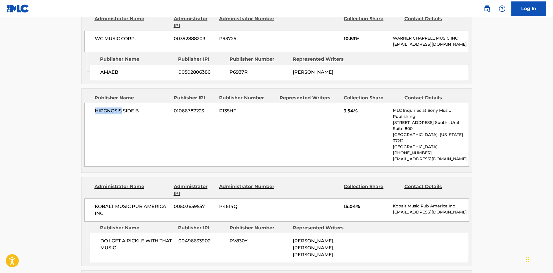
scroll to position [723, 0]
click at [104, 237] on span "DO I GET A PICKLE WITH THAT MUSIC" at bounding box center [137, 244] width 74 height 14
drag, startPoint x: 104, startPoint y: 219, endPoint x: 117, endPoint y: 72, distance: 148.0
click at [114, 237] on span "DO I GET A PICKLE WITH THAT MUSIC" at bounding box center [137, 244] width 74 height 14
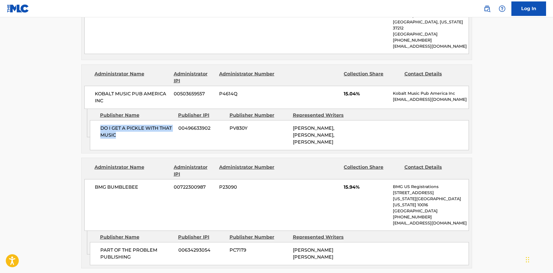
scroll to position [838, 0]
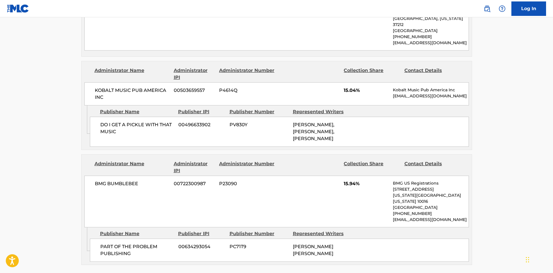
click at [103, 243] on span "PART OF THE PROBLEM PUBLISHING" at bounding box center [137, 250] width 74 height 14
drag, startPoint x: 103, startPoint y: 225, endPoint x: 135, endPoint y: 233, distance: 33.1
click at [135, 243] on span "PART OF THE PROBLEM PUBLISHING" at bounding box center [137, 250] width 74 height 14
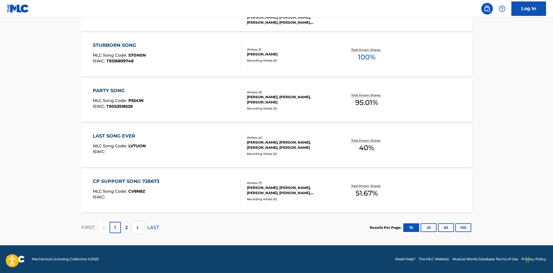
scroll to position [87, 0]
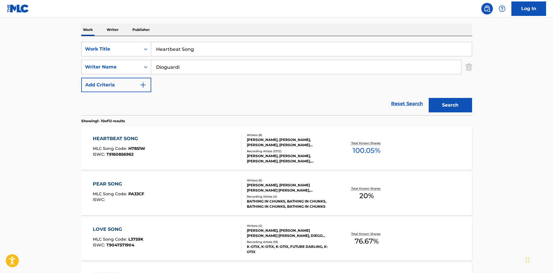
click at [169, 144] on div "HEARTBEAT SONG MLC Song Code : H7851W ISWC : T9160856962" at bounding box center [167, 148] width 149 height 26
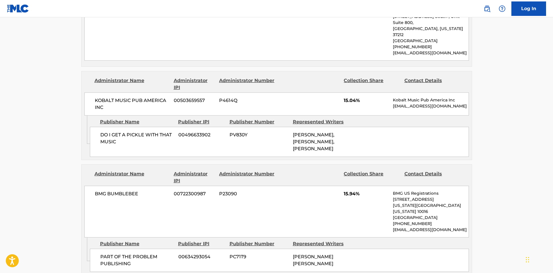
scroll to position [838, 0]
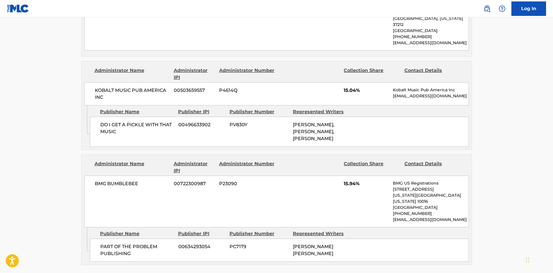
click at [109, 243] on span "PART OF THE PROBLEM PUBLISHING" at bounding box center [137, 250] width 74 height 14
drag, startPoint x: 109, startPoint y: 228, endPoint x: 135, endPoint y: 233, distance: 26.2
click at [135, 243] on span "PART OF THE PROBLEM PUBLISHING" at bounding box center [137, 250] width 74 height 14
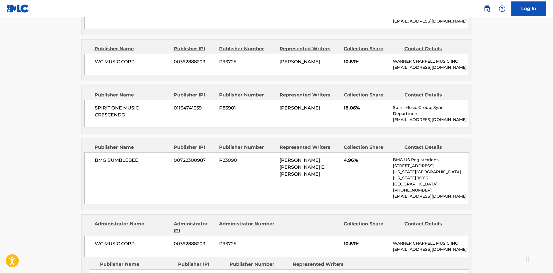
scroll to position [491, 0]
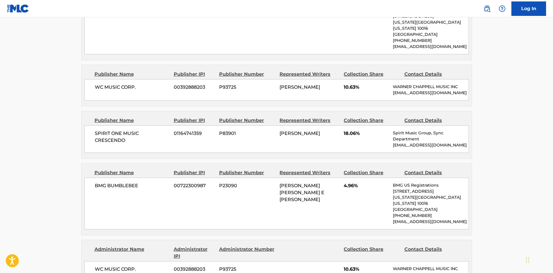
click at [98, 130] on span "SPIRIT ONE MUSIC CRESCENDO" at bounding box center [132, 137] width 75 height 14
drag, startPoint x: 98, startPoint y: 127, endPoint x: 132, endPoint y: 136, distance: 34.9
click at [132, 136] on span "SPIRIT ONE MUSIC CRESCENDO" at bounding box center [132, 137] width 75 height 14
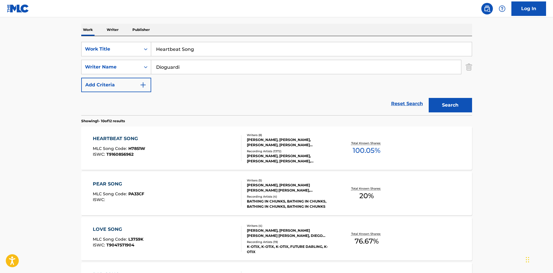
click at [199, 142] on div "HEARTBEAT SONG MLC Song Code : H7851W ISWC : T9160856962" at bounding box center [167, 148] width 149 height 26
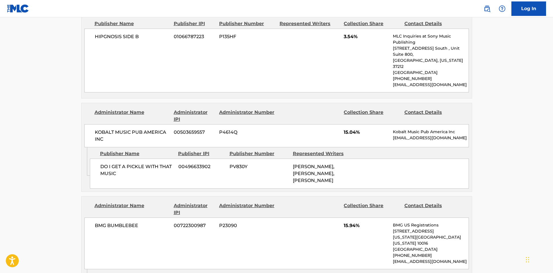
scroll to position [925, 0]
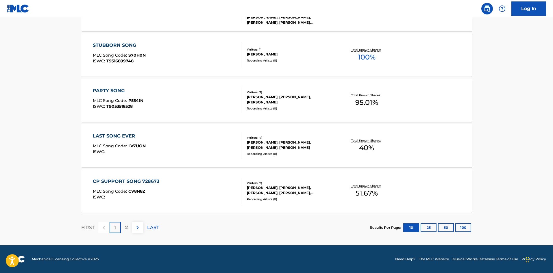
scroll to position [87, 0]
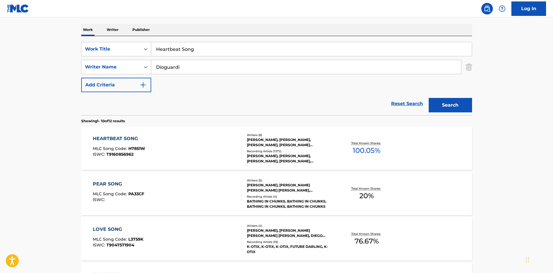
click at [196, 58] on div "SearchWithCriteria1d6abbae-ebea-4e4c-992b-a02de1d0c0a3 Work Title Heartbeat Son…" at bounding box center [276, 67] width 391 height 50
click at [203, 47] on input "Heartbeat Song" at bounding box center [311, 49] width 321 height 14
type input "Waiting For Tonight"
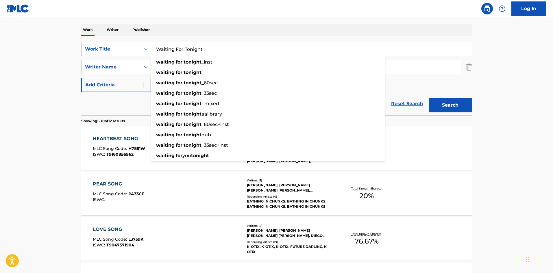
drag, startPoint x: 3, startPoint y: 127, endPoint x: 44, endPoint y: 120, distance: 42.2
click at [3, 127] on main "The MLC Public Work Search The accuracy and completeness of The MLC's data is d…" at bounding box center [276, 271] width 553 height 680
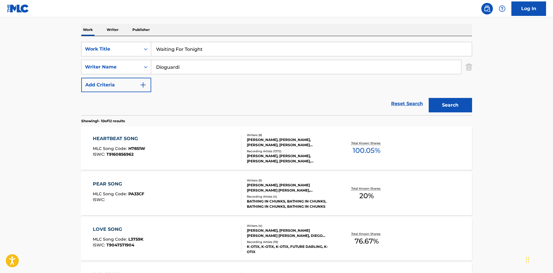
click at [183, 69] on input "Dioguardi" at bounding box center [306, 67] width 310 height 14
click at [454, 100] on button "Search" at bounding box center [450, 105] width 43 height 14
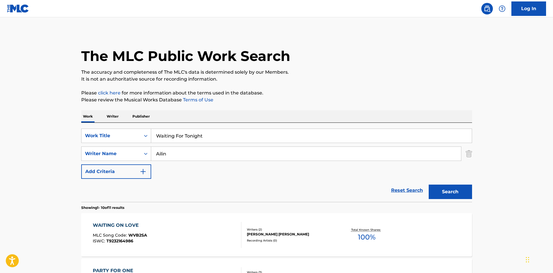
click at [198, 152] on input "Ailin" at bounding box center [306, 154] width 310 height 14
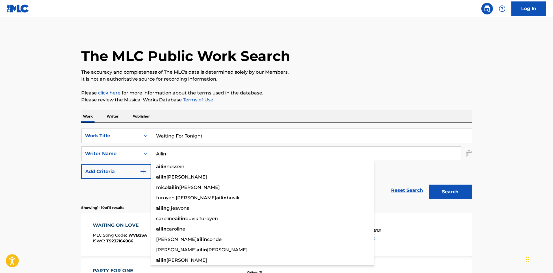
click at [198, 152] on input "Ailin" at bounding box center [306, 154] width 310 height 14
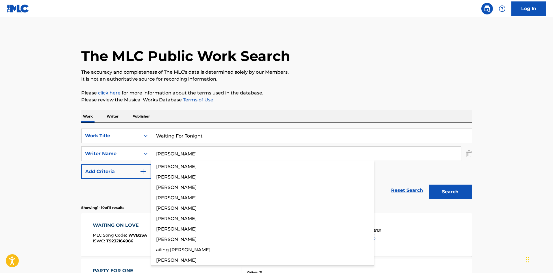
click at [447, 191] on button "Search" at bounding box center [450, 192] width 43 height 14
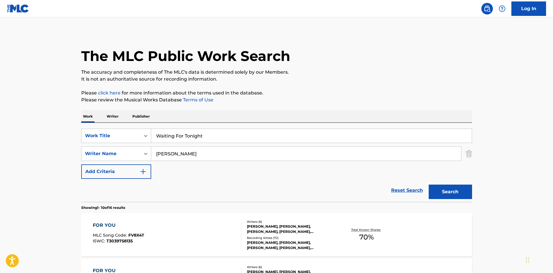
click at [194, 153] on input "[PERSON_NAME]" at bounding box center [306, 154] width 310 height 14
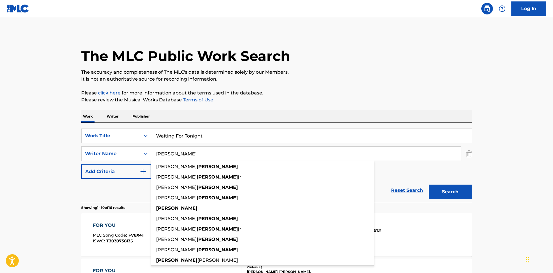
click at [194, 153] on input "[PERSON_NAME]" at bounding box center [306, 154] width 310 height 14
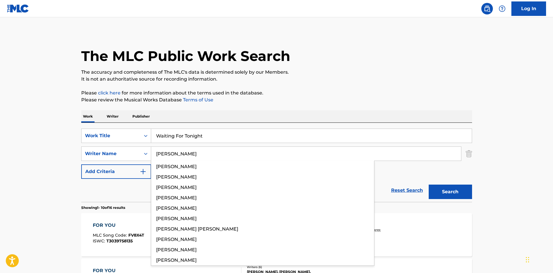
click at [446, 188] on button "Search" at bounding box center [450, 192] width 43 height 14
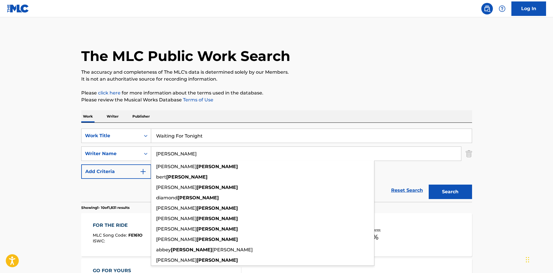
click at [210, 156] on input "[PERSON_NAME]" at bounding box center [306, 154] width 310 height 14
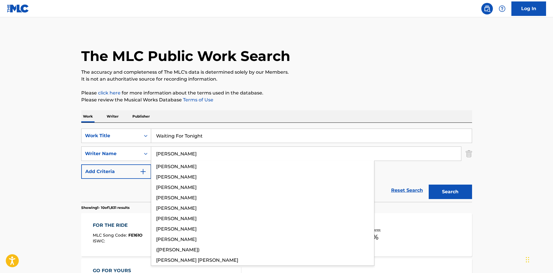
click at [451, 188] on button "Search" at bounding box center [450, 192] width 43 height 14
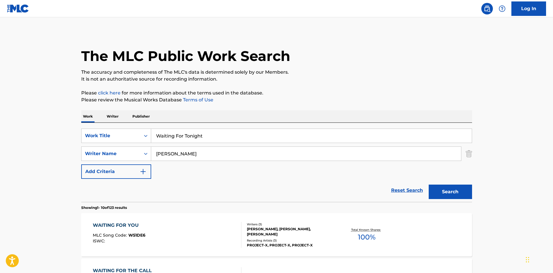
click at [195, 156] on input "[PERSON_NAME]" at bounding box center [306, 154] width 310 height 14
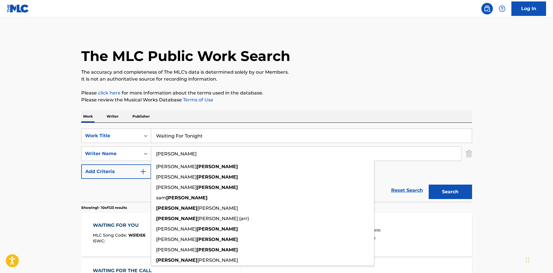
click at [195, 156] on input "[PERSON_NAME]" at bounding box center [306, 154] width 310 height 14
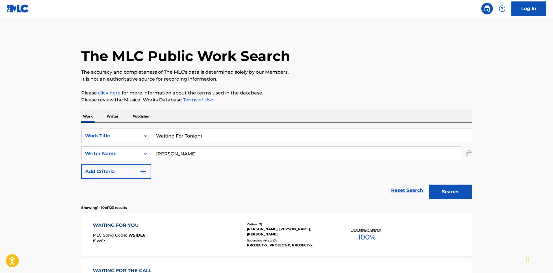
click at [431, 186] on button "Search" at bounding box center [450, 192] width 43 height 14
click at [215, 154] on input "[PERSON_NAME]" at bounding box center [306, 154] width 310 height 14
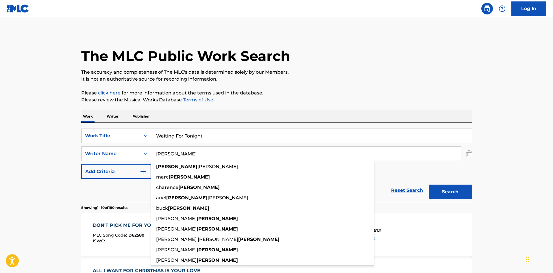
click at [215, 154] on input "[PERSON_NAME]" at bounding box center [306, 154] width 310 height 14
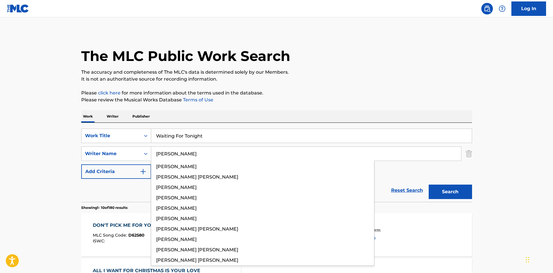
click at [459, 193] on button "Search" at bounding box center [450, 192] width 43 height 14
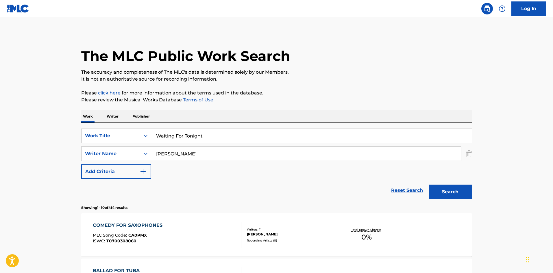
click at [187, 158] on input "[PERSON_NAME]" at bounding box center [306, 154] width 310 height 14
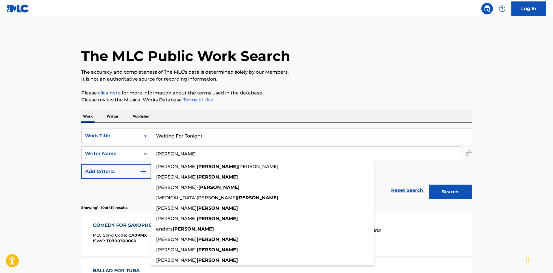
click at [187, 158] on input "[PERSON_NAME]" at bounding box center [306, 154] width 310 height 14
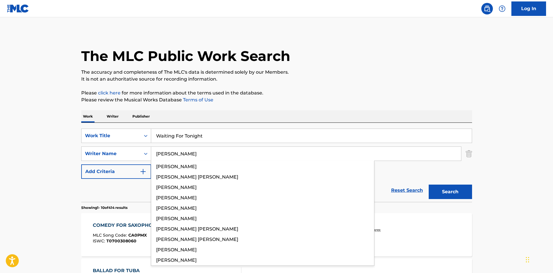
type input "[PERSON_NAME]"
click at [454, 197] on button "Search" at bounding box center [450, 192] width 43 height 14
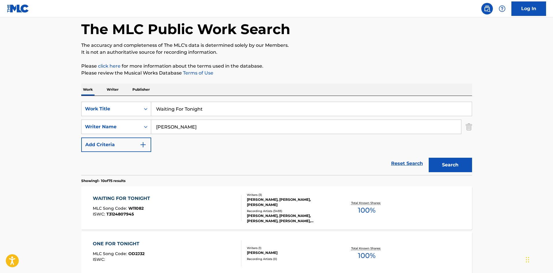
scroll to position [87, 0]
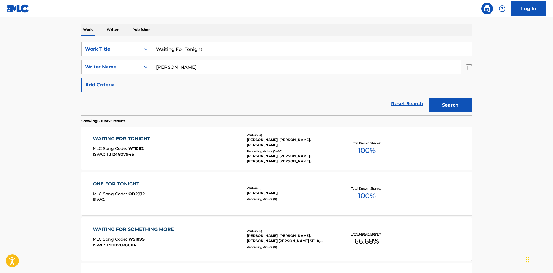
click at [153, 131] on div "WAITING FOR TONIGHT MLC Song Code : W11082 ISWC : T3124807945 Writers ( 3 ) [PE…" at bounding box center [276, 148] width 391 height 43
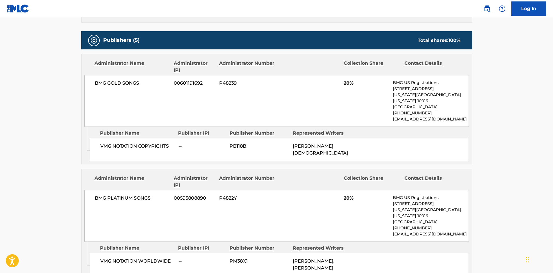
scroll to position [289, 0]
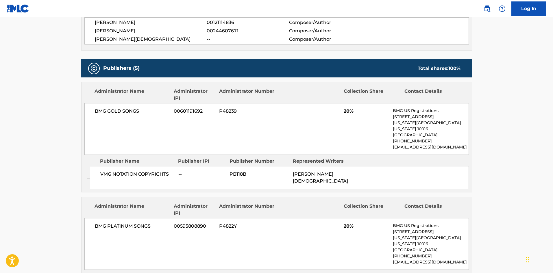
click at [104, 171] on span "VMG NOTATION COPYRIGHTS" at bounding box center [137, 174] width 74 height 7
drag, startPoint x: 104, startPoint y: 171, endPoint x: 133, endPoint y: 169, distance: 28.7
click at [133, 171] on span "VMG NOTATION COPYRIGHTS" at bounding box center [137, 174] width 74 height 7
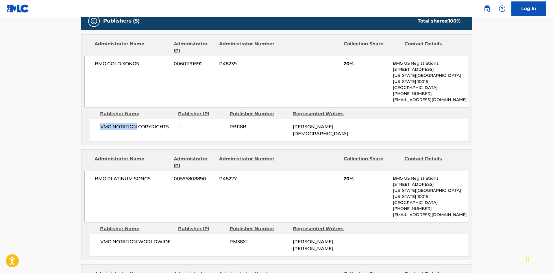
scroll to position [376, 0]
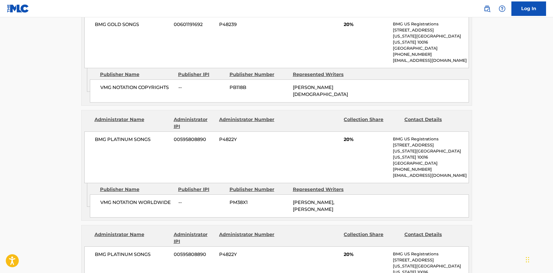
click at [102, 195] on div "VMG NOTATION WORLDWIDE -- PM38X1 [PERSON_NAME], [PERSON_NAME]" at bounding box center [279, 206] width 379 height 23
drag, startPoint x: 103, startPoint y: 180, endPoint x: 178, endPoint y: 187, distance: 75.8
click at [178, 195] on div "VMG NOTATION WORLDWIDE -- PM38X1 [PERSON_NAME], [PERSON_NAME]" at bounding box center [279, 206] width 379 height 23
click at [105, 199] on span "VMG NOTATION WORLDWIDE" at bounding box center [137, 202] width 74 height 7
drag, startPoint x: 105, startPoint y: 184, endPoint x: 170, endPoint y: 187, distance: 65.1
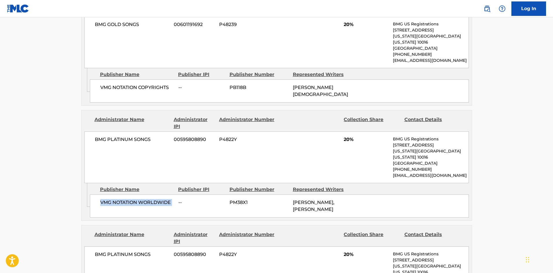
click at [170, 199] on span "VMG NOTATION WORLDWIDE" at bounding box center [137, 202] width 74 height 7
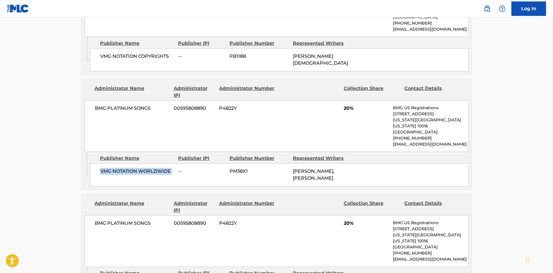
scroll to position [491, 0]
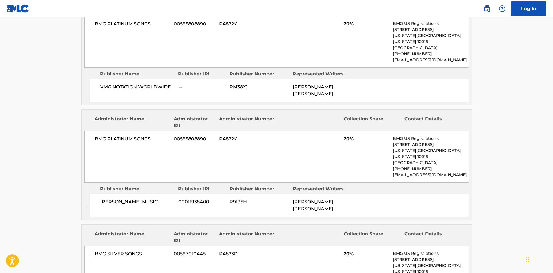
click at [107, 199] on span "[PERSON_NAME] MUSIC" at bounding box center [137, 202] width 74 height 7
drag, startPoint x: 107, startPoint y: 176, endPoint x: 133, endPoint y: 177, distance: 25.7
click at [133, 199] on span "[PERSON_NAME] MUSIC" at bounding box center [137, 202] width 74 height 7
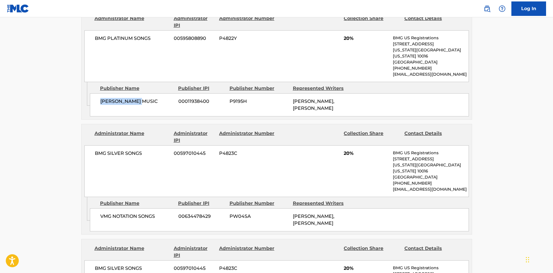
scroll to position [607, 0]
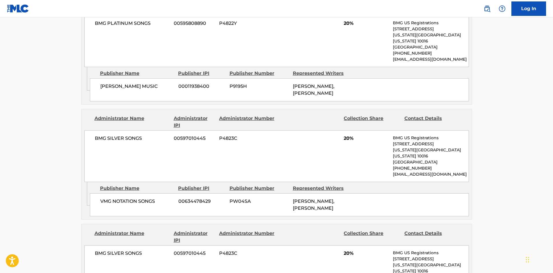
click at [104, 198] on span "VMG NOTATION SONGS" at bounding box center [137, 201] width 74 height 7
drag, startPoint x: 104, startPoint y: 171, endPoint x: 126, endPoint y: 172, distance: 22.0
click at [126, 198] on span "VMG NOTATION SONGS" at bounding box center [137, 201] width 74 height 7
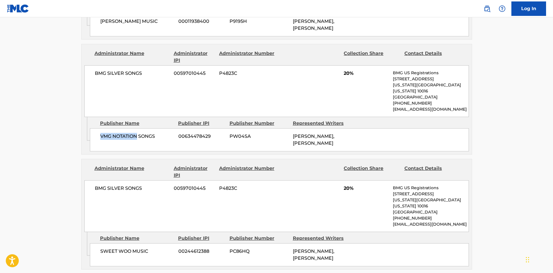
scroll to position [694, 0]
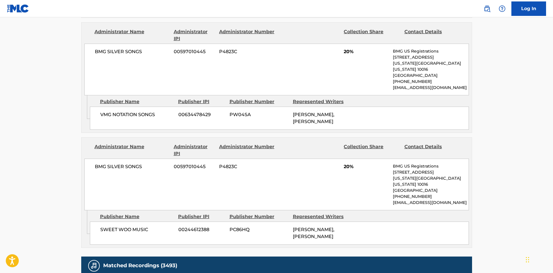
click at [101, 226] on span "SWEET WOO MUSIC" at bounding box center [137, 229] width 74 height 7
drag, startPoint x: 101, startPoint y: 192, endPoint x: 130, endPoint y: 196, distance: 29.6
click at [130, 226] on span "SWEET WOO MUSIC" at bounding box center [137, 229] width 74 height 7
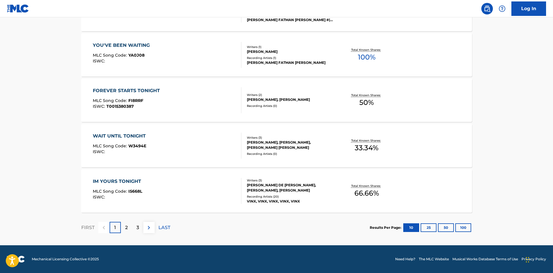
scroll to position [87, 0]
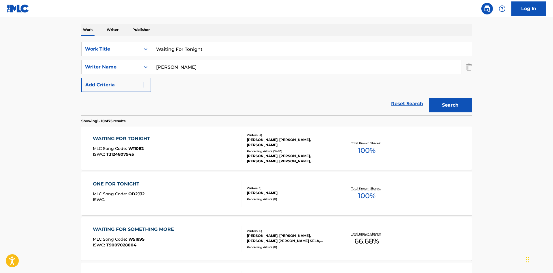
click at [216, 146] on div "WAITING FOR TONIGHT MLC Song Code : W11082 ISWC : T3124807945" at bounding box center [167, 148] width 149 height 26
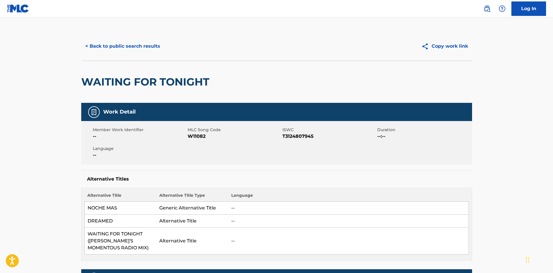
scroll to position [87, 0]
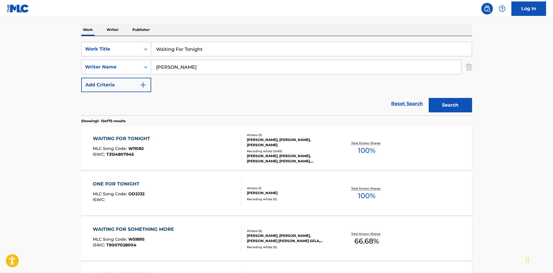
click at [162, 160] on div "WAITING FOR TONIGHT MLC Song Code : W11082 ISWC : T3124807945" at bounding box center [167, 148] width 149 height 26
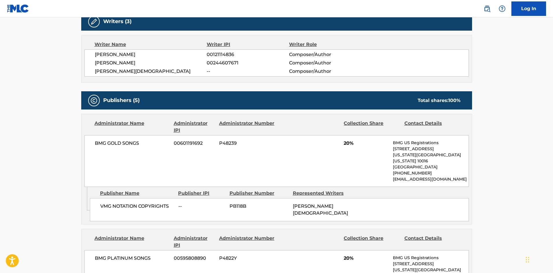
scroll to position [260, 0]
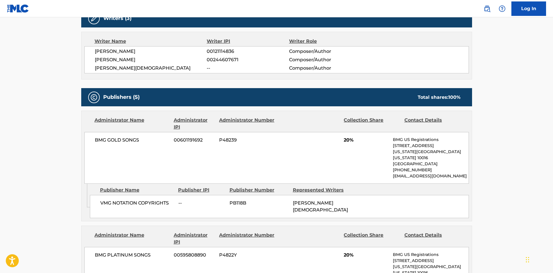
click at [108, 200] on span "VMG NOTATION COPYRIGHTS" at bounding box center [137, 203] width 74 height 7
drag, startPoint x: 108, startPoint y: 196, endPoint x: 143, endPoint y: 196, distance: 35.3
click at [143, 200] on span "VMG NOTATION COPYRIGHTS" at bounding box center [137, 203] width 74 height 7
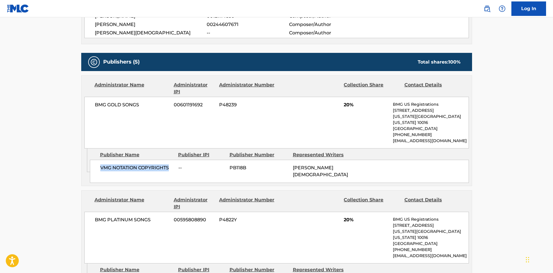
scroll to position [347, 0]
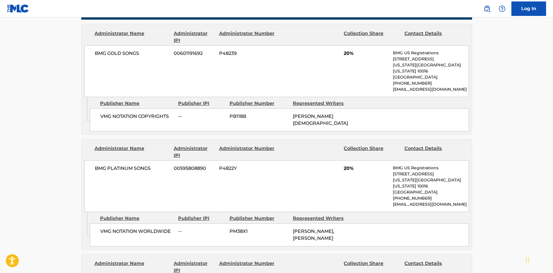
click at [100, 223] on div "VMG NOTATION WORLDWIDE -- PM38X1 [PERSON_NAME], [PERSON_NAME]" at bounding box center [279, 234] width 379 height 23
click at [104, 228] on span "VMG NOTATION WORLDWIDE" at bounding box center [137, 231] width 74 height 7
drag, startPoint x: 104, startPoint y: 216, endPoint x: 151, endPoint y: 216, distance: 47.7
click at [151, 228] on span "VMG NOTATION WORLDWIDE" at bounding box center [137, 231] width 74 height 7
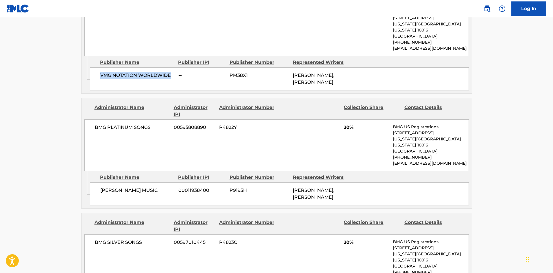
scroll to position [462, 0]
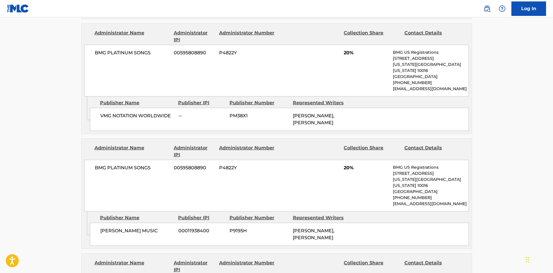
click at [105, 227] on span "[PERSON_NAME] MUSIC" at bounding box center [137, 230] width 74 height 7
drag, startPoint x: 105, startPoint y: 207, endPoint x: 136, endPoint y: 204, distance: 30.5
click at [136, 227] on span "[PERSON_NAME] MUSIC" at bounding box center [137, 230] width 74 height 7
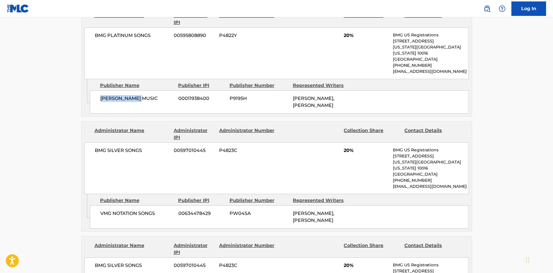
scroll to position [607, 0]
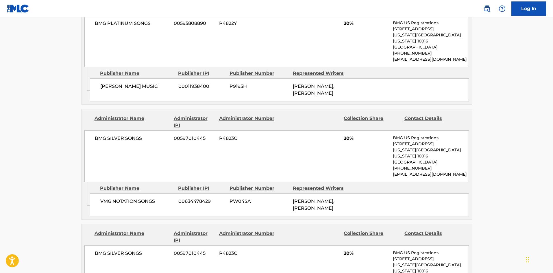
click at [101, 198] on span "VMG NOTATION SONGS" at bounding box center [137, 201] width 74 height 7
drag, startPoint x: 101, startPoint y: 174, endPoint x: 143, endPoint y: 171, distance: 42.0
click at [143, 198] on span "VMG NOTATION SONGS" at bounding box center [137, 201] width 74 height 7
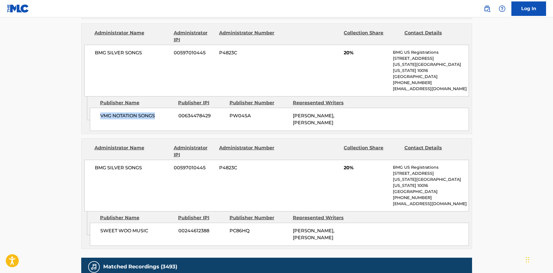
scroll to position [694, 0]
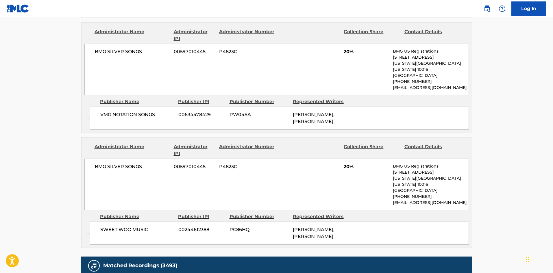
click at [101, 226] on span "SWEET WOO MUSIC" at bounding box center [137, 229] width 74 height 7
drag, startPoint x: 101, startPoint y: 194, endPoint x: 141, endPoint y: 193, distance: 39.9
click at [141, 226] on span "SWEET WOO MUSIC" at bounding box center [137, 229] width 74 height 7
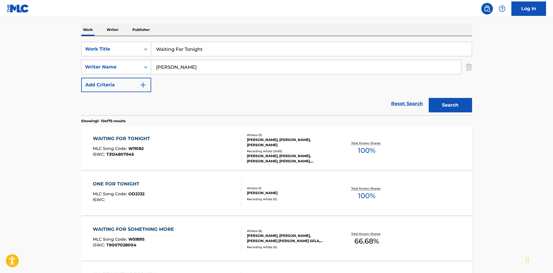
click at [234, 57] on div "SearchWithCriteria1d6abbae-ebea-4e4c-992b-a02de1d0c0a3 Work Title Waiting For T…" at bounding box center [276, 67] width 391 height 50
click at [250, 46] on input "Waiting For Tonight" at bounding box center [311, 49] width 321 height 14
click at [250, 53] on input "Waiting For Tonight" at bounding box center [311, 49] width 321 height 14
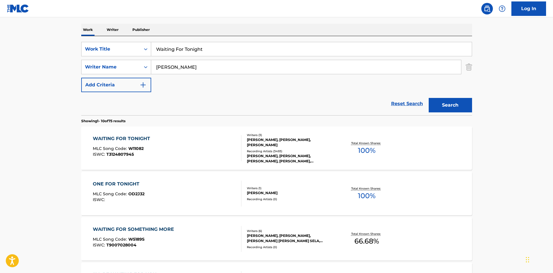
click at [250, 53] on input "Waiting For Tonight" at bounding box center [311, 49] width 321 height 14
type input "Faith In Me"
click at [214, 20] on div "The MLC Public Work Search The accuracy and completeness of The MLC's data is d…" at bounding box center [276, 276] width 405 height 663
click at [191, 70] on input "[PERSON_NAME]" at bounding box center [306, 67] width 310 height 14
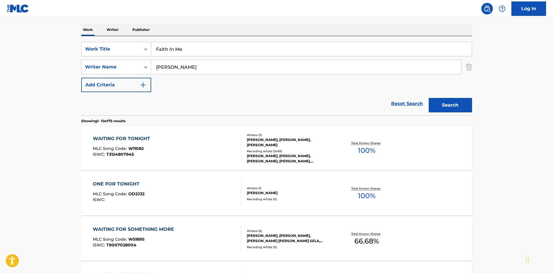
click at [191, 70] on input "[PERSON_NAME]" at bounding box center [306, 67] width 310 height 14
click at [455, 105] on button "Search" at bounding box center [450, 105] width 43 height 14
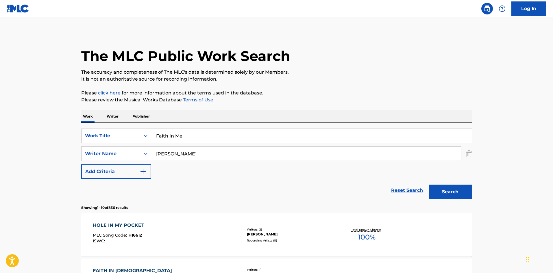
click at [222, 156] on input "[PERSON_NAME]" at bounding box center [306, 154] width 310 height 14
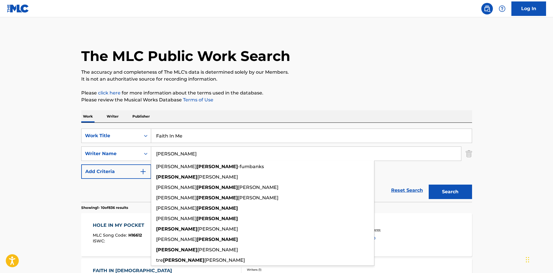
click at [222, 156] on input "[PERSON_NAME]" at bounding box center [306, 154] width 310 height 14
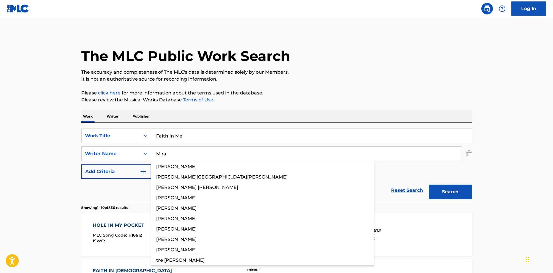
click at [454, 193] on button "Search" at bounding box center [450, 192] width 43 height 14
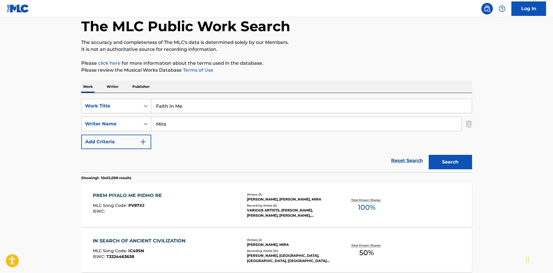
scroll to position [29, 0]
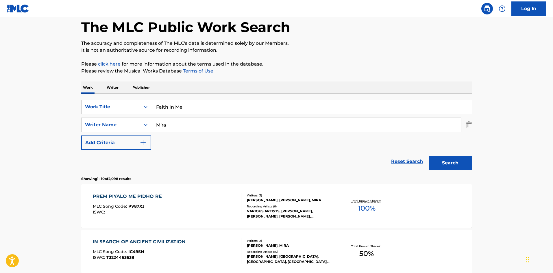
click at [212, 110] on input "Faith In Me" at bounding box center [311, 107] width 321 height 14
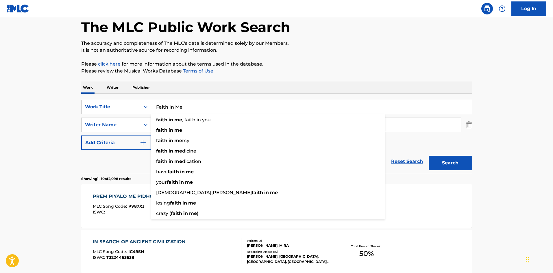
click at [455, 171] on div "Search" at bounding box center [449, 161] width 46 height 23
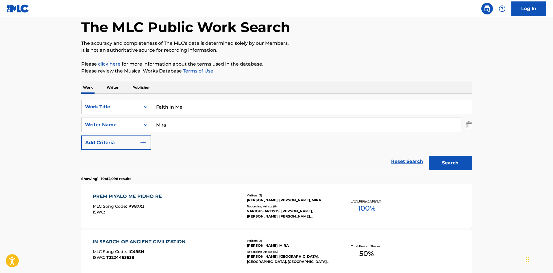
click at [451, 159] on button "Search" at bounding box center [450, 163] width 43 height 14
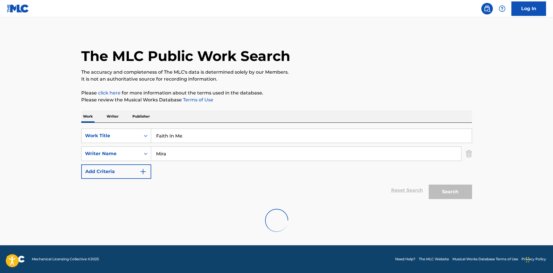
scroll to position [0, 0]
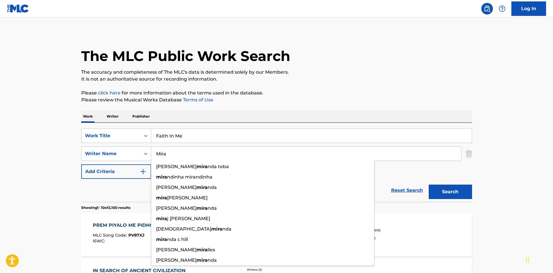
click at [194, 156] on input "Mira" at bounding box center [306, 154] width 310 height 14
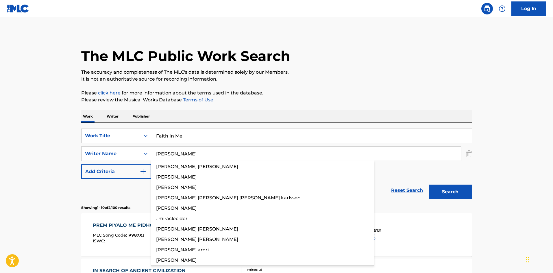
type input "[PERSON_NAME]"
click at [455, 189] on button "Search" at bounding box center [450, 192] width 43 height 14
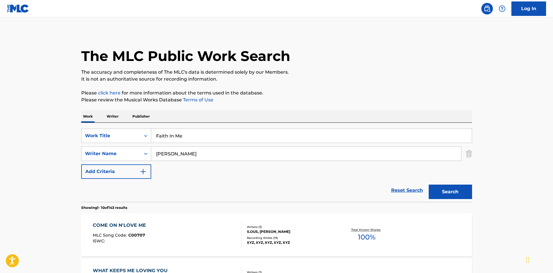
click at [180, 137] on input "Faith In Me" at bounding box center [311, 136] width 321 height 14
type input "I'm A Mess"
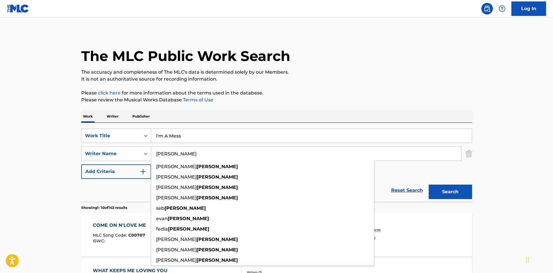
click at [199, 157] on input "[PERSON_NAME]" at bounding box center [306, 154] width 310 height 14
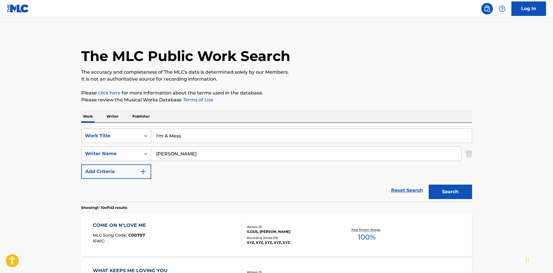
click at [460, 195] on button "Search" at bounding box center [450, 192] width 43 height 14
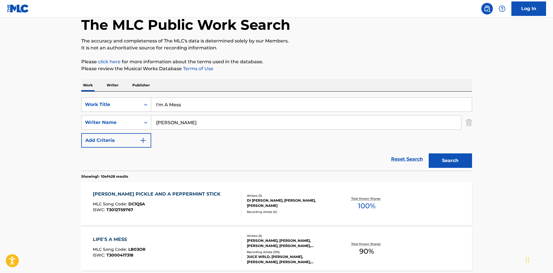
scroll to position [29, 0]
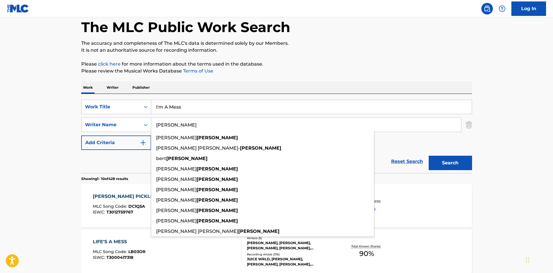
click at [217, 127] on input "[PERSON_NAME]" at bounding box center [306, 125] width 310 height 14
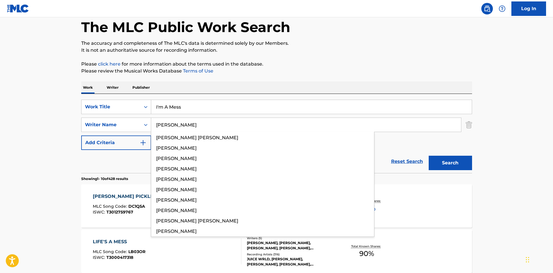
click at [456, 161] on button "Search" at bounding box center [450, 163] width 43 height 14
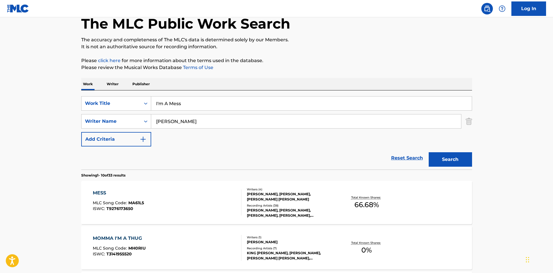
scroll to position [116, 0]
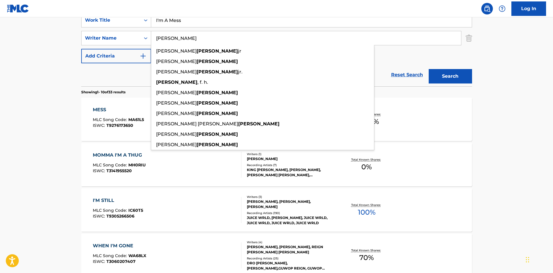
click at [206, 42] on input "[PERSON_NAME]" at bounding box center [306, 38] width 310 height 14
click at [210, 38] on input "[PERSON_NAME]" at bounding box center [306, 38] width 310 height 14
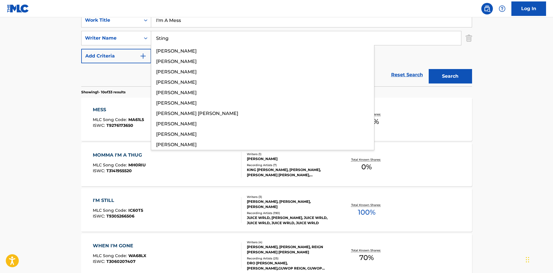
type input "Sting"
click at [448, 76] on button "Search" at bounding box center [450, 76] width 43 height 14
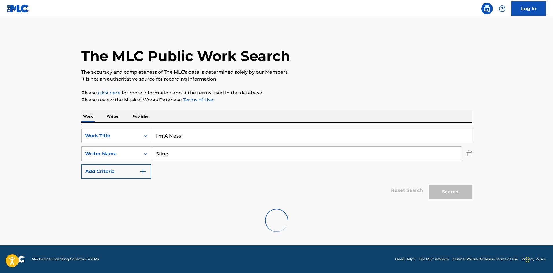
scroll to position [0, 0]
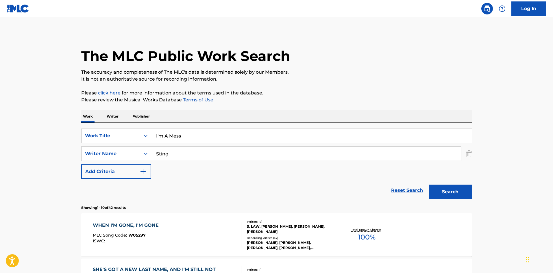
click at [160, 138] on input "I'm A Mess" at bounding box center [311, 136] width 321 height 14
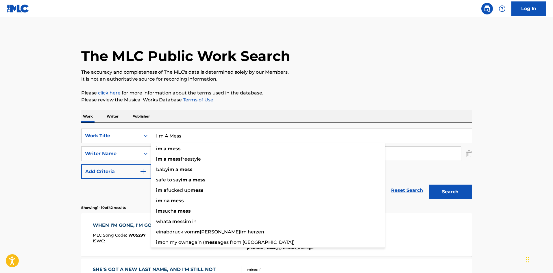
type input "I m A Mess"
click at [460, 188] on button "Search" at bounding box center [450, 192] width 43 height 14
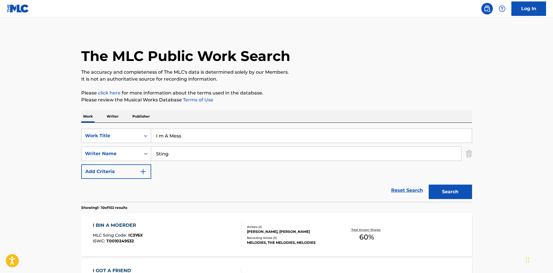
click at [188, 149] on input "Sting" at bounding box center [306, 154] width 310 height 14
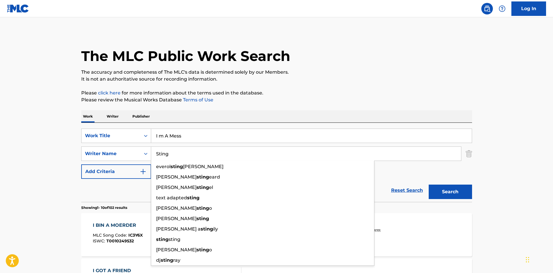
click at [188, 149] on input "Sting" at bounding box center [306, 154] width 310 height 14
click at [445, 199] on div "Search" at bounding box center [449, 190] width 46 height 23
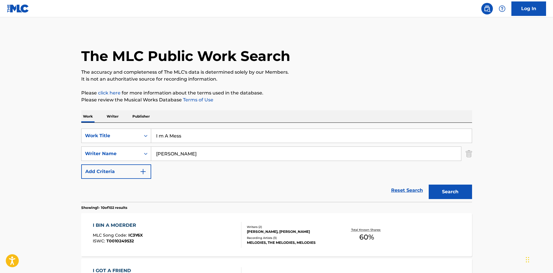
click at [450, 191] on button "Search" at bounding box center [450, 192] width 43 height 14
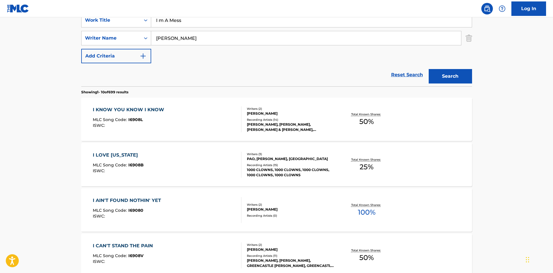
drag, startPoint x: 205, startPoint y: 31, endPoint x: 205, endPoint y: 34, distance: 3.2
click at [205, 31] on div "SearchWithCriteria1d6abbae-ebea-4e4c-992b-a02de1d0c0a3 Work Title I m A Mess Se…" at bounding box center [276, 38] width 391 height 50
click at [205, 41] on input "[PERSON_NAME]" at bounding box center [306, 38] width 310 height 14
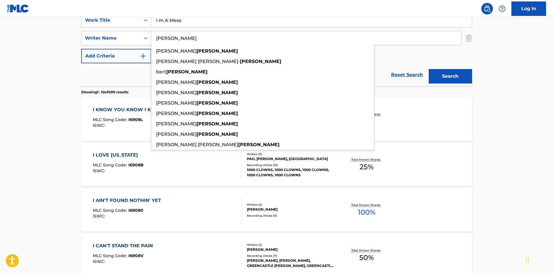
click at [205, 41] on input "[PERSON_NAME]" at bounding box center [306, 38] width 310 height 14
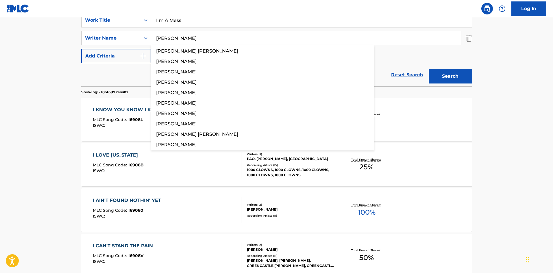
type input "[PERSON_NAME]"
click at [450, 75] on button "Search" at bounding box center [450, 76] width 43 height 14
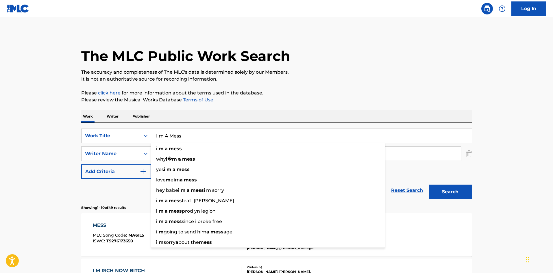
click at [236, 132] on input "I m A Mess" at bounding box center [311, 136] width 321 height 14
type input "New Phone Same"
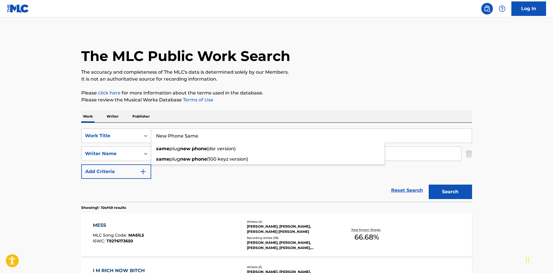
click at [222, 116] on div "Work Writer Publisher" at bounding box center [276, 116] width 391 height 12
click at [206, 154] on input "[PERSON_NAME]" at bounding box center [306, 154] width 310 height 14
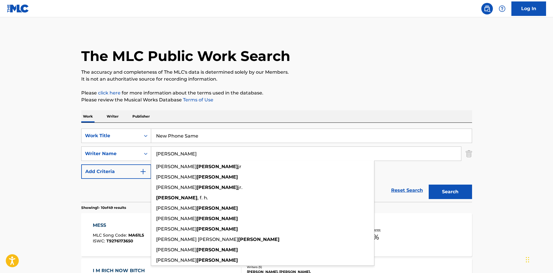
click at [206, 154] on input "[PERSON_NAME]" at bounding box center [306, 154] width 310 height 14
drag, startPoint x: 206, startPoint y: 154, endPoint x: 476, endPoint y: 200, distance: 274.4
click at [208, 155] on input "[PERSON_NAME]" at bounding box center [306, 154] width 310 height 14
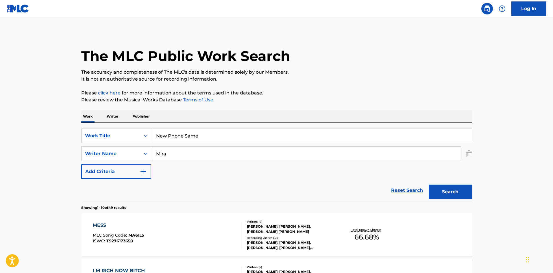
click at [459, 192] on button "Search" at bounding box center [450, 192] width 43 height 14
click at [214, 154] on input "Mira" at bounding box center [306, 154] width 310 height 14
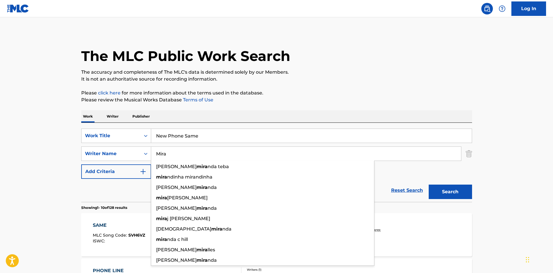
click at [214, 154] on input "Mira" at bounding box center [306, 154] width 310 height 14
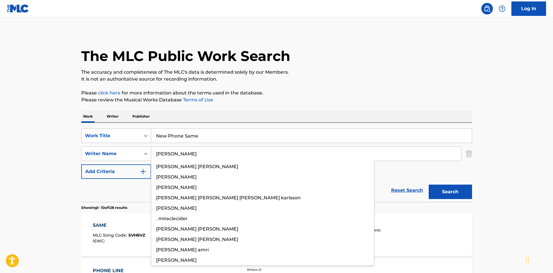
type input "[PERSON_NAME]"
click at [451, 190] on button "Search" at bounding box center [450, 192] width 43 height 14
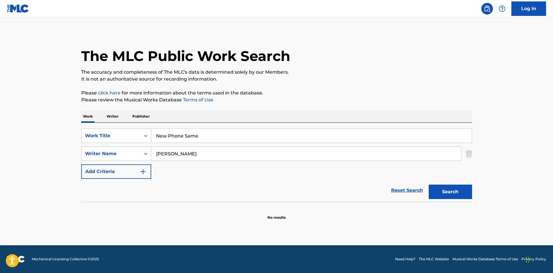
click at [179, 151] on input "[PERSON_NAME]" at bounding box center [306, 154] width 310 height 14
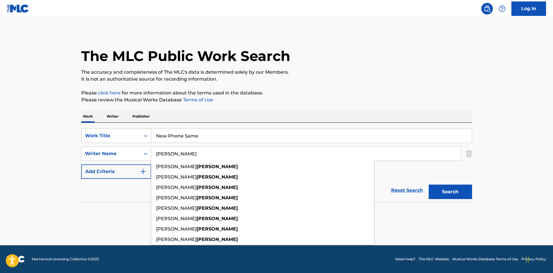
click at [179, 151] on input "[PERSON_NAME]" at bounding box center [306, 154] width 310 height 14
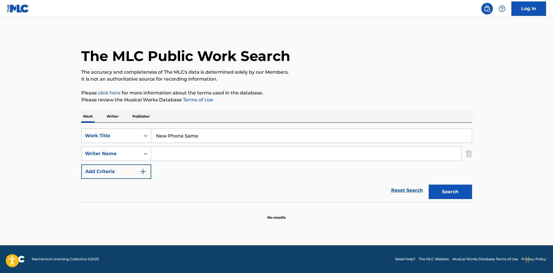
click at [429, 185] on button "Search" at bounding box center [450, 192] width 43 height 14
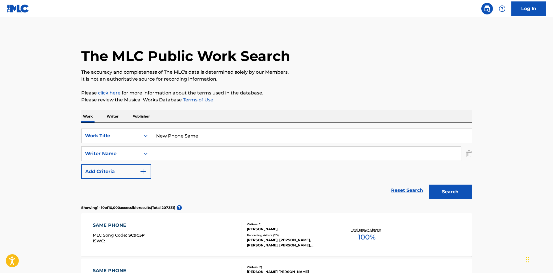
click at [196, 138] on input "New Phone Same" at bounding box center [311, 136] width 321 height 14
type input "2 Late"
click at [446, 195] on button "Search" at bounding box center [450, 192] width 43 height 14
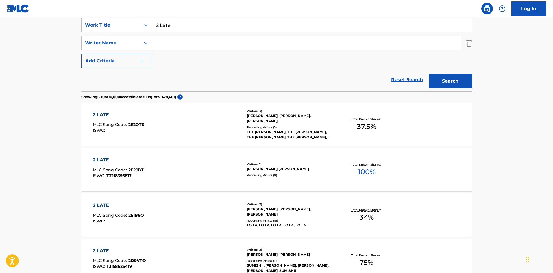
scroll to position [116, 0]
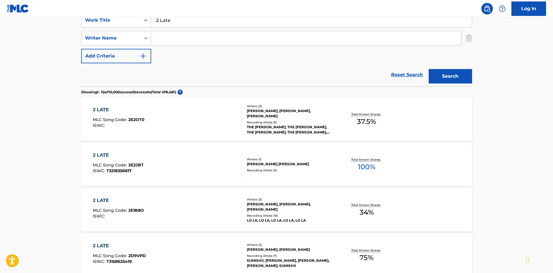
click at [196, 39] on input "Search Form" at bounding box center [306, 38] width 310 height 14
click at [445, 77] on button "Search" at bounding box center [450, 76] width 43 height 14
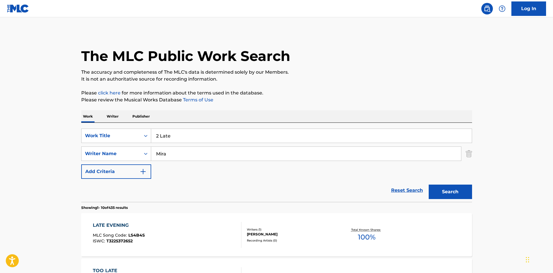
click at [207, 146] on div "SearchWithCriteria1d6abbae-ebea-4e4c-992b-a02de1d0c0a3 Work Title 2 Late Search…" at bounding box center [276, 154] width 391 height 50
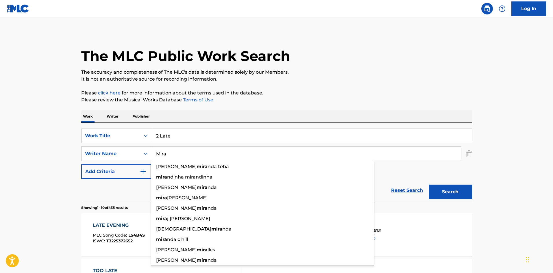
click at [266, 156] on input "Mira" at bounding box center [306, 154] width 310 height 14
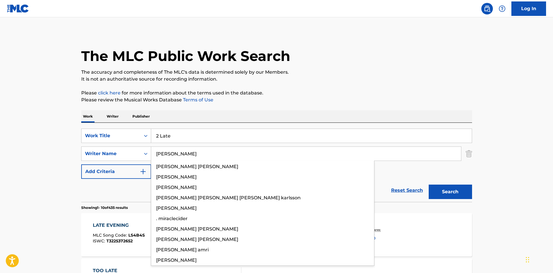
type input "[PERSON_NAME]"
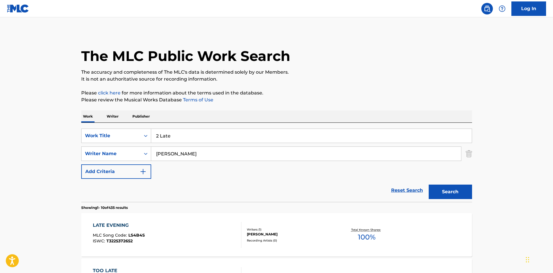
click at [457, 192] on button "Search" at bounding box center [450, 192] width 43 height 14
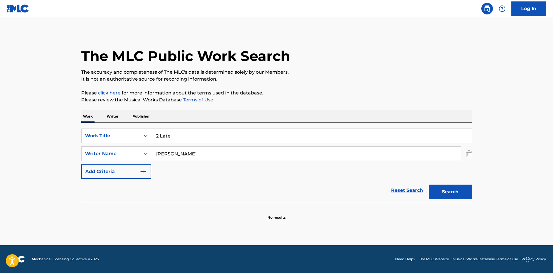
click at [158, 136] on input "2 Late" at bounding box center [311, 136] width 321 height 14
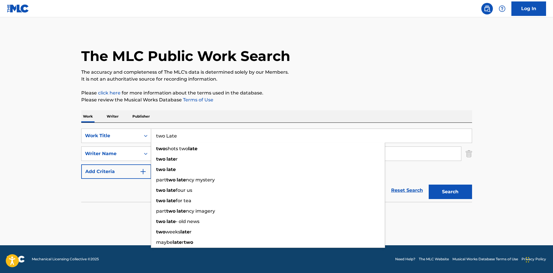
type input "two Late"
click at [444, 193] on button "Search" at bounding box center [450, 192] width 43 height 14
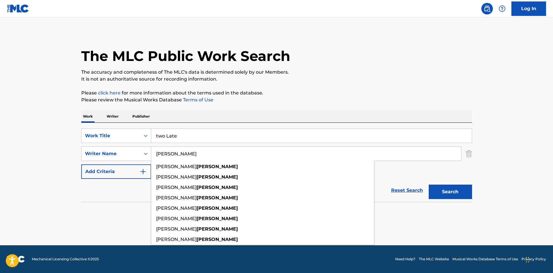
click at [204, 152] on input "[PERSON_NAME]" at bounding box center [306, 154] width 310 height 14
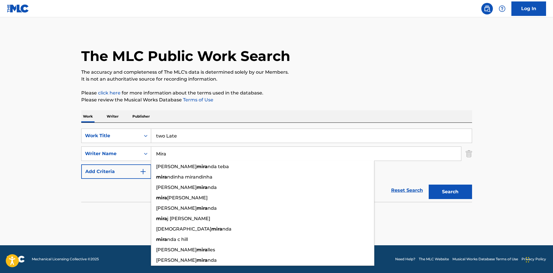
type input "Mira"
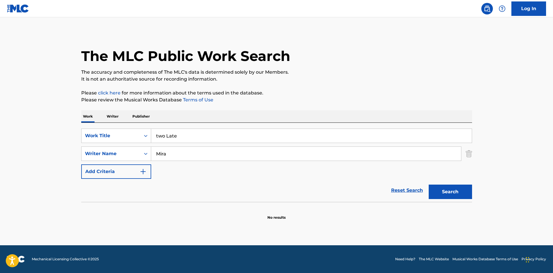
click at [257, 137] on input "two Late" at bounding box center [311, 136] width 321 height 14
drag, startPoint x: 257, startPoint y: 137, endPoint x: 310, endPoint y: 153, distance: 55.6
click at [257, 137] on input "two Late" at bounding box center [311, 136] width 321 height 14
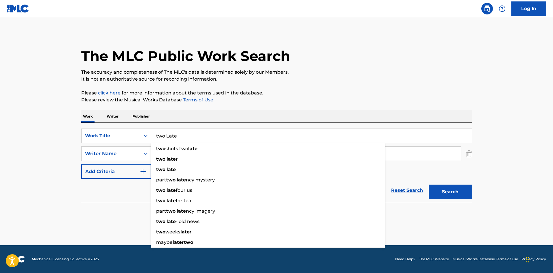
click at [467, 197] on button "Search" at bounding box center [450, 192] width 43 height 14
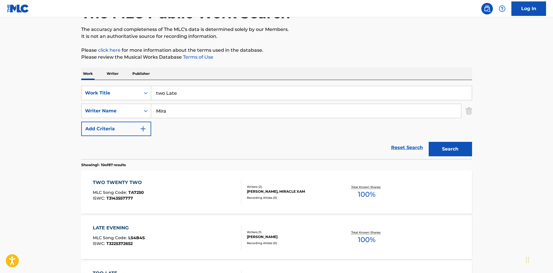
scroll to position [116, 0]
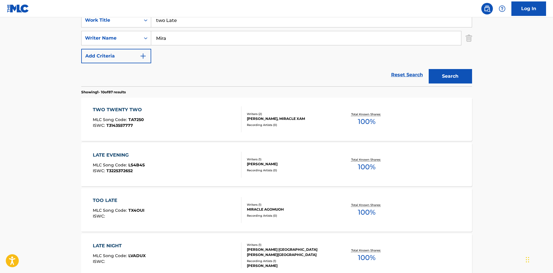
click at [193, 25] on input "two Late" at bounding box center [311, 20] width 321 height 14
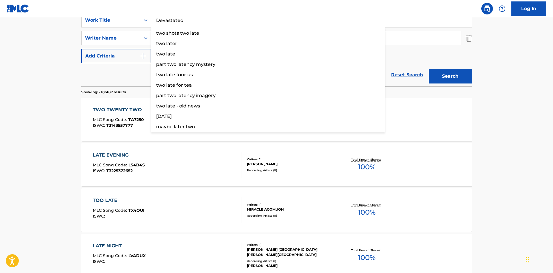
type input "Devastated"
click at [452, 78] on button "Search" at bounding box center [450, 76] width 43 height 14
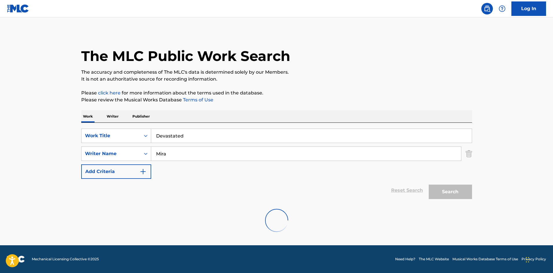
scroll to position [0, 0]
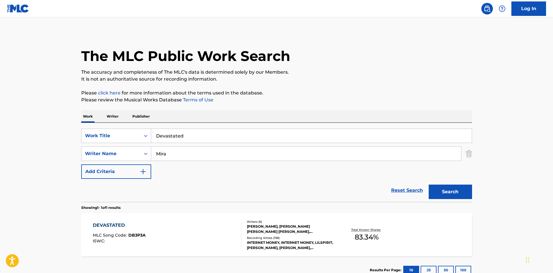
click at [208, 234] on div "DEVASTATED MLC Song Code : DB3P3A ISWC :" at bounding box center [167, 235] width 149 height 26
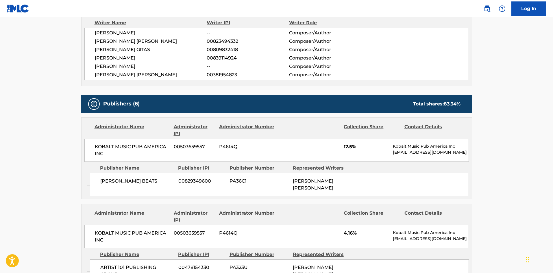
scroll to position [213, 0]
click at [101, 183] on span "[PERSON_NAME] BEATS" at bounding box center [137, 180] width 74 height 7
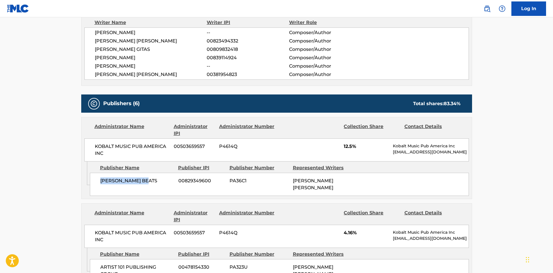
drag, startPoint x: 101, startPoint y: 183, endPoint x: 132, endPoint y: 181, distance: 31.5
click at [132, 181] on span "[PERSON_NAME] BEATS" at bounding box center [137, 180] width 74 height 7
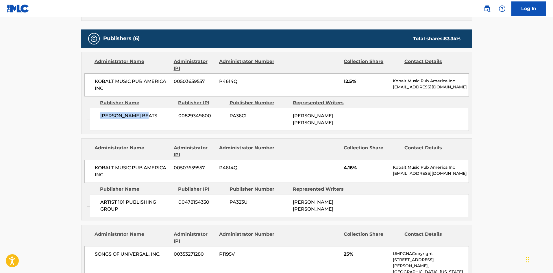
scroll to position [300, 0]
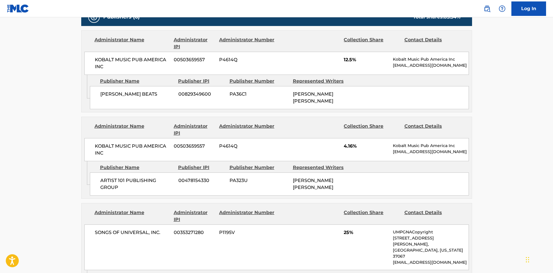
click at [104, 176] on div "ARTIST 101 PUBLISHING GROUP 00478154330 PA323U [PERSON_NAME] [PERSON_NAME]" at bounding box center [279, 184] width 379 height 23
drag, startPoint x: 104, startPoint y: 176, endPoint x: 123, endPoint y: 190, distance: 23.4
click at [123, 190] on div "ARTIST 101 PUBLISHING GROUP 00478154330 PA323U [PERSON_NAME] [PERSON_NAME]" at bounding box center [279, 184] width 379 height 23
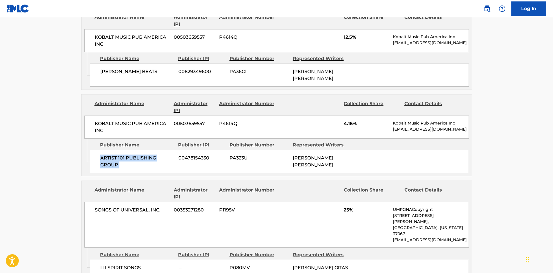
scroll to position [386, 0]
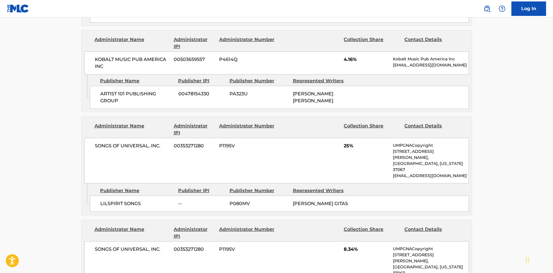
click at [98, 196] on div "LILSPIRIT SONGS -- P080MV [PERSON_NAME] GITAS" at bounding box center [279, 204] width 379 height 16
drag, startPoint x: 98, startPoint y: 186, endPoint x: 132, endPoint y: 186, distance: 33.8
click at [132, 196] on div "LILSPIRIT SONGS -- P080MV [PERSON_NAME] GITAS" at bounding box center [279, 204] width 379 height 16
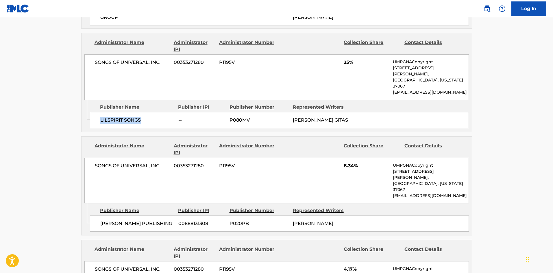
scroll to position [473, 0]
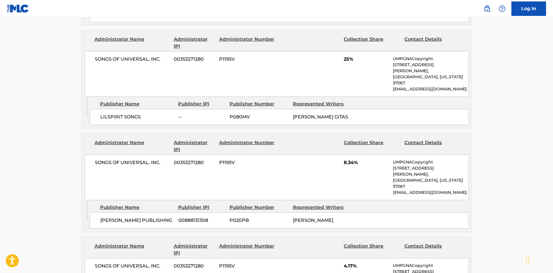
click at [105, 212] on div "[PERSON_NAME] PUBLISHING 00888131308 P020PB [PERSON_NAME]" at bounding box center [279, 220] width 379 height 16
drag, startPoint x: 105, startPoint y: 190, endPoint x: 142, endPoint y: 192, distance: 36.8
click at [142, 212] on div "[PERSON_NAME] PUBLISHING 00888131308 P020PB [PERSON_NAME]" at bounding box center [279, 220] width 379 height 16
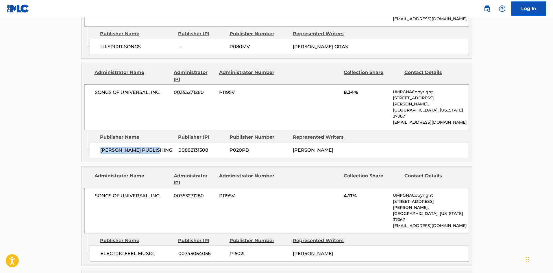
scroll to position [560, 0]
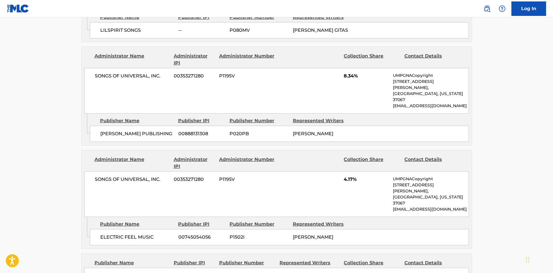
click at [109, 234] on span "ELECTRIC FEEL MUSIC" at bounding box center [137, 237] width 74 height 7
drag, startPoint x: 109, startPoint y: 199, endPoint x: 153, endPoint y: 201, distance: 44.5
click at [153, 234] on span "ELECTRIC FEEL MUSIC" at bounding box center [137, 237] width 74 height 7
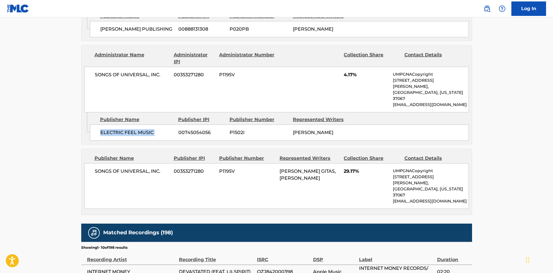
scroll to position [676, 0]
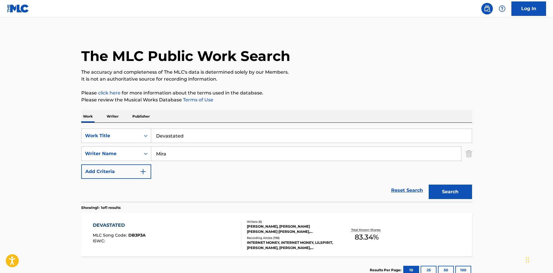
click at [201, 233] on div "DEVASTATED MLC Song Code : DB3P3A ISWC :" at bounding box center [167, 235] width 149 height 26
click at [197, 135] on input "Devastated" at bounding box center [311, 136] width 321 height 14
type input "Over And Over"
click at [211, 109] on div "The MLC Public Work Search The accuracy and completeness of The MLC's data is d…" at bounding box center [276, 158] width 405 height 252
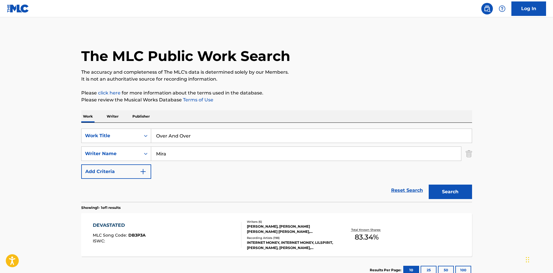
click at [188, 156] on input "Mira" at bounding box center [306, 154] width 310 height 14
click at [450, 197] on button "Search" at bounding box center [450, 192] width 43 height 14
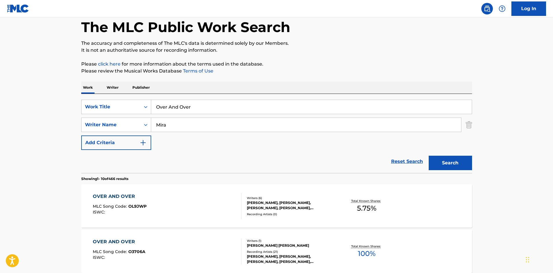
scroll to position [87, 0]
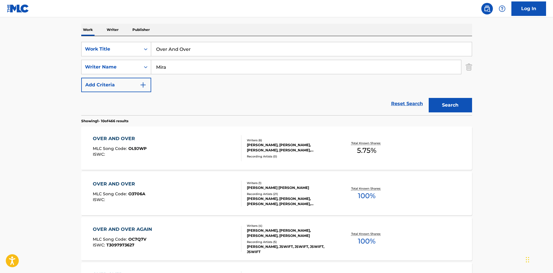
click at [223, 66] on input "Mira" at bounding box center [306, 67] width 310 height 14
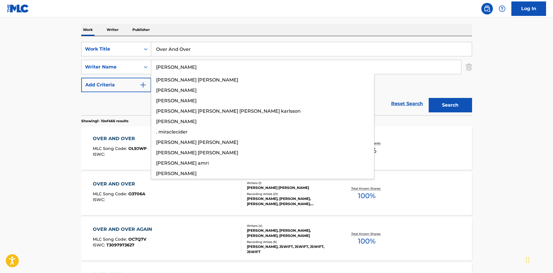
type input "[PERSON_NAME]"
click at [446, 106] on button "Search" at bounding box center [450, 105] width 43 height 14
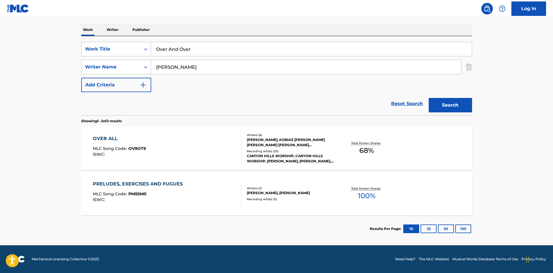
click at [216, 55] on input "Over And Over" at bounding box center [311, 49] width 321 height 14
type input "Sick Side"
click at [429, 96] on div "Search" at bounding box center [449, 103] width 46 height 23
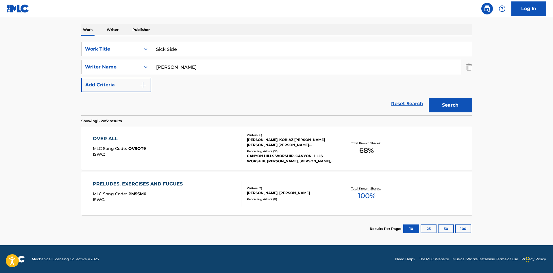
click at [443, 104] on button "Search" at bounding box center [450, 105] width 43 height 14
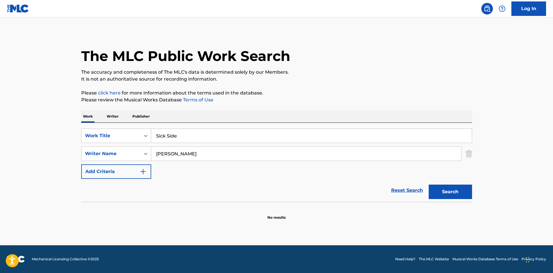
click at [194, 153] on input "[PERSON_NAME]" at bounding box center [306, 154] width 310 height 14
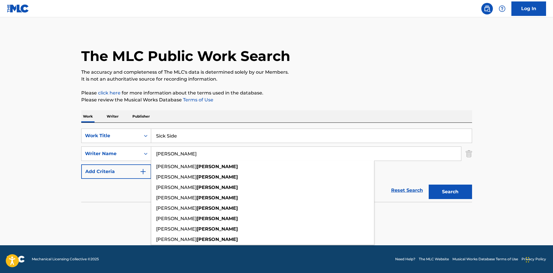
click at [194, 153] on input "[PERSON_NAME]" at bounding box center [306, 154] width 310 height 14
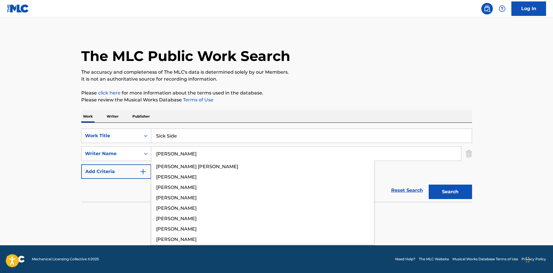
click at [443, 189] on button "Search" at bounding box center [450, 192] width 43 height 14
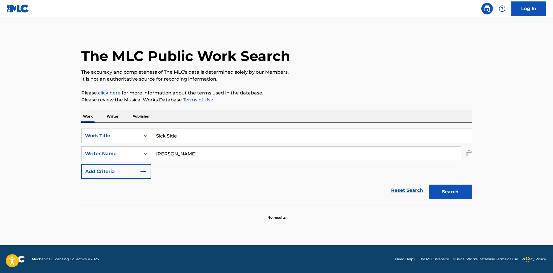
click at [246, 149] on input "[PERSON_NAME]" at bounding box center [306, 154] width 310 height 14
click at [465, 187] on button "Search" at bounding box center [450, 192] width 43 height 14
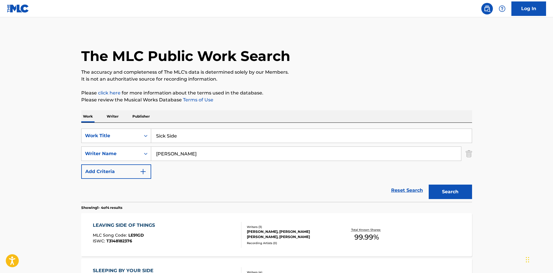
click at [204, 149] on input "[PERSON_NAME]" at bounding box center [306, 154] width 310 height 14
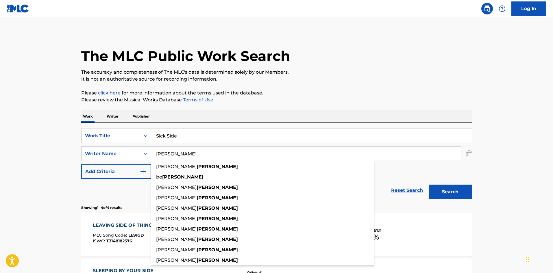
click at [204, 149] on input "[PERSON_NAME]" at bounding box center [306, 154] width 310 height 14
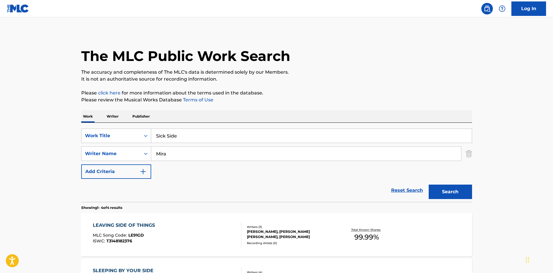
click at [440, 186] on button "Search" at bounding box center [450, 192] width 43 height 14
click at [240, 157] on input "Mira" at bounding box center [306, 154] width 310 height 14
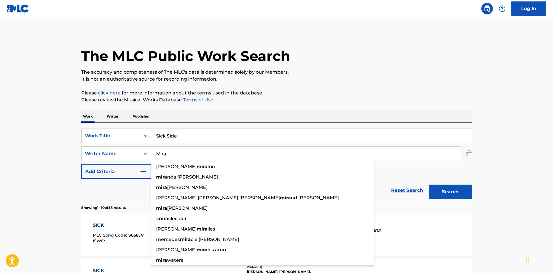
click at [240, 157] on input "Mira" at bounding box center [306, 154] width 310 height 14
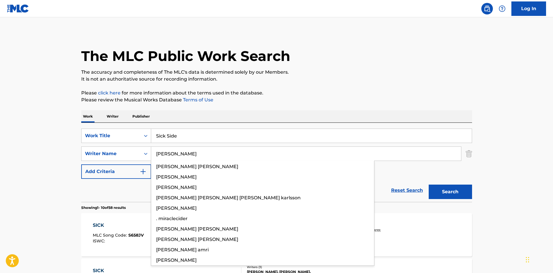
type input "[PERSON_NAME]"
click at [442, 191] on button "Search" at bounding box center [450, 192] width 43 height 14
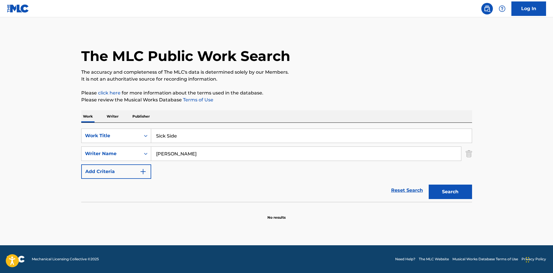
click at [192, 136] on input "Sick Side" at bounding box center [311, 136] width 321 height 14
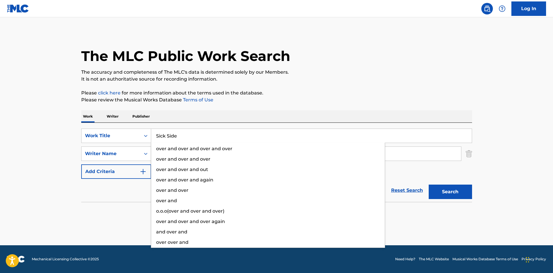
click at [192, 136] on input "Sick Side" at bounding box center [311, 136] width 321 height 14
type input "Unknown"
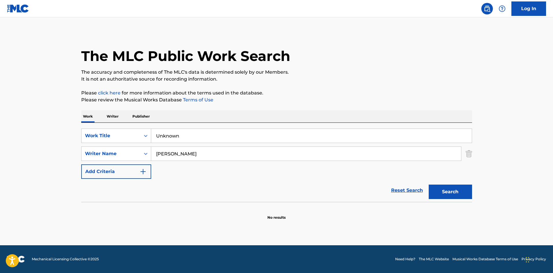
click at [244, 105] on div "The MLC Public Work Search The accuracy and completeness of The MLC's data is d…" at bounding box center [276, 126] width 405 height 188
click at [221, 147] on div "[PERSON_NAME]" at bounding box center [306, 154] width 310 height 14
click at [219, 162] on div "SearchWithCriteria1d6abbae-ebea-4e4c-992b-a02de1d0c0a3 Work Title Unknown Searc…" at bounding box center [276, 154] width 391 height 50
click at [222, 157] on input "[PERSON_NAME]" at bounding box center [306, 154] width 310 height 14
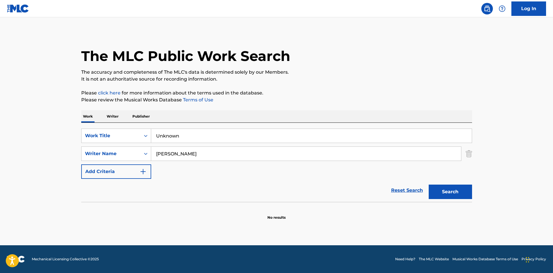
click at [448, 183] on div "Search" at bounding box center [449, 190] width 46 height 23
click at [448, 188] on button "Search" at bounding box center [450, 192] width 43 height 14
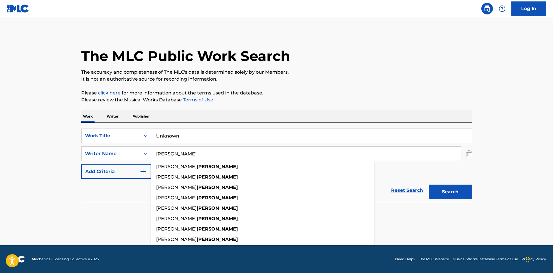
click at [229, 159] on input "[PERSON_NAME]" at bounding box center [306, 154] width 310 height 14
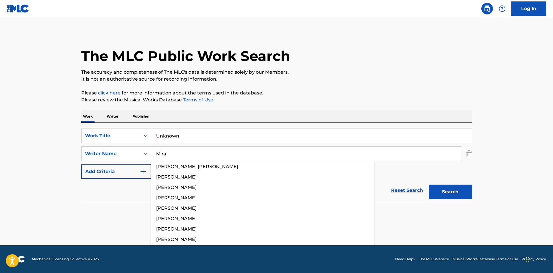
type input "Mira"
click at [469, 193] on button "Search" at bounding box center [450, 192] width 43 height 14
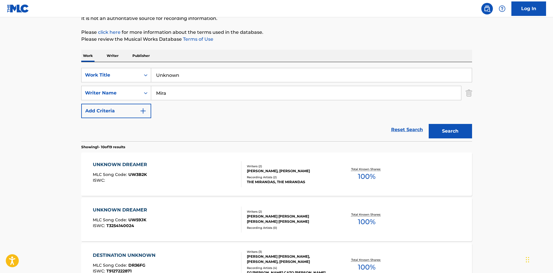
scroll to position [116, 0]
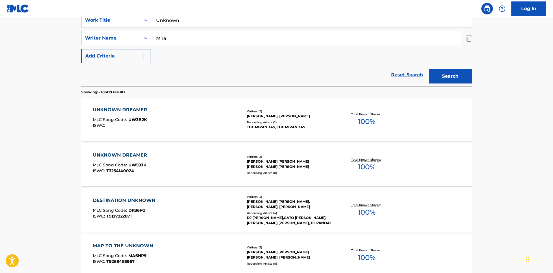
click at [183, 23] on input "Unknown" at bounding box center [311, 20] width 321 height 14
type input "Evolve"
click at [451, 75] on button "Search" at bounding box center [450, 76] width 43 height 14
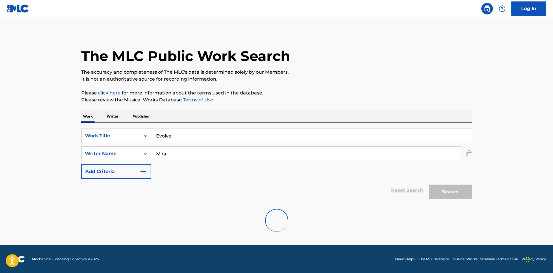
scroll to position [0, 0]
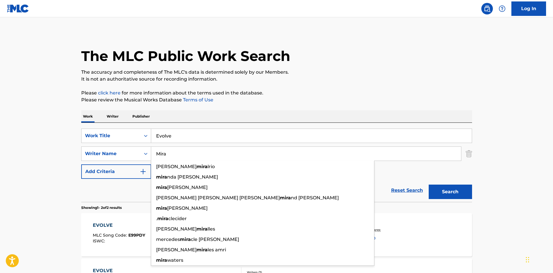
click at [184, 151] on input "Mira" at bounding box center [306, 154] width 310 height 14
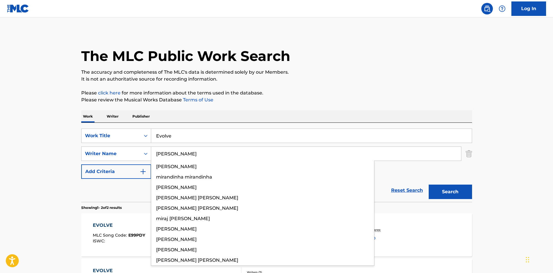
click at [458, 192] on button "Search" at bounding box center [450, 192] width 43 height 14
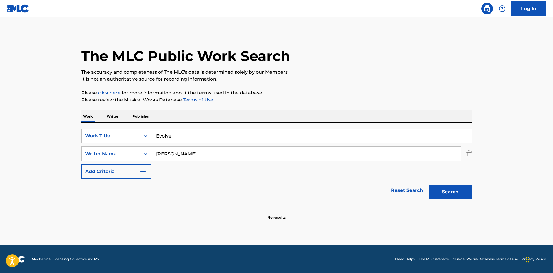
click at [194, 152] on input "[PERSON_NAME]" at bounding box center [306, 154] width 310 height 14
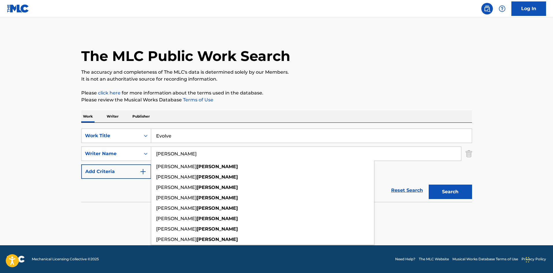
click at [194, 152] on input "[PERSON_NAME]" at bounding box center [306, 154] width 310 height 14
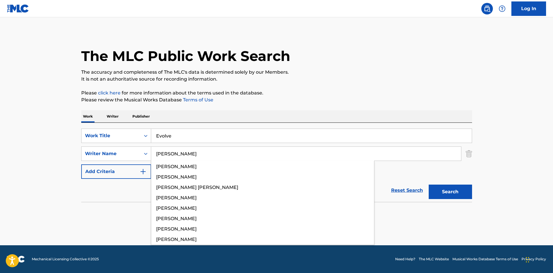
click at [445, 196] on button "Search" at bounding box center [450, 192] width 43 height 14
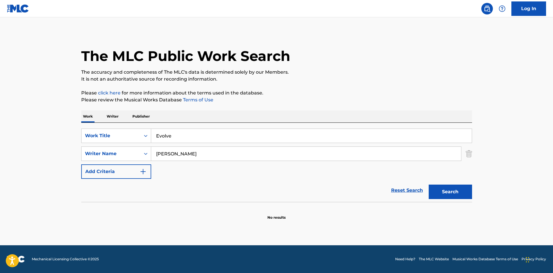
click at [212, 164] on div "SearchWithCriteria1d6abbae-ebea-4e4c-992b-a02de1d0c0a3 Work Title Evolve Search…" at bounding box center [276, 154] width 391 height 50
click at [215, 156] on input "[PERSON_NAME]" at bounding box center [306, 154] width 310 height 14
drag, startPoint x: 215, startPoint y: 156, endPoint x: 386, endPoint y: 170, distance: 171.1
click at [215, 157] on input "[PERSON_NAME]" at bounding box center [306, 154] width 310 height 14
type input "Mira"
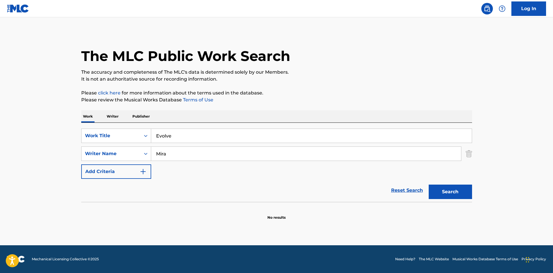
click at [434, 190] on button "Search" at bounding box center [450, 192] width 43 height 14
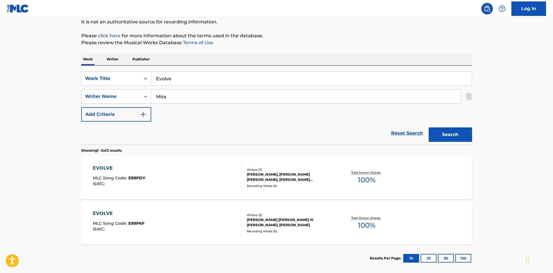
scroll to position [58, 0]
click at [151, 165] on div "EVOLVE MLC Song Code : E99PDY ISWC :" at bounding box center [167, 177] width 149 height 26
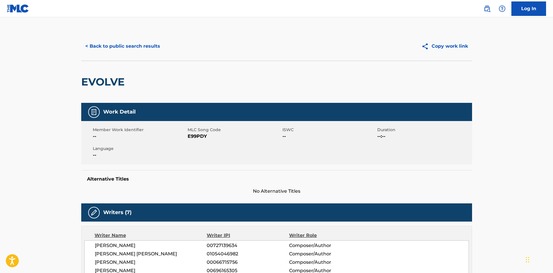
scroll to position [145, 0]
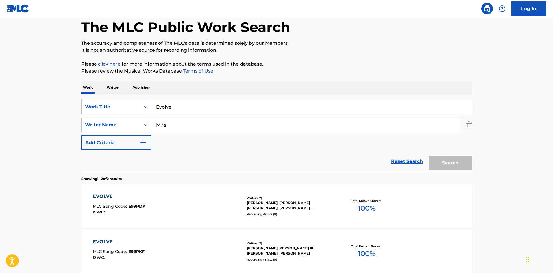
scroll to position [54, 0]
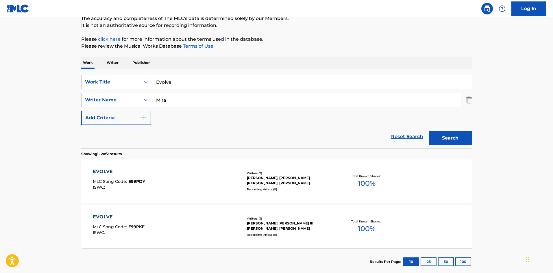
click at [195, 83] on input "Evolve" at bounding box center [311, 82] width 321 height 14
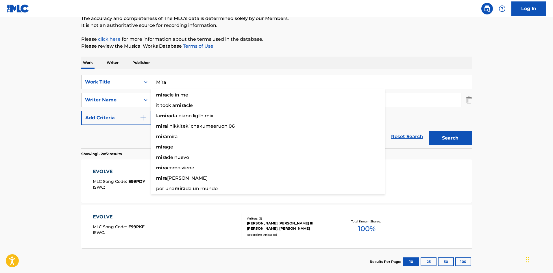
click at [195, 88] on input "Mira" at bounding box center [311, 82] width 321 height 14
type input "Frozen"
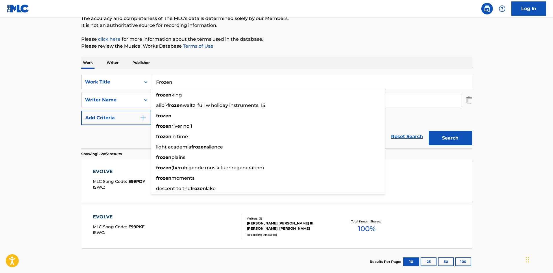
click at [211, 51] on div "The MLC Public Work Search The accuracy and completeness of The MLC's data is d…" at bounding box center [276, 126] width 405 height 297
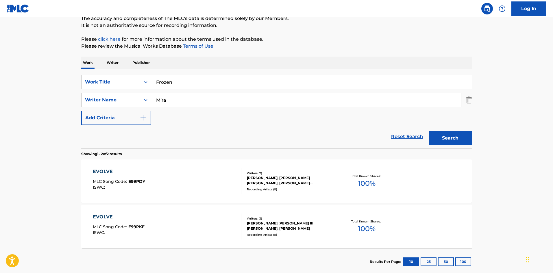
click at [206, 100] on input "Mira" at bounding box center [306, 100] width 310 height 14
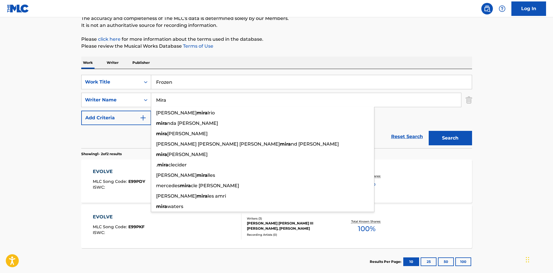
click at [451, 135] on button "Search" at bounding box center [450, 138] width 43 height 14
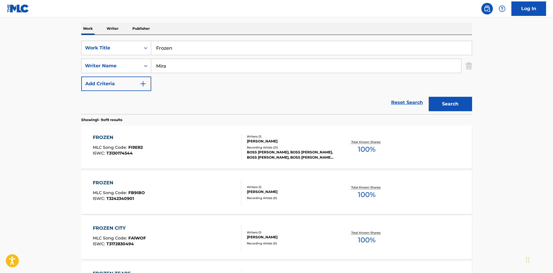
scroll to position [87, 0]
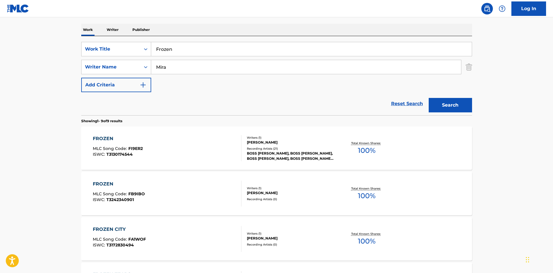
click at [183, 53] on input "Frozen" at bounding box center [311, 49] width 321 height 14
click at [182, 71] on input "Mira" at bounding box center [306, 67] width 310 height 14
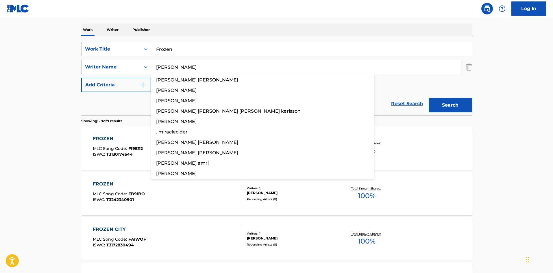
type input "[PERSON_NAME]"
click at [437, 102] on button "Search" at bounding box center [450, 105] width 43 height 14
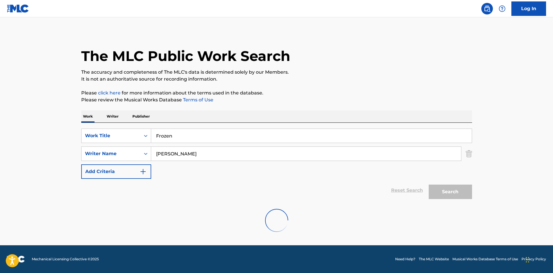
scroll to position [0, 0]
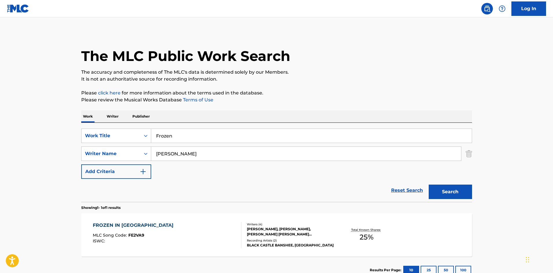
click at [176, 133] on input "Frozen" at bounding box center [311, 136] width 321 height 14
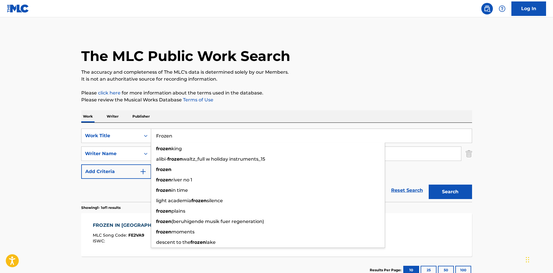
click at [176, 133] on input "Frozen" at bounding box center [311, 136] width 321 height 14
type input "Ocean"
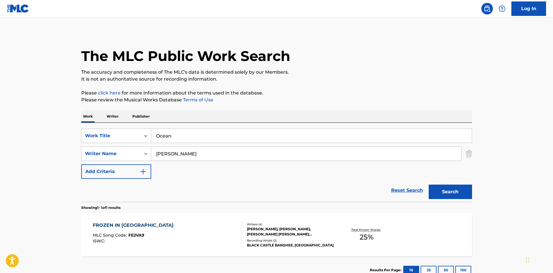
click at [448, 192] on button "Search" at bounding box center [450, 192] width 43 height 14
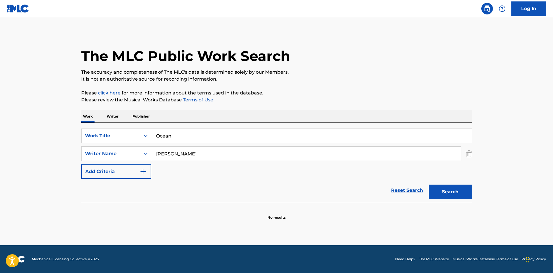
click at [236, 156] on input "[PERSON_NAME]" at bounding box center [306, 154] width 310 height 14
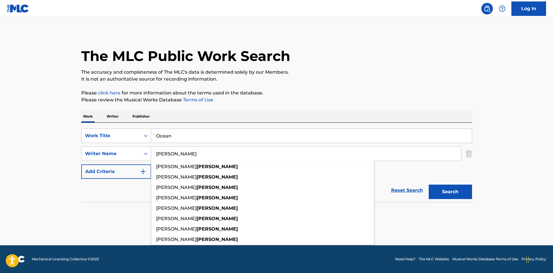
click at [236, 156] on input "[PERSON_NAME]" at bounding box center [306, 154] width 310 height 14
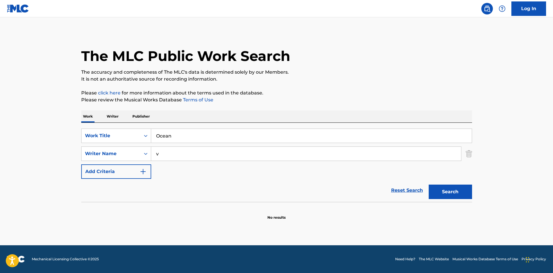
click at [452, 190] on button "Search" at bounding box center [450, 192] width 43 height 14
click at [264, 152] on input "v" at bounding box center [306, 154] width 310 height 14
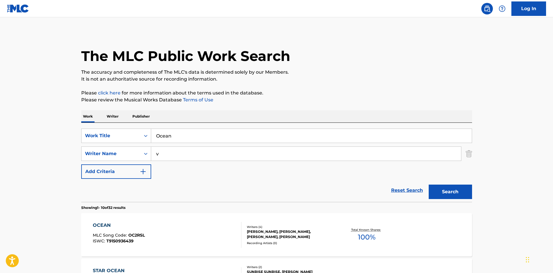
click at [264, 152] on input "v" at bounding box center [306, 154] width 310 height 14
type input "Mira"
click at [454, 190] on button "Search" at bounding box center [450, 192] width 43 height 14
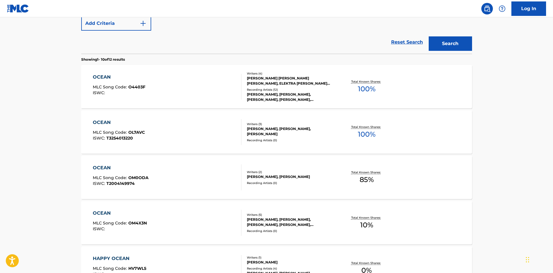
scroll to position [87, 0]
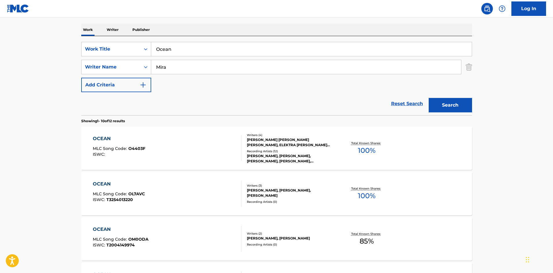
click at [183, 150] on div "OCEAN MLC Song Code : O4403F ISWC :" at bounding box center [167, 148] width 149 height 26
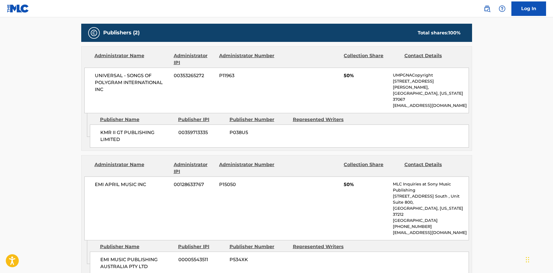
scroll to position [289, 0]
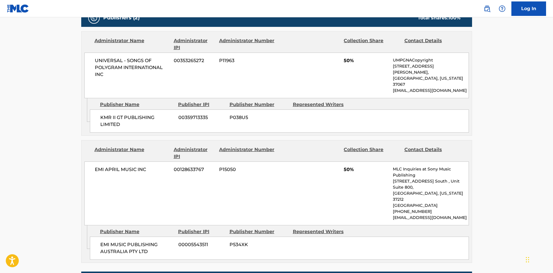
scroll to position [87, 0]
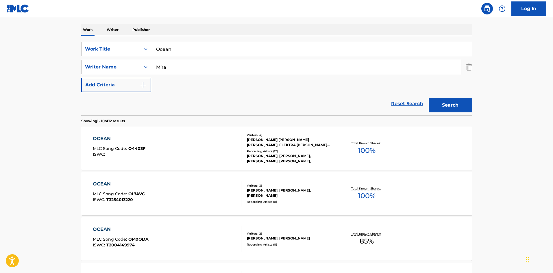
click at [204, 50] on input "Ocean" at bounding box center [311, 49] width 321 height 14
type input "Tragedies"
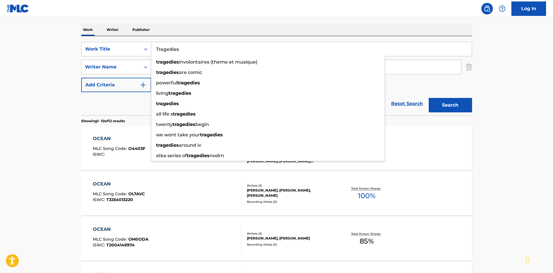
click at [0, 74] on main "The MLC Public Work Search The accuracy and completeness of The MLC's data is d…" at bounding box center [276, 271] width 553 height 680
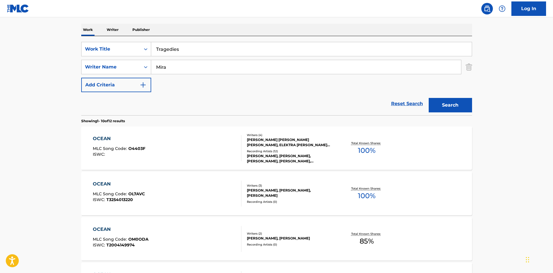
click at [202, 72] on input "Mira" at bounding box center [306, 67] width 310 height 14
click at [465, 108] on button "Search" at bounding box center [450, 105] width 43 height 14
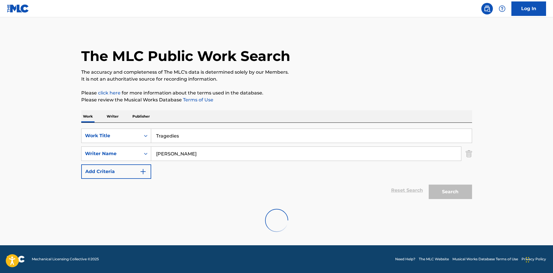
scroll to position [0, 0]
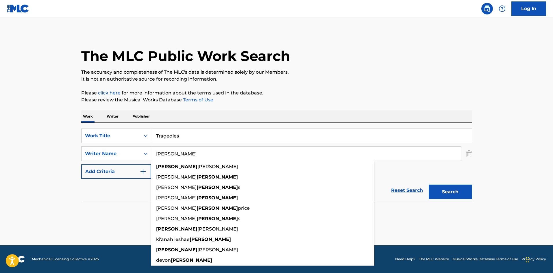
click at [197, 151] on input "[PERSON_NAME]" at bounding box center [306, 154] width 310 height 14
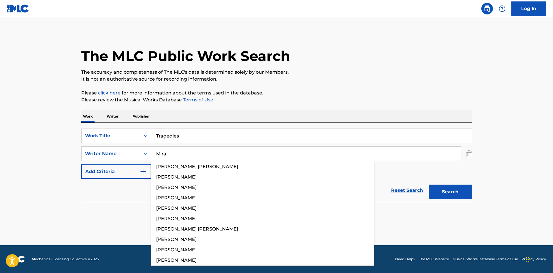
type input "Mira"
click at [461, 197] on button "Search" at bounding box center [450, 192] width 43 height 14
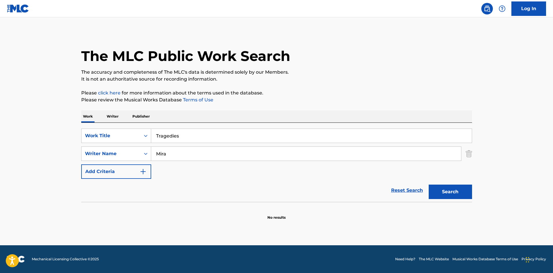
click at [194, 138] on input "Tragedies" at bounding box center [311, 136] width 321 height 14
type input "Crystal"
click at [461, 195] on button "Search" at bounding box center [450, 192] width 43 height 14
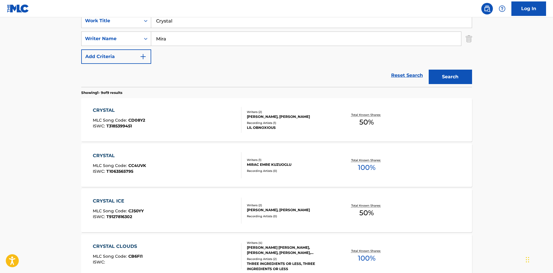
scroll to position [116, 0]
click at [158, 106] on div "CRYSTAL MLC Song Code : CD08Y2 ISWC : T3185399451" at bounding box center [167, 119] width 149 height 26
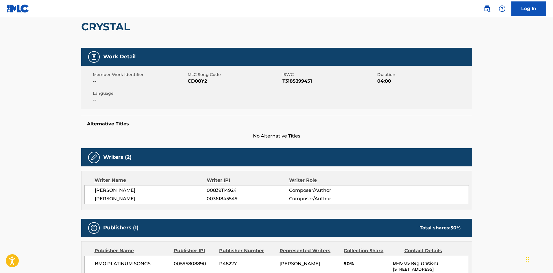
scroll to position [46, 0]
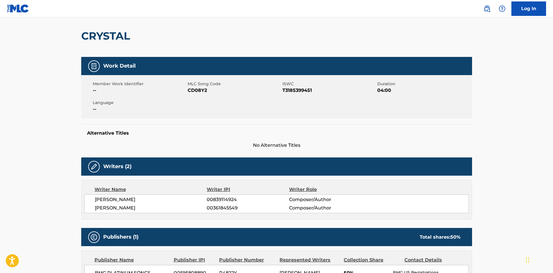
scroll to position [116, 0]
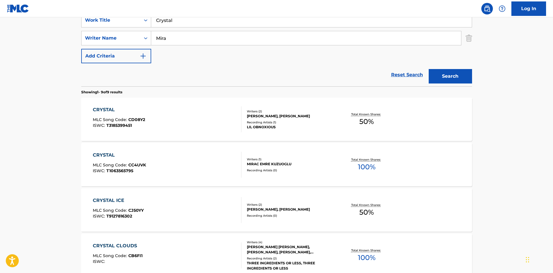
click at [174, 25] on input "Crystal" at bounding box center [311, 20] width 321 height 14
type input "Light Of Day"
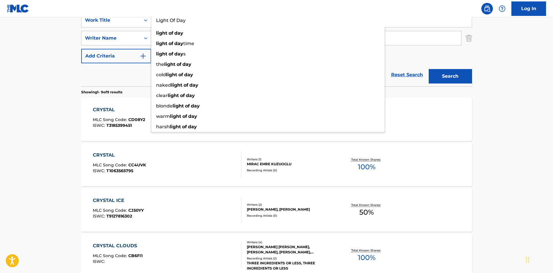
click at [42, 64] on main "The MLC Public Work Search The accuracy and completeness of The MLC's data is d…" at bounding box center [276, 218] width 553 height 632
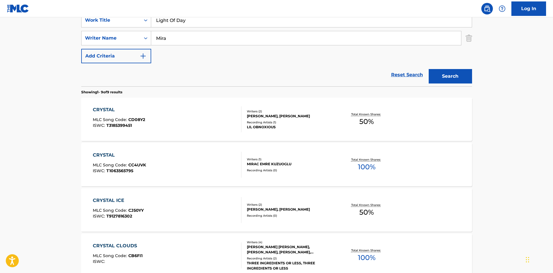
drag, startPoint x: 202, startPoint y: 24, endPoint x: 195, endPoint y: 39, distance: 16.4
click at [202, 24] on input "Light Of Day" at bounding box center [311, 20] width 321 height 14
click at [194, 40] on input "Mira" at bounding box center [306, 38] width 310 height 14
drag, startPoint x: 194, startPoint y: 40, endPoint x: 467, endPoint y: 75, distance: 275.1
click at [195, 40] on input "Mira" at bounding box center [306, 38] width 310 height 14
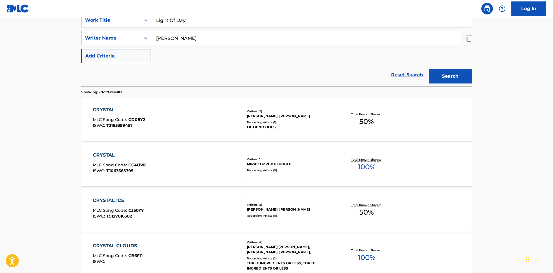
click at [467, 75] on button "Search" at bounding box center [450, 76] width 43 height 14
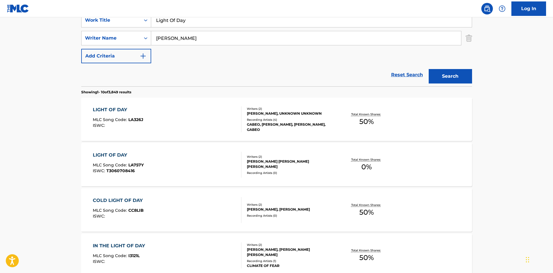
click at [184, 36] on input "[PERSON_NAME]" at bounding box center [306, 38] width 310 height 14
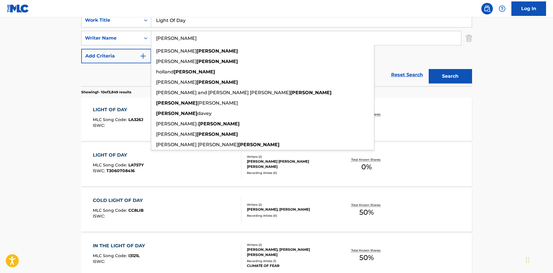
click at [184, 36] on input "[PERSON_NAME]" at bounding box center [306, 38] width 310 height 14
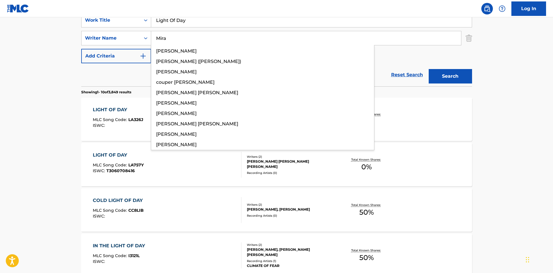
type input "Mira"
click at [443, 71] on button "Search" at bounding box center [450, 76] width 43 height 14
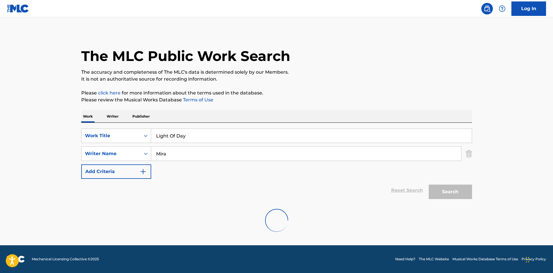
scroll to position [0, 0]
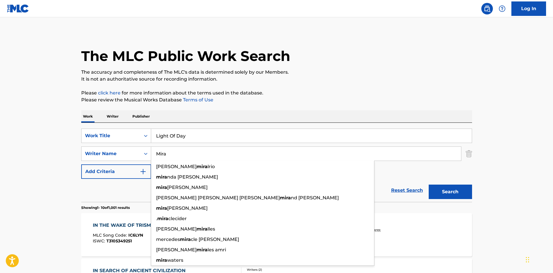
click at [234, 159] on input "Mira" at bounding box center [306, 154] width 310 height 14
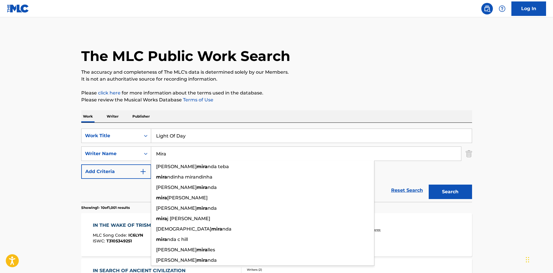
click at [443, 189] on button "Search" at bounding box center [450, 192] width 43 height 14
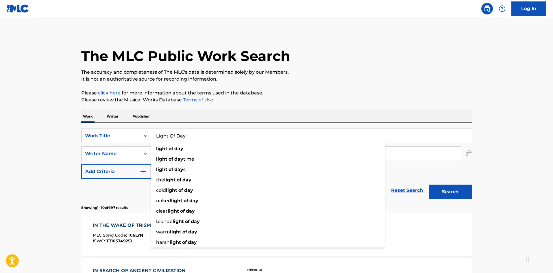
click at [192, 142] on input "Light Of Day" at bounding box center [311, 136] width 321 height 14
type input "Abstract"
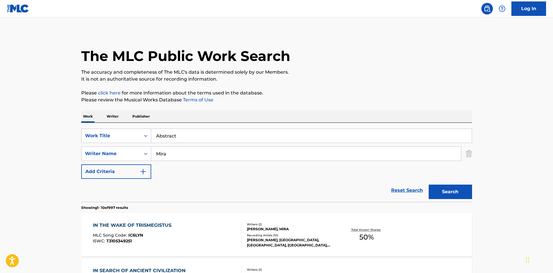
click at [210, 160] on input "Mira" at bounding box center [306, 154] width 310 height 14
click at [444, 190] on button "Search" at bounding box center [450, 192] width 43 height 14
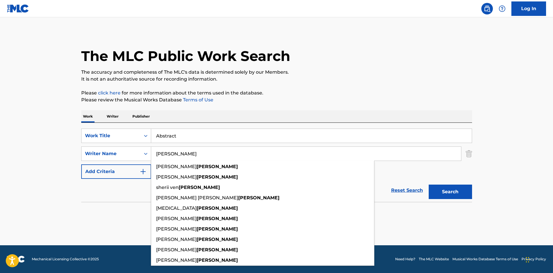
click at [247, 157] on input "[PERSON_NAME]" at bounding box center [306, 154] width 310 height 14
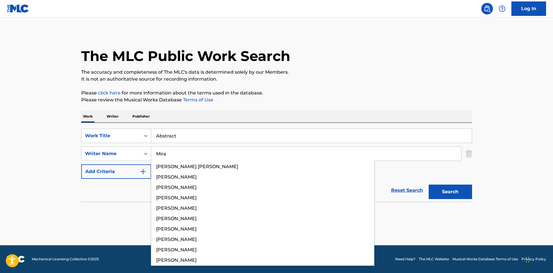
type input "Mira"
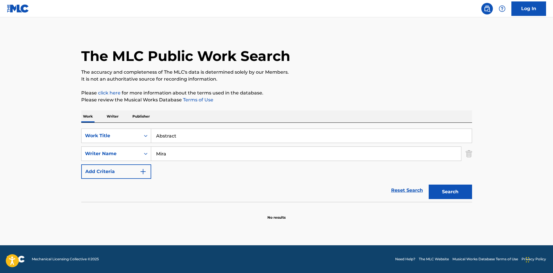
click at [462, 194] on button "Search" at bounding box center [450, 192] width 43 height 14
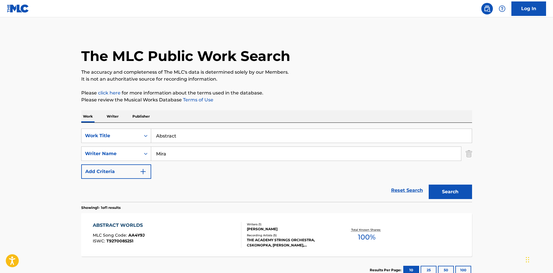
click at [229, 149] on input "Mira" at bounding box center [306, 154] width 310 height 14
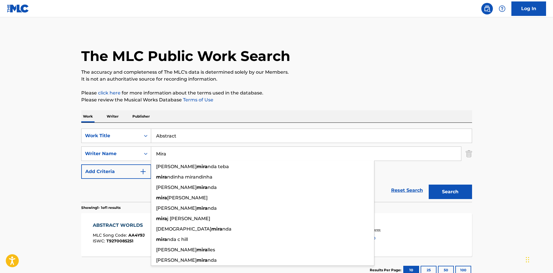
click at [229, 149] on input "Mira" at bounding box center [306, 154] width 310 height 14
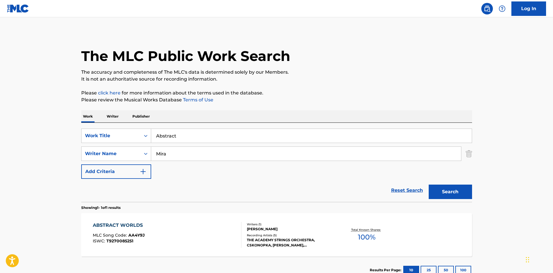
click at [460, 188] on button "Search" at bounding box center [450, 192] width 43 height 14
click at [199, 131] on input "Abstract" at bounding box center [311, 136] width 321 height 14
type input "No Love"
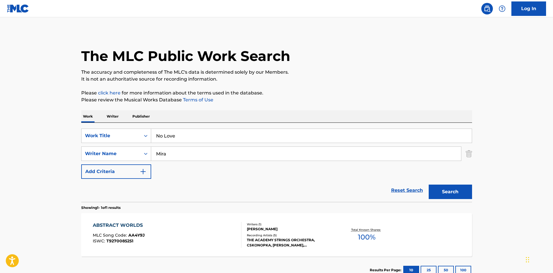
click at [432, 186] on button "Search" at bounding box center [450, 192] width 43 height 14
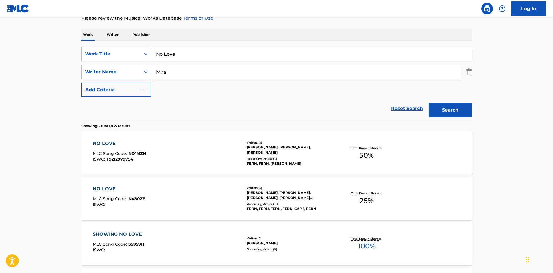
scroll to position [29, 0]
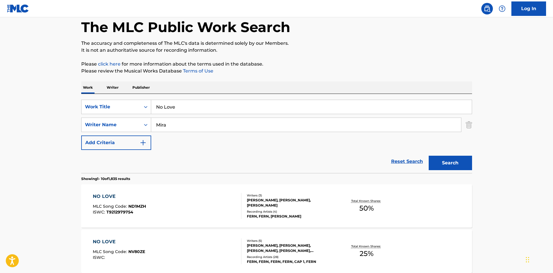
click at [210, 128] on input "Mira" at bounding box center [306, 125] width 310 height 14
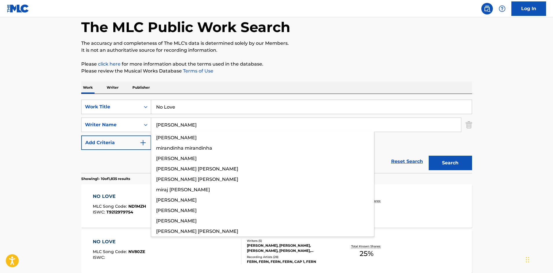
type input "[PERSON_NAME]"
click at [470, 163] on button "Search" at bounding box center [450, 163] width 43 height 14
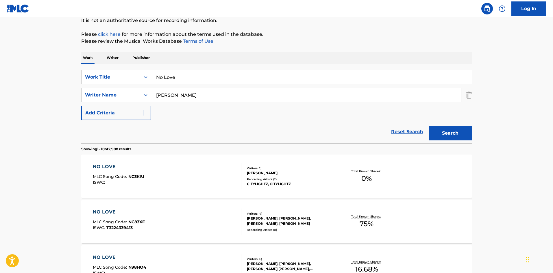
scroll to position [145, 0]
